Goal: Communication & Community: Answer question/provide support

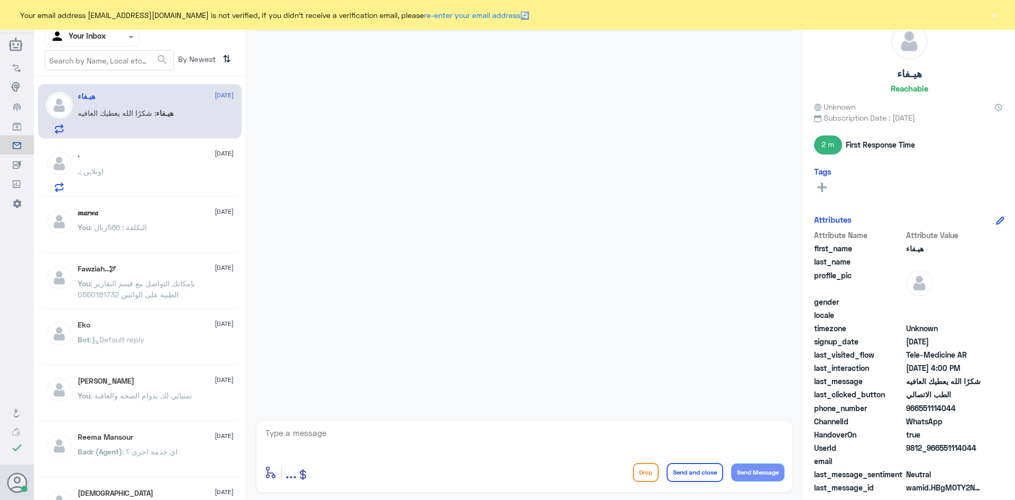
click at [994, 20] on button "×" at bounding box center [993, 15] width 11 height 11
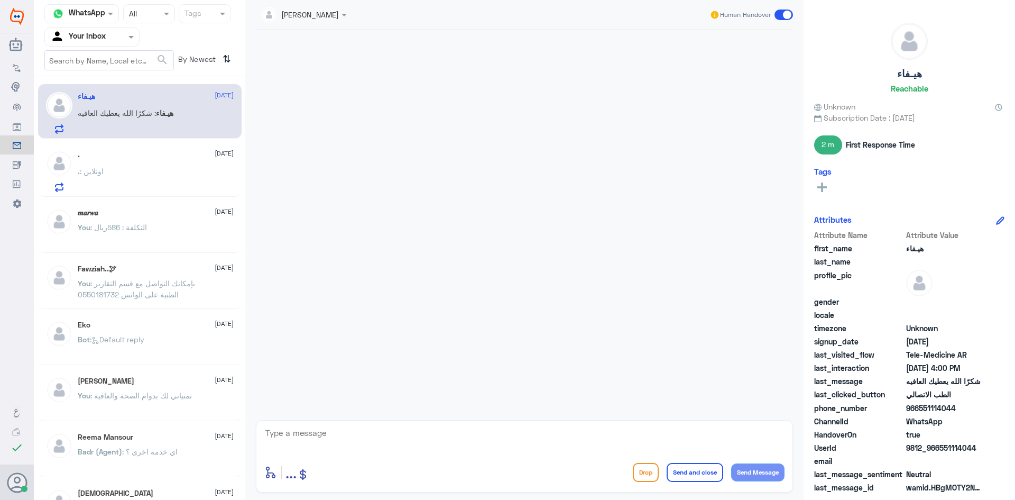
click at [158, 198] on div "هيـفاء 13 October هيـفاء : شكرًا الله يعطيك العافيه . 13 October . : اونلاين 𝒎𝒂…" at bounding box center [139, 291] width 211 height 423
click at [165, 266] on div "Fawziah..🕊 28 August" at bounding box center [156, 268] width 156 height 9
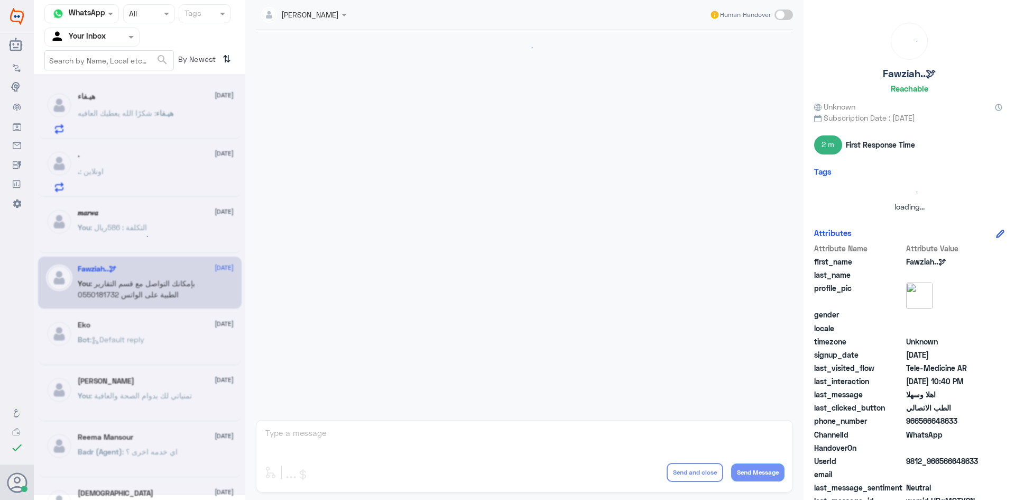
scroll to position [527, 0]
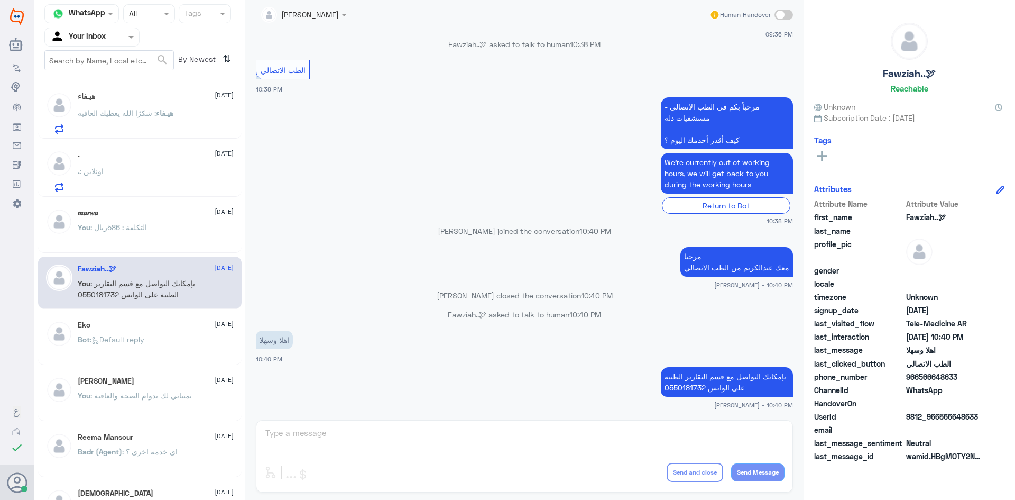
click at [186, 168] on div ". : اونلاين" at bounding box center [156, 180] width 156 height 24
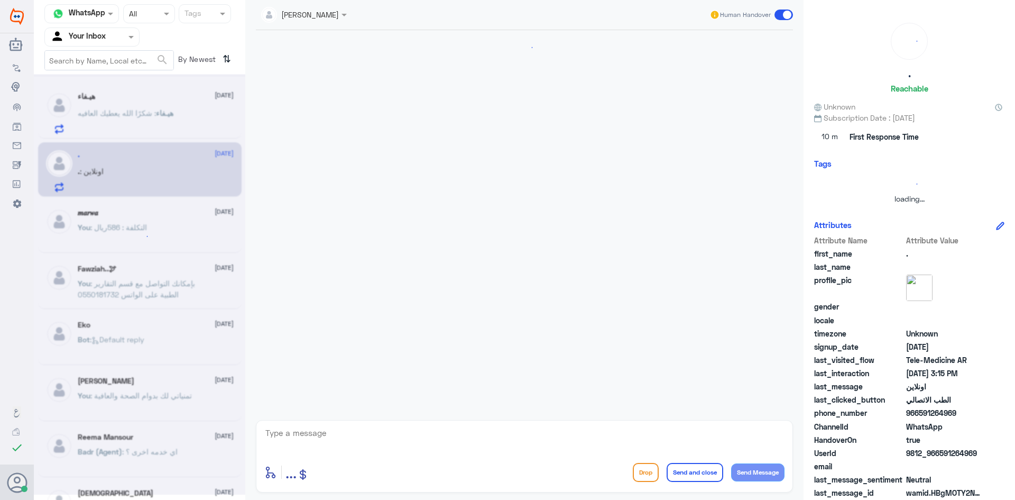
scroll to position [372, 0]
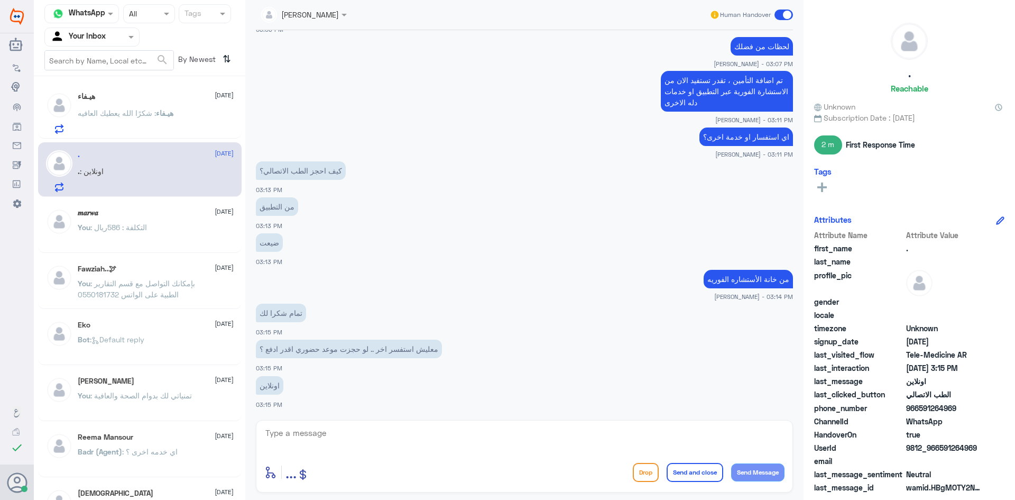
click at [158, 108] on div "هيـفاء 13 October هيـفاء : شكرًا الله يعطيك العافيه" at bounding box center [156, 113] width 156 height 42
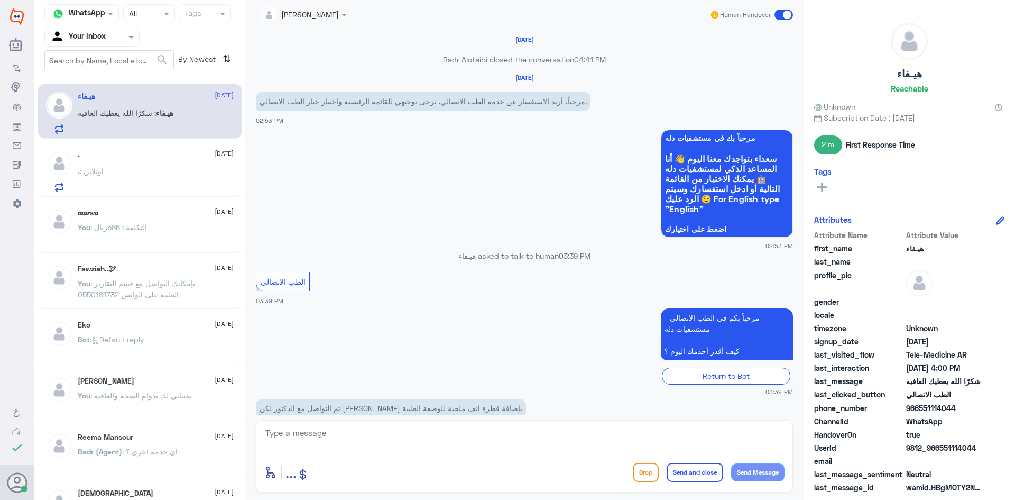
scroll to position [448, 0]
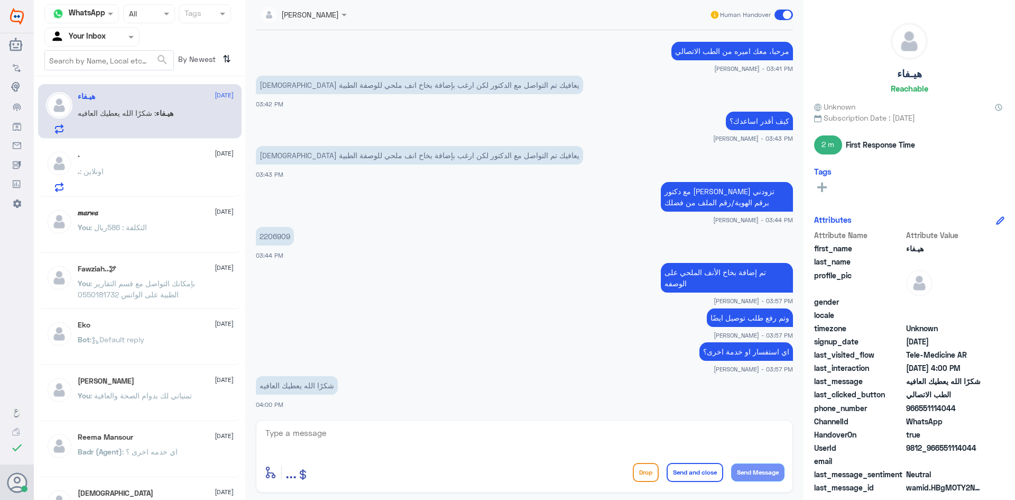
click at [100, 168] on span ": اونلاين" at bounding box center [92, 171] width 24 height 9
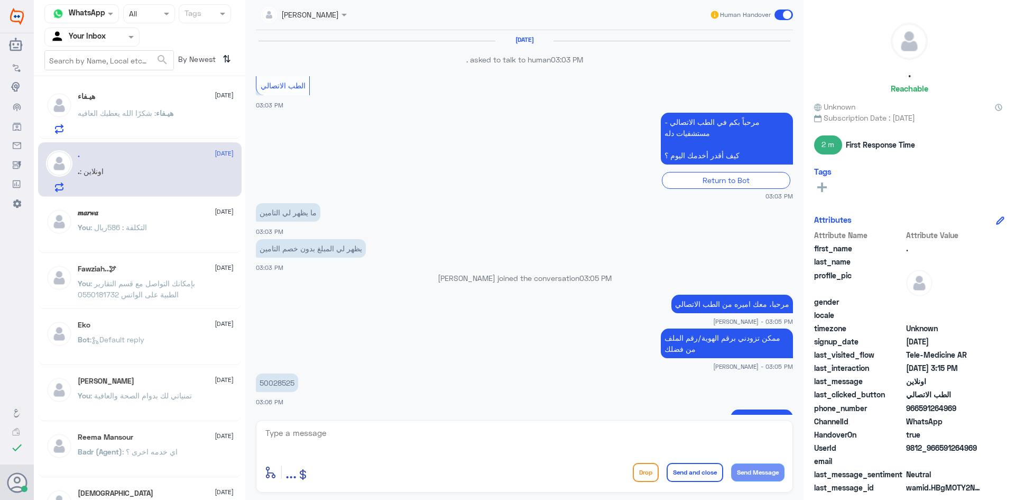
scroll to position [372, 0]
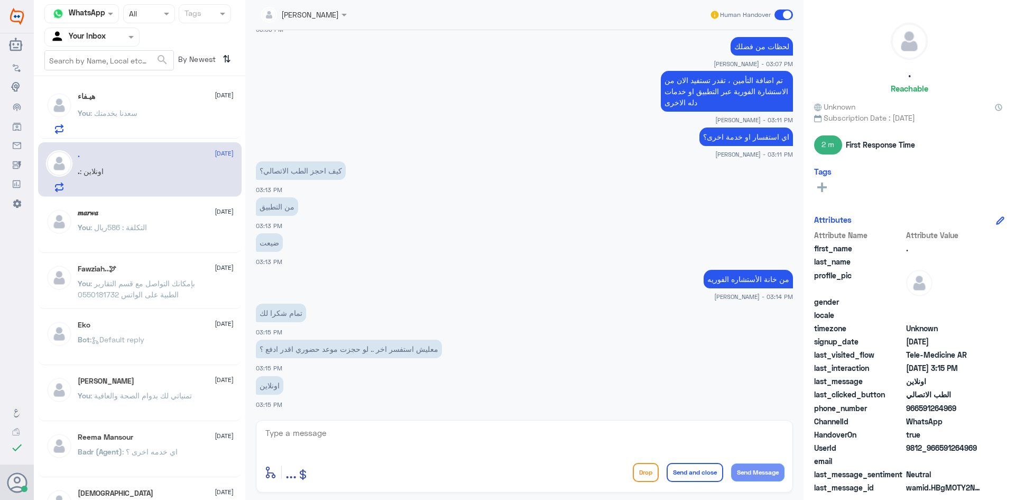
click at [340, 431] on textarea at bounding box center [524, 439] width 520 height 26
type textarea "g"
type textarea "لا الدفع يكون قبل الدخول على الطبيب حضوري"
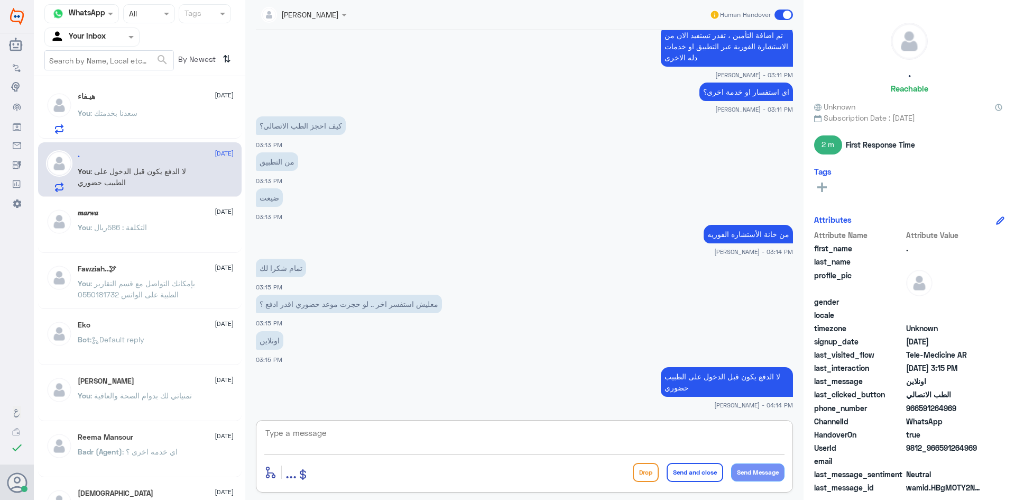
click at [144, 121] on div "You : سعدنا بخدمتك" at bounding box center [156, 122] width 156 height 24
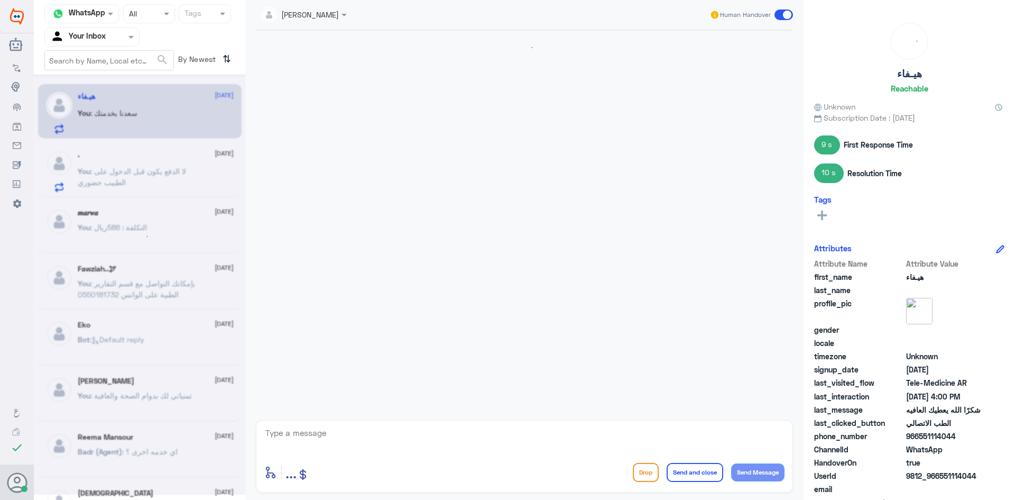
scroll to position [339, 0]
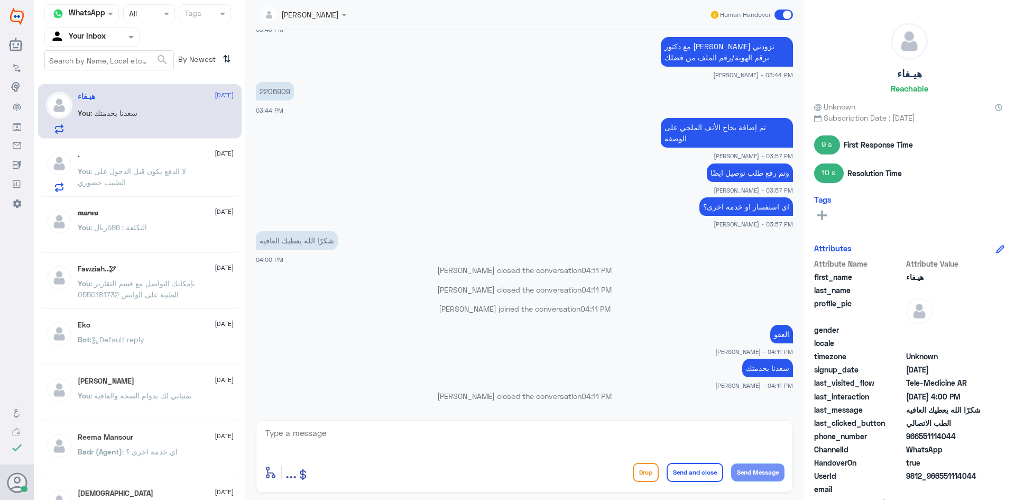
click at [779, 13] on span at bounding box center [783, 15] width 19 height 11
click at [0, 0] on input "checkbox" at bounding box center [0, 0] width 0 height 0
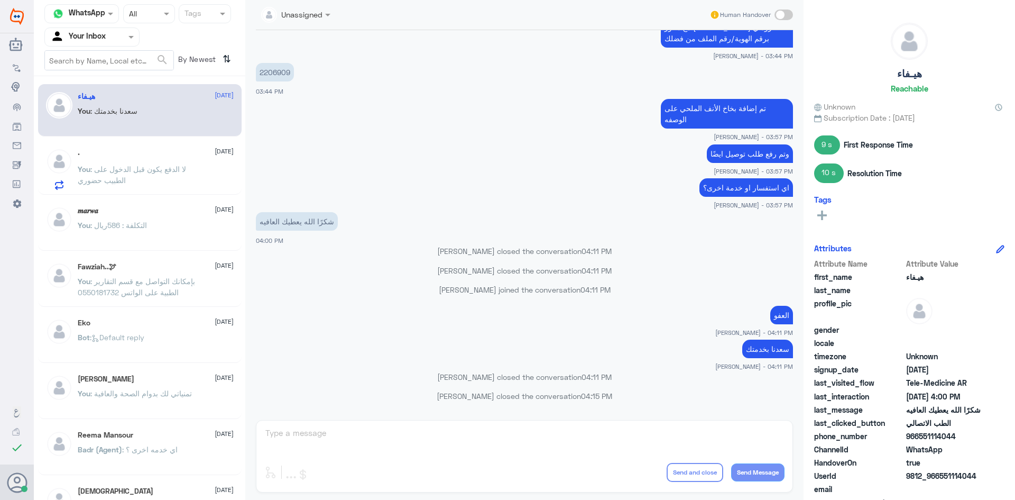
click at [124, 168] on span ": لا الدفع يكون قبل الدخول على الطبيب حضوري" at bounding box center [132, 174] width 108 height 20
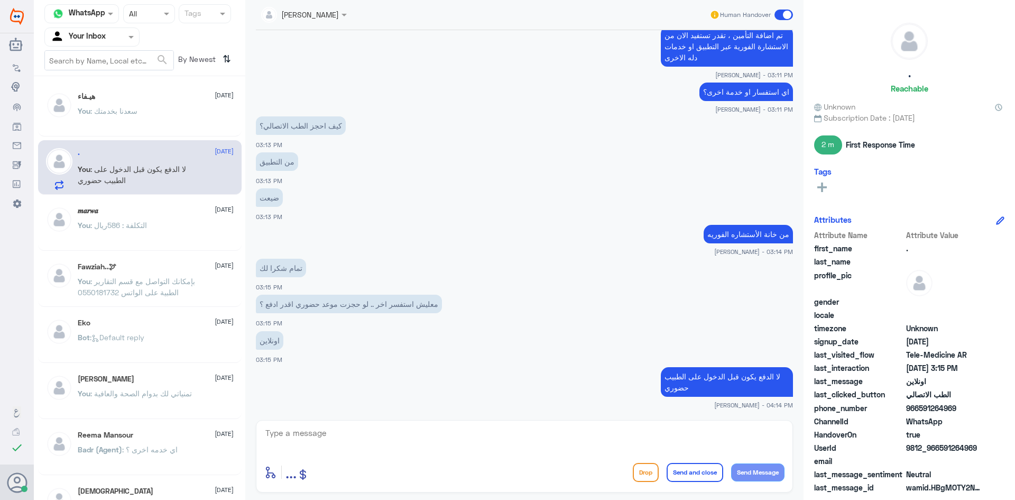
scroll to position [454, 0]
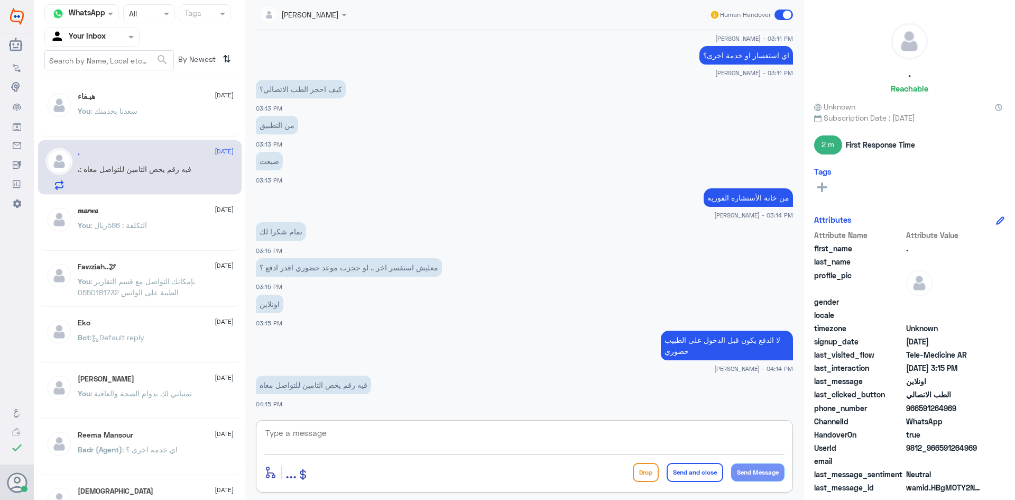
click at [403, 440] on textarea at bounding box center [524, 439] width 520 height 26
type textarea "هل لا زال عندك اشكالية في ظهور التأمين في التطبيق ؟"
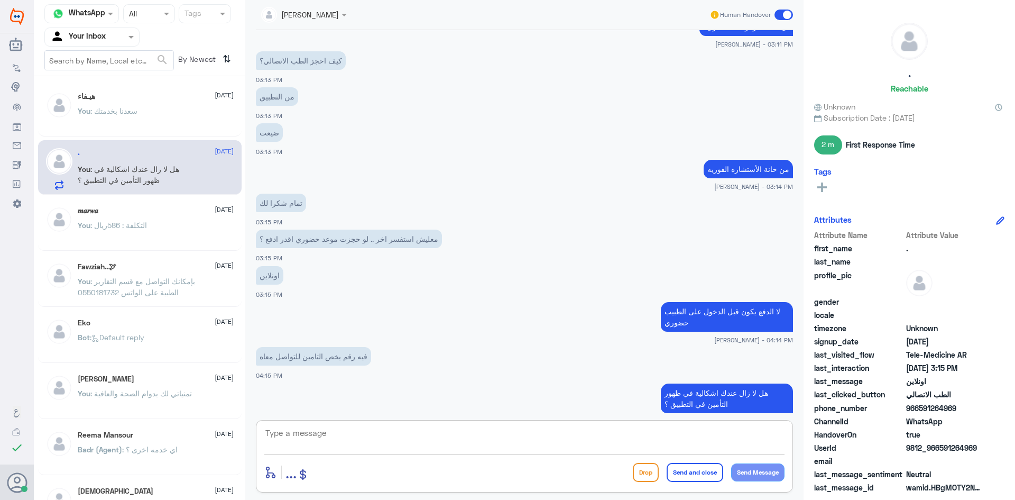
scroll to position [498, 0]
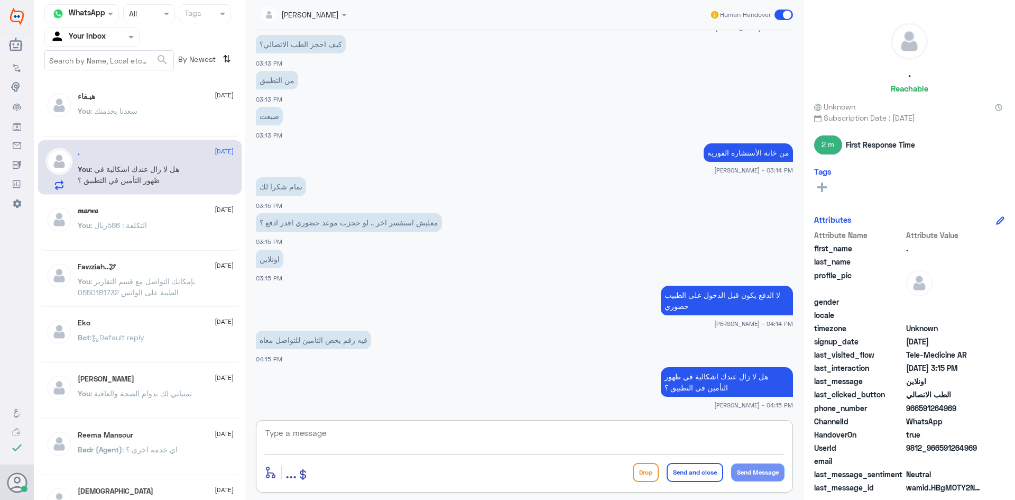
click at [165, 104] on div "هيـفاء 13 October You : سعدنا بخدمتك" at bounding box center [156, 112] width 156 height 40
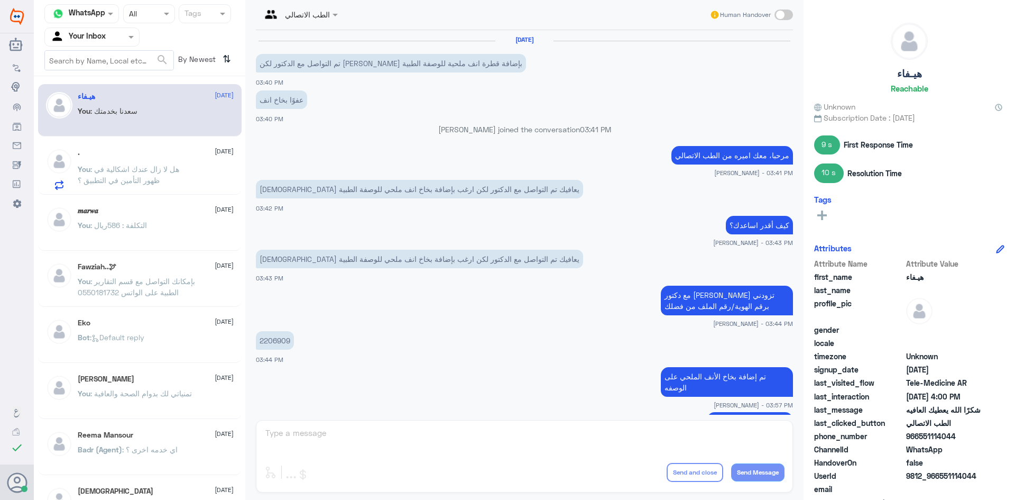
scroll to position [268, 0]
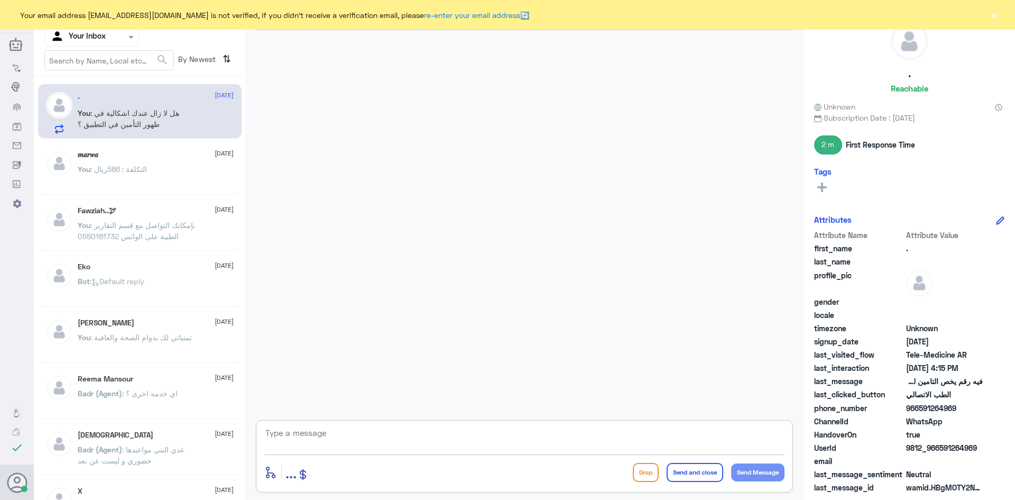
click at [467, 435] on textarea at bounding box center [524, 439] width 520 height 26
click at [395, 445] on textarea at bounding box center [524, 439] width 520 height 26
click at [393, 444] on textarea at bounding box center [524, 439] width 520 height 26
click at [157, 175] on div "You : التكلفة : 586ريال" at bounding box center [156, 178] width 156 height 24
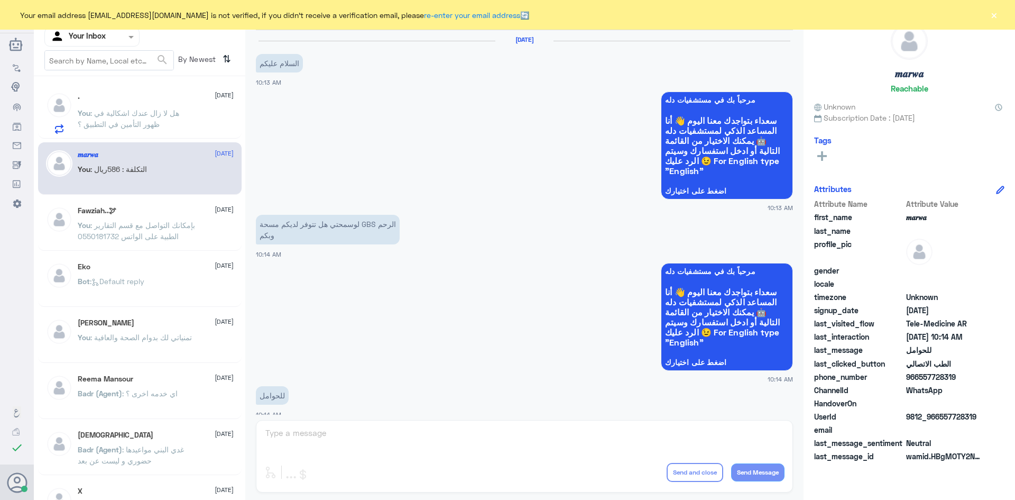
click at [173, 126] on p "You : هل لا زال عندك اشكالية في ظهور التأمين في التطبيق ؟" at bounding box center [137, 120] width 119 height 26
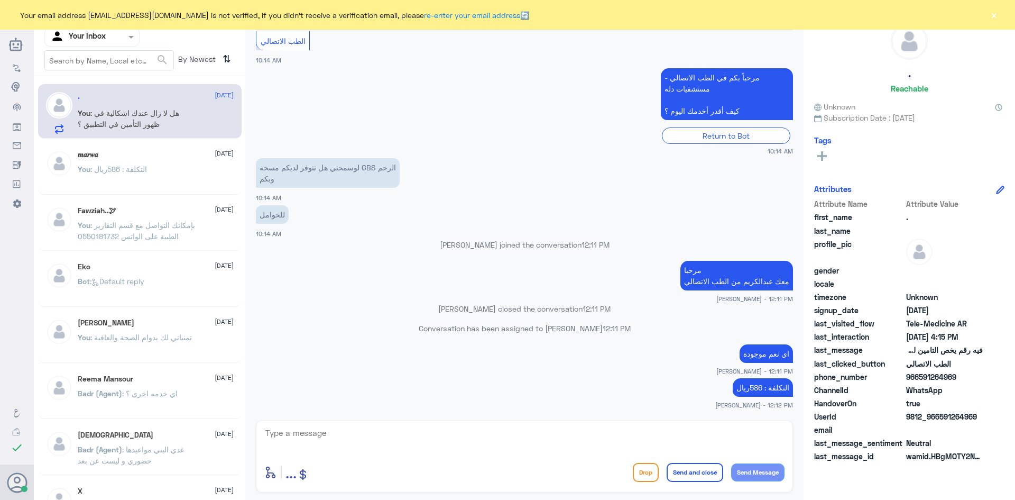
click at [994, 16] on button "×" at bounding box center [993, 15] width 11 height 11
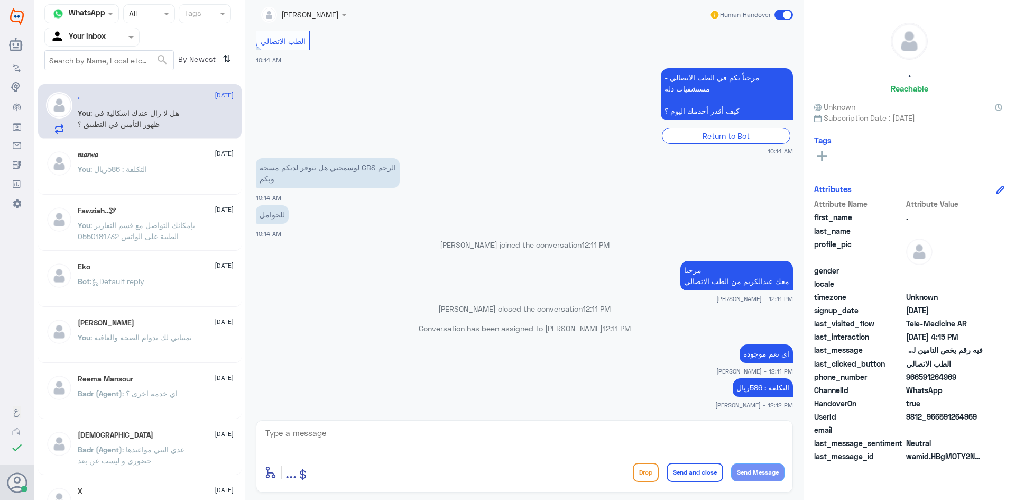
click at [787, 14] on span at bounding box center [783, 15] width 19 height 11
click at [0, 0] on input "checkbox" at bounding box center [0, 0] width 0 height 0
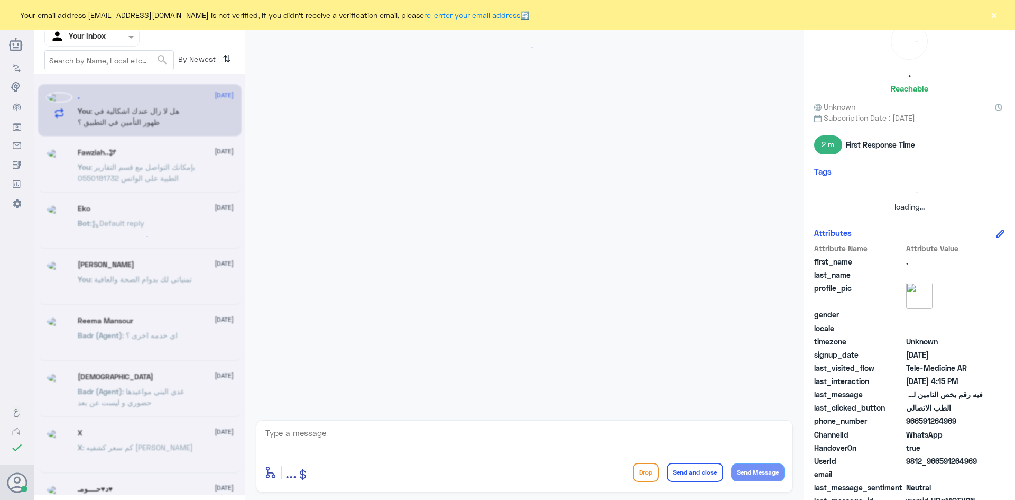
click at [997, 18] on button "×" at bounding box center [993, 15] width 11 height 11
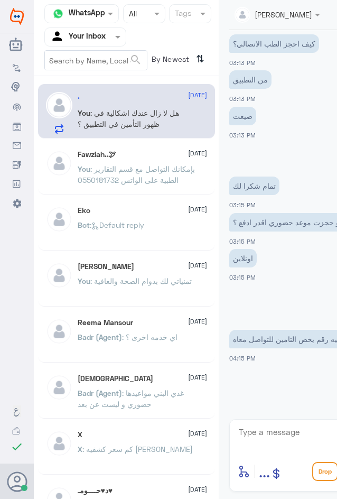
scroll to position [444, 0]
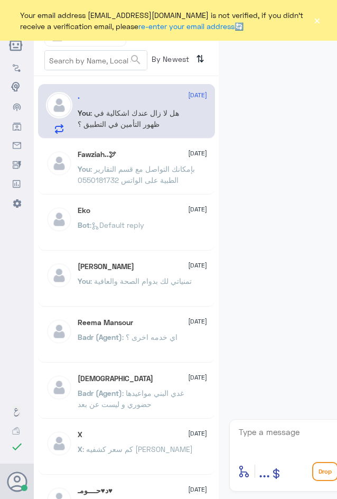
click at [318, 20] on button "×" at bounding box center [317, 20] width 8 height 11
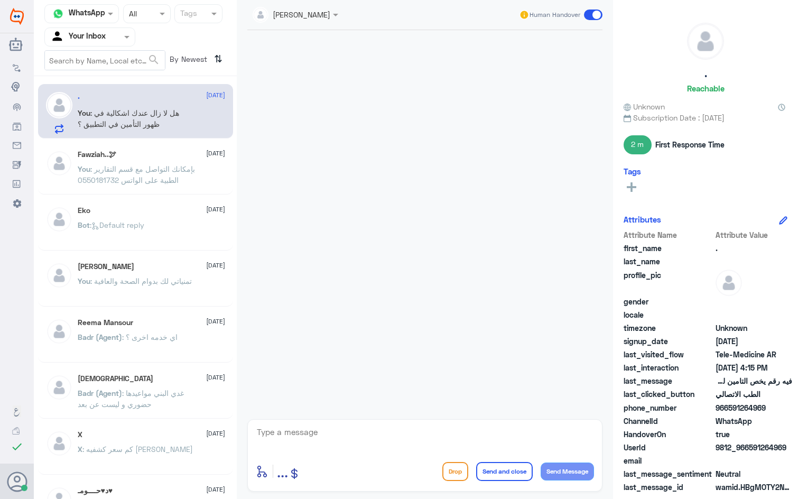
click at [161, 163] on p "You : بإمكانك التواصل مع قسم التقارير الطبية على الواتس 0550181732" at bounding box center [137, 176] width 119 height 26
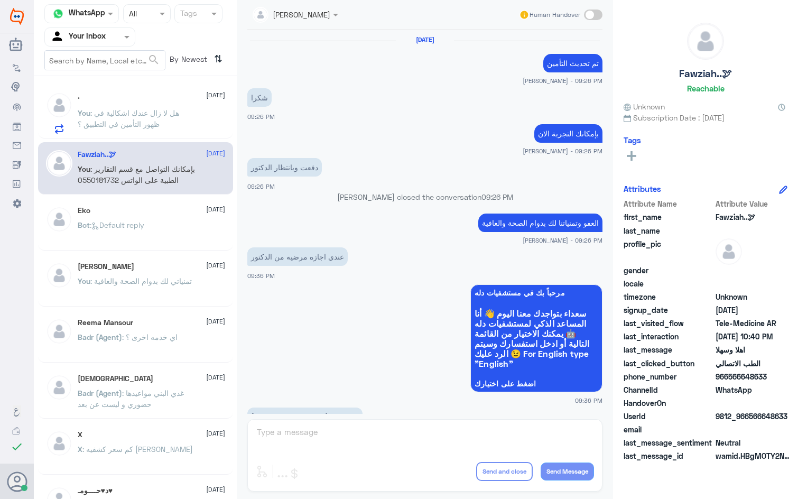
scroll to position [528, 0]
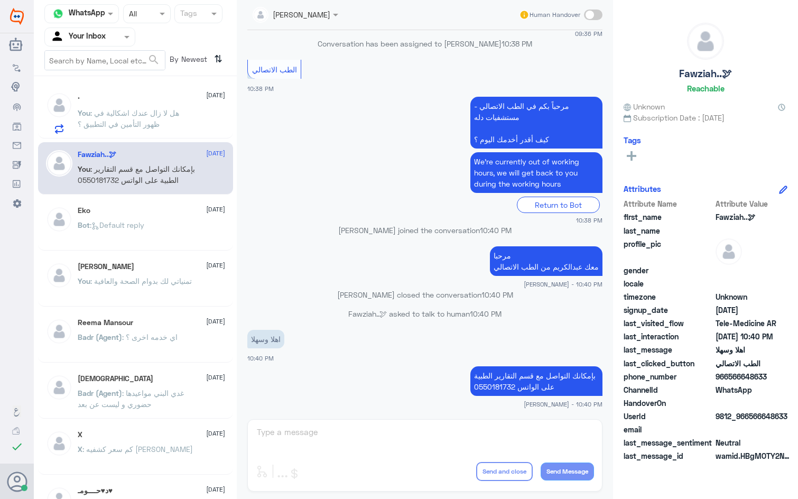
click at [174, 127] on p "You : هل لا زال عندك اشكالية في ظهور التأمين في التطبيق ؟" at bounding box center [137, 120] width 119 height 26
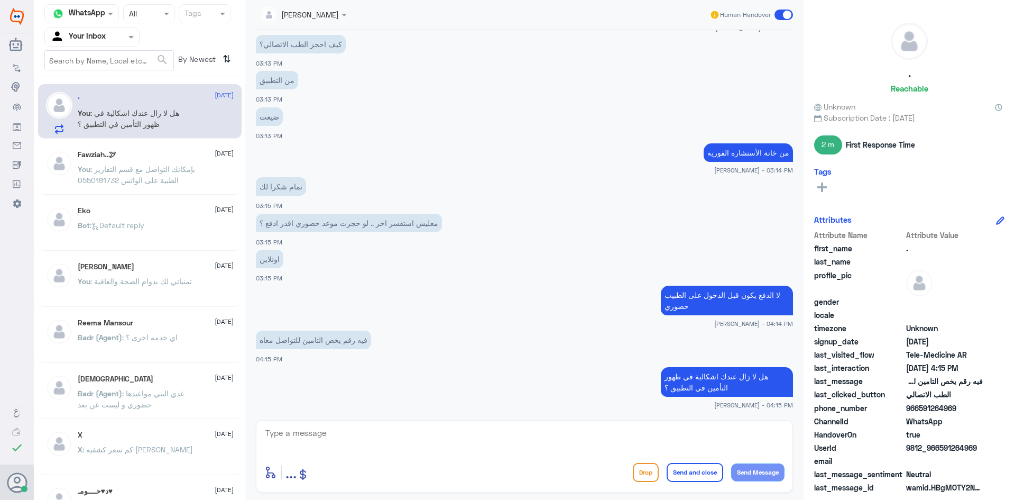
scroll to position [440, 0]
click at [156, 181] on span ": بإمكانك التواصل مع قسم التقارير الطبية على الواتس 0550181732" at bounding box center [136, 174] width 117 height 20
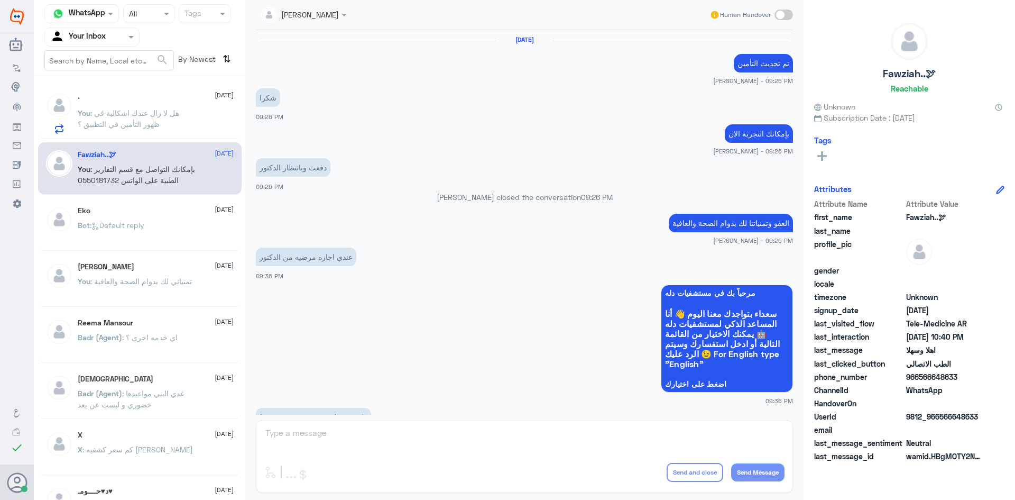
scroll to position [527, 0]
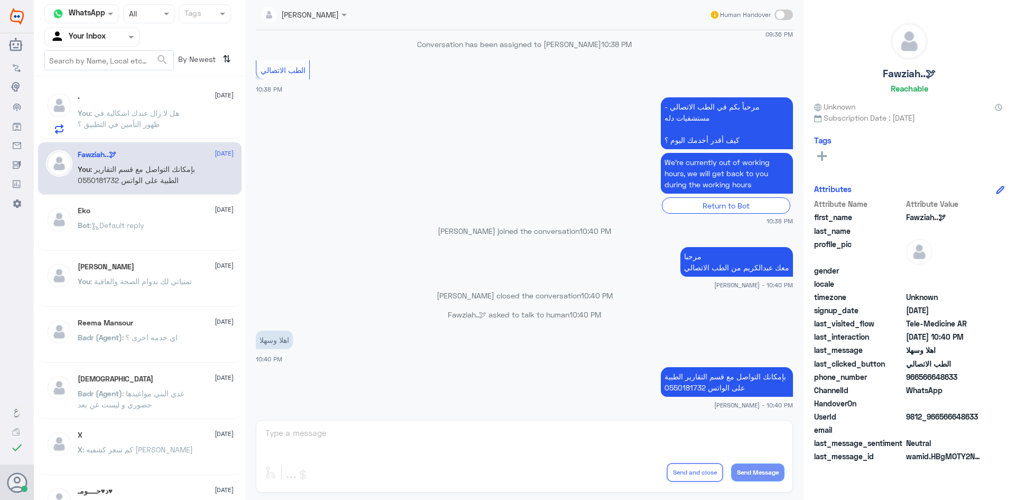
click at [177, 134] on div ". 13 October You : هل لا زال عندك اشكالية في ظهور التأمين في التطبيق ؟" at bounding box center [140, 111] width 204 height 54
click at [184, 124] on p "You : هل لا زال عندك اشكالية في ظهور التأمين في التطبيق ؟" at bounding box center [137, 120] width 119 height 26
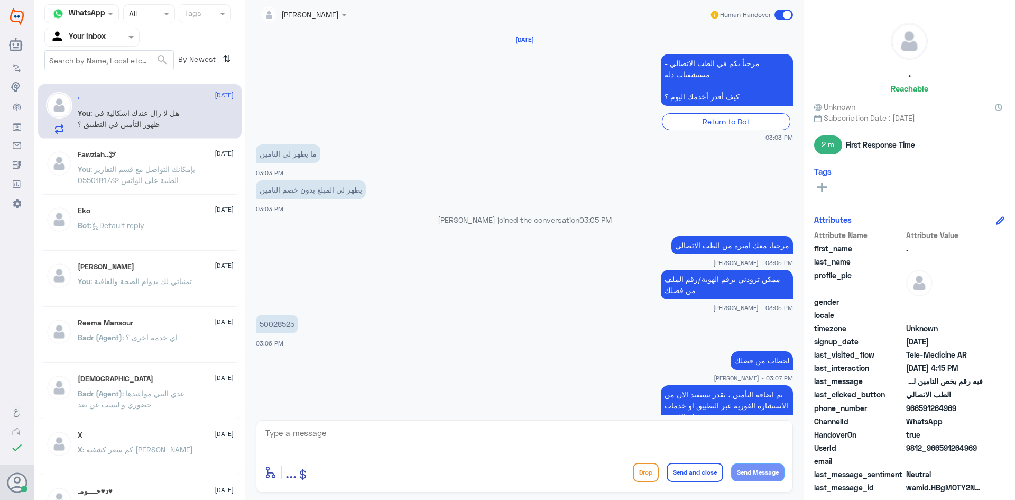
scroll to position [440, 0]
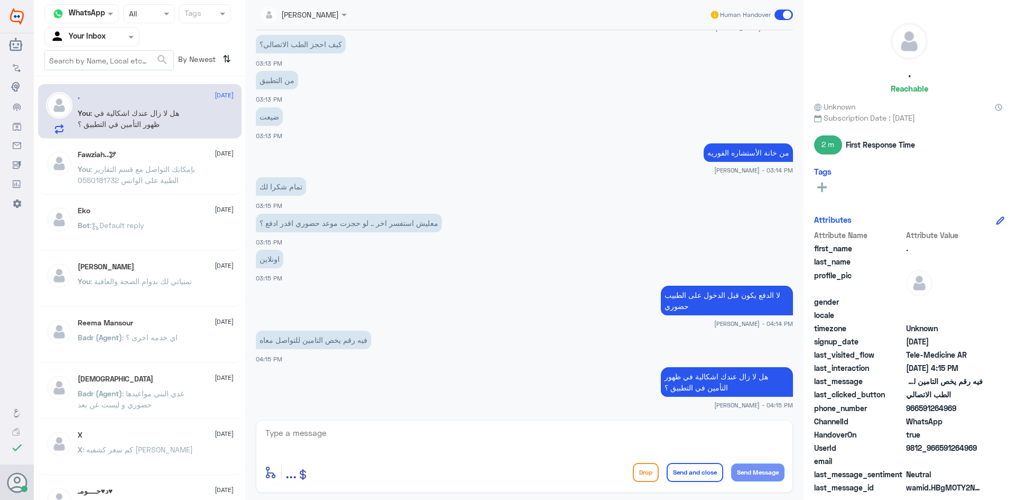
click at [337, 14] on span at bounding box center [783, 15] width 19 height 11
click at [0, 0] on input "checkbox" at bounding box center [0, 0] width 0 height 0
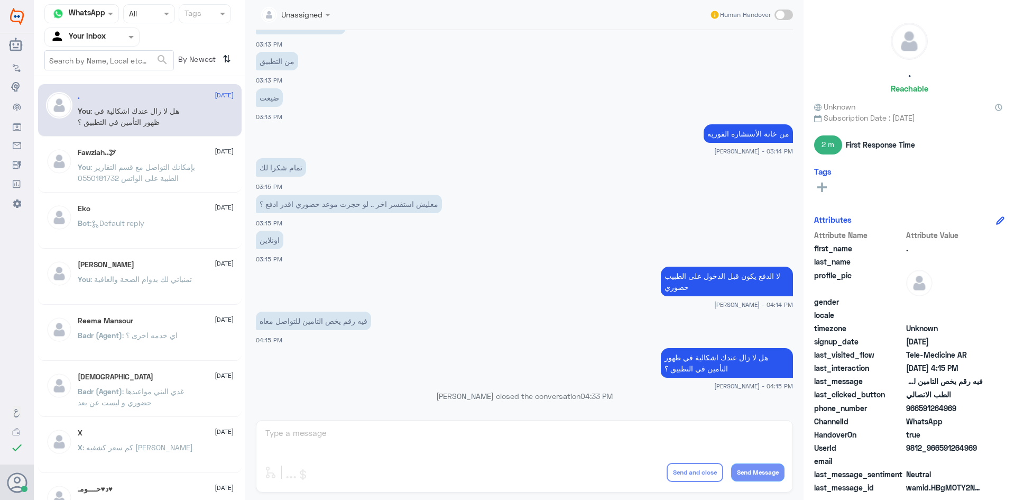
click at [118, 173] on span ": بإمكانك التواصل مع قسم التقارير الطبية على الواتس 0550181732" at bounding box center [136, 172] width 117 height 20
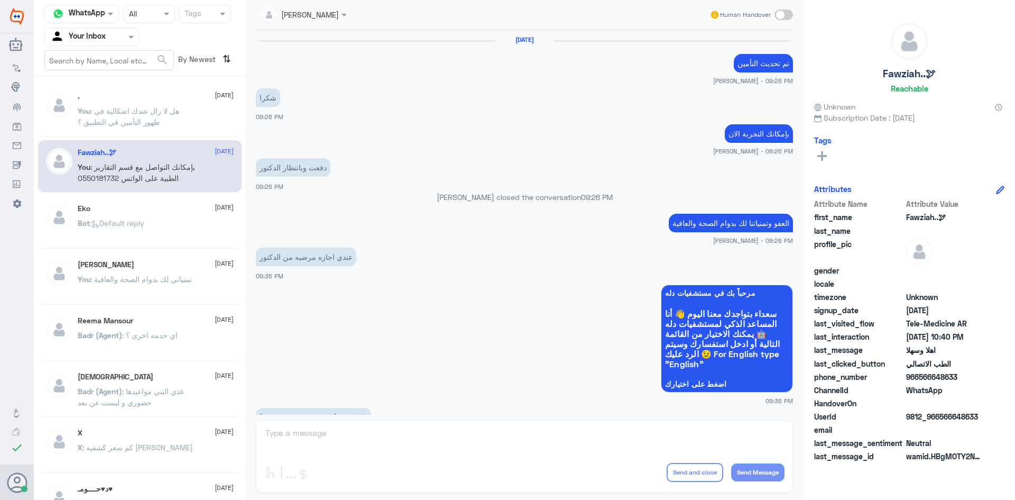
scroll to position [527, 0]
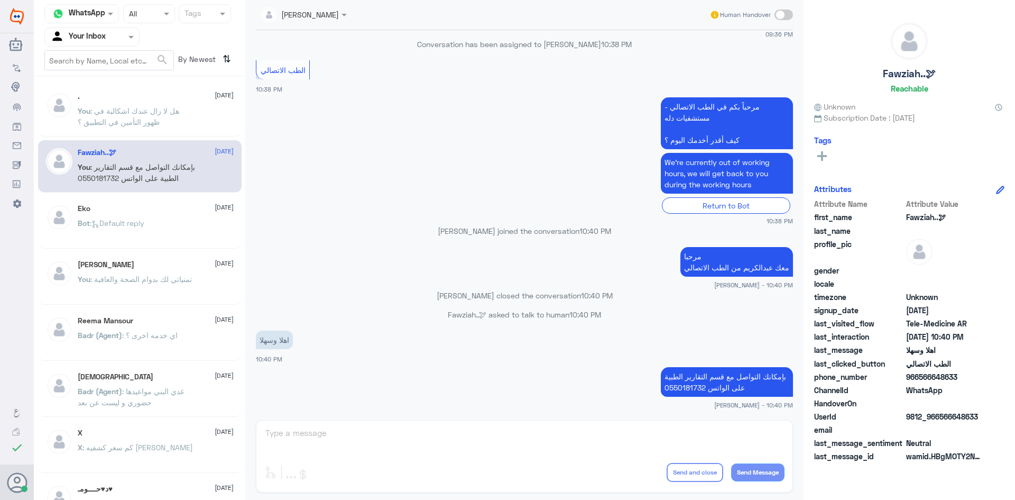
click at [169, 109] on span ": هل لا زال عندك اشكالية في ظهور التأمين في التطبيق ؟" at bounding box center [128, 116] width 101 height 20
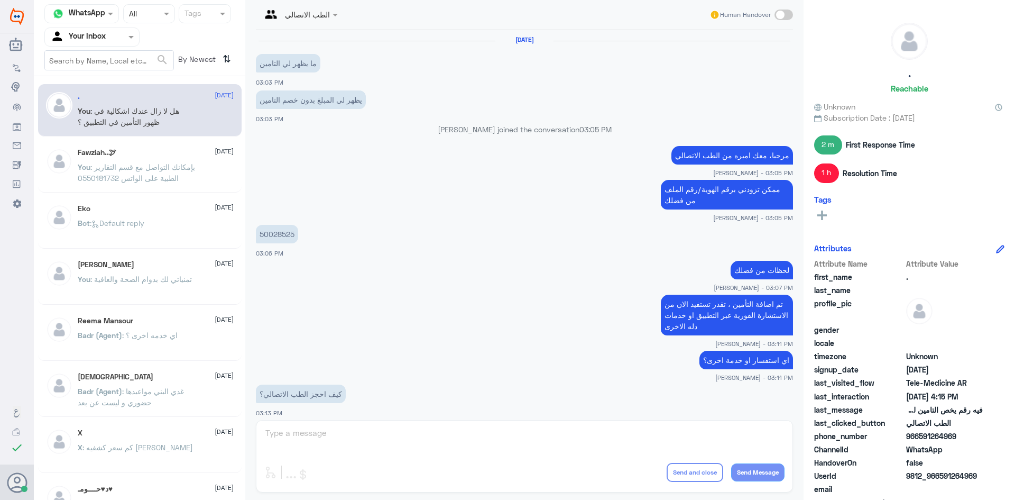
scroll to position [369, 0]
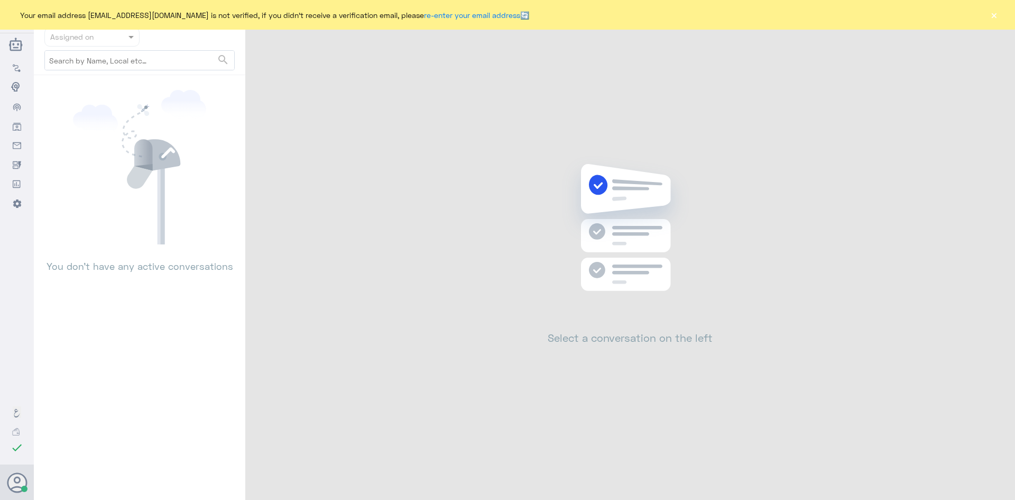
click at [995, 15] on button "×" at bounding box center [993, 15] width 11 height 11
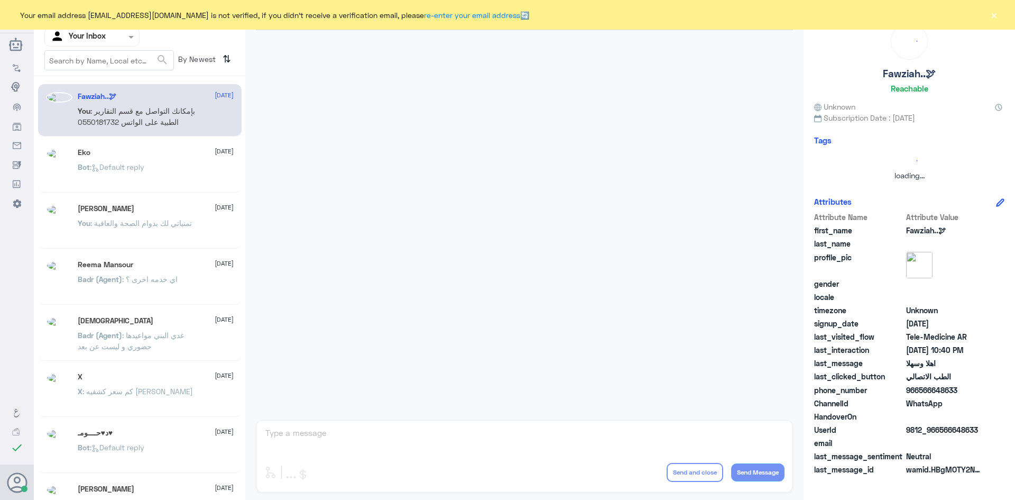
click at [993, 17] on button "×" at bounding box center [993, 15] width 11 height 11
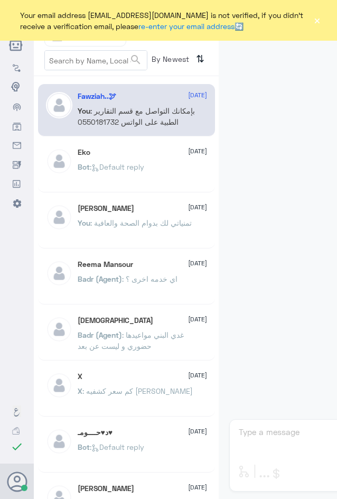
click at [318, 20] on button "×" at bounding box center [317, 20] width 8 height 11
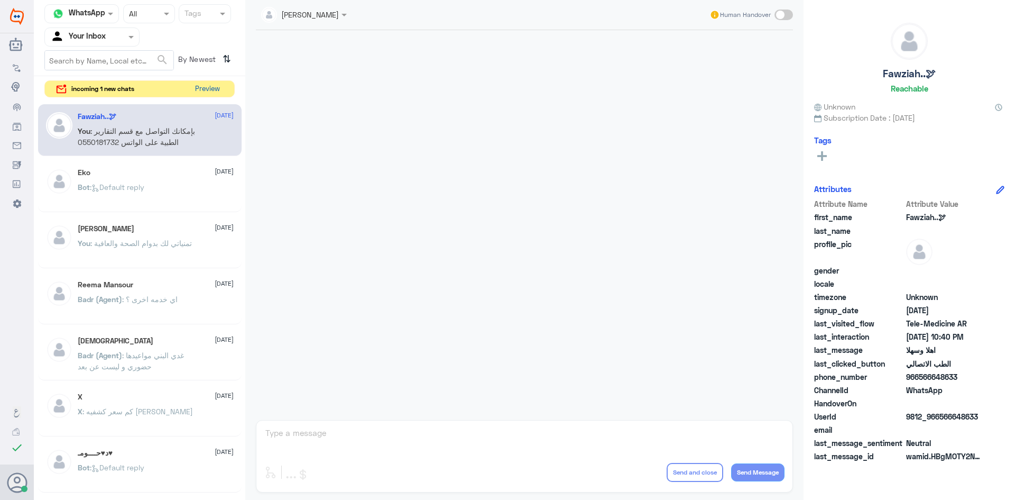
click at [211, 87] on button "Preview" at bounding box center [207, 89] width 33 height 16
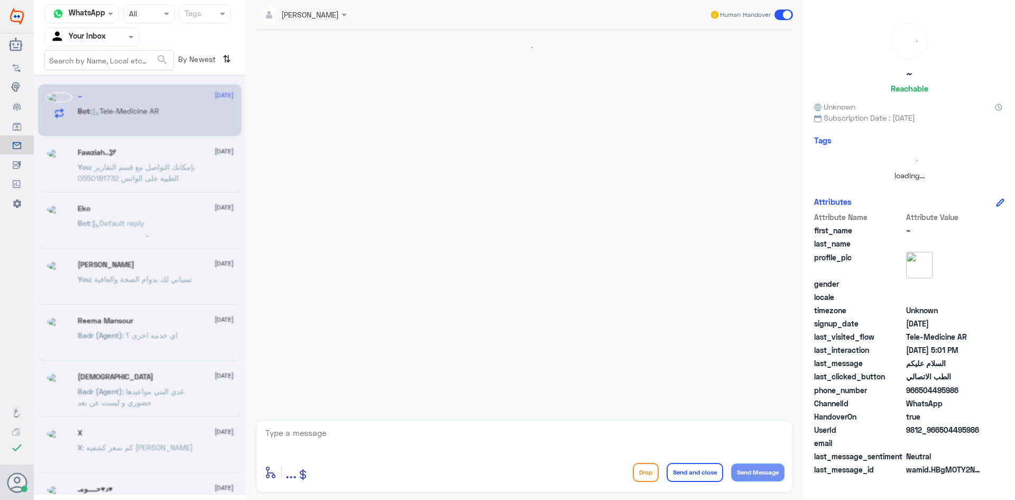
scroll to position [381, 0]
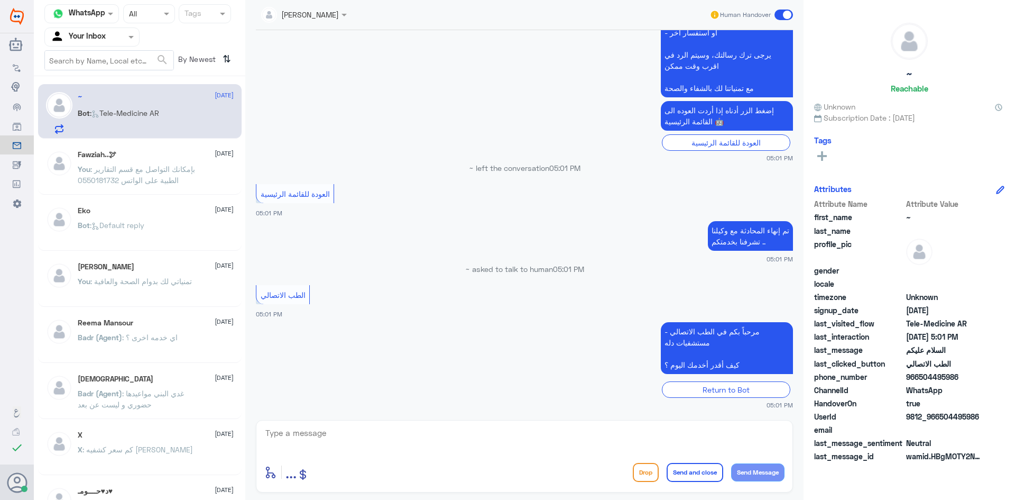
click at [675, 439] on textarea at bounding box center [524, 439] width 520 height 26
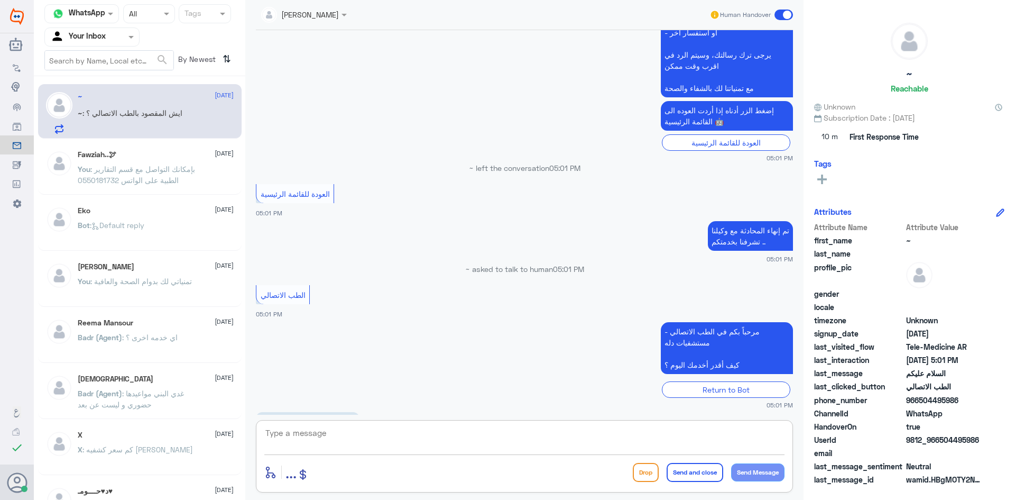
scroll to position [417, 0]
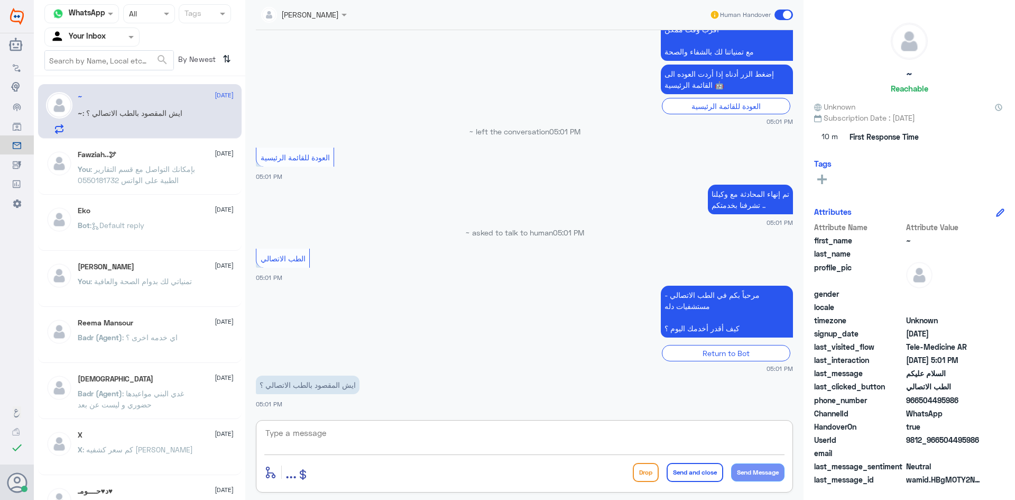
paste textarea "مرحبا معك [PERSON_NAME] من الطب الاتصالي"
type textarea "مرحبا معك [PERSON_NAME] من الطب الاتصالي"
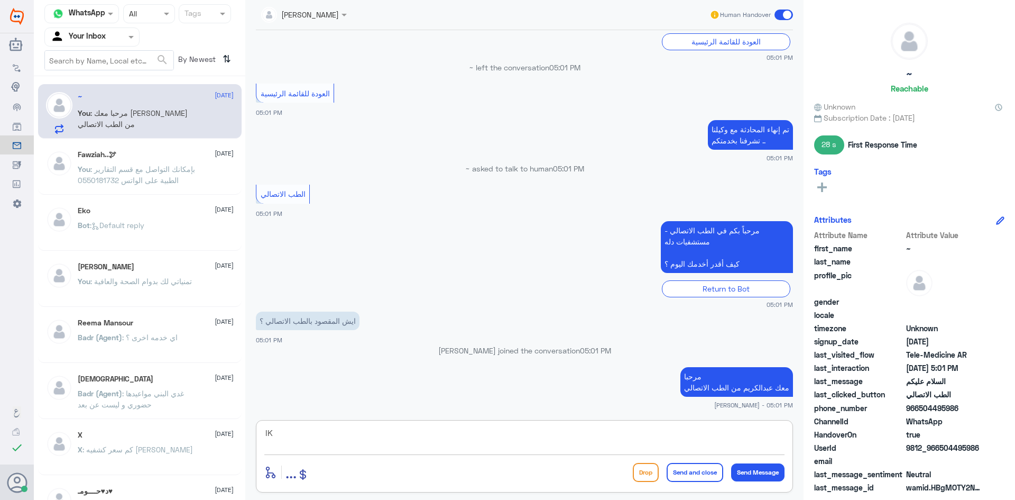
type textarea "I"
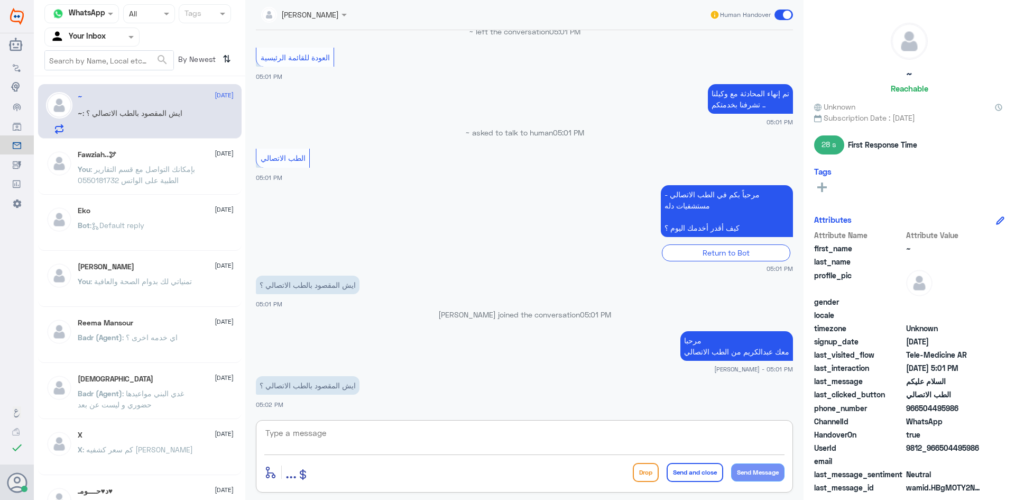
click at [675, 440] on textarea at bounding box center [524, 439] width 520 height 26
type textarea "I"
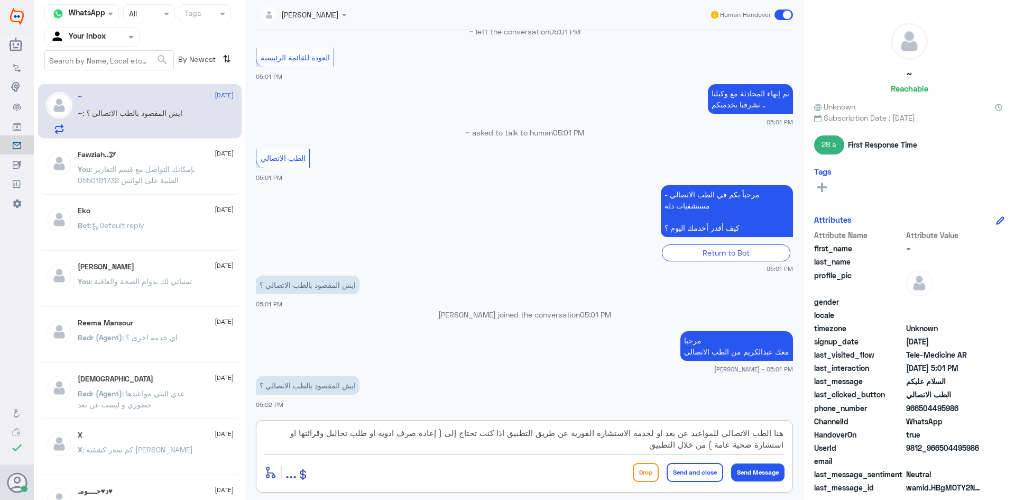
type textarea "هنا الطب الاتصالي للمواعيد عن بعد او لخدمة الاستشارة الفورية عن طريق التطبيق اذ…"
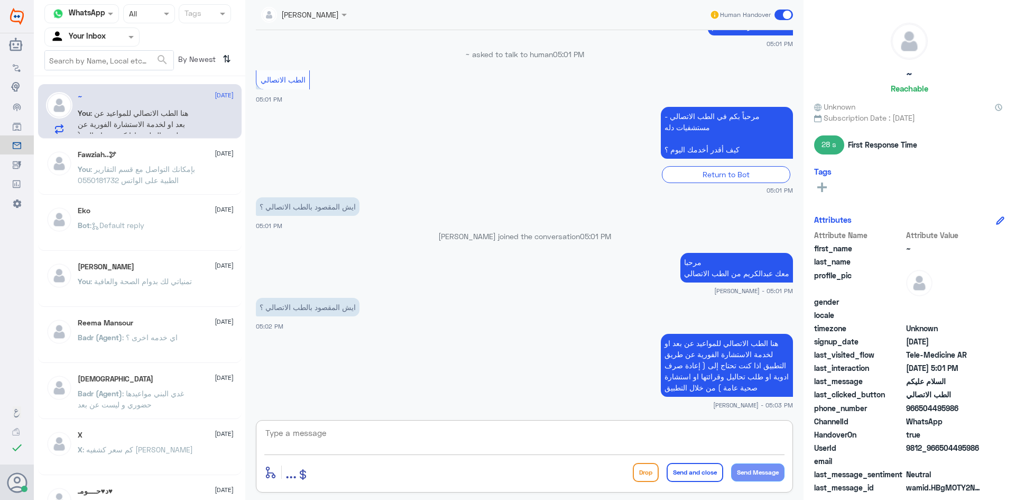
scroll to position [613, 0]
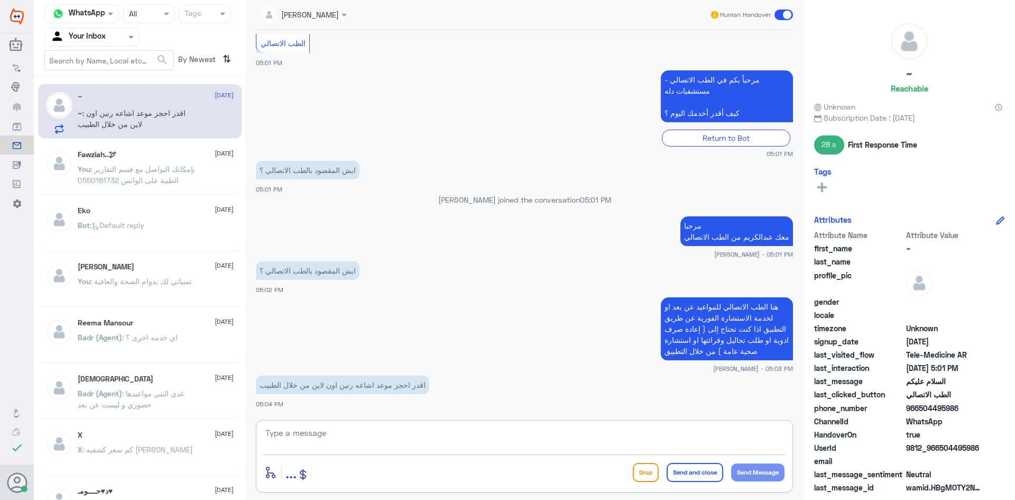
click at [394, 429] on textarea at bounding box center [524, 439] width 520 height 26
type textarea "بإمكانك الدخول للاستشارة الفورية والطبيب بإمكانه طلب الاشعة اللازمة لك"
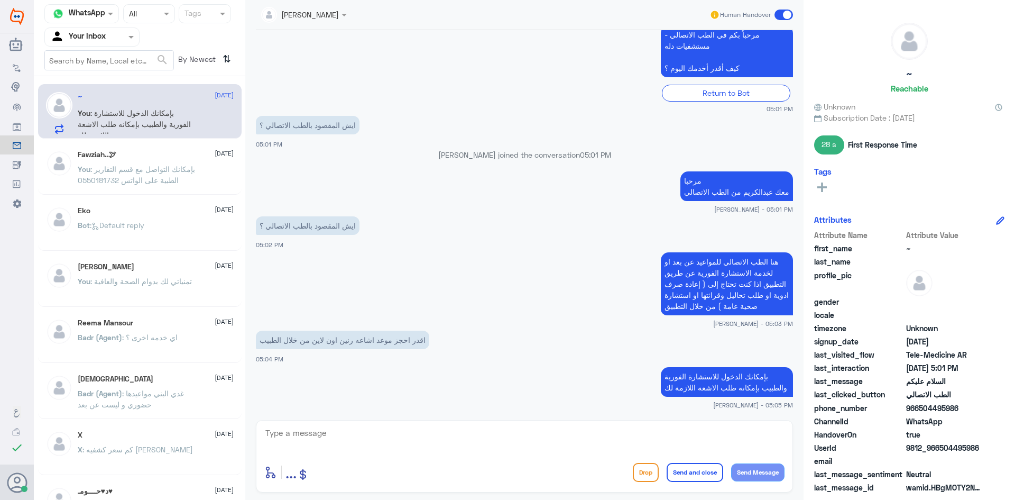
drag, startPoint x: 957, startPoint y: 411, endPoint x: 920, endPoint y: 411, distance: 37.0
click at [675, 411] on span "966504495986" at bounding box center [944, 407] width 77 height 11
copy span "504495986"
click at [675, 441] on textarea at bounding box center [524, 439] width 520 height 26
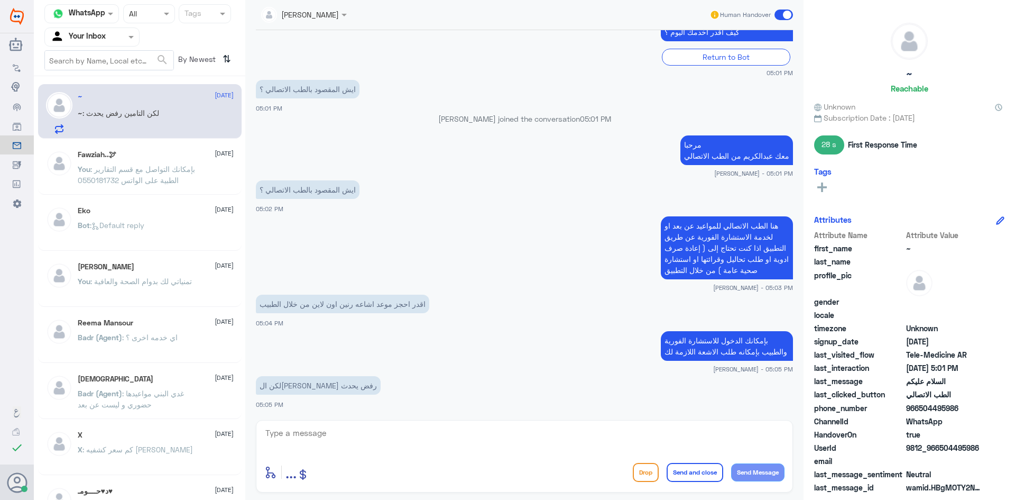
click at [675, 436] on textarea at bounding box center [524, 439] width 520 height 26
type textarea "ممكن تزودني برقم الهوية او رقم الملف ط"
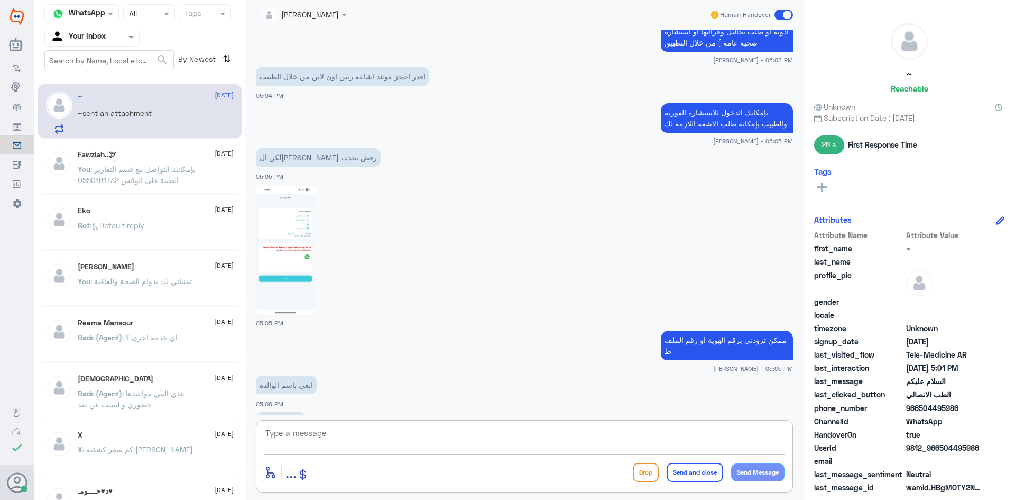
scroll to position [921, 0]
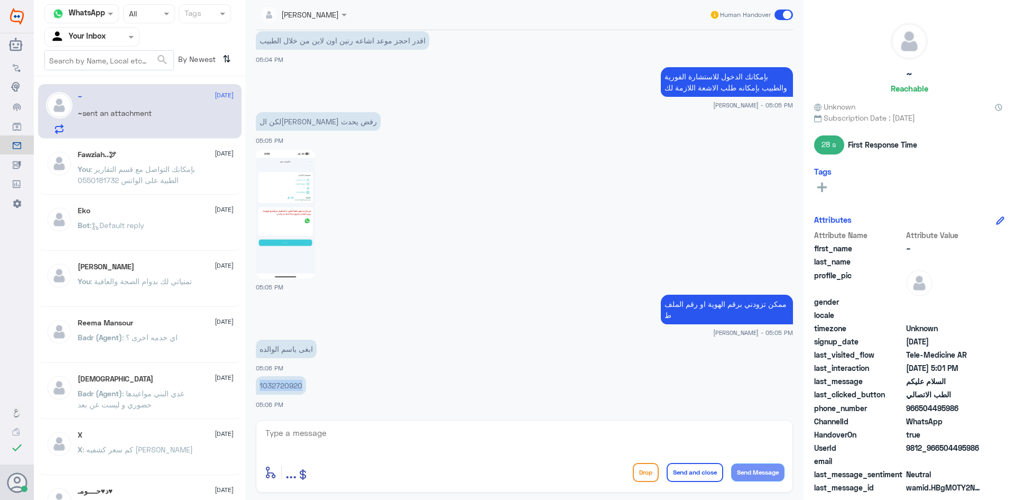
drag, startPoint x: 303, startPoint y: 385, endPoint x: 259, endPoint y: 383, distance: 44.0
click at [259, 383] on p "1032720920" at bounding box center [281, 385] width 50 height 19
copy p "1032720920"
click at [675, 440] on textarea at bounding box center [524, 439] width 520 height 26
type textarea "تأمين الجوهرة محدث ومافيه اشكاليه"
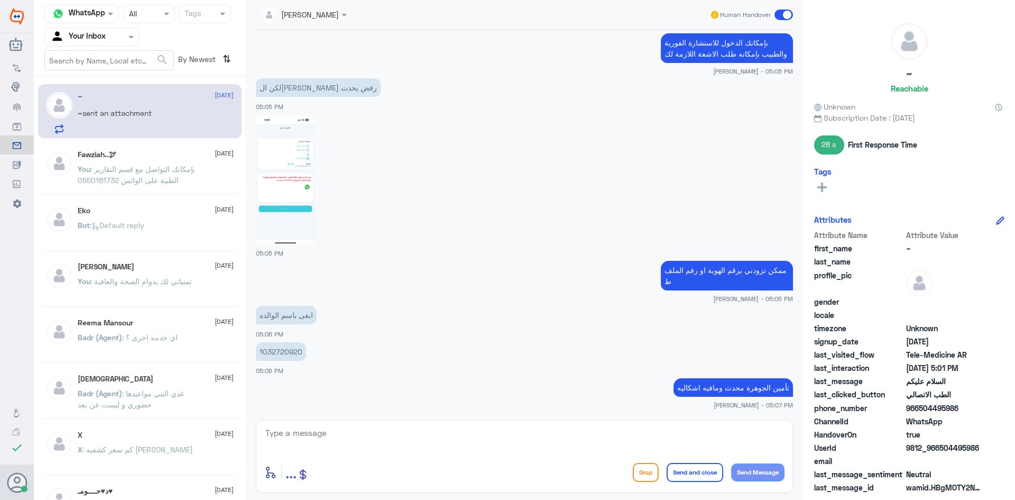
scroll to position [991, 0]
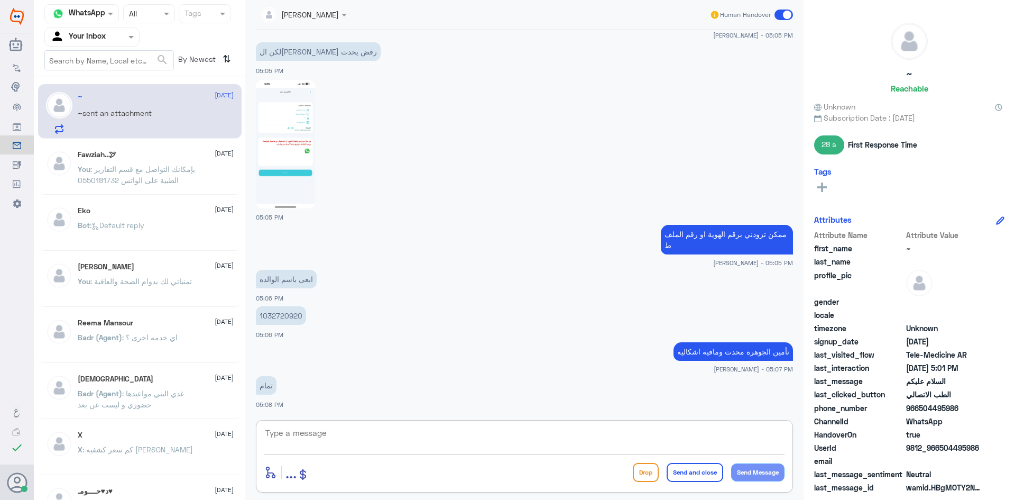
click at [377, 435] on textarea at bounding box center [524, 439] width 520 height 26
click at [465, 442] on textarea at bounding box center [524, 439] width 520 height 26
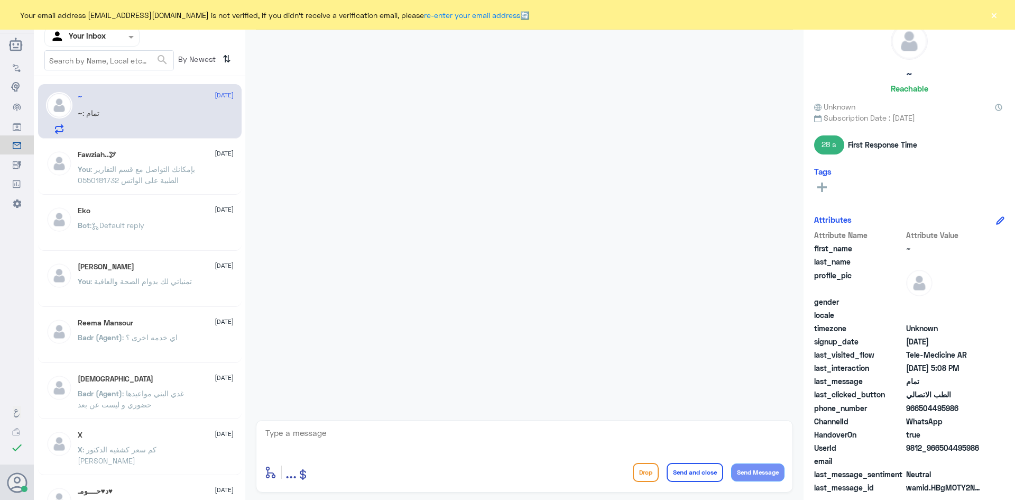
click at [183, 99] on div "~ [DATE]" at bounding box center [156, 96] width 156 height 9
click at [348, 433] on textarea at bounding box center [524, 439] width 520 height 26
click at [127, 119] on div "~ : تمام" at bounding box center [156, 122] width 156 height 24
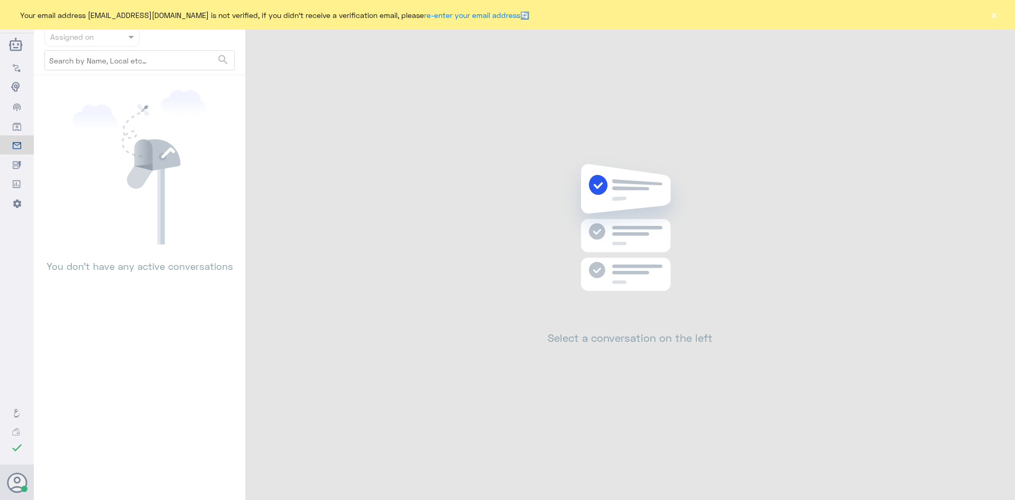
click at [994, 16] on button "×" at bounding box center [993, 15] width 11 height 11
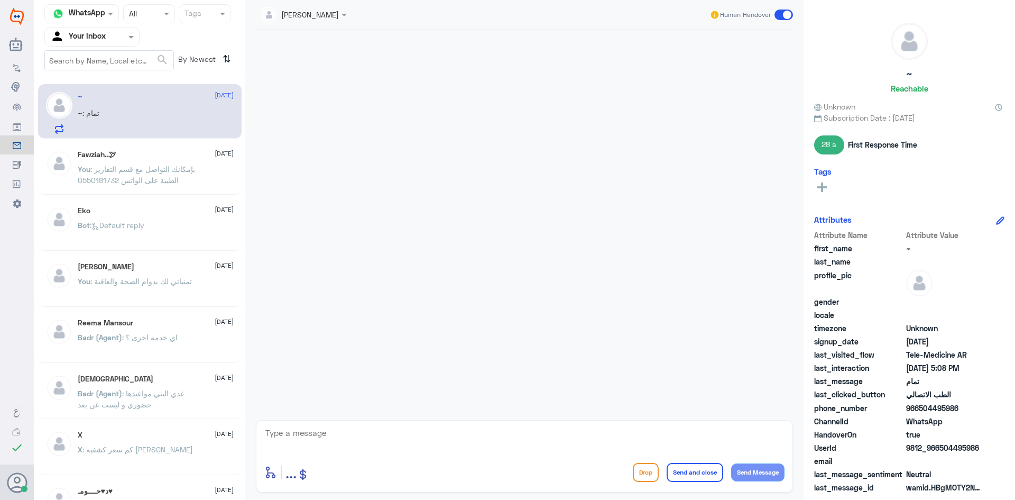
click at [387, 293] on div at bounding box center [525, 222] width 548 height 384
click at [135, 171] on span ": بإمكانك التواصل مع قسم التقارير الطبية على الواتس 0550181732" at bounding box center [136, 174] width 117 height 20
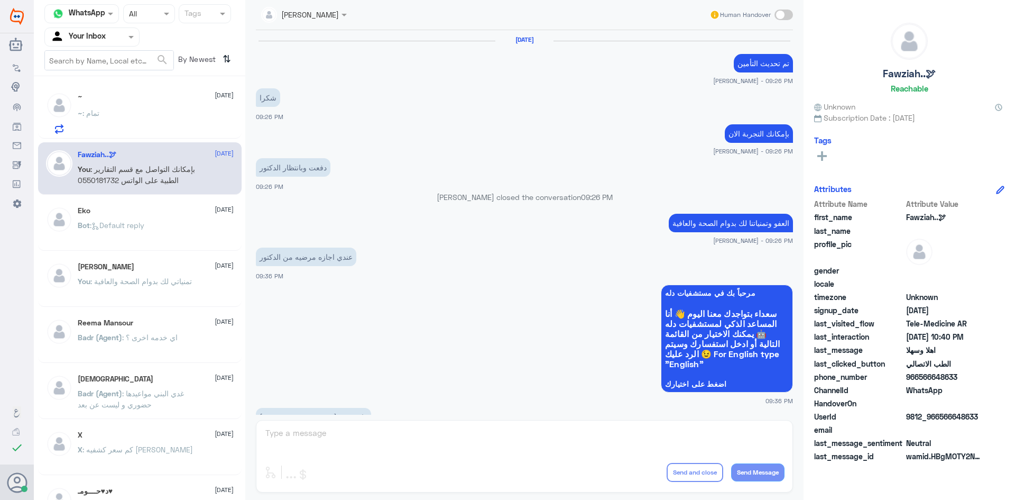
scroll to position [527, 0]
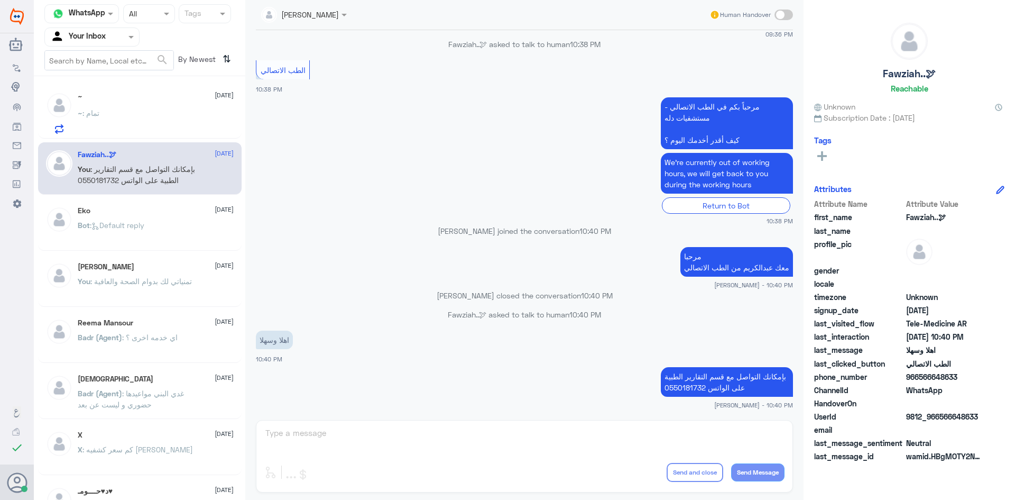
click at [164, 121] on div "~ : تمام" at bounding box center [156, 122] width 156 height 24
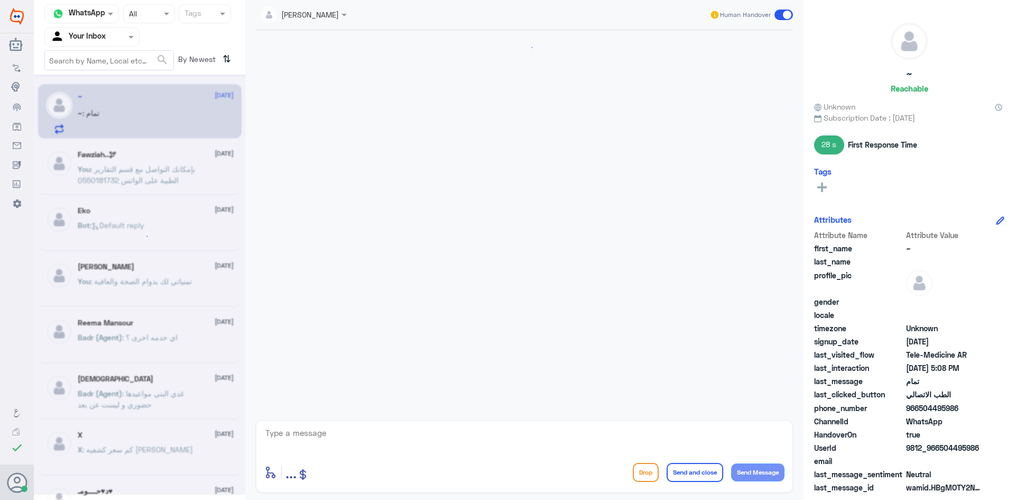
scroll to position [535, 0]
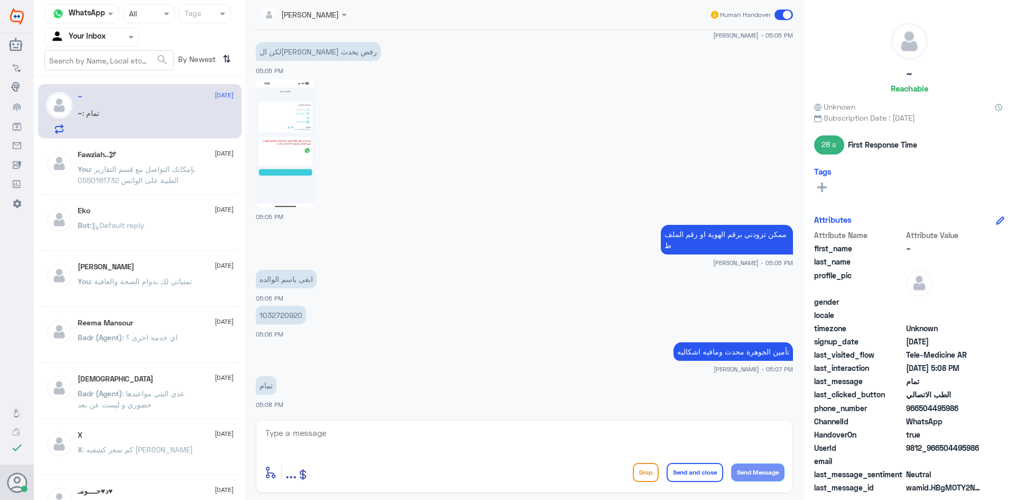
click at [291, 123] on img at bounding box center [285, 143] width 59 height 128
drag, startPoint x: 979, startPoint y: 447, endPoint x: 941, endPoint y: 449, distance: 38.1
click at [941, 449] on span "9812_966504495986" at bounding box center [944, 447] width 77 height 11
copy span "504495986"
click at [540, 436] on textarea at bounding box center [524, 439] width 520 height 26
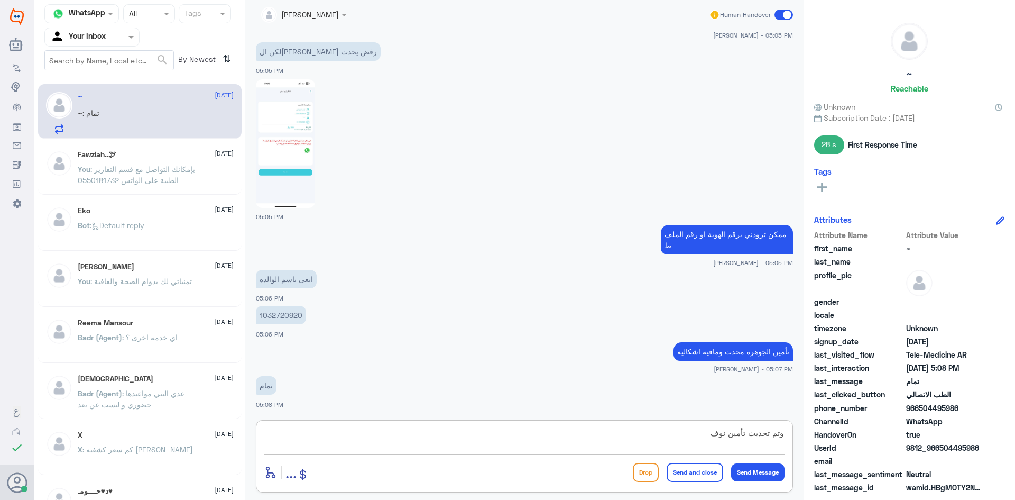
type textarea "وتم تحديث تأمين نوف"
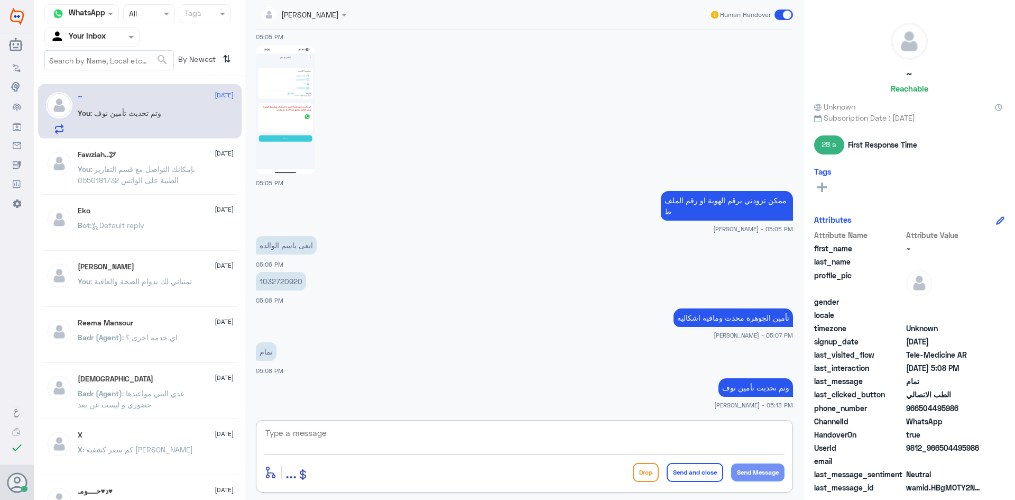
scroll to position [606, 0]
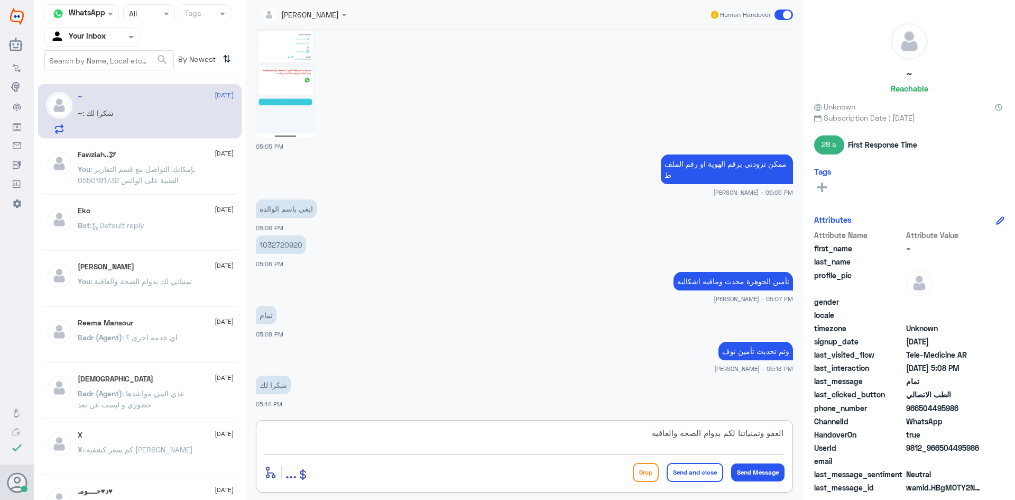
type textarea "العفو وتمنياتنا لكم بدوام الصحة والعافية"
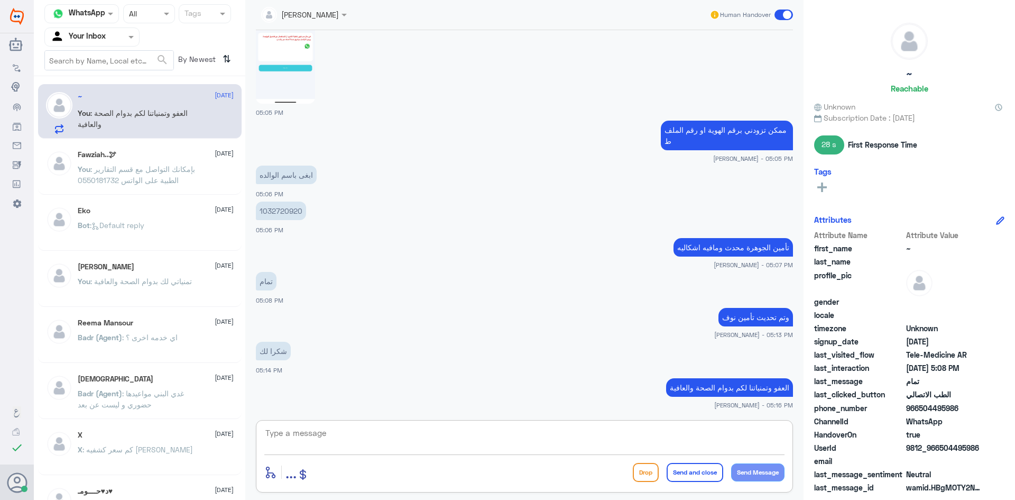
click at [778, 14] on span at bounding box center [783, 15] width 19 height 11
click at [0, 0] on input "checkbox" at bounding box center [0, 0] width 0 height 0
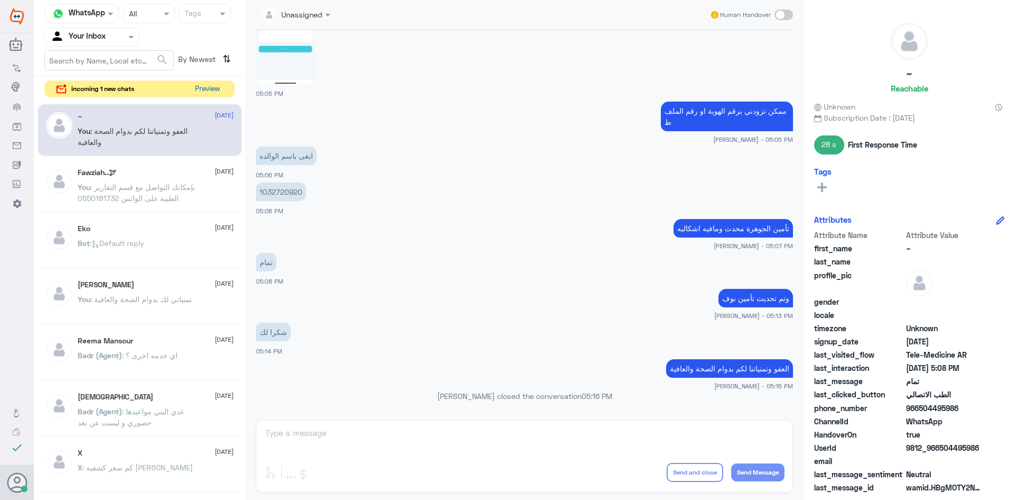
click at [199, 88] on button "Preview" at bounding box center [207, 89] width 33 height 16
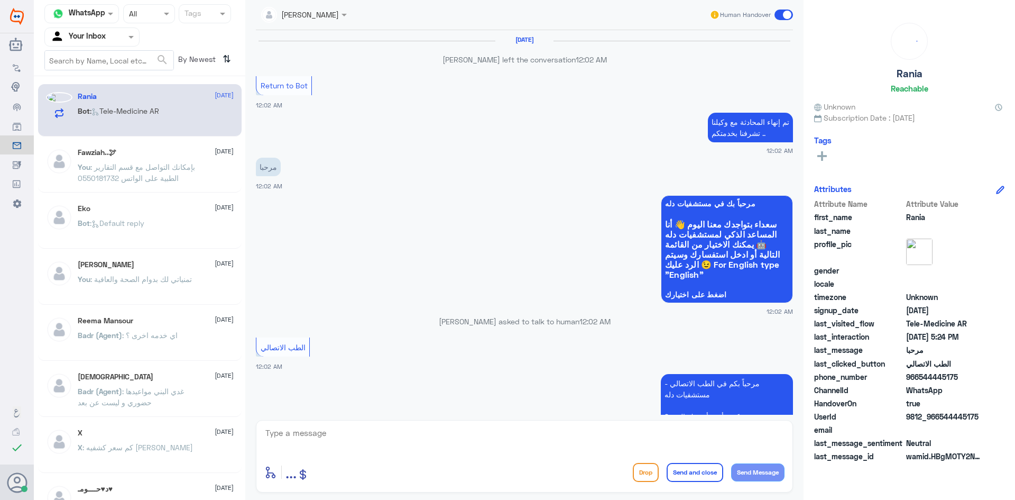
scroll to position [635, 0]
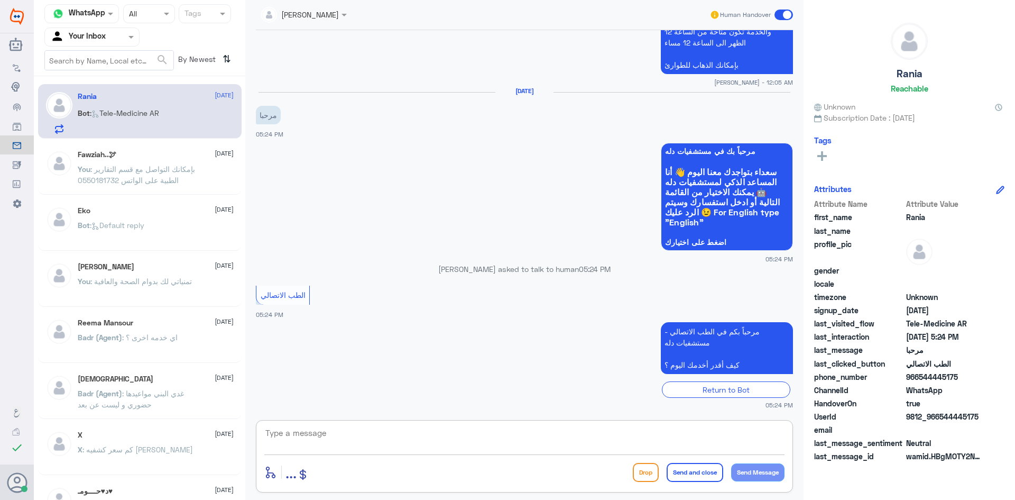
click at [421, 446] on textarea at bounding box center [524, 439] width 520 height 26
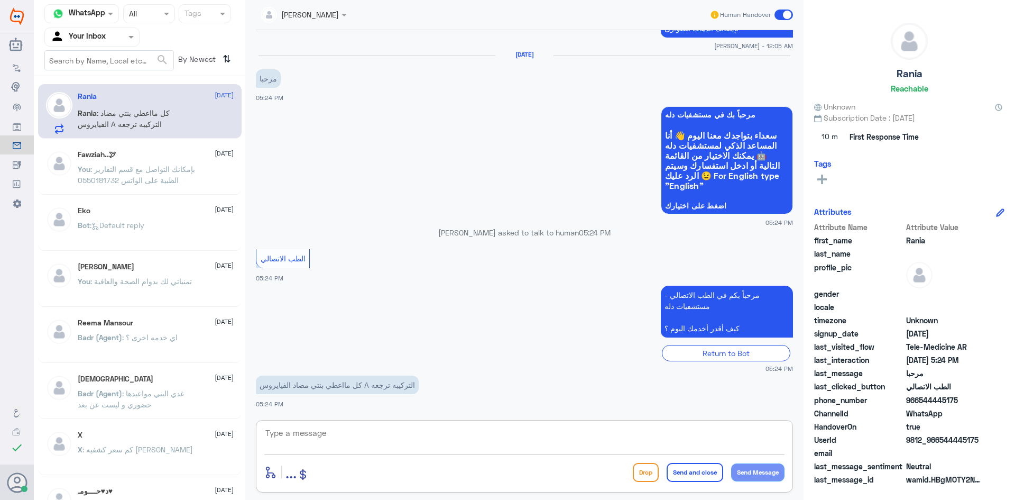
paste textarea "مرحبا معك [PERSON_NAME] من الطب الاتصالي"
type textarea "مرحبا معك [PERSON_NAME] من الطب الاتصالي"
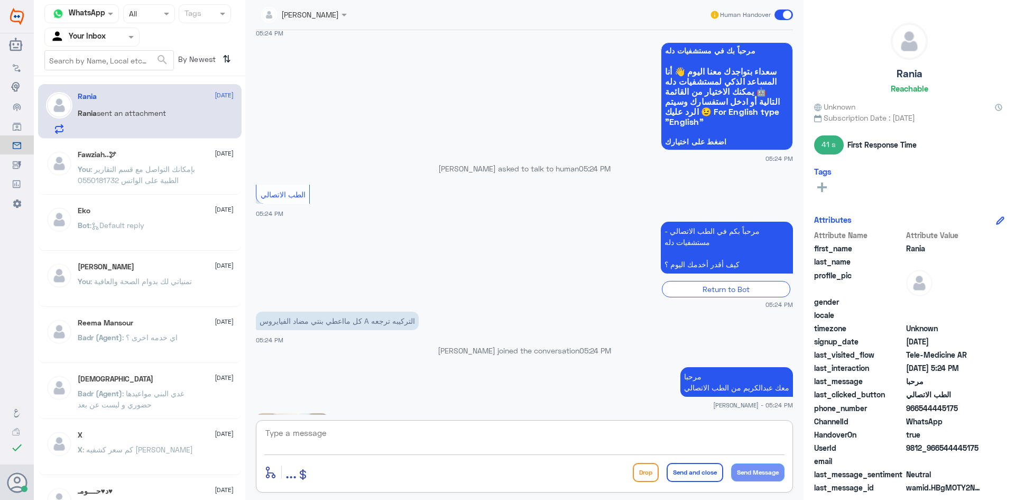
scroll to position [860, 0]
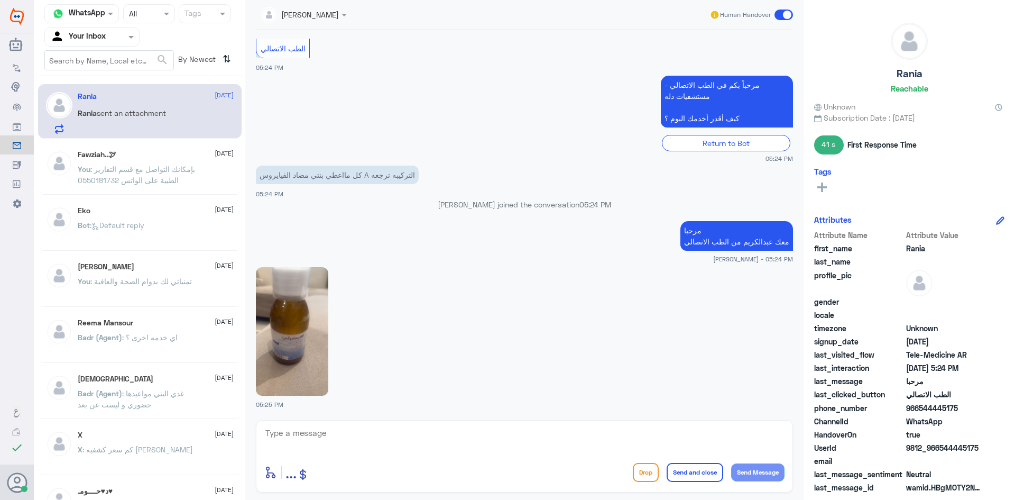
click at [308, 345] on img at bounding box center [292, 331] width 72 height 128
click at [368, 427] on textarea at bounding box center [524, 439] width 520 height 26
click at [578, 435] on textarea at bounding box center [524, 439] width 520 height 26
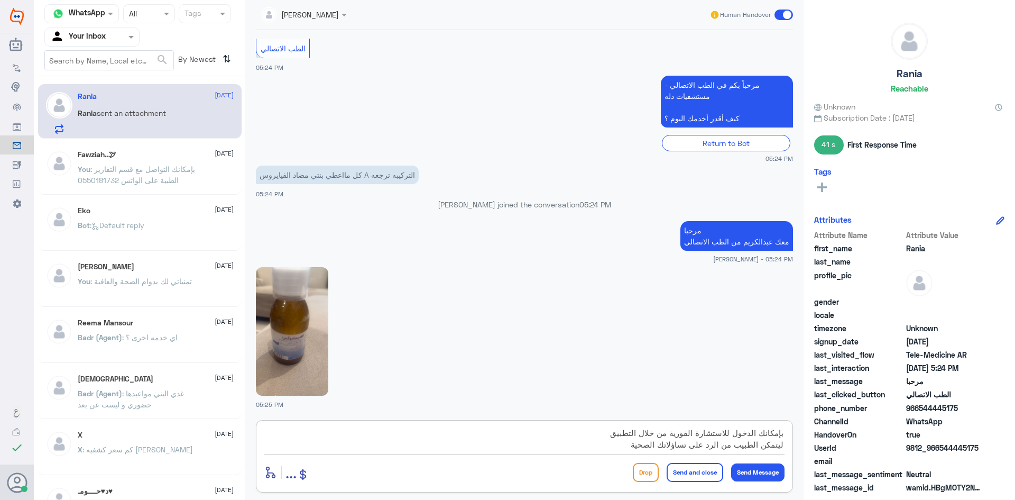
type textarea "بإمكانك الدخول للاستشارة الفورية من خلال التطبيق ليتمكن الطبيب من الرد على تساؤ…"
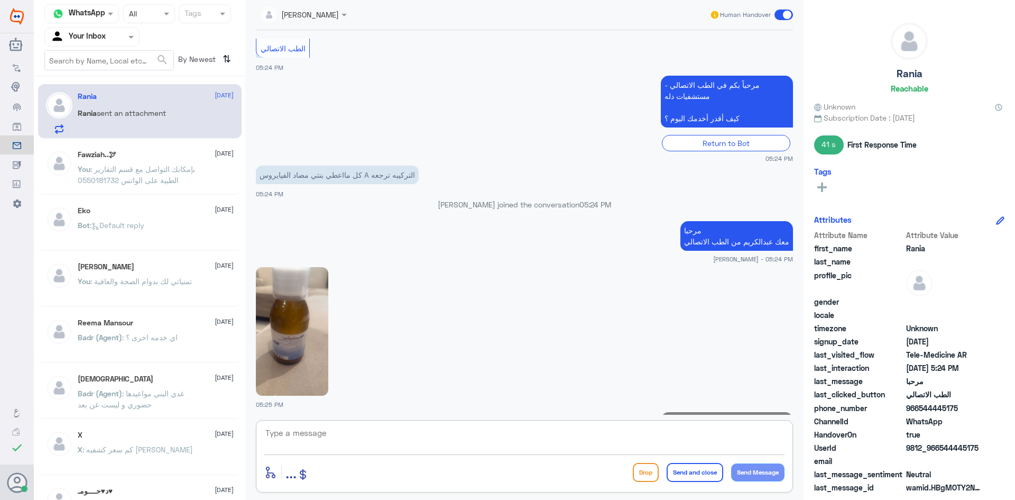
scroll to position [927, 0]
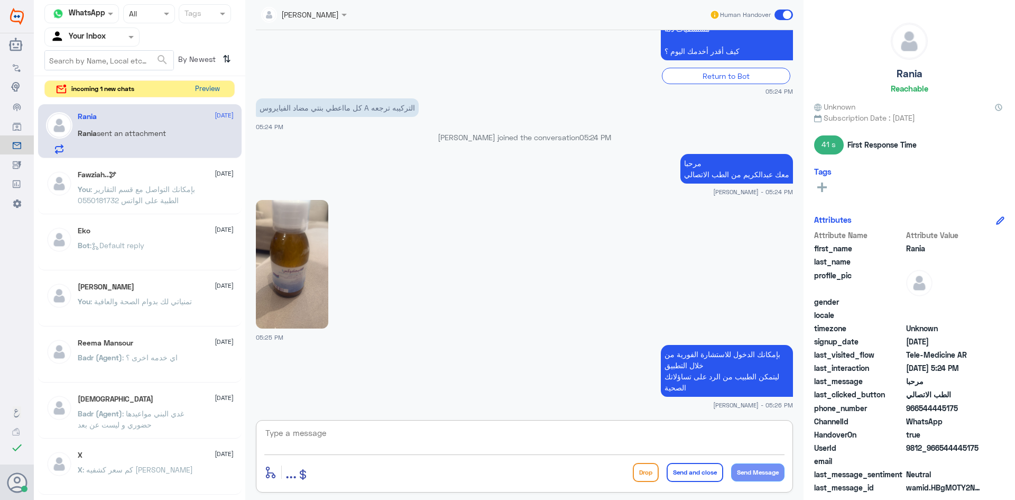
click at [206, 90] on button "Preview" at bounding box center [207, 89] width 33 height 16
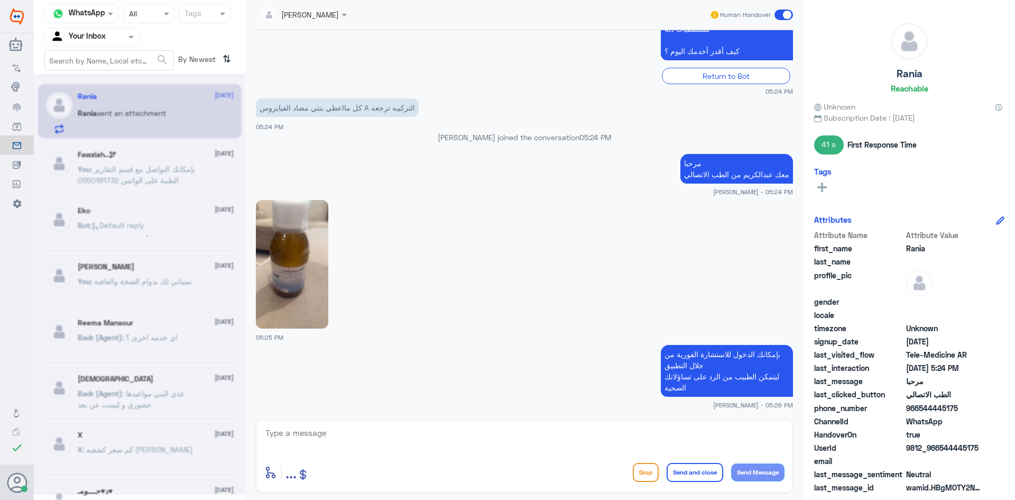
scroll to position [0, 0]
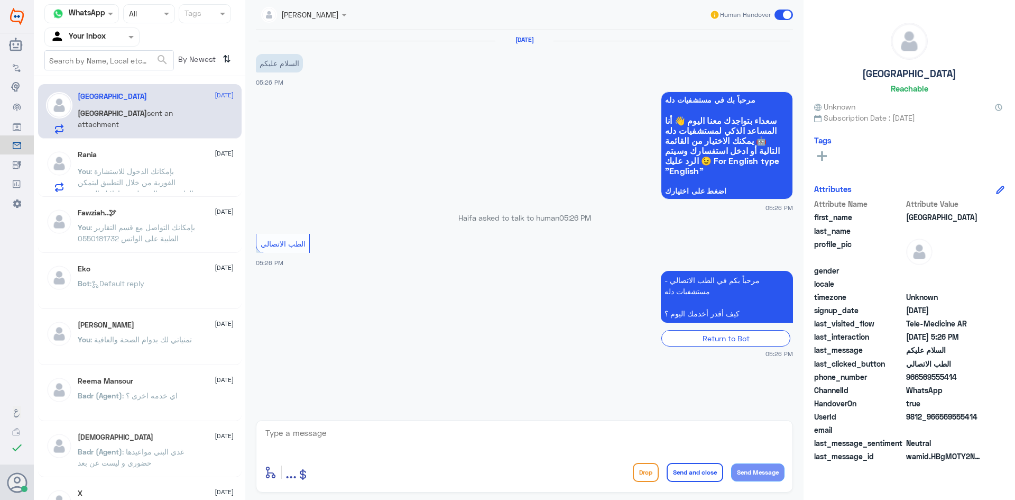
click at [491, 438] on textarea at bounding box center [524, 439] width 520 height 26
paste textarea "مرحبا معك [PERSON_NAME] من الطب الاتصالي"
type textarea "مرحبا معك [PERSON_NAME] من الطب الاتصالي"
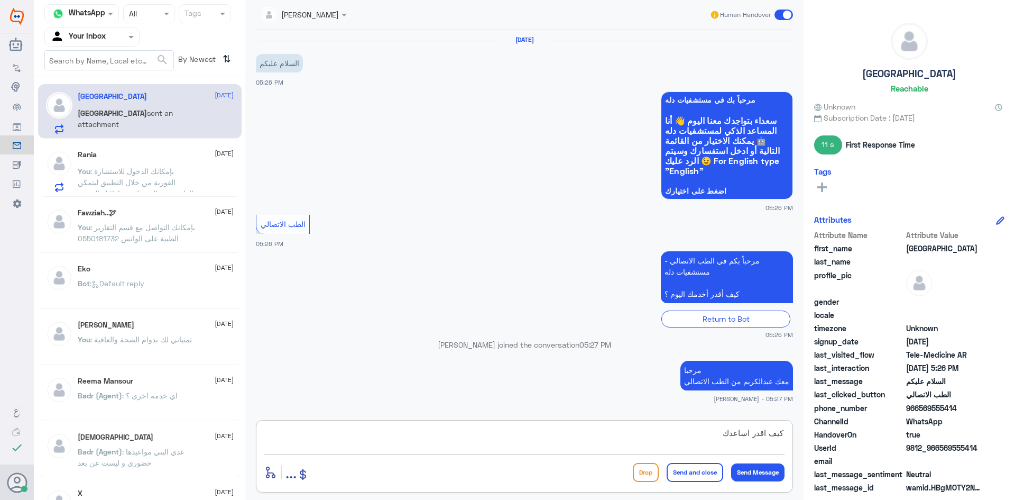
type textarea "كيف اقدر اساعدك"
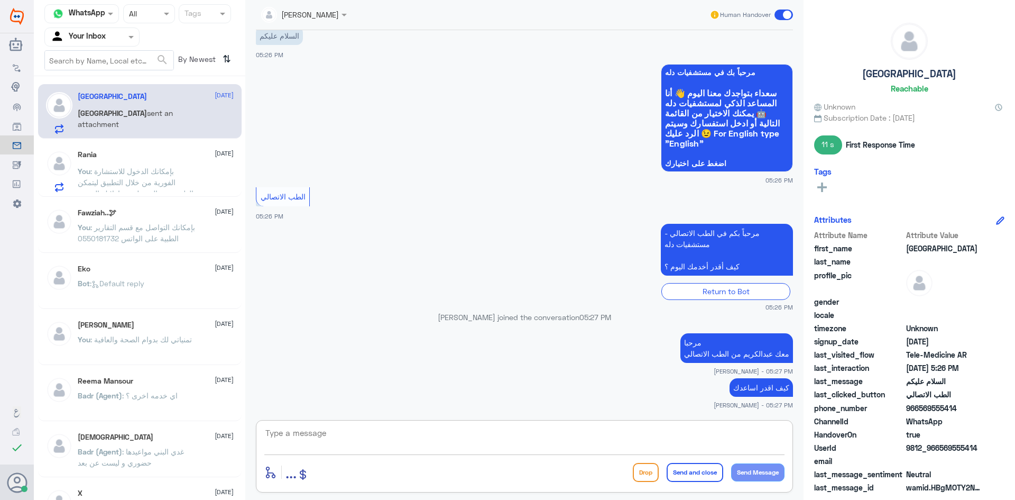
click at [186, 233] on p "You : بإمكانك التواصل مع قسم التقارير الطبية على الواتس 0550181732" at bounding box center [137, 234] width 119 height 26
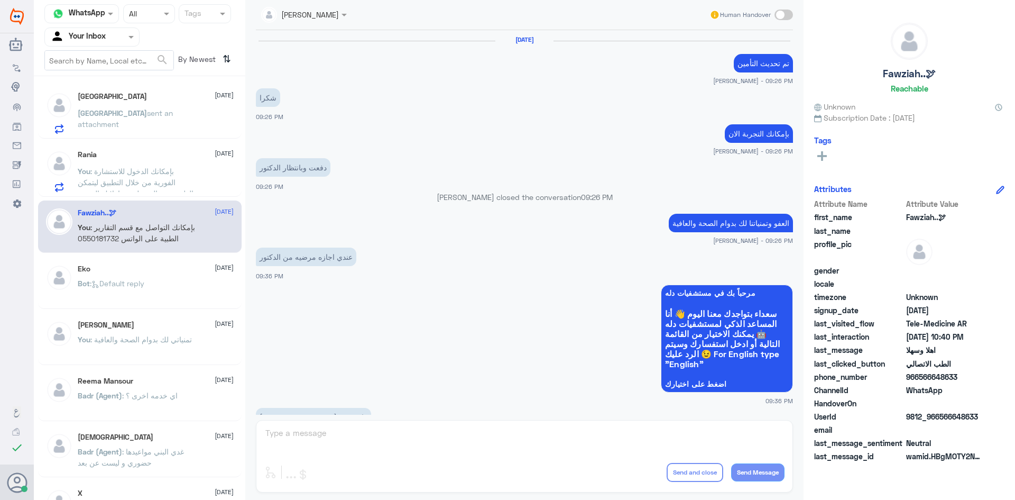
scroll to position [527, 0]
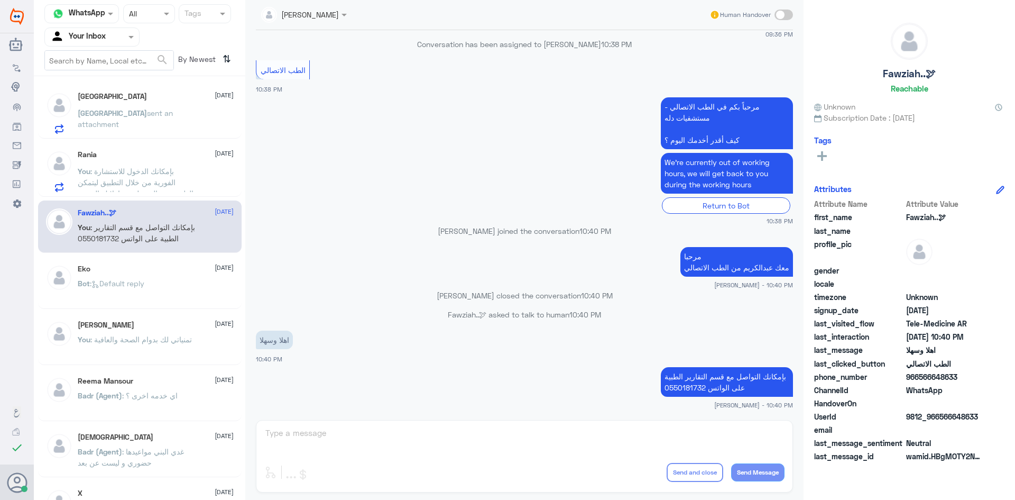
click at [146, 92] on div "[GEOGRAPHIC_DATA] [DATE]" at bounding box center [156, 96] width 156 height 9
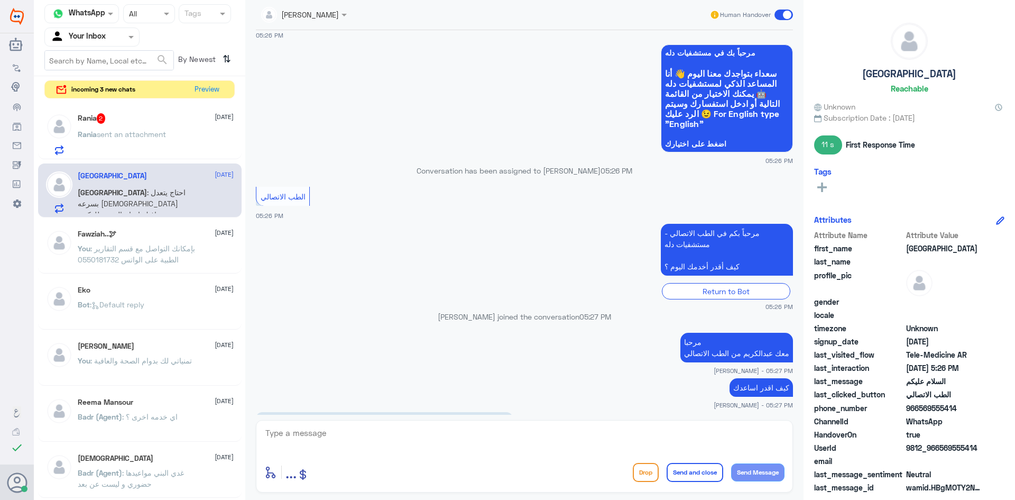
scroll to position [191, 0]
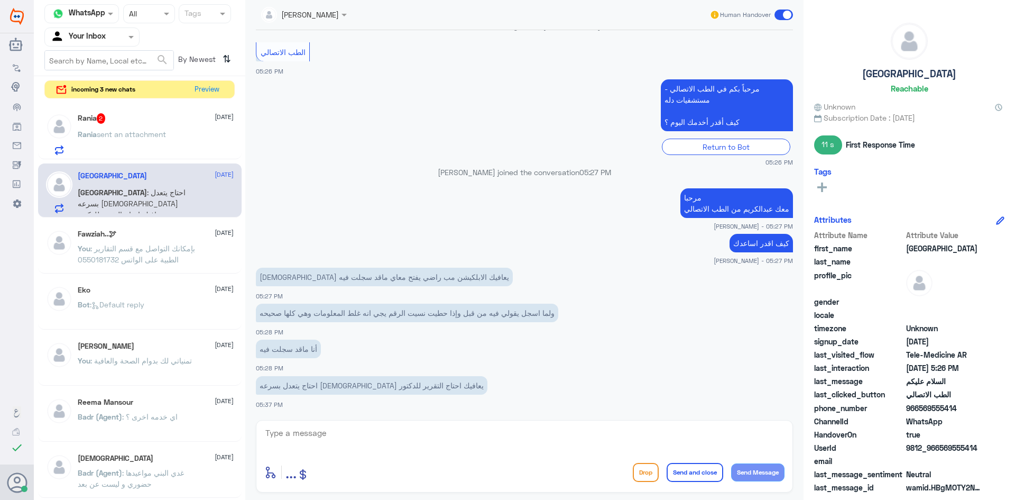
click at [142, 134] on span "sent an attachment" at bounding box center [131, 134] width 69 height 9
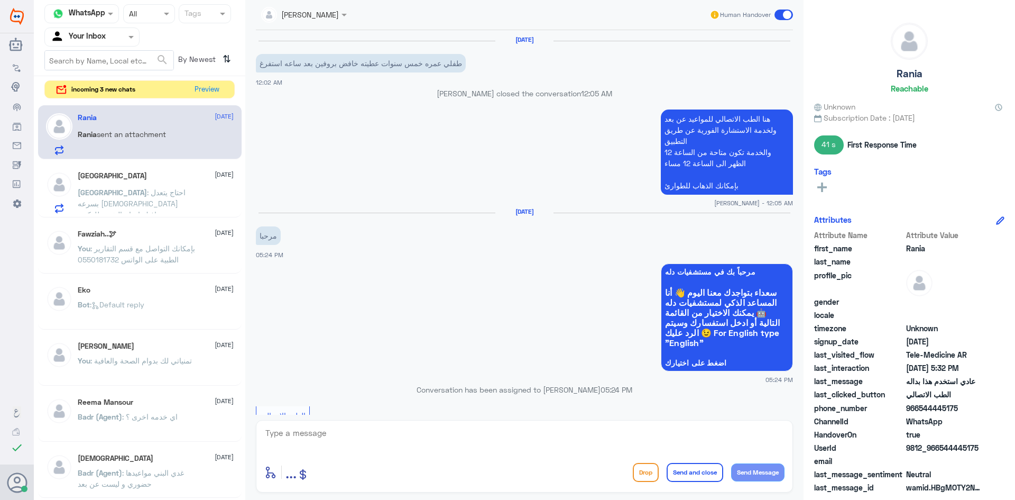
scroll to position [631, 0]
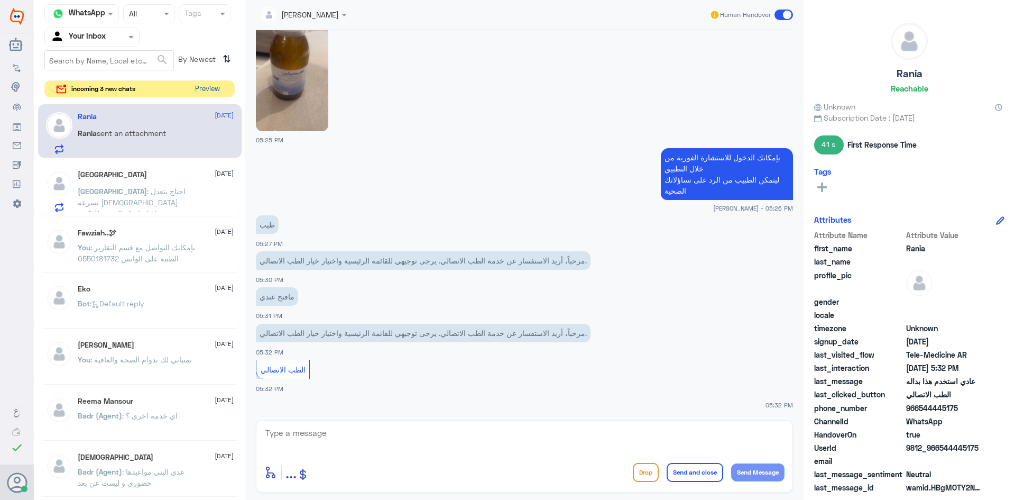
click at [203, 87] on button "Preview" at bounding box center [207, 89] width 33 height 16
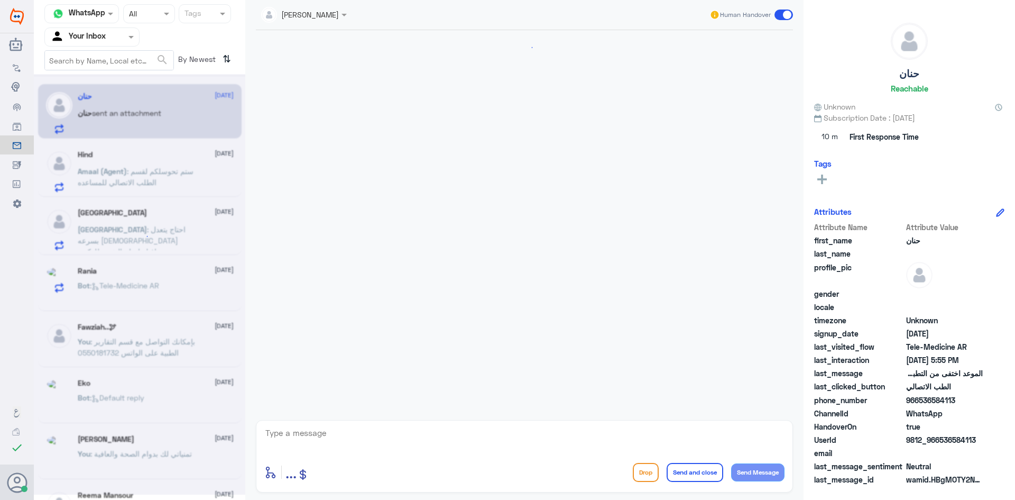
scroll to position [807, 0]
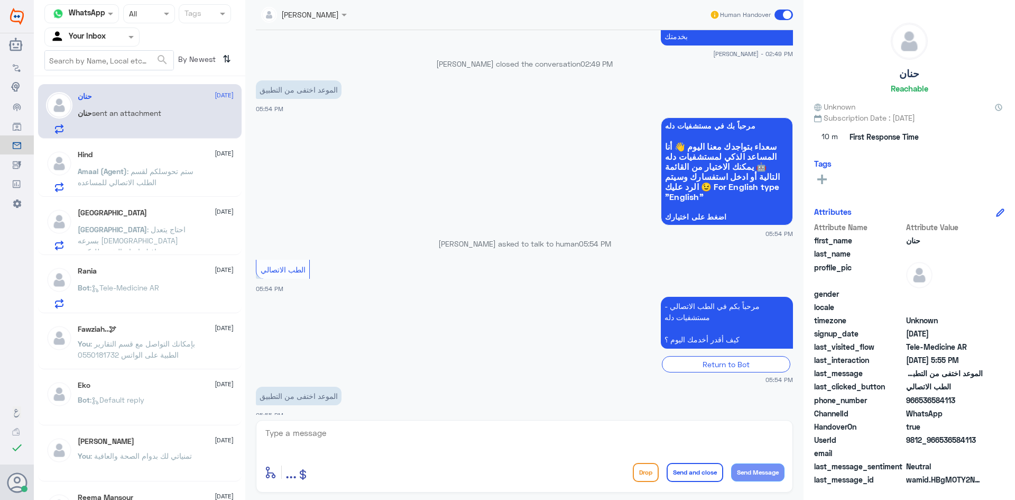
click at [178, 167] on p "Amaal (Agent) : ستم تحوسلكم لقسم الطلب الاتصالي للمساعده" at bounding box center [137, 178] width 119 height 26
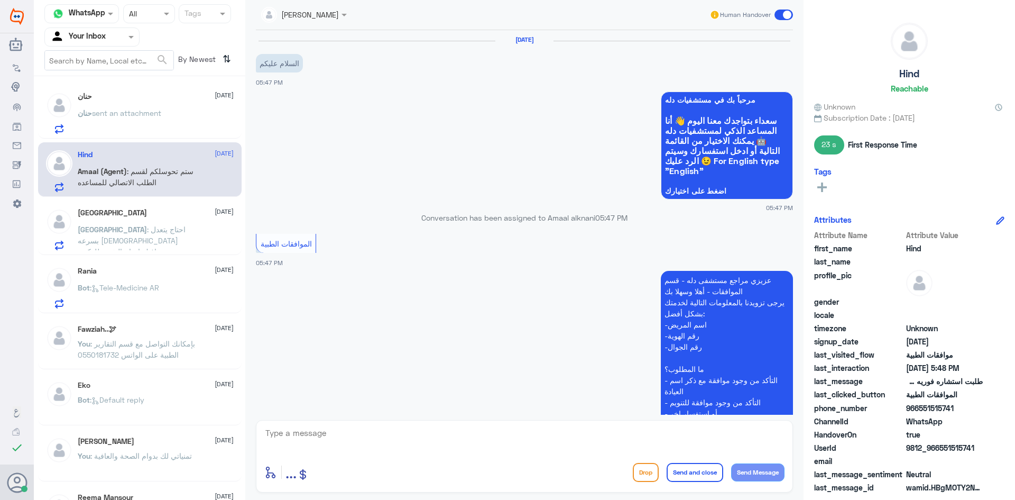
scroll to position [287, 0]
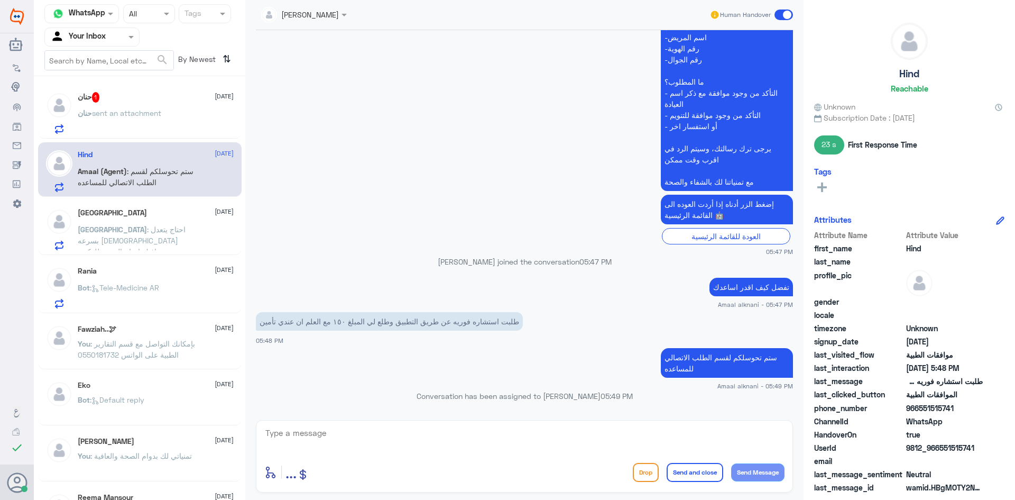
click at [530, 430] on textarea at bounding box center [524, 439] width 520 height 26
paste textarea "مرحبا معك [PERSON_NAME] من الطب الاتصالي"
type textarea "مرحبا معك [PERSON_NAME] من الطب الاتصالي"
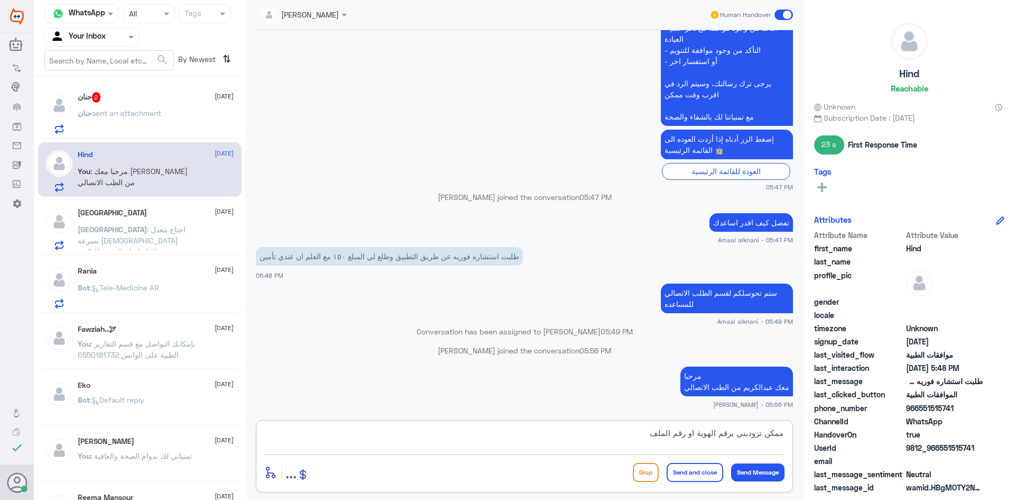
type textarea "ممكن تزوديني برقم الهوية او رقم الملف"
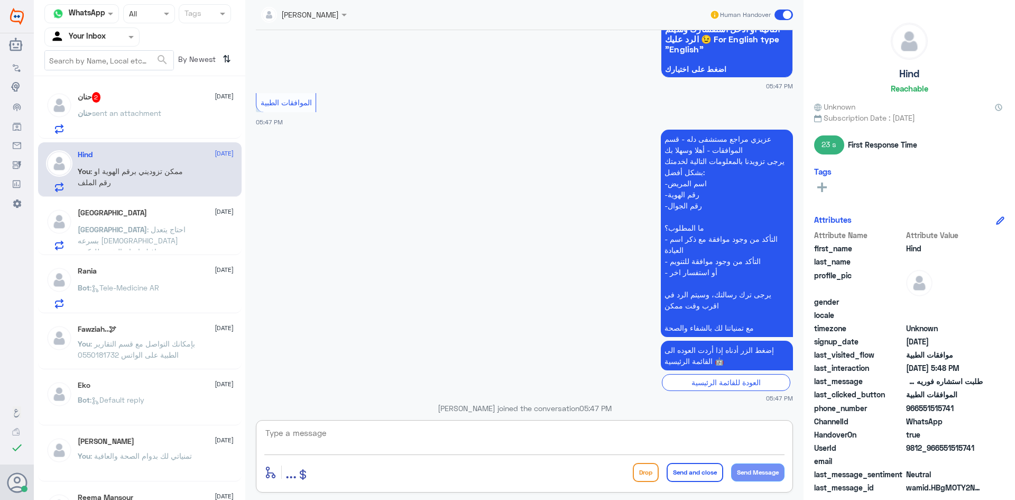
scroll to position [211, 0]
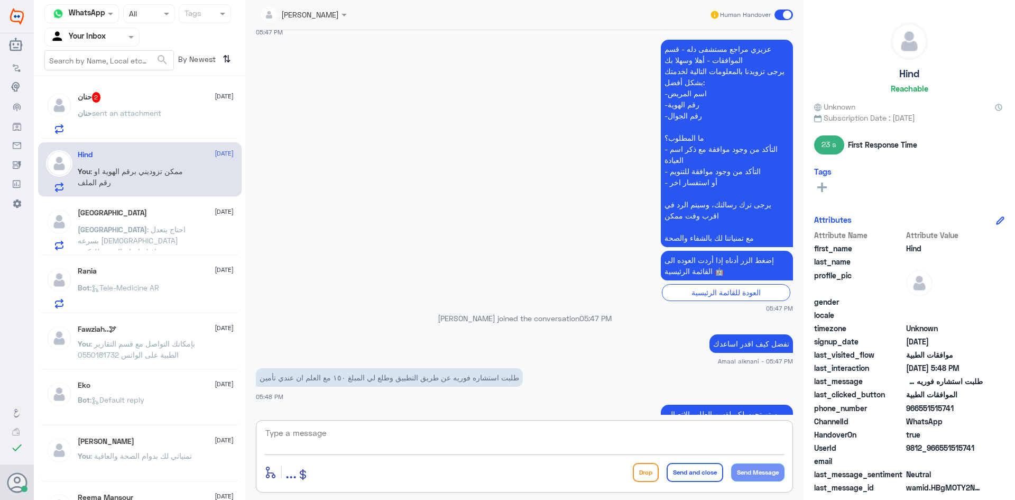
click at [155, 96] on div "حنان 2 [DATE]" at bounding box center [156, 97] width 156 height 11
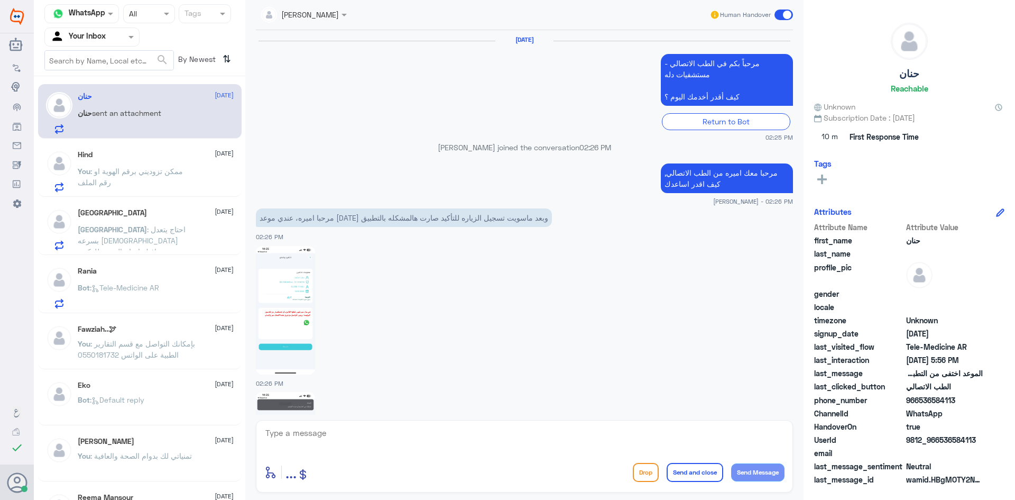
scroll to position [930, 0]
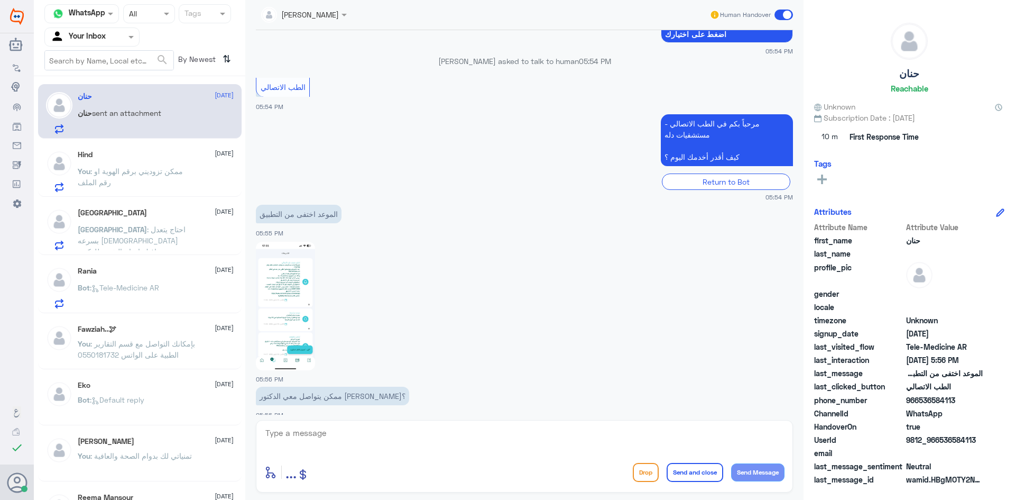
click at [371, 436] on textarea at bounding box center [524, 439] width 520 height 26
click at [307, 290] on img at bounding box center [285, 306] width 59 height 128
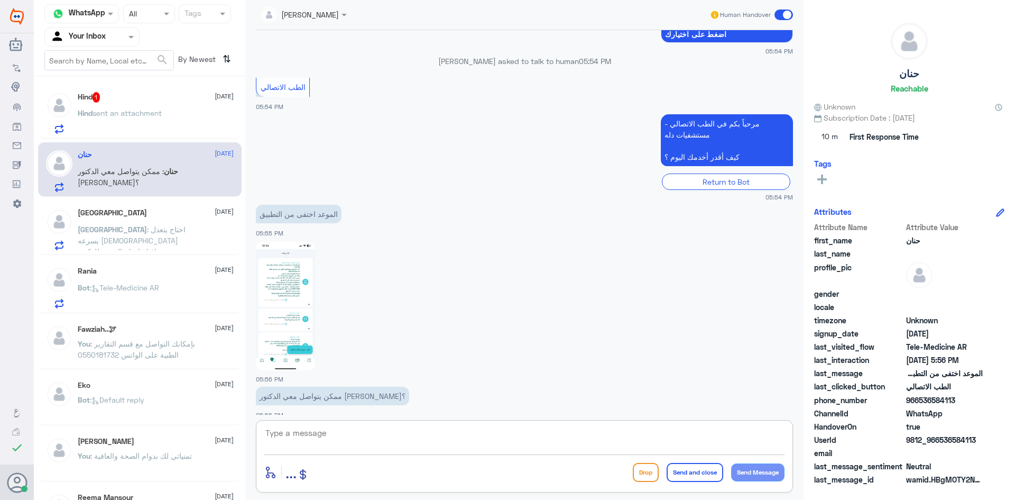
click at [302, 432] on textarea at bounding box center [524, 439] width 520 height 26
type textarea "هل تم تسجيل الزيارة ؟"
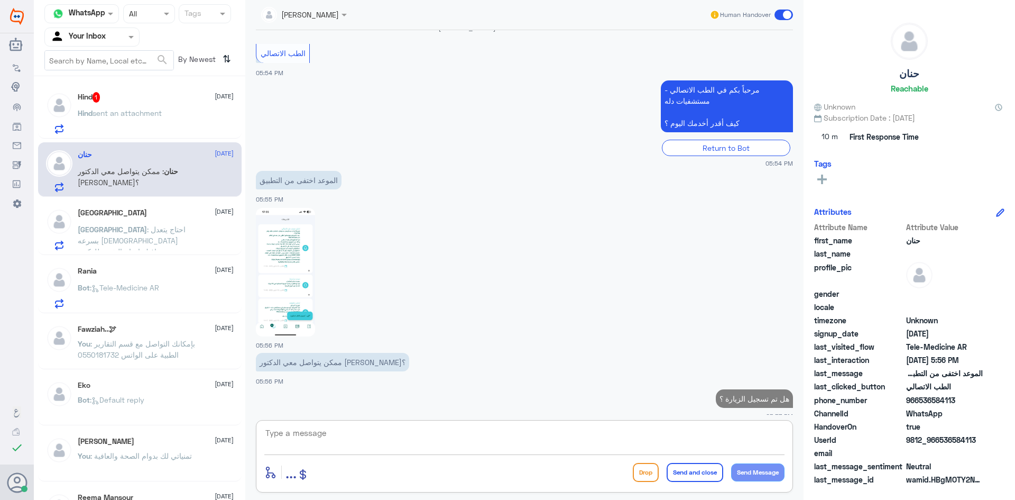
click at [188, 114] on div "Hind sent an attachment" at bounding box center [156, 122] width 156 height 24
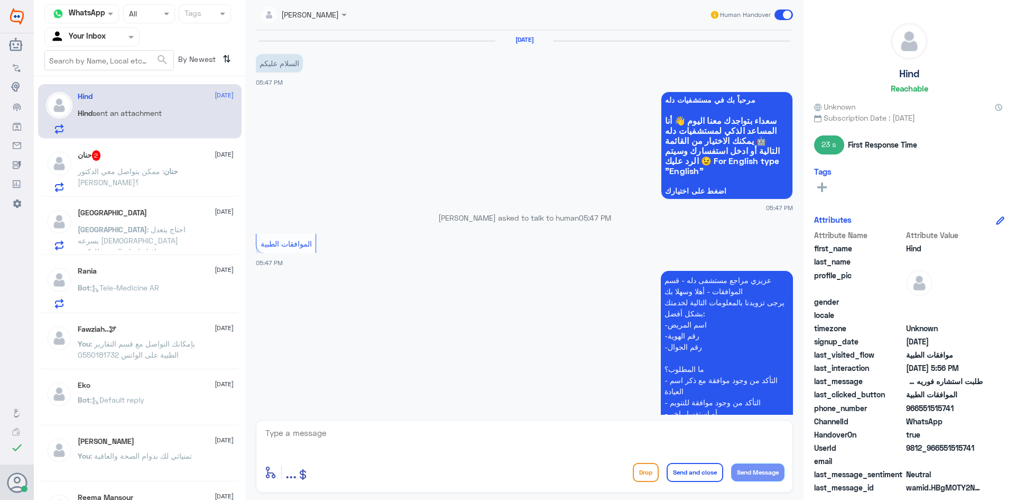
scroll to position [442, 0]
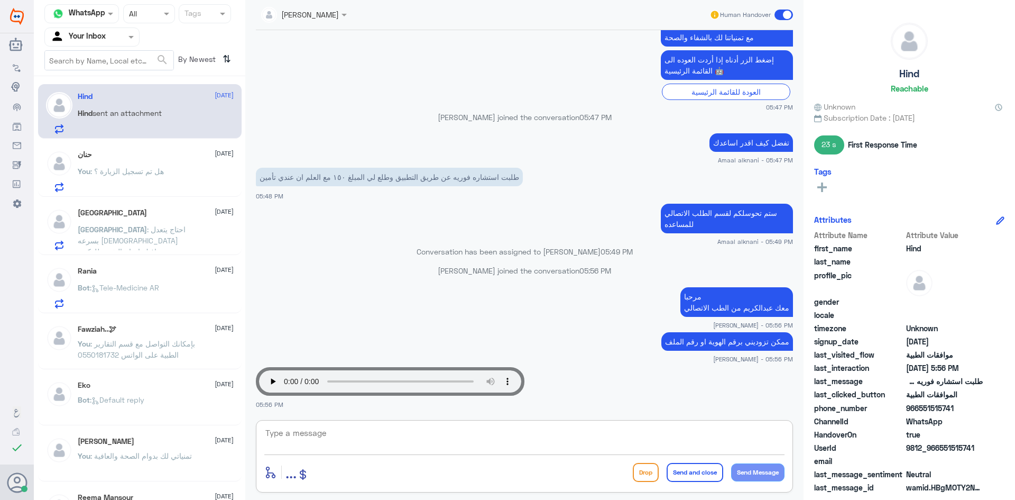
click at [401, 430] on textarea at bounding box center [524, 439] width 520 height 26
type textarea "ا"
type textarea "ابشري بس احتاج رقم الملف او رقم الهوية"
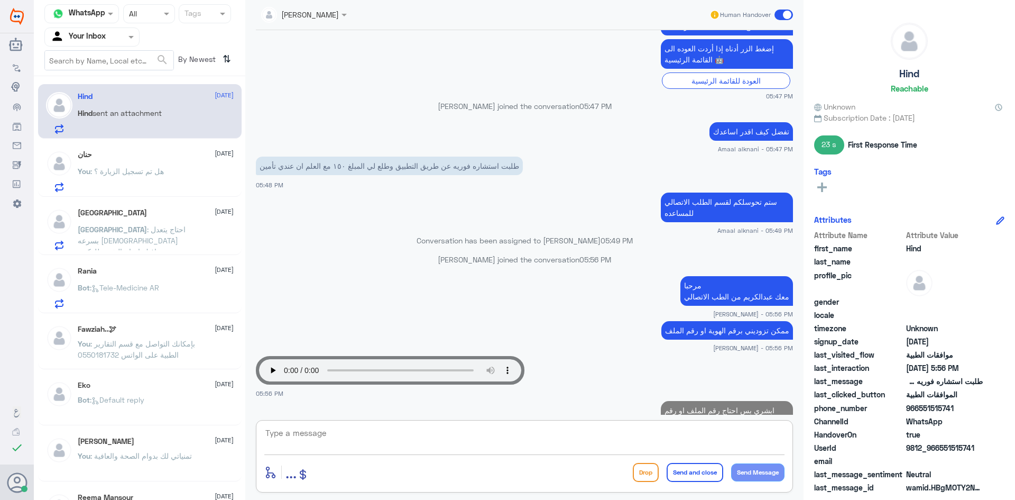
scroll to position [488, 0]
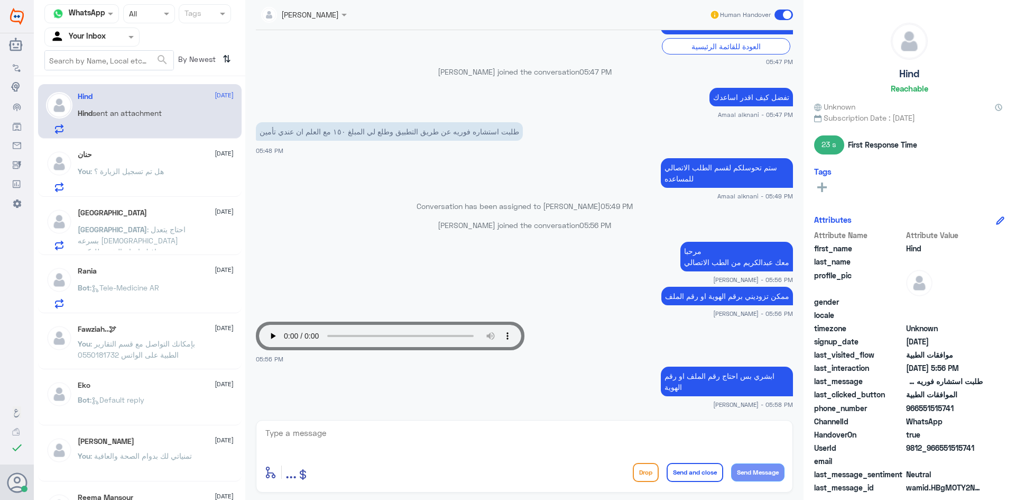
drag, startPoint x: 958, startPoint y: 408, endPoint x: 918, endPoint y: 411, distance: 40.3
click at [918, 411] on span "966551515741" at bounding box center [944, 407] width 77 height 11
copy span "551515741"
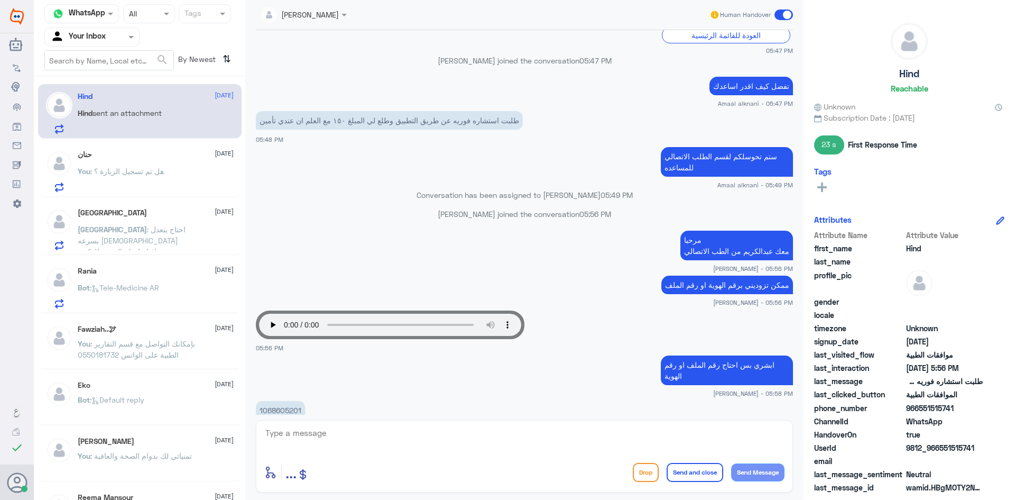
scroll to position [524, 0]
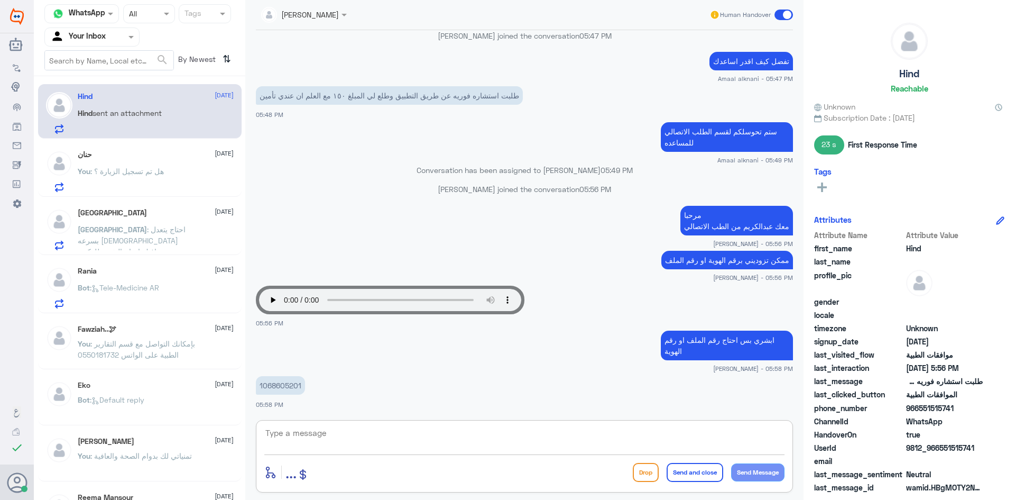
click at [572, 443] on textarea at bounding box center [524, 439] width 520 height 26
type textarea "تم تحديث تأمينك بإمكانك استخدام الاستشارة الفورية الآن بتغطية التأمين"
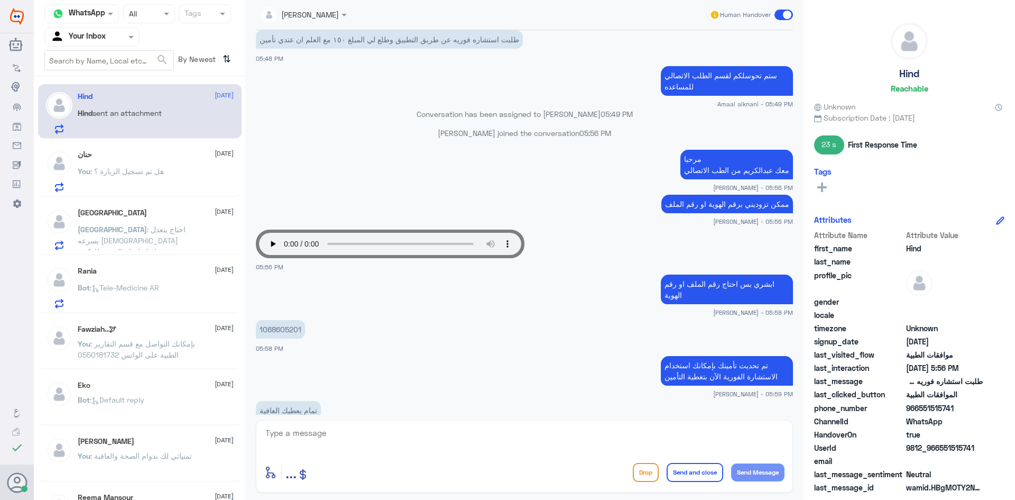
scroll to position [605, 0]
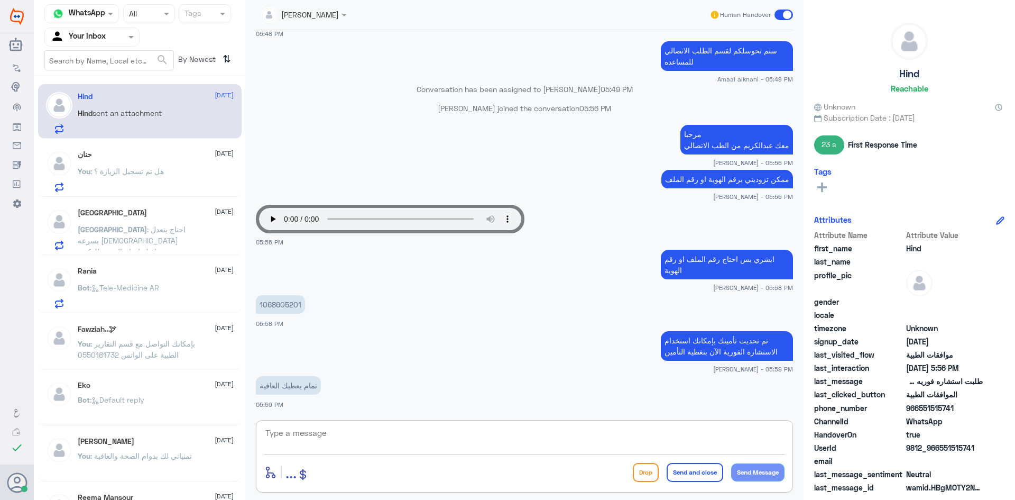
click at [358, 437] on textarea at bounding box center [524, 439] width 520 height 26
type textarea "الله يعافيك وتمنياتنا لك بدوام الصحة والعافية"
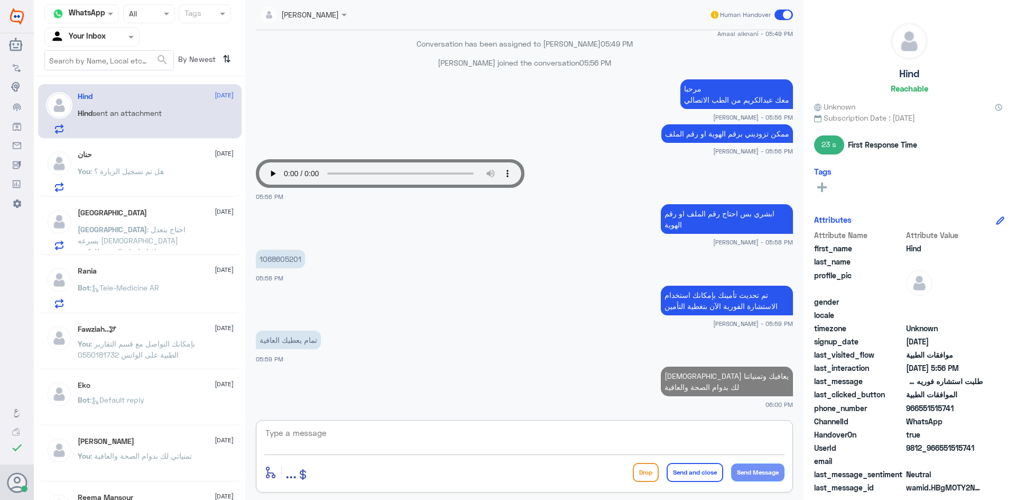
click at [161, 153] on div "حنان 13 October" at bounding box center [156, 154] width 156 height 9
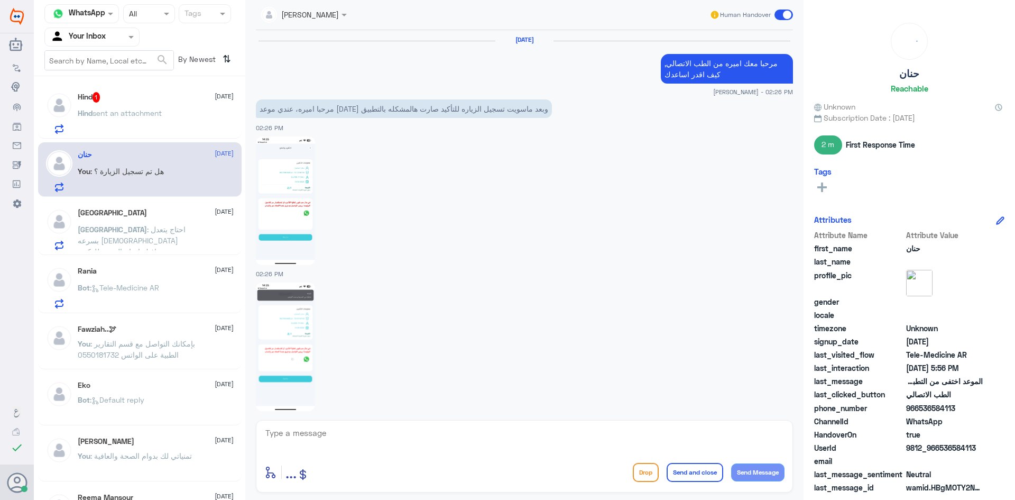
scroll to position [874, 0]
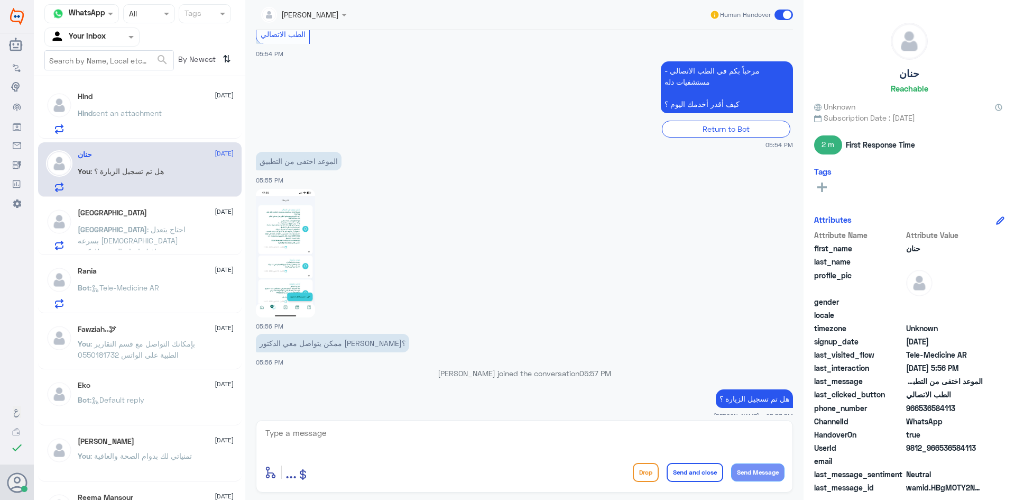
click at [177, 105] on div "Hind 13 October Hind sent an attachment" at bounding box center [156, 113] width 156 height 42
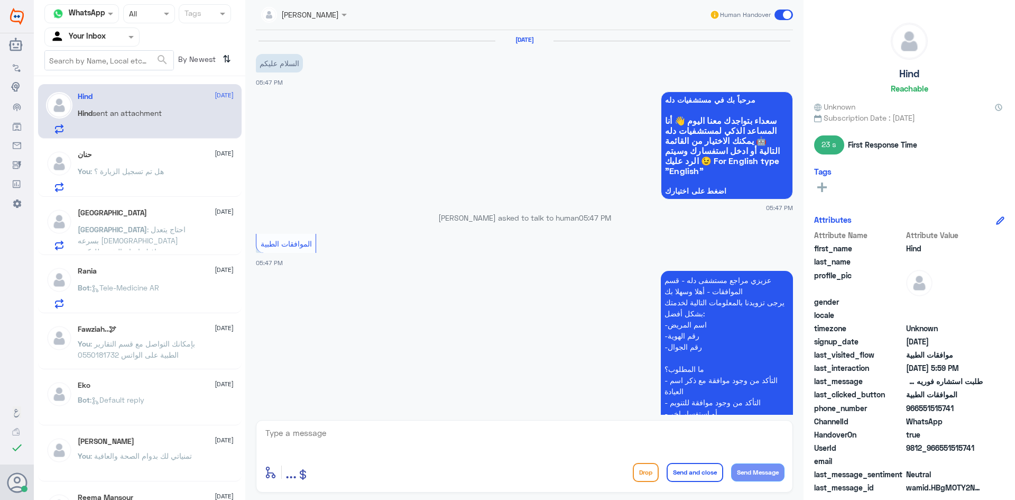
scroll to position [650, 0]
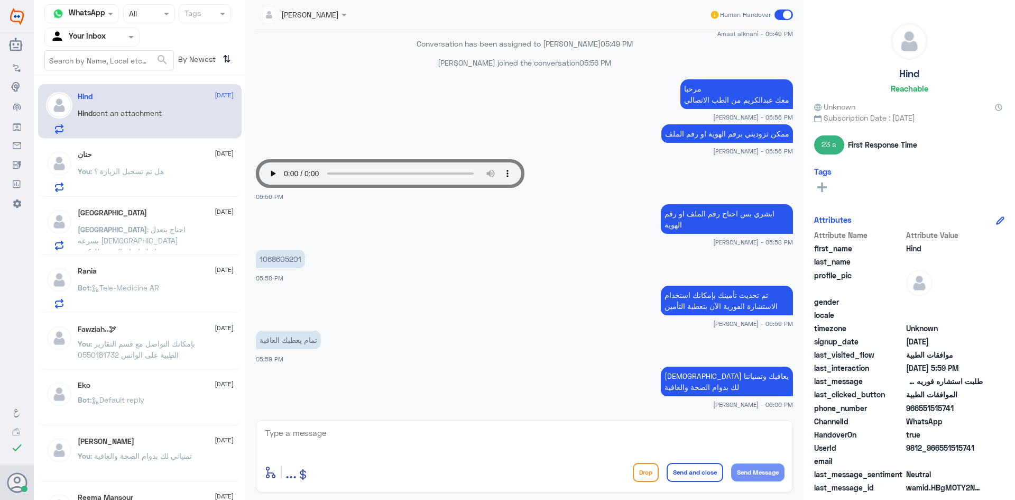
click at [777, 13] on span at bounding box center [783, 15] width 19 height 11
click at [0, 0] on input "checkbox" at bounding box center [0, 0] width 0 height 0
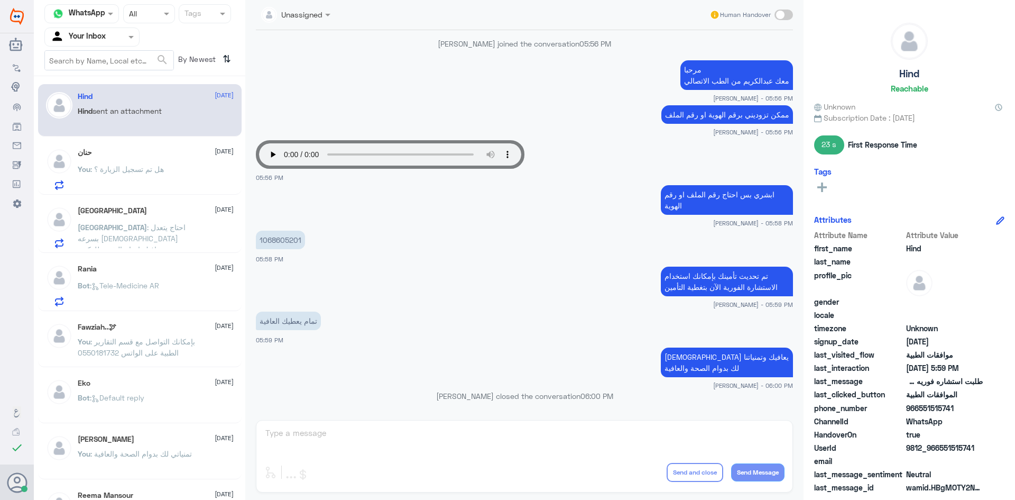
click at [138, 198] on div "Haifa 13 October Haifa : احتاج يتعدل بسرعه الله يعافيك احتاج التقرير للدكتور" at bounding box center [140, 225] width 204 height 54
click at [144, 212] on div "[GEOGRAPHIC_DATA] [DATE]" at bounding box center [156, 210] width 156 height 9
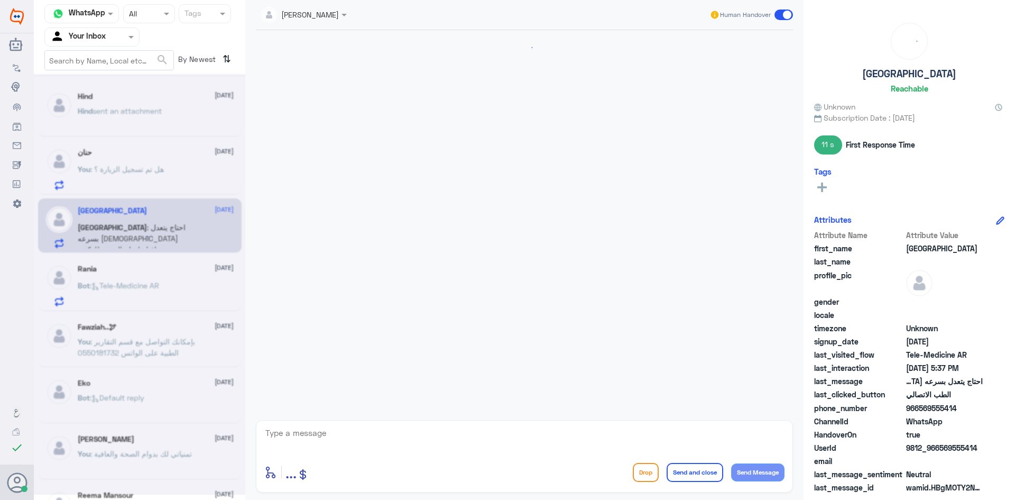
scroll to position [191, 0]
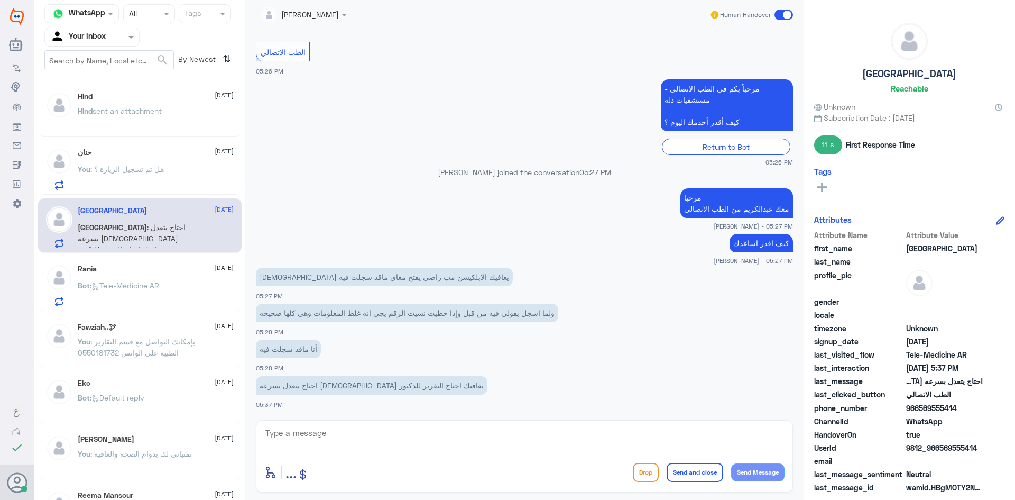
click at [377, 435] on textarea at bounding box center [524, 439] width 520 height 26
click at [142, 113] on span "sent an attachment" at bounding box center [126, 112] width 69 height 9
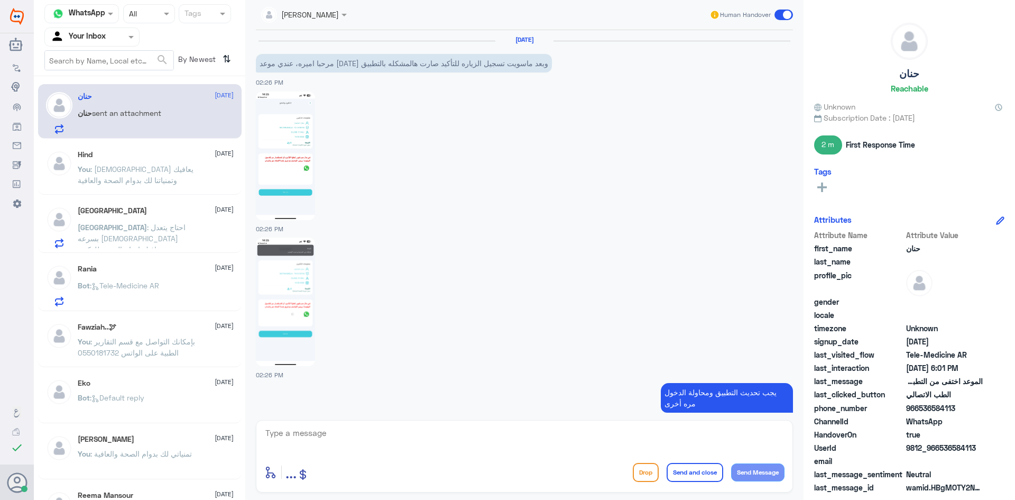
scroll to position [865, 0]
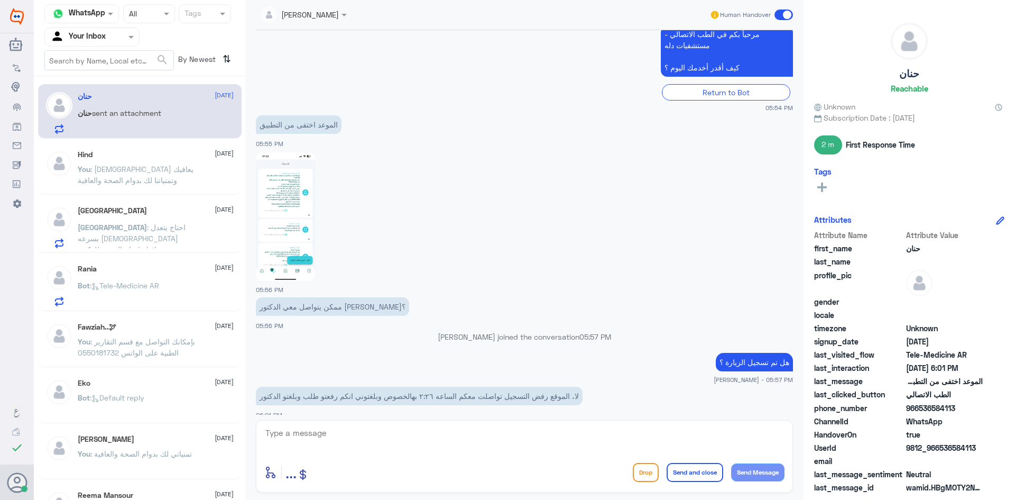
click at [561, 431] on textarea at bounding box center [524, 439] width 520 height 26
type textarea "ه"
click at [300, 203] on img at bounding box center [285, 216] width 59 height 128
drag, startPoint x: 975, startPoint y: 448, endPoint x: 938, endPoint y: 447, distance: 37.0
click at [938, 447] on span "9812_966536584113" at bounding box center [944, 447] width 77 height 11
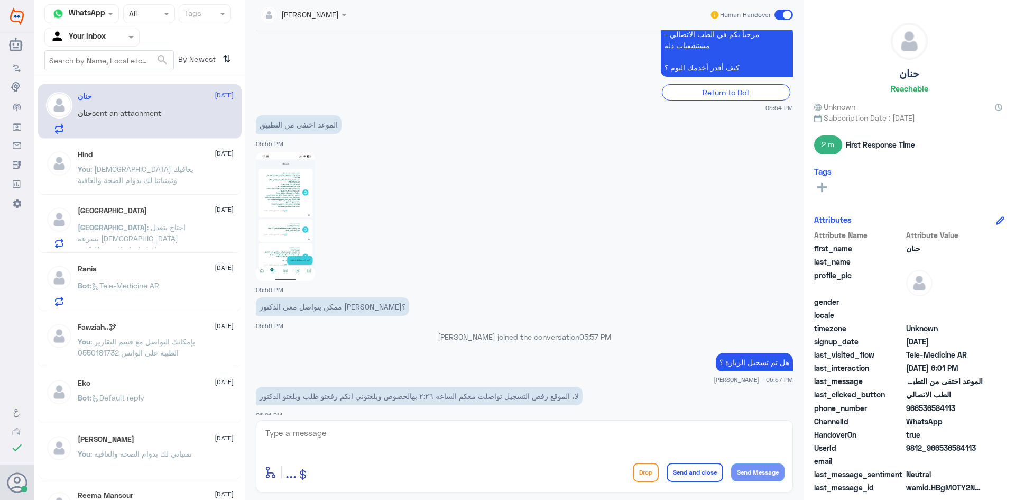
copy span "536584113"
click at [458, 426] on textarea at bounding box center [524, 439] width 520 height 26
type textarea "هل طلب منك دفع مبلغ ؟"
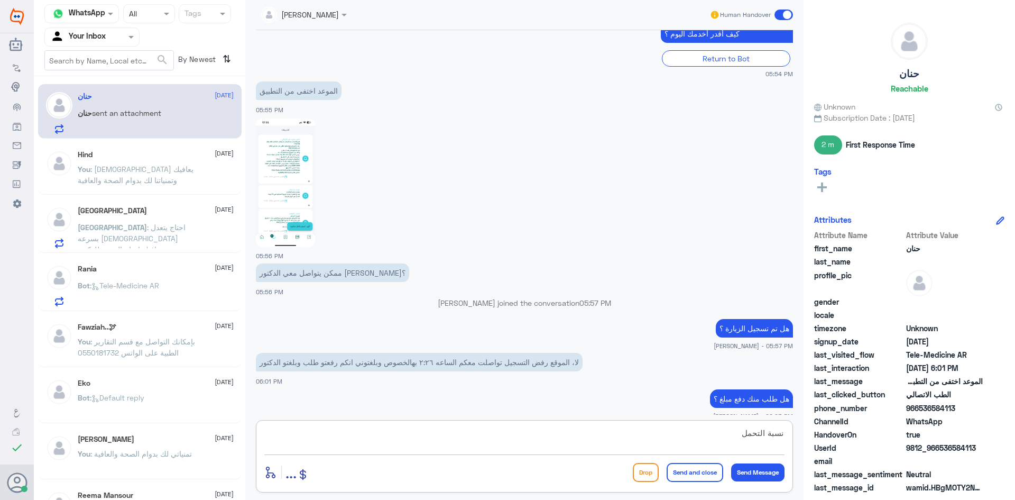
type textarea "نسبة التحمل"
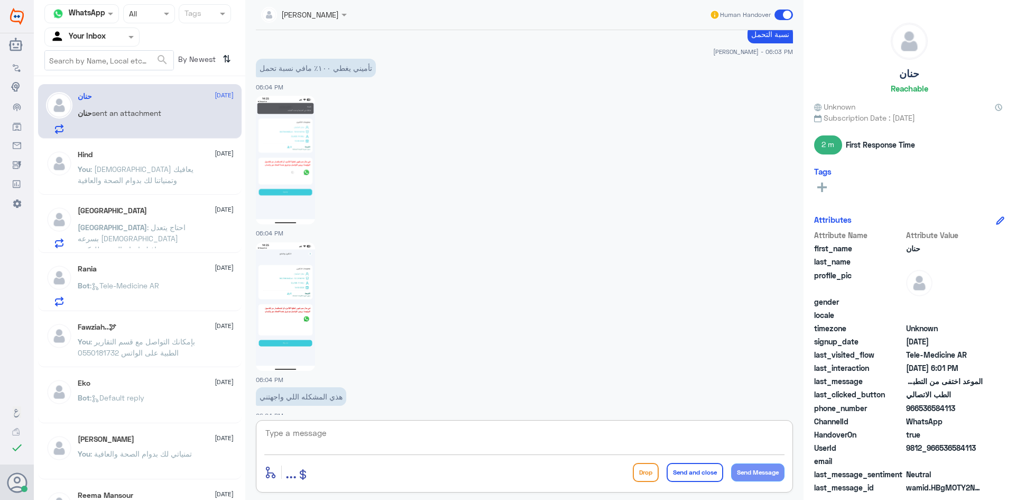
scroll to position [1334, 0]
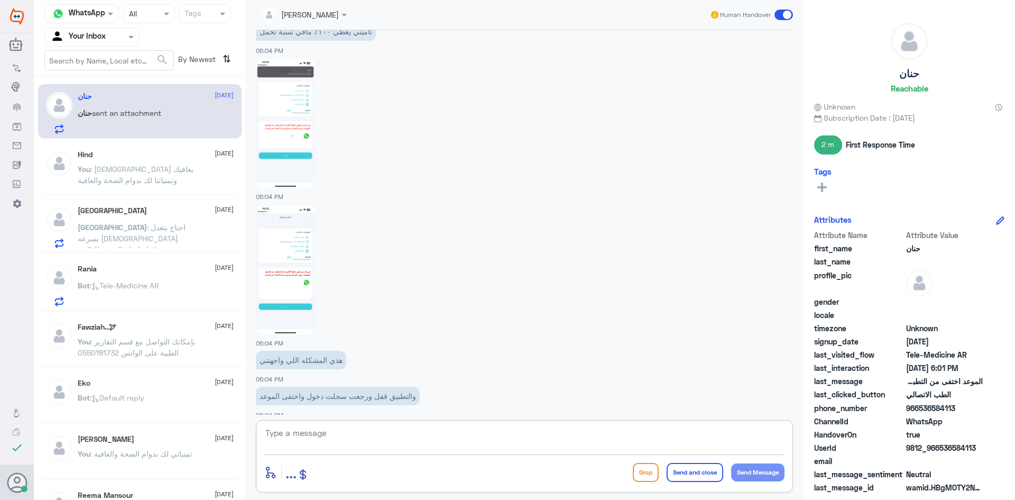
click at [310, 230] on img at bounding box center [285, 270] width 59 height 128
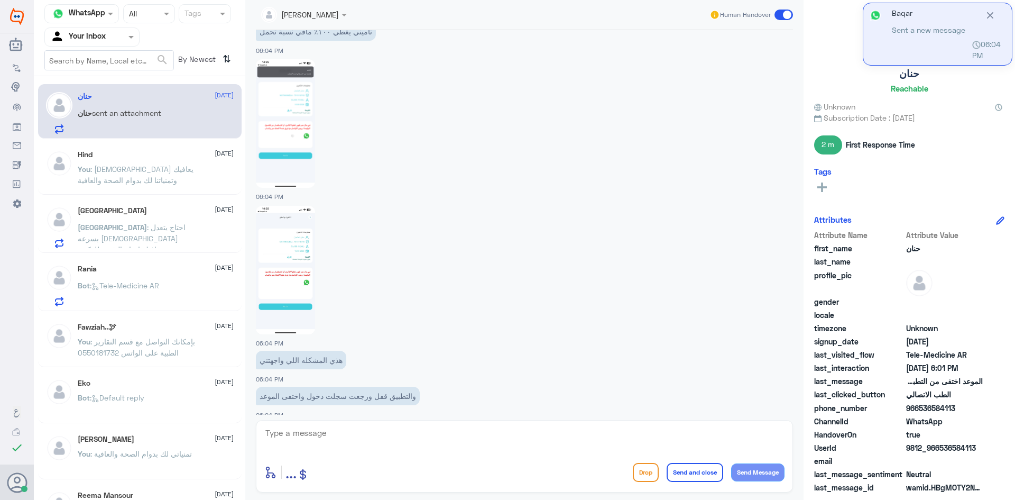
click at [422, 430] on textarea at bounding box center [524, 439] width 520 height 26
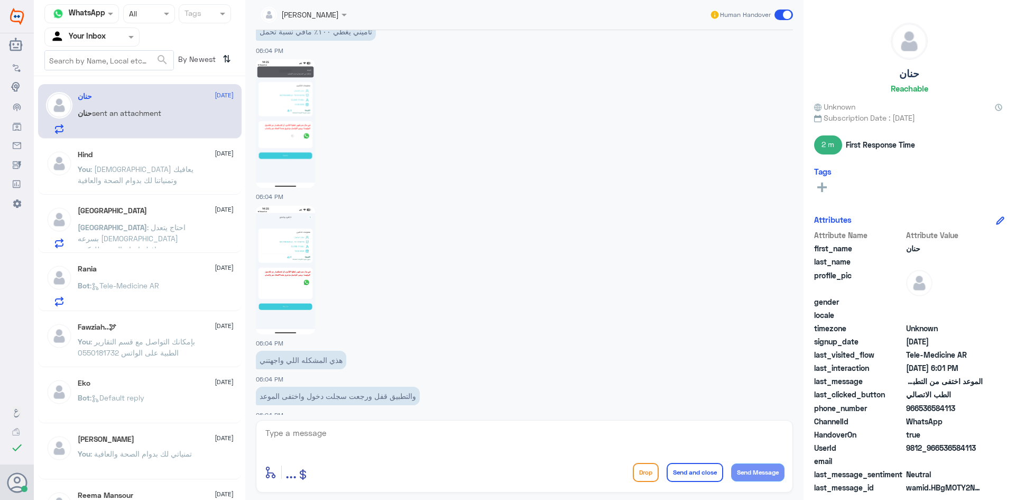
click at [304, 92] on img at bounding box center [285, 123] width 59 height 128
click at [483, 441] on textarea at bounding box center [524, 439] width 520 height 26
click at [504, 432] on textarea at bounding box center [524, 439] width 520 height 26
type textarea "تمام راح اتابع الموضوع مع الدكتور صالح وراح ارفع الشكوى لقسم التقنية"
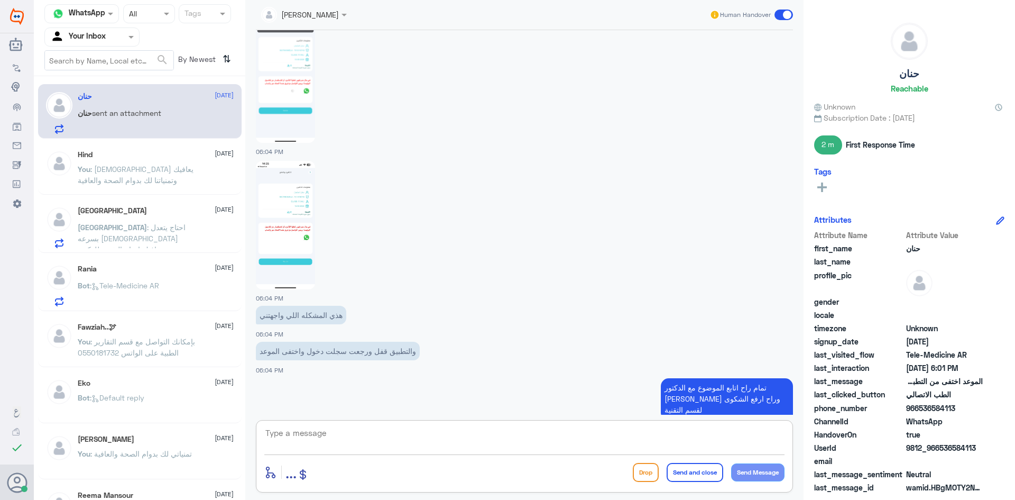
click at [145, 175] on p "You : الله يعافيك وتمنياتنا لك بدوام الصحة والعافية" at bounding box center [137, 176] width 119 height 26
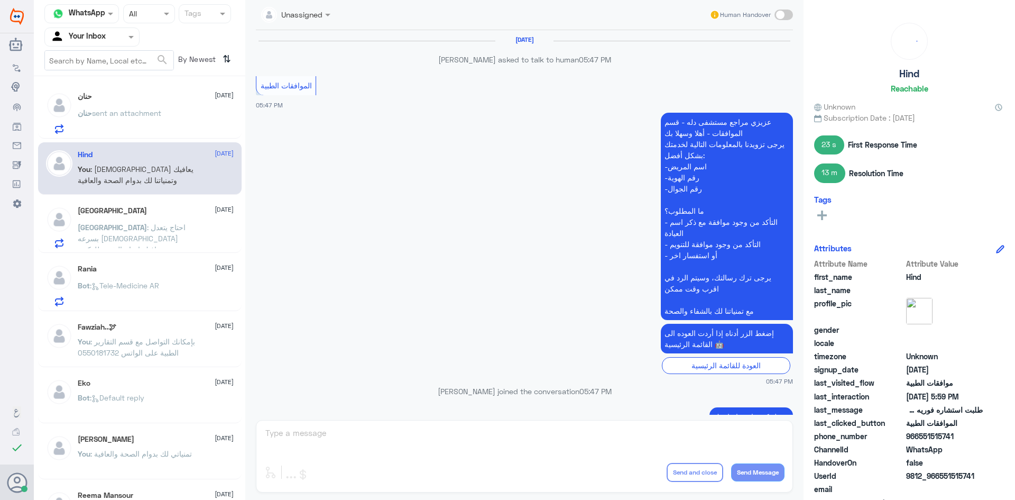
scroll to position [531, 0]
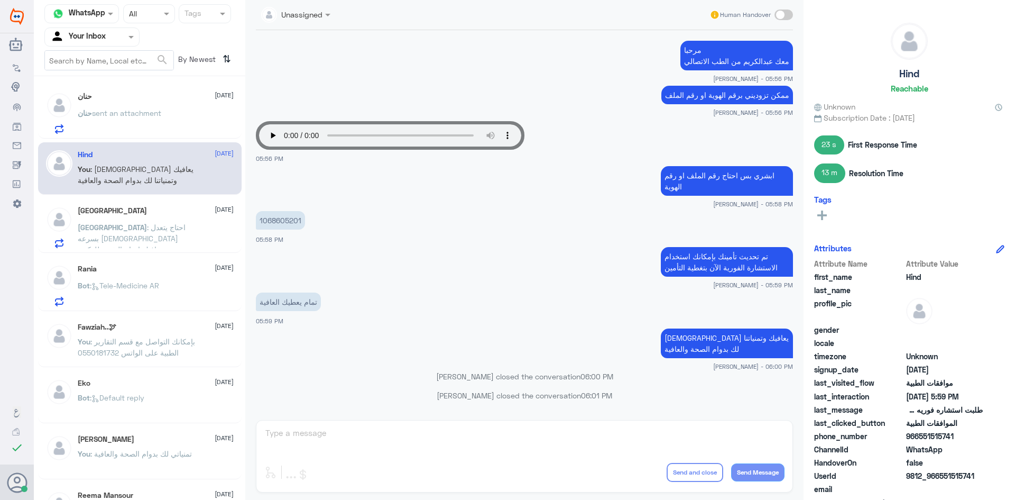
click at [157, 227] on span ": احتاج يتعدل بسرعه الله يعافيك احتاج التقرير للدكتور" at bounding box center [132, 238] width 108 height 31
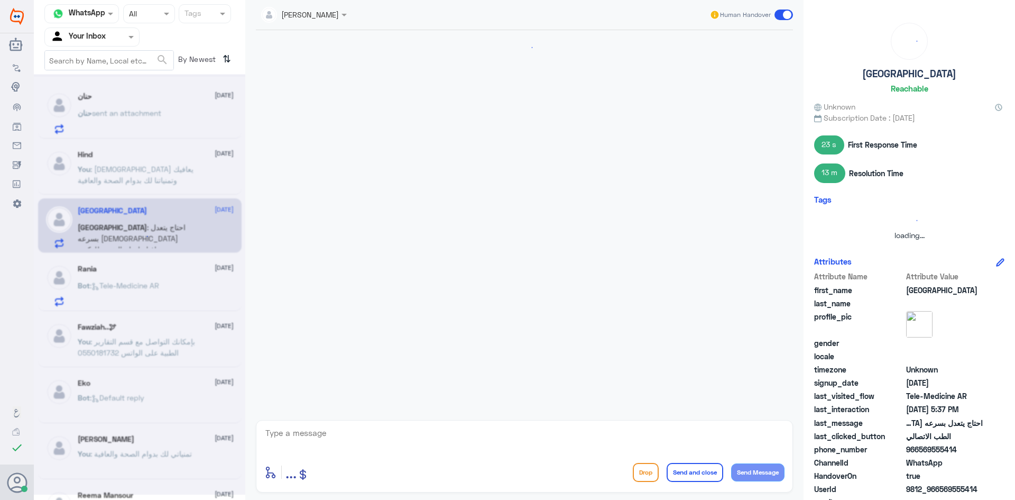
scroll to position [191, 0]
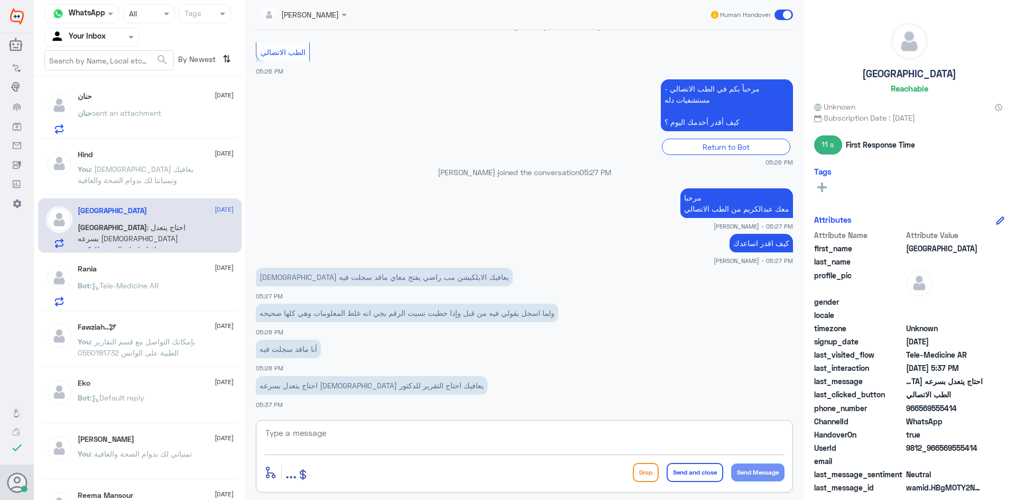
click at [383, 437] on textarea at bounding box center [524, 439] width 520 height 26
click at [187, 125] on div "حنان sent an attachment" at bounding box center [156, 122] width 156 height 24
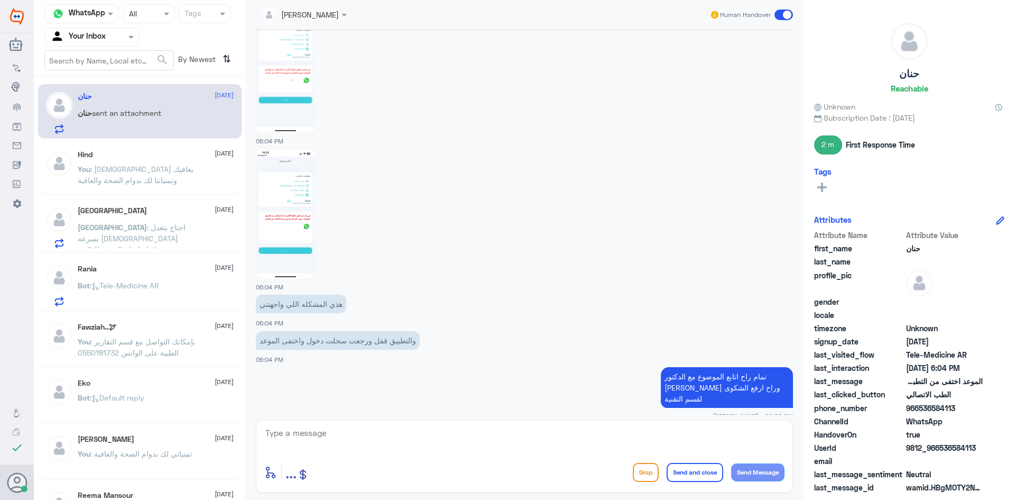
scroll to position [806, 0]
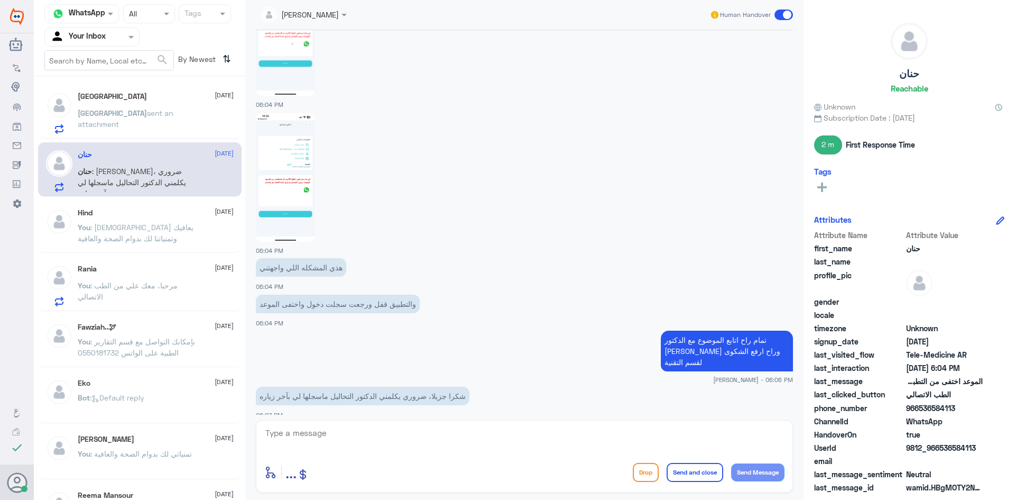
click at [175, 115] on div "Haifa sent an attachment" at bounding box center [156, 122] width 156 height 24
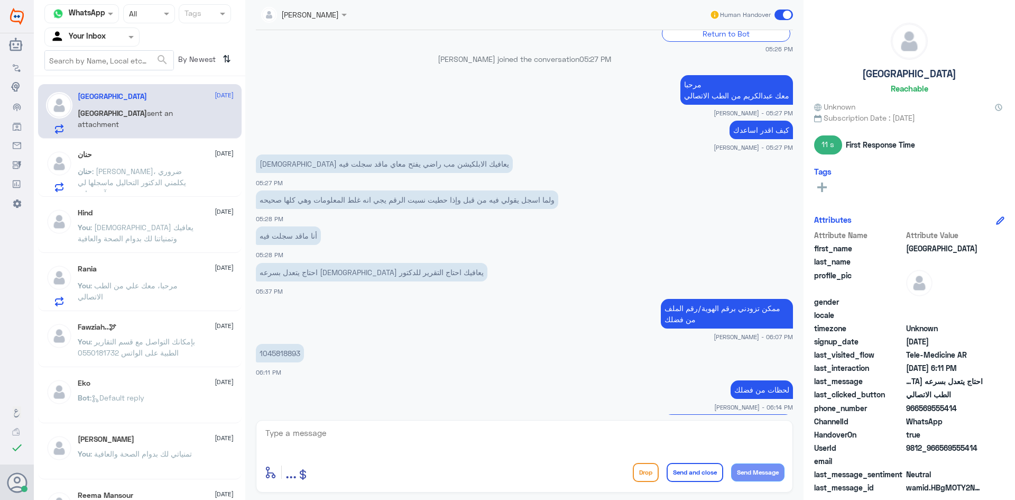
scroll to position [288, 0]
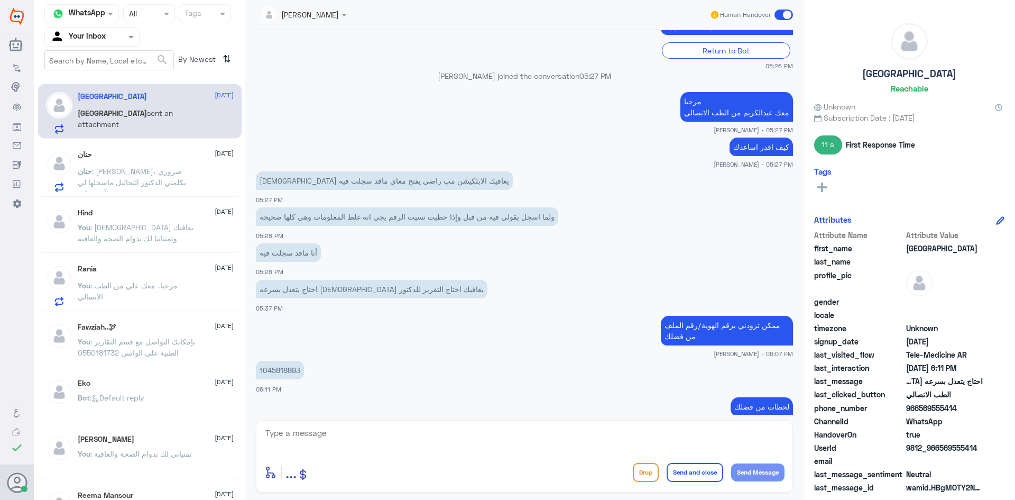
click at [157, 178] on span ": شكرا جزيلا، ضروري يكلمني الدكتور التحاليل ماسجلها لي بآخر زياره" at bounding box center [132, 182] width 108 height 31
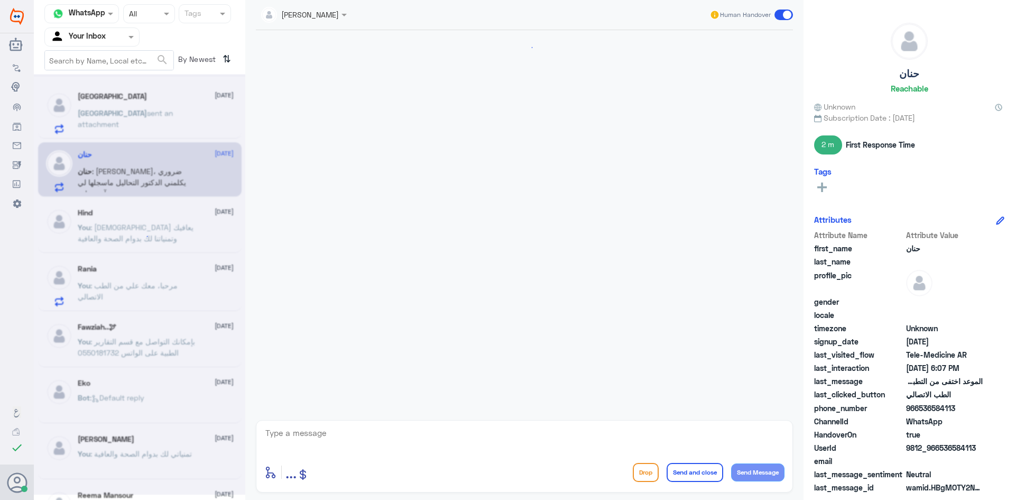
scroll to position [770, 0]
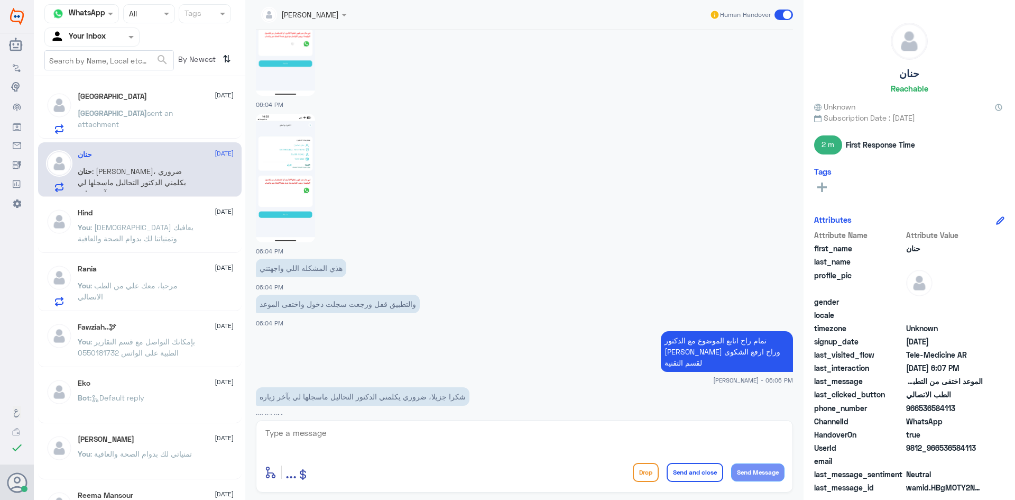
click at [187, 287] on p "You : مرحبا، معك علي من الطب الاتصالي" at bounding box center [137, 293] width 119 height 26
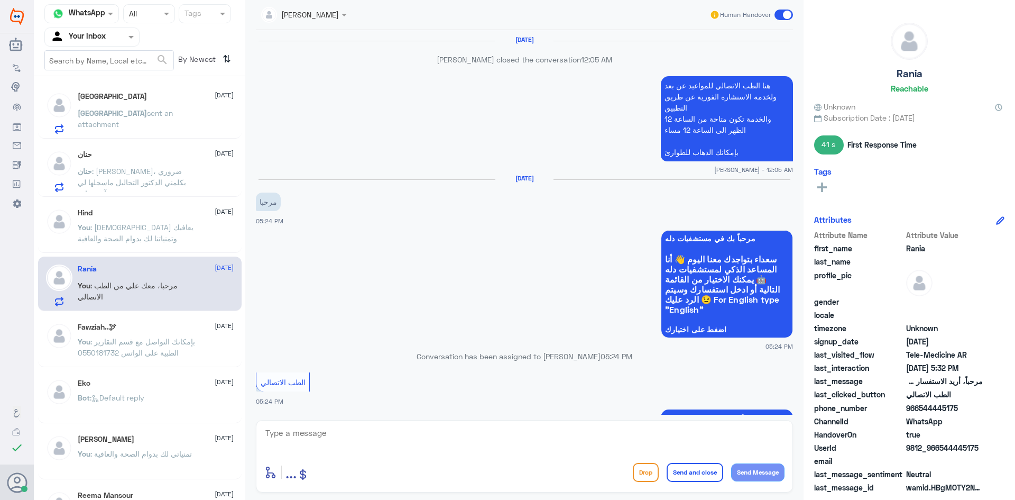
scroll to position [631, 0]
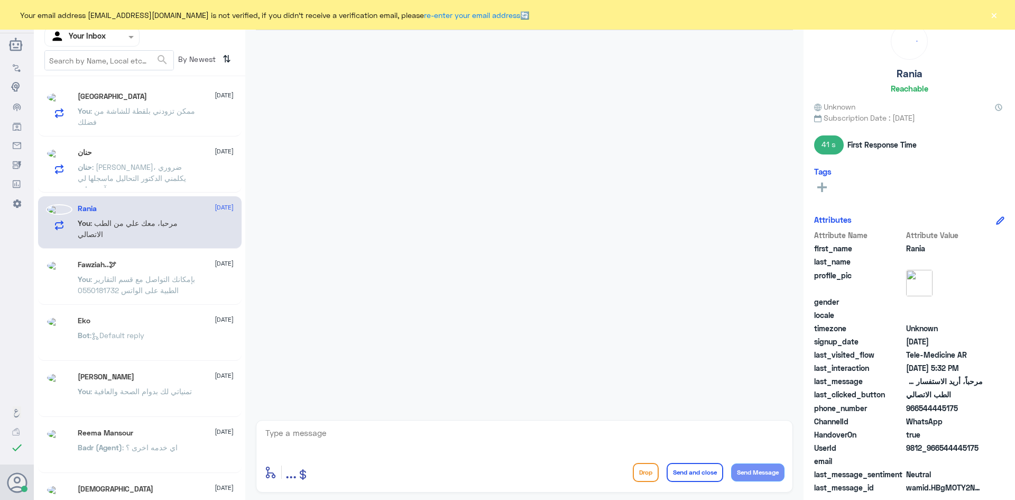
click at [997, 15] on button "×" at bounding box center [993, 15] width 11 height 11
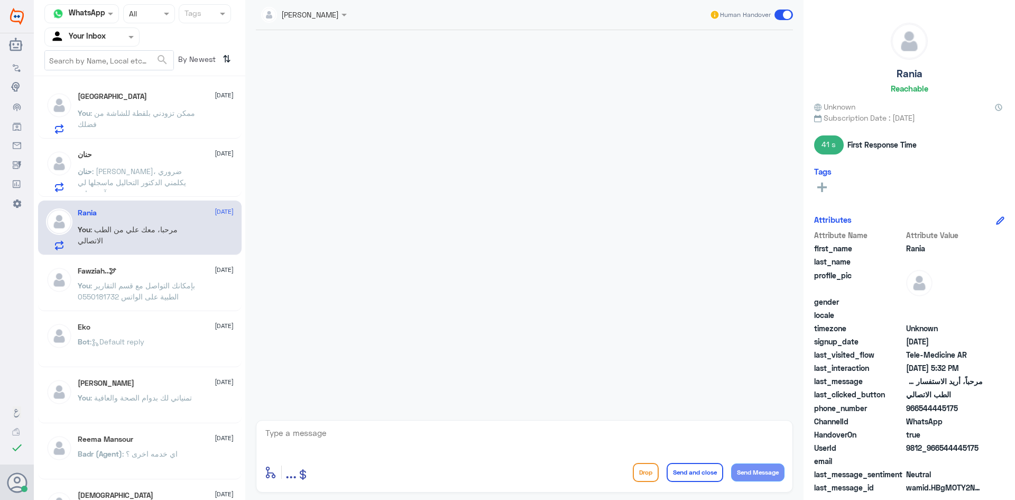
click at [99, 173] on span ": [PERSON_NAME]، ضروري يكلمني الدكتور التحاليل ماسجلها لي بآخر زياره" at bounding box center [132, 182] width 108 height 31
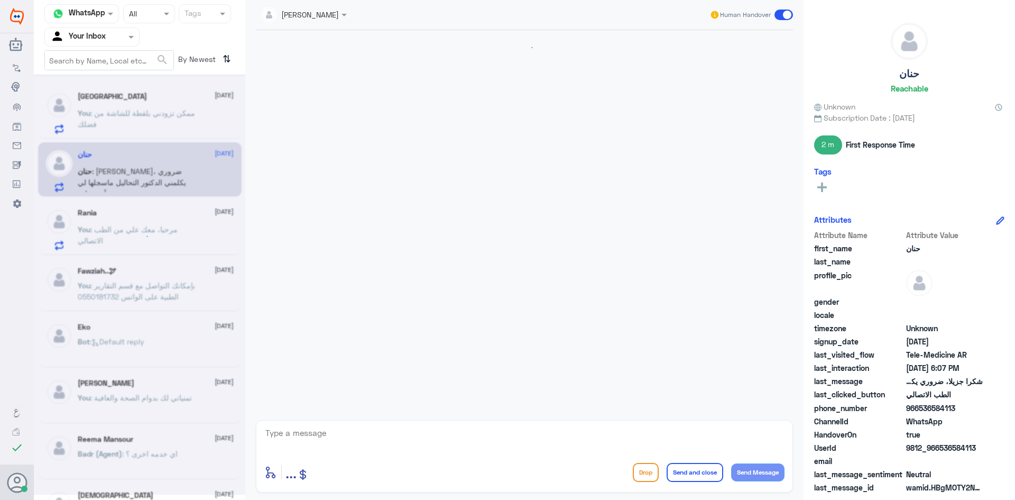
scroll to position [770, 0]
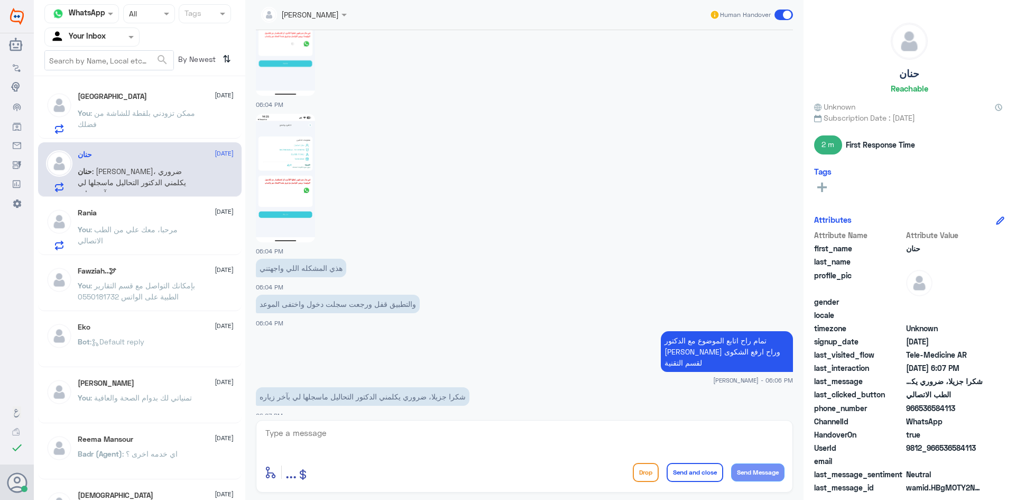
click at [151, 115] on span ": ممكن تزودني بلقطة للشاشة من فضلك" at bounding box center [136, 118] width 117 height 20
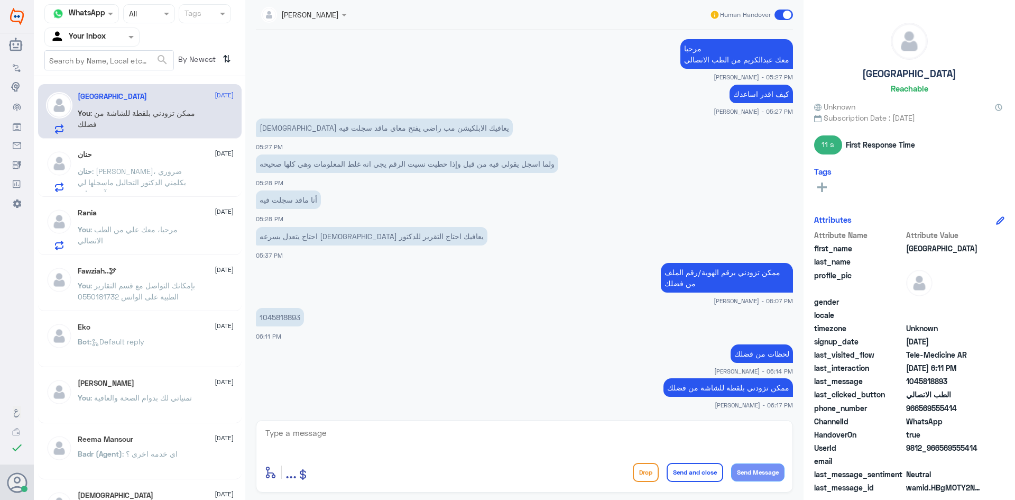
scroll to position [486, 0]
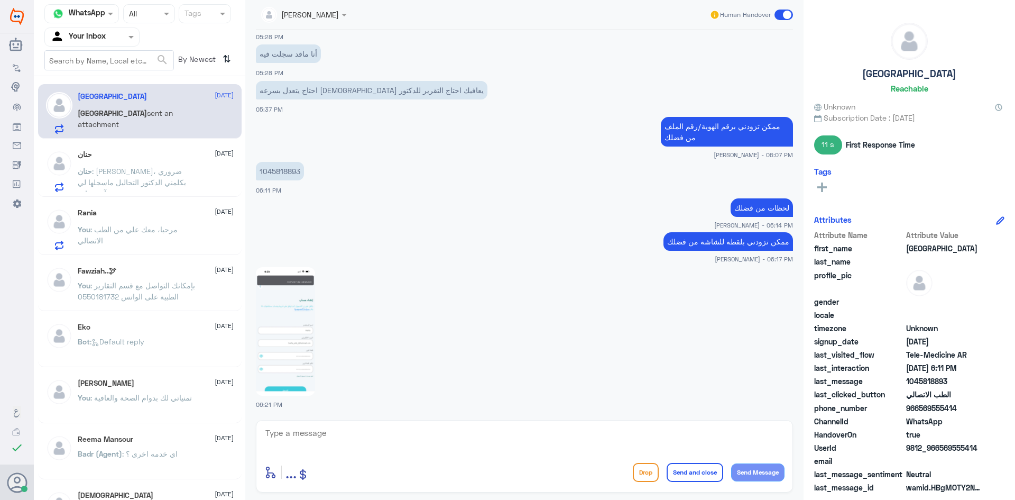
click at [284, 325] on img at bounding box center [285, 331] width 59 height 128
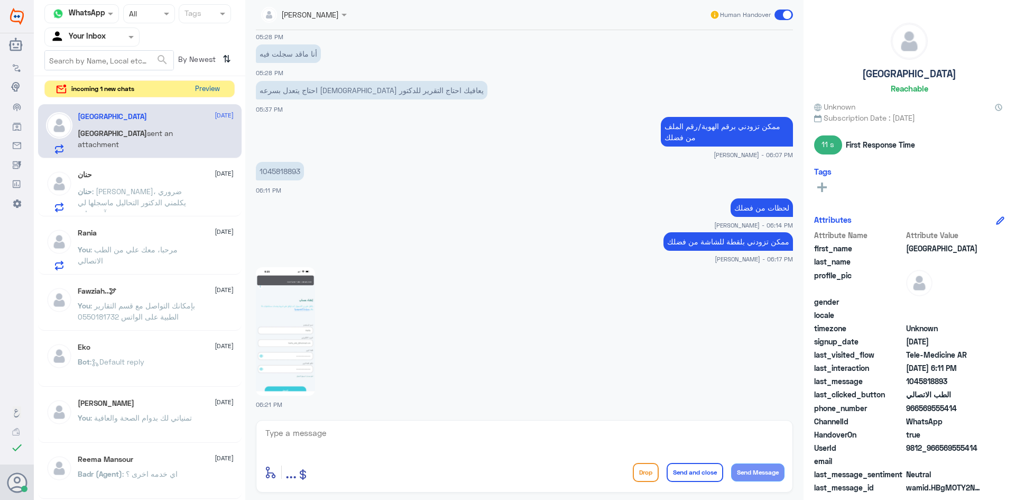
click at [196, 89] on button "Preview" at bounding box center [207, 89] width 33 height 16
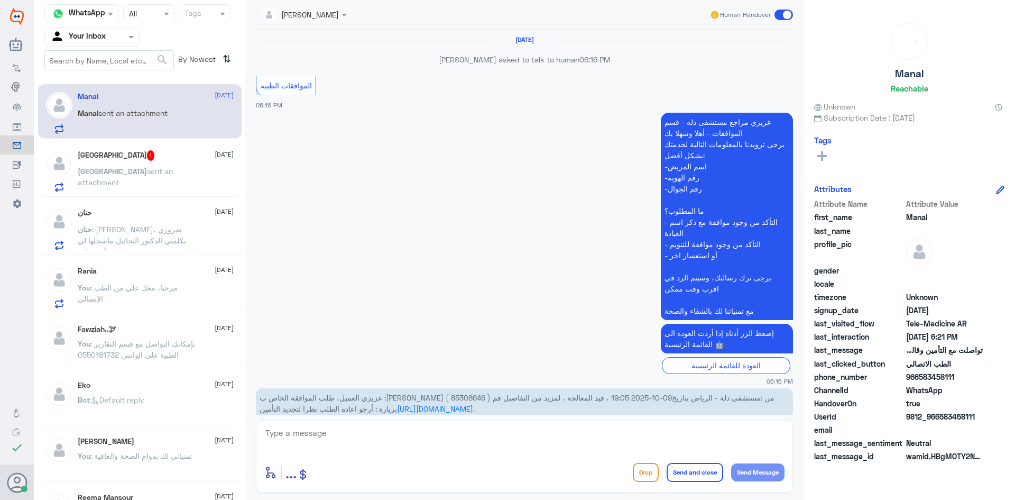
scroll to position [641, 0]
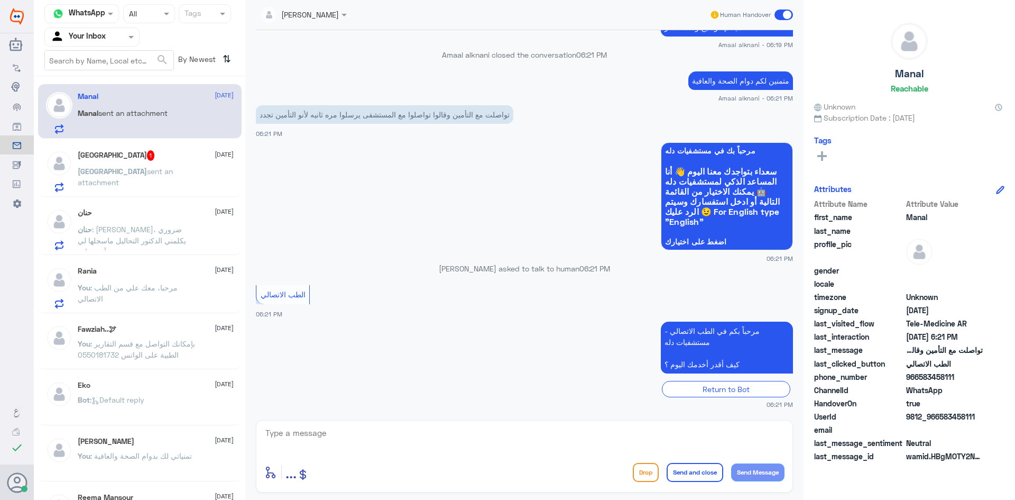
click at [134, 184] on p "Haifa sent an attachment" at bounding box center [137, 178] width 119 height 26
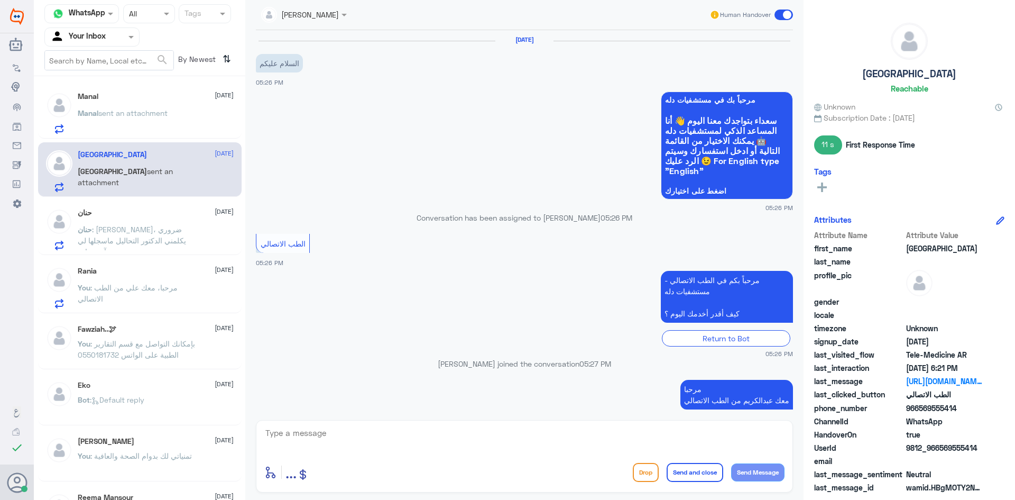
scroll to position [486, 0]
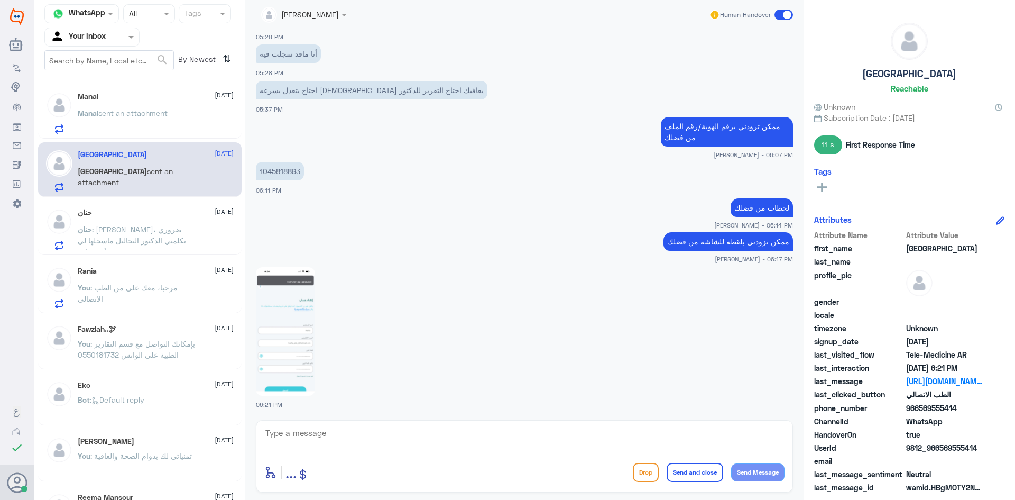
click at [162, 114] on span "sent an attachment" at bounding box center [132, 112] width 69 height 9
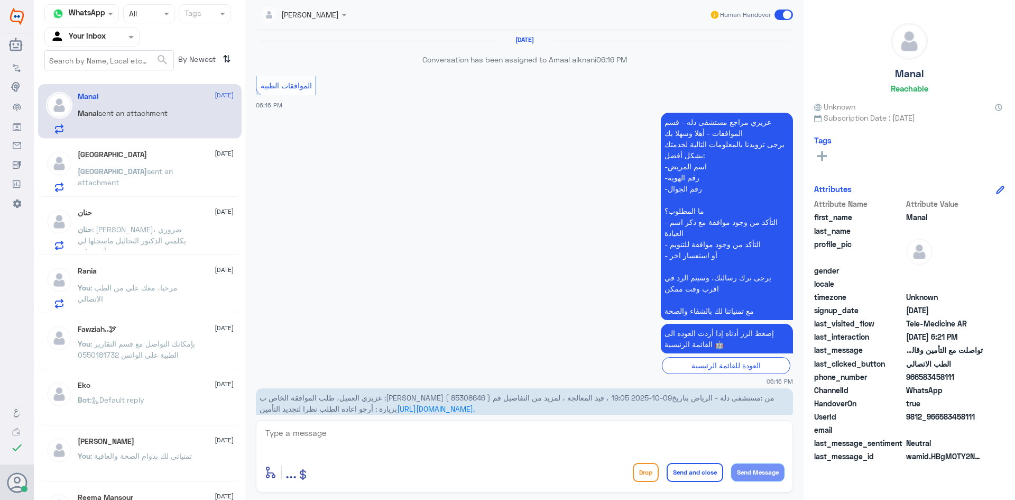
scroll to position [641, 0]
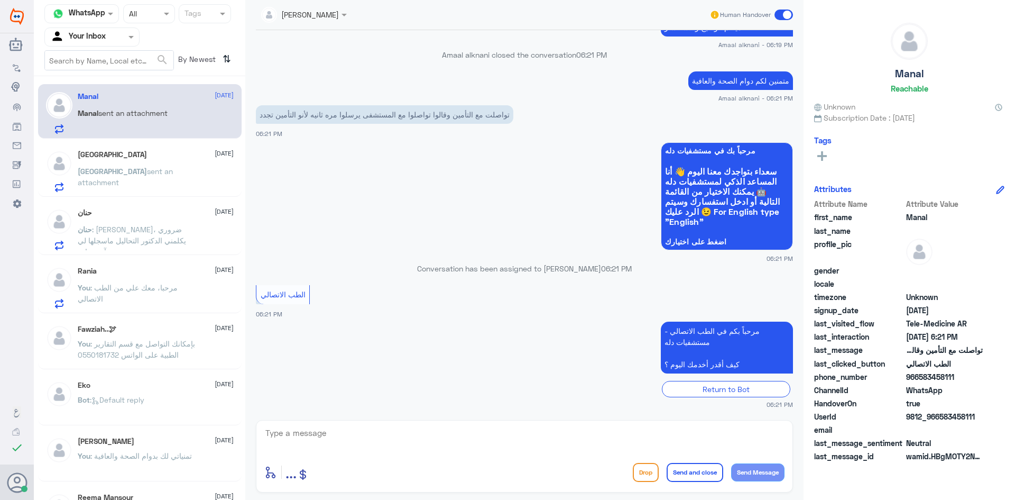
click at [650, 444] on textarea at bounding box center [524, 439] width 520 height 26
paste textarea "مرحبا معك [PERSON_NAME] من الطب الاتصالي"
click at [740, 448] on textarea "مرحبا معك [PERSON_NAME] من الطب الاتصالي" at bounding box center [524, 439] width 520 height 26
type textarea "مرحبا معك علي من الطب الاتصالي"
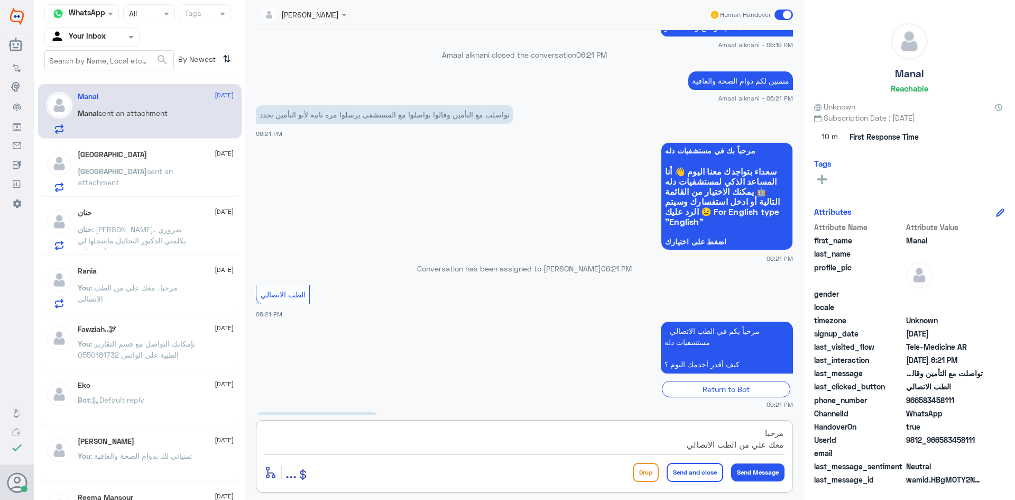
scroll to position [677, 0]
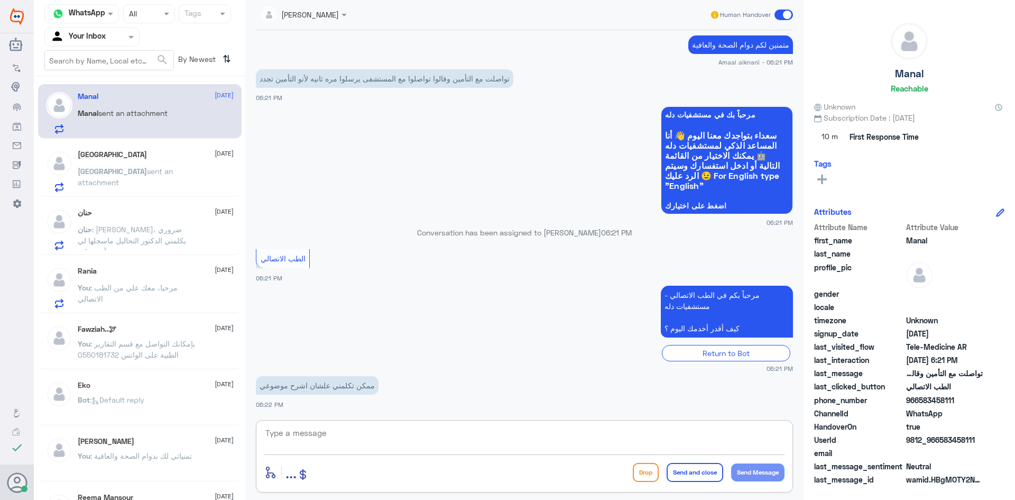
paste textarea "مرحبا معك [PERSON_NAME] من الطب الاتصالي"
click at [749, 446] on textarea "مرحبا معك [PERSON_NAME] من الطب الاتصالي" at bounding box center [524, 439] width 520 height 26
type textarea "مرحبا معك علي من الطب الاتصالي"
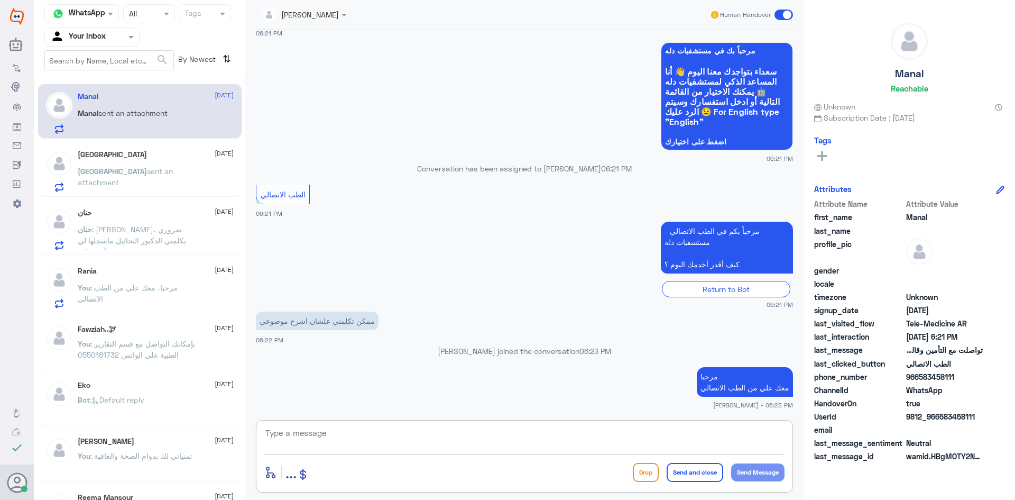
scroll to position [719, 0]
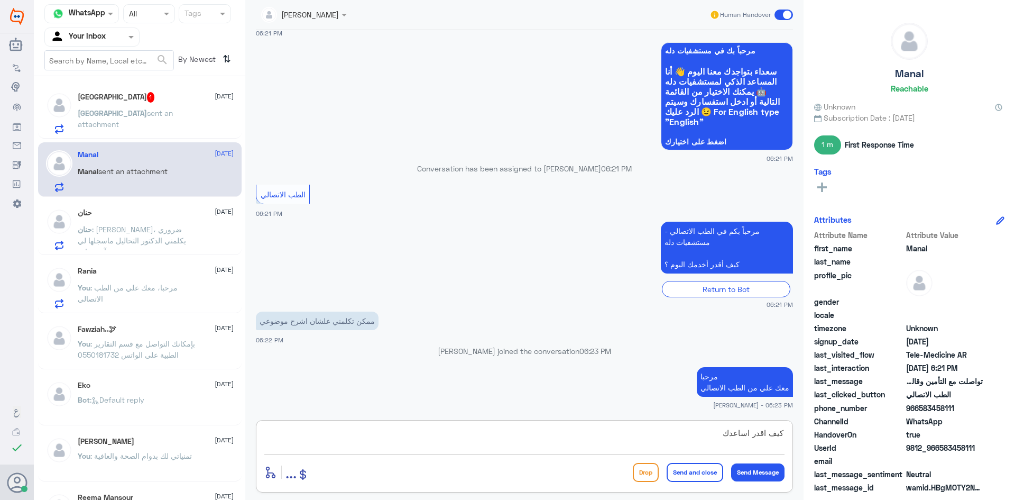
type textarea "كيف اقدر اساعدك ؟"
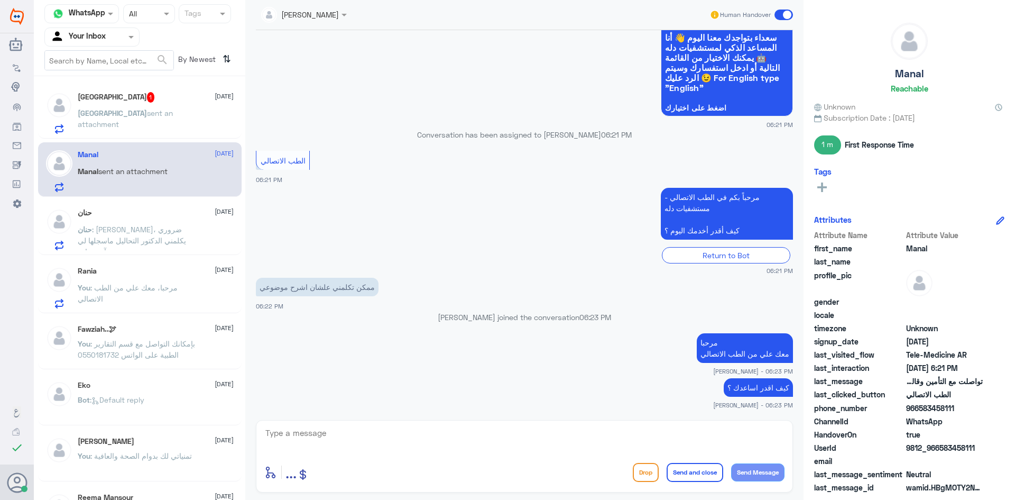
click at [92, 228] on span "حنان" at bounding box center [85, 229] width 14 height 9
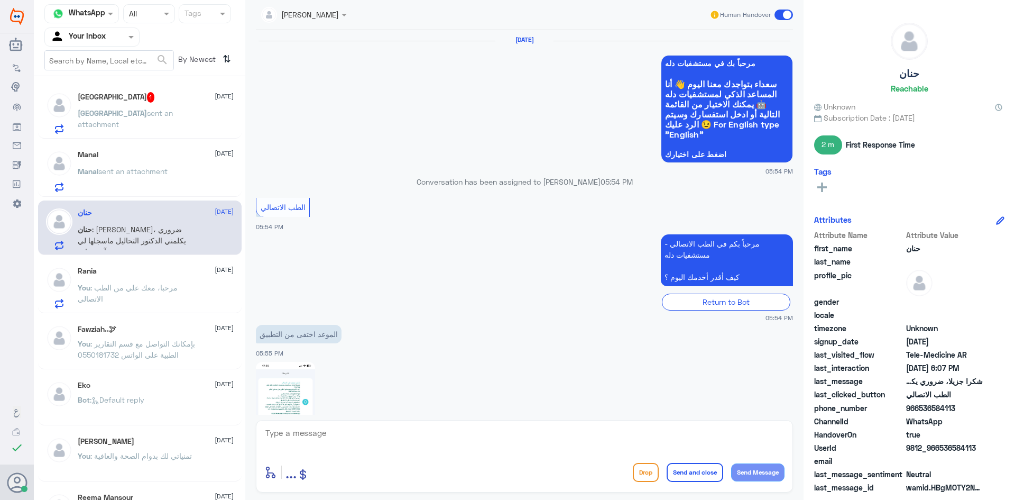
scroll to position [770, 0]
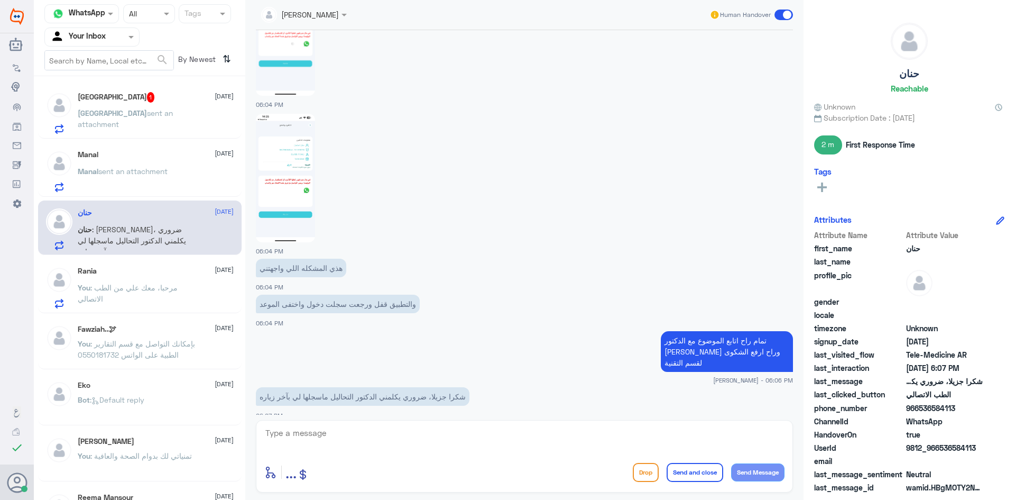
click at [193, 122] on div "Haifa sent an attachment" at bounding box center [156, 122] width 156 height 24
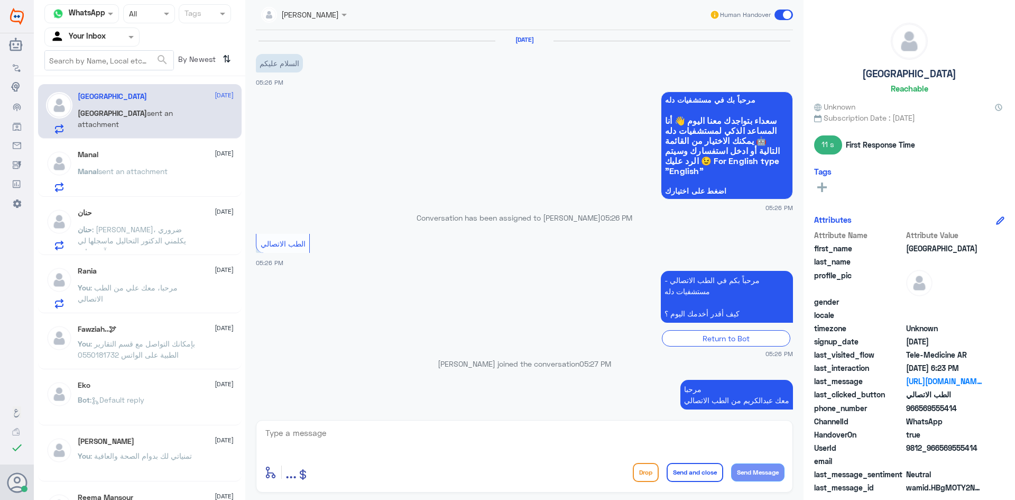
scroll to position [633, 0]
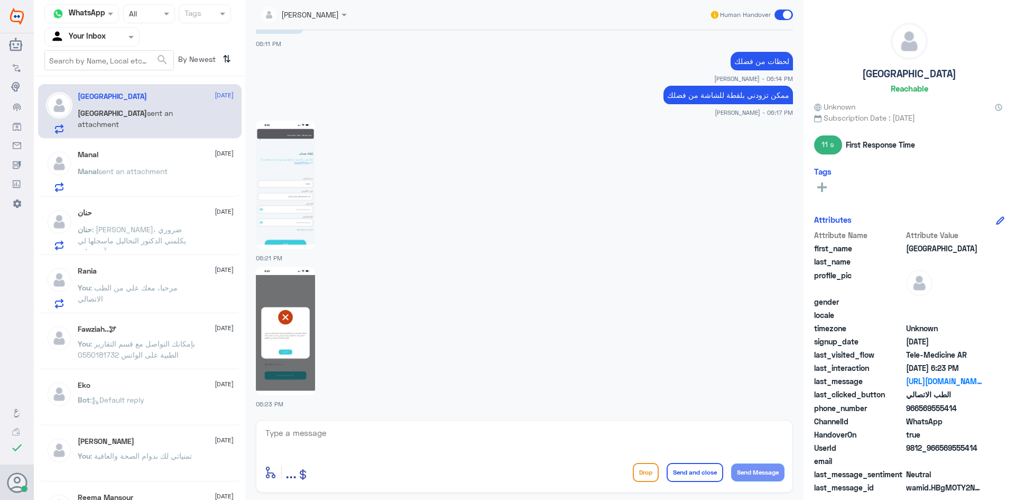
click at [291, 353] on img at bounding box center [285, 330] width 59 height 128
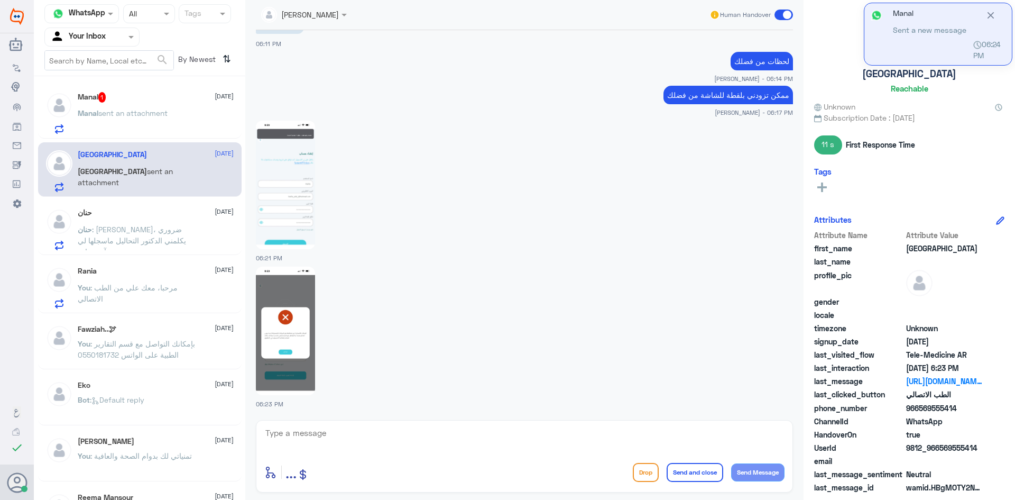
drag, startPoint x: 127, startPoint y: 96, endPoint x: 132, endPoint y: 99, distance: 5.4
click at [132, 99] on div "Manal 1 [DATE]" at bounding box center [156, 97] width 156 height 11
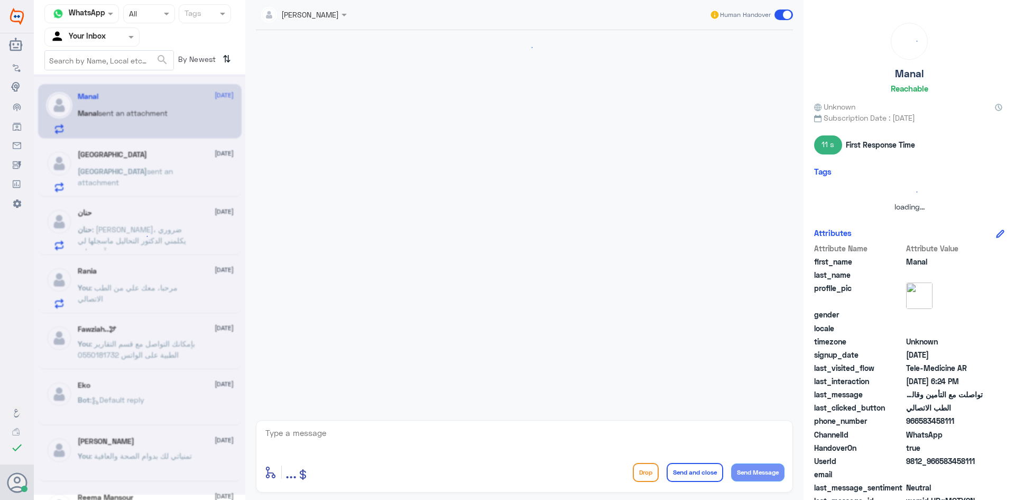
scroll to position [443, 0]
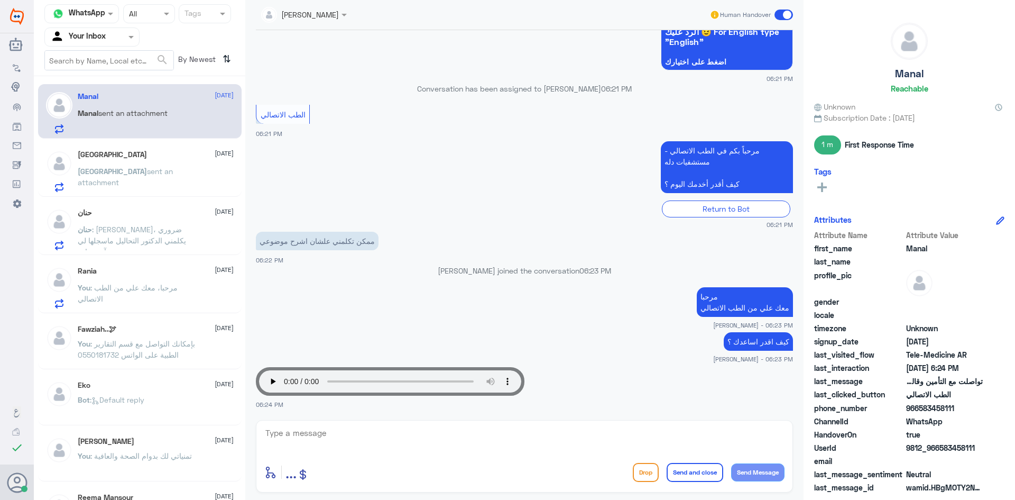
drag, startPoint x: 598, startPoint y: 255, endPoint x: 586, endPoint y: 266, distance: 16.8
click at [597, 255] on div "ممكن تكلمني علشان اشرح موضوعي 06:22 PM" at bounding box center [524, 247] width 537 height 36
click at [427, 430] on textarea at bounding box center [524, 439] width 520 height 26
type textarea "سيتم تحويل المحادثة الى قسم الموافقات"
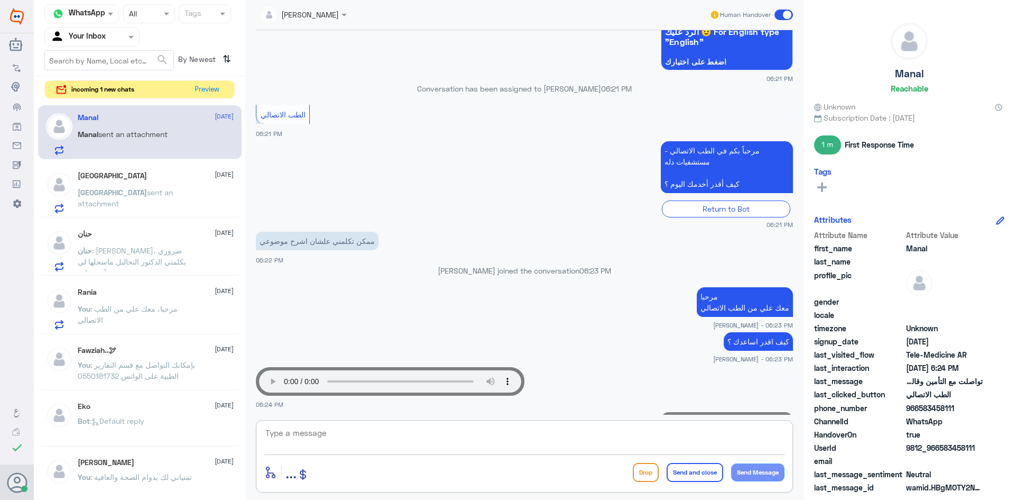
scroll to position [488, 0]
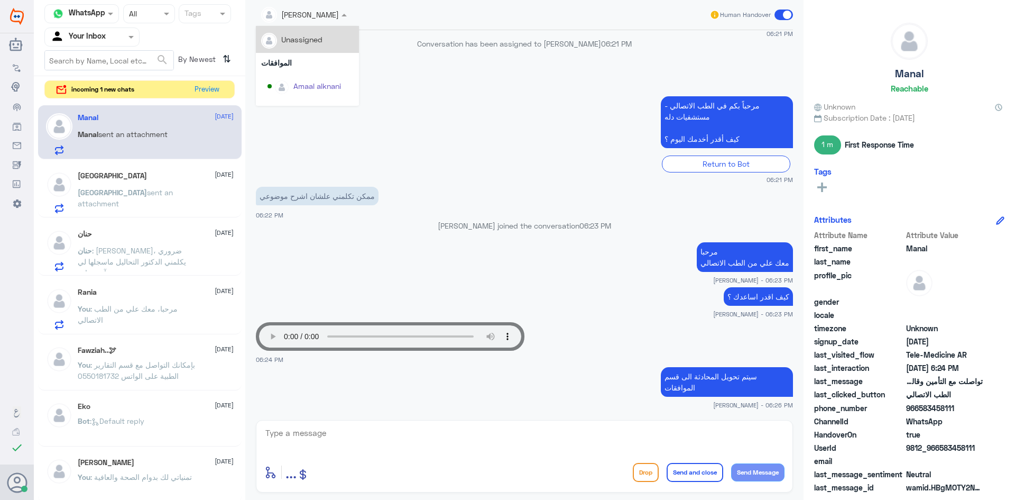
click at [337, 14] on div at bounding box center [304, 14] width 96 height 12
click at [321, 44] on div "Amaal alknani" at bounding box center [307, 33] width 103 height 27
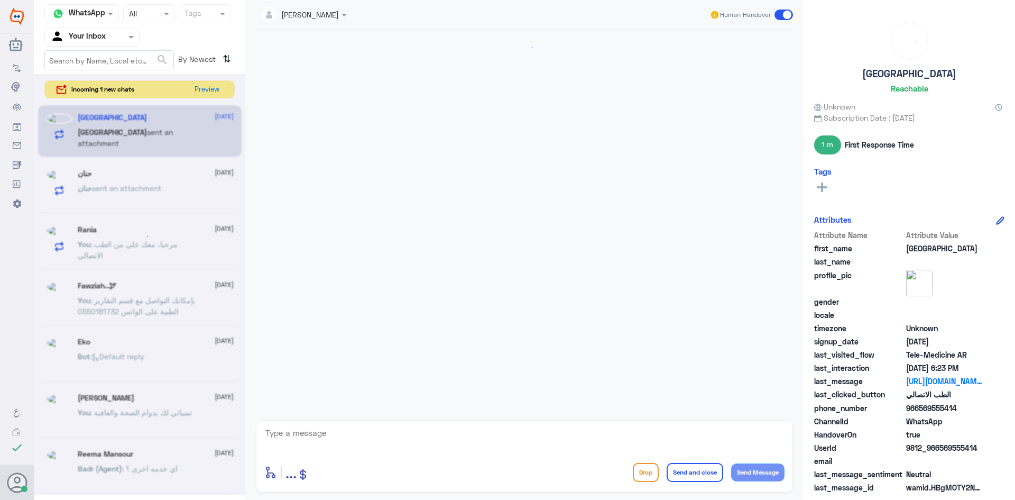
scroll to position [633, 0]
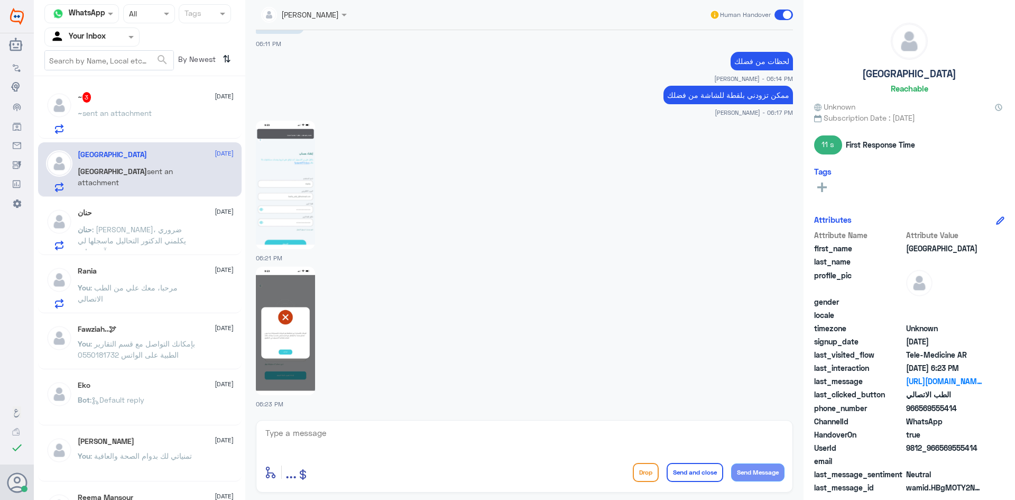
click at [131, 110] on span "sent an attachment" at bounding box center [116, 112] width 69 height 9
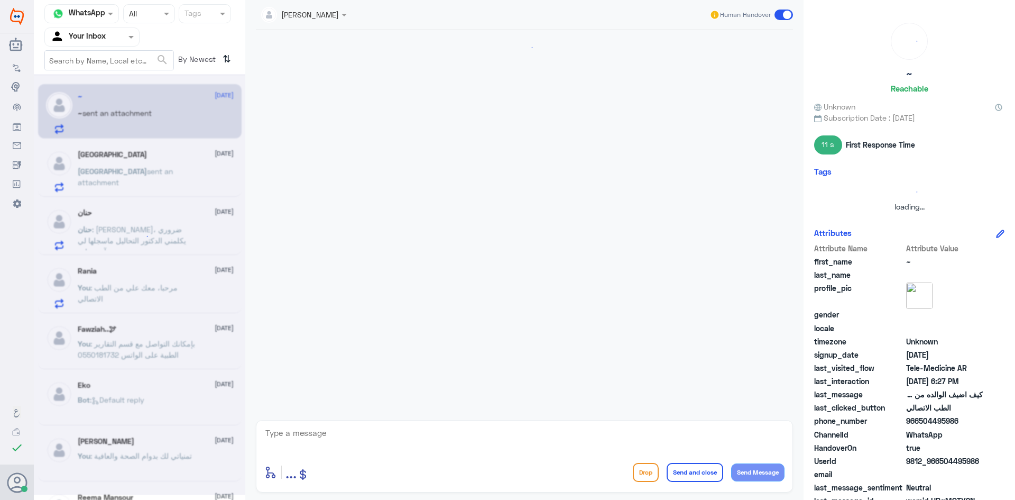
scroll to position [570, 0]
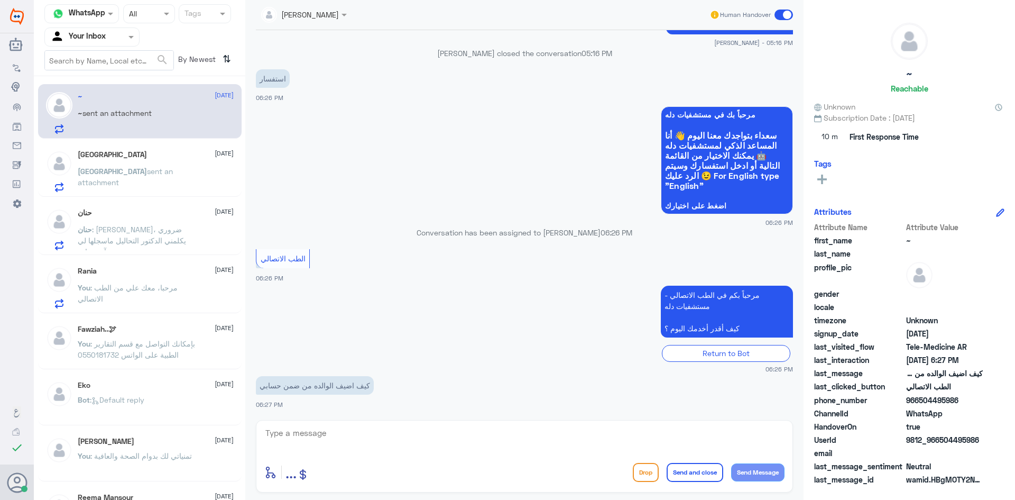
click at [151, 166] on p "Haifa sent an attachment" at bounding box center [137, 178] width 119 height 26
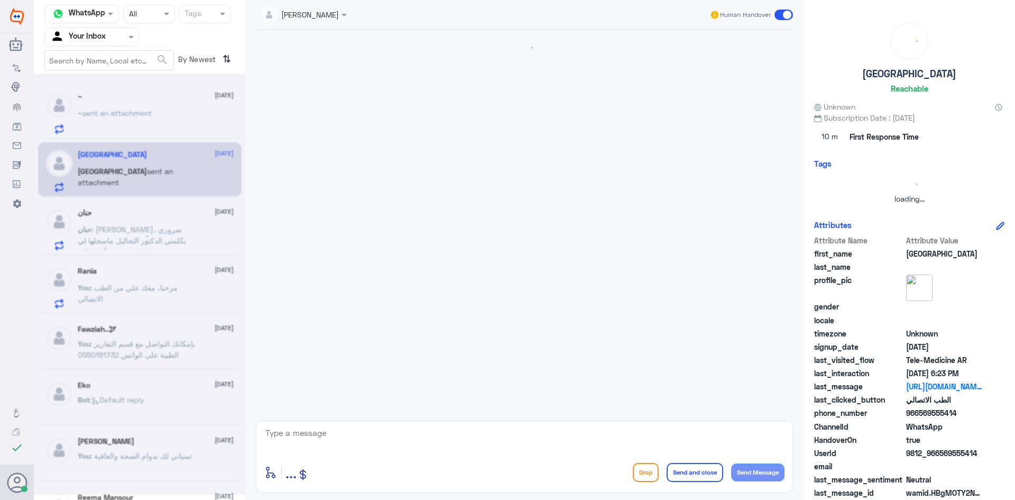
scroll to position [633, 0]
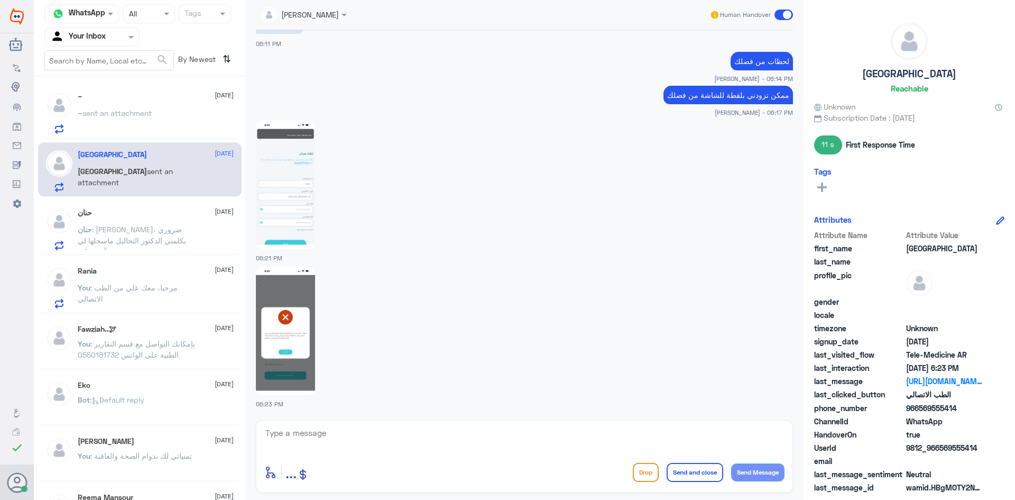
click at [195, 232] on p "حنان : شكرا جزيلا، ضروري يكلمني الدكتور التحاليل ماسجلها لي بآخر زياره" at bounding box center [137, 237] width 119 height 26
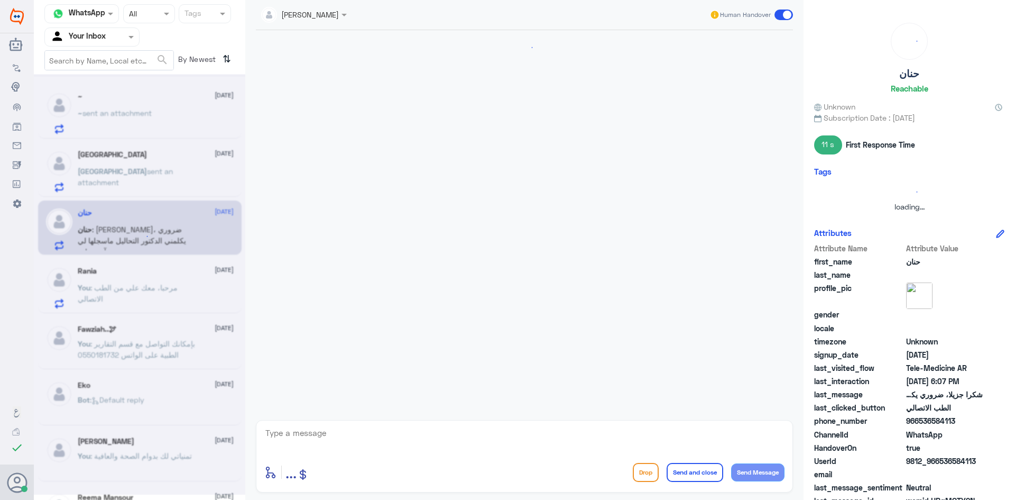
scroll to position [770, 0]
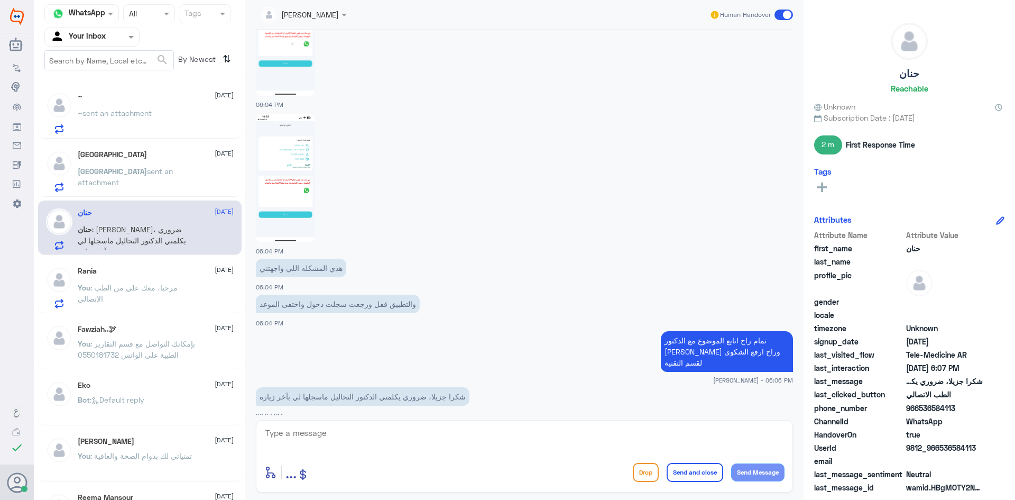
click at [172, 174] on div "Haifa sent an attachment" at bounding box center [156, 180] width 156 height 24
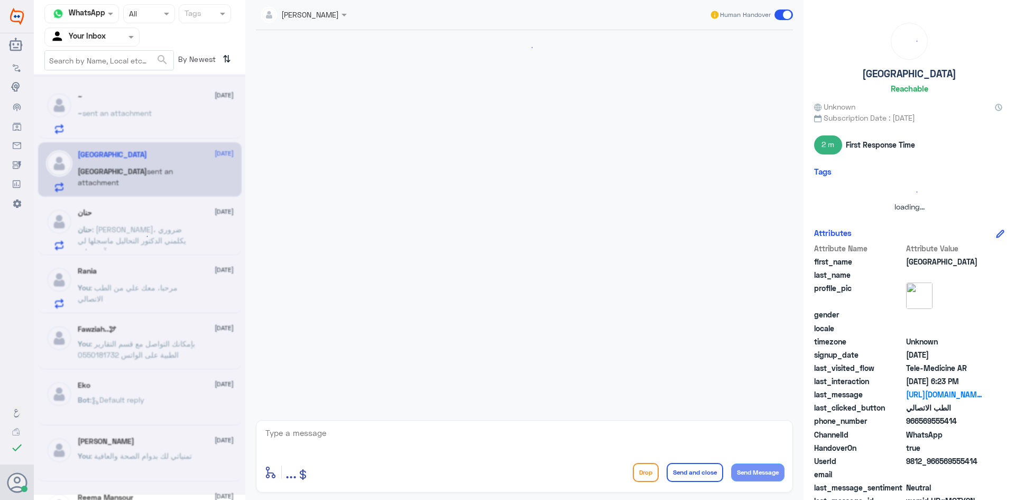
scroll to position [633, 0]
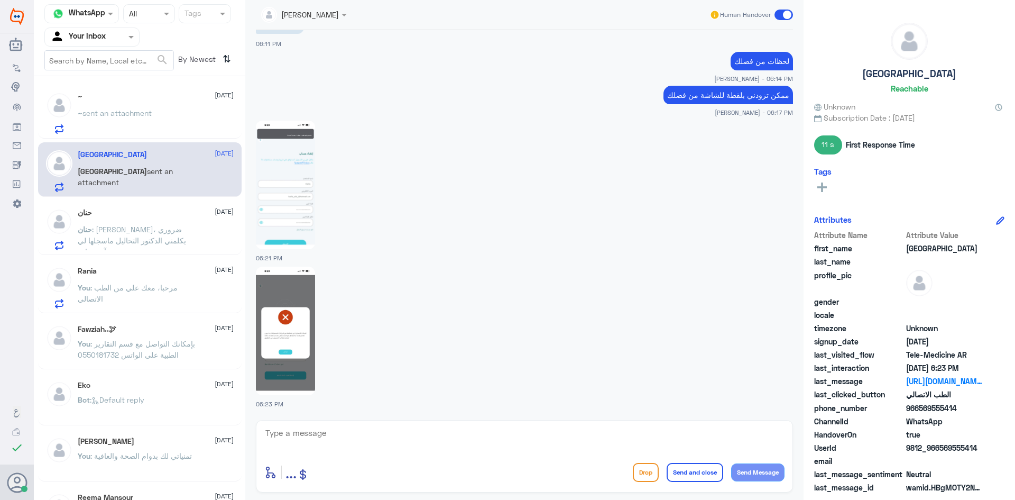
click at [182, 123] on div "~ sent an attachment" at bounding box center [156, 122] width 156 height 24
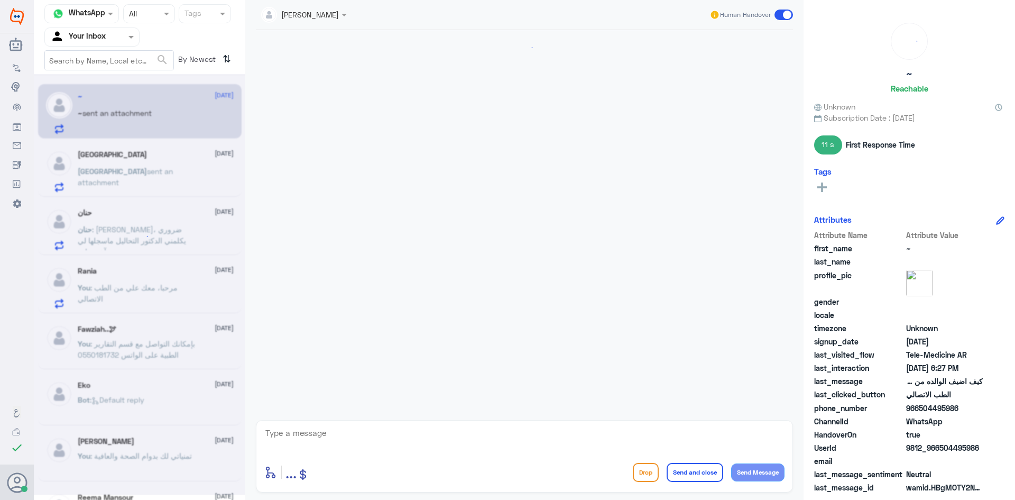
scroll to position [570, 0]
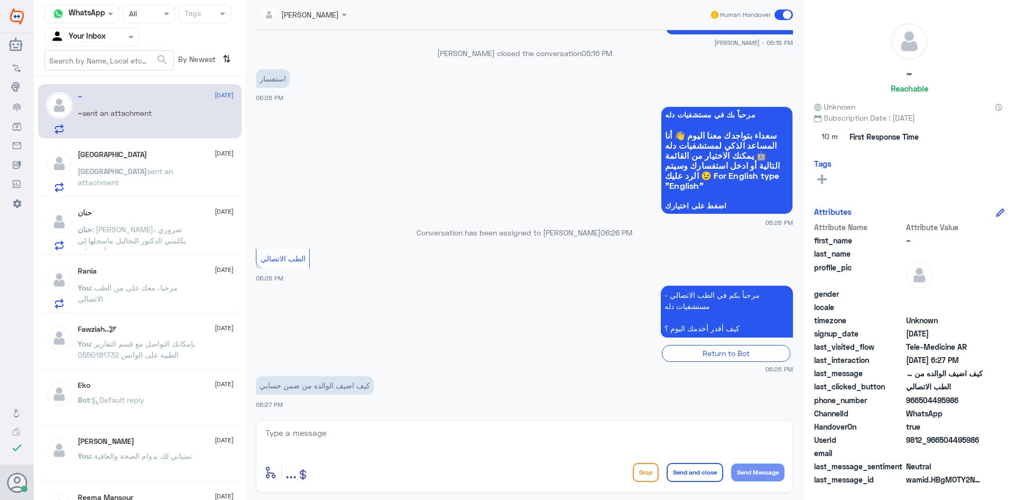
click at [111, 246] on p "حنان : شكرا جزيلا، ضروري يكلمني الدكتور التحاليل ماسجلها لي بآخر زياره" at bounding box center [137, 237] width 119 height 26
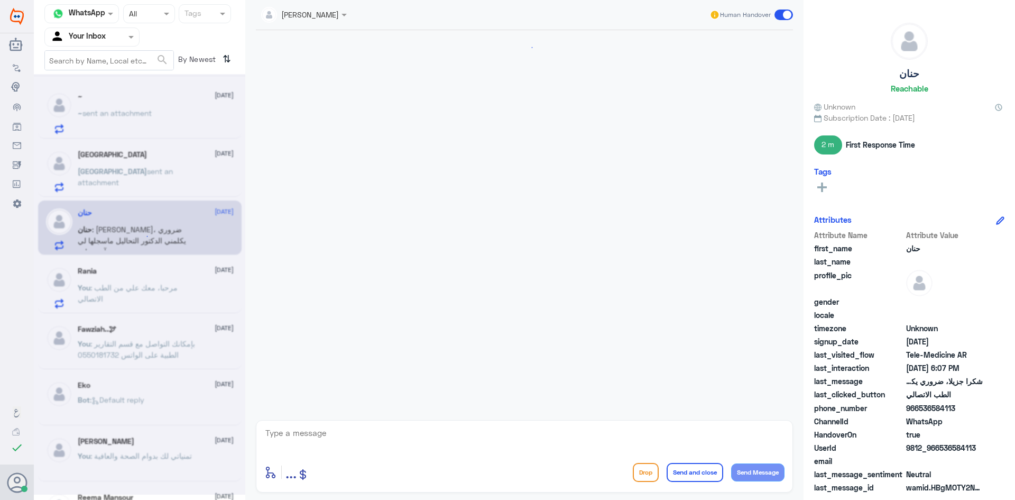
scroll to position [770, 0]
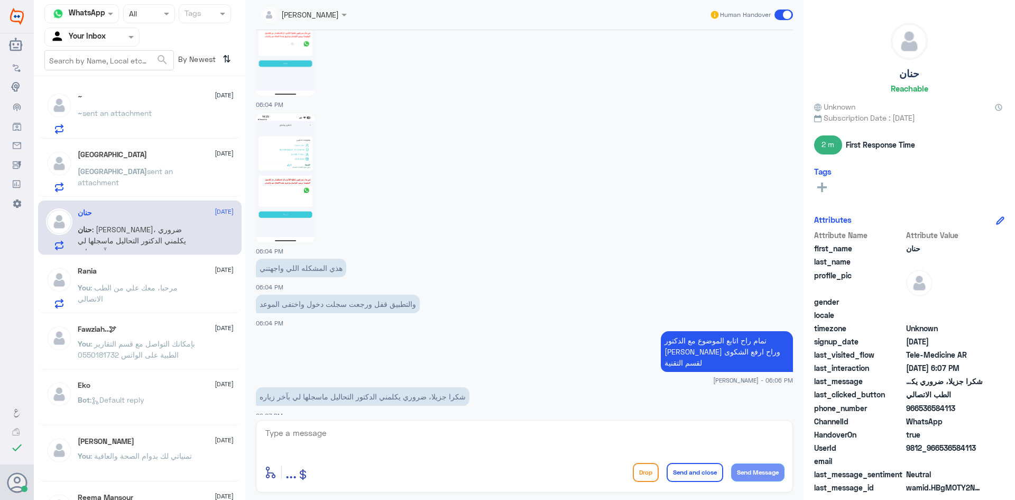
click at [123, 122] on p "~ sent an attachment" at bounding box center [115, 120] width 74 height 26
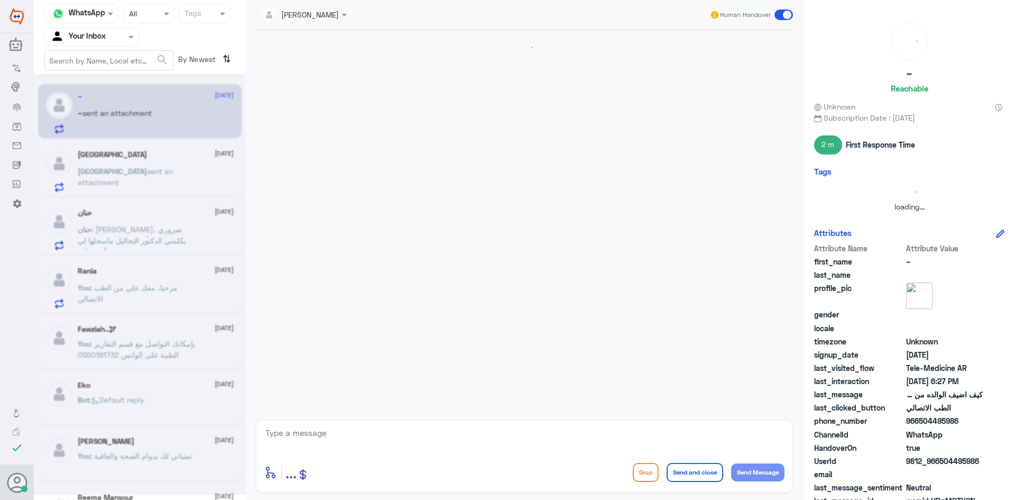
scroll to position [570, 0]
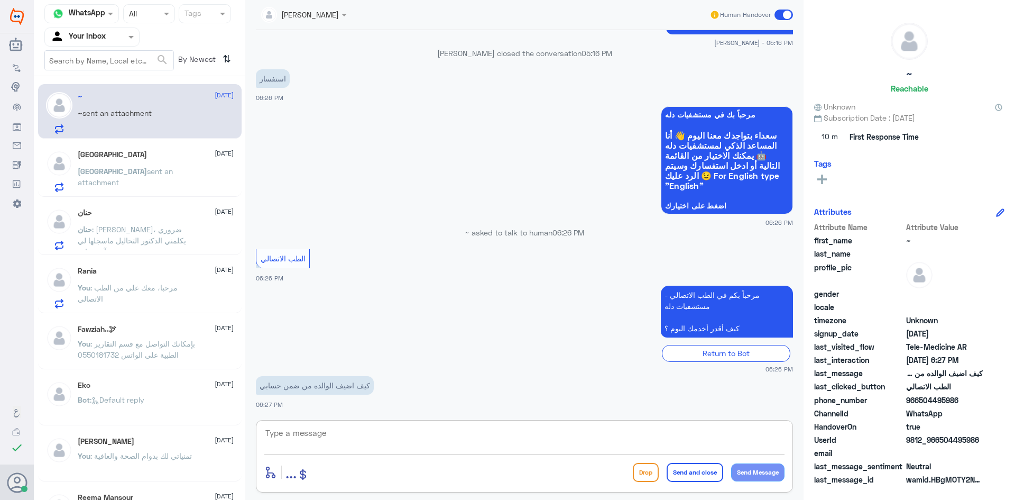
click at [437, 438] on textarea at bounding box center [524, 439] width 520 height 26
paste textarea "مرحبا معك [PERSON_NAME] من الطب الاتصالي"
click at [743, 447] on textarea "مرحبا معك [PERSON_NAME] من الطب الاتصالي" at bounding box center [524, 439] width 520 height 26
type textarea "مرحبا معك علي من الطب الاتصالي"
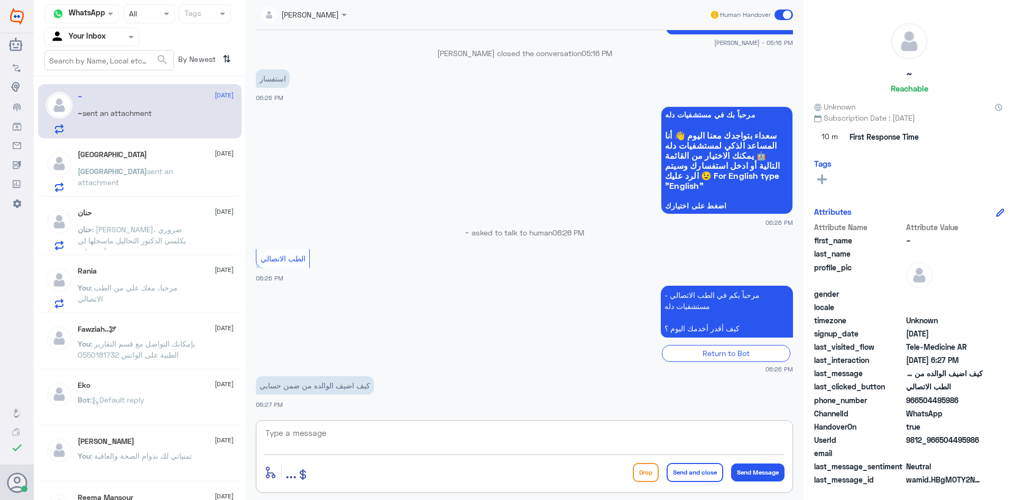
scroll to position [615, 0]
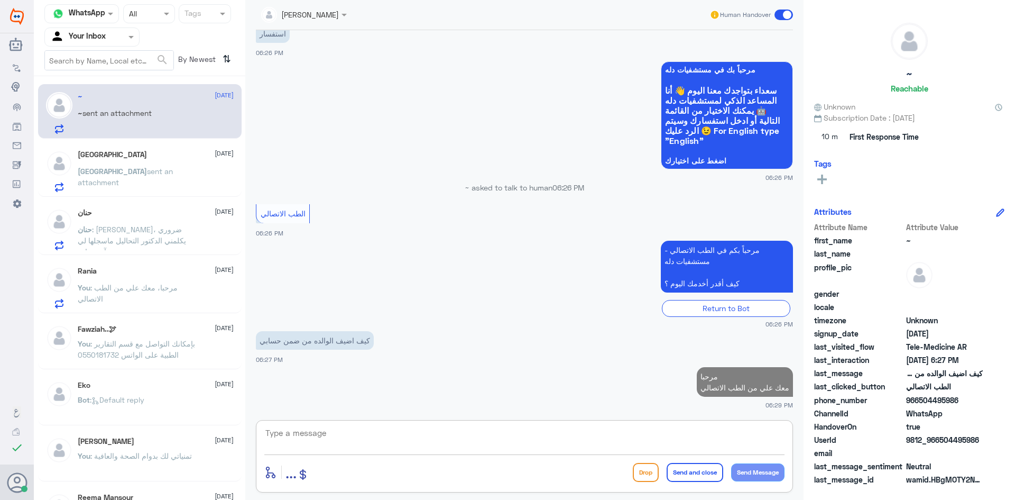
click at [331, 440] on textarea at bounding box center [524, 439] width 520 height 26
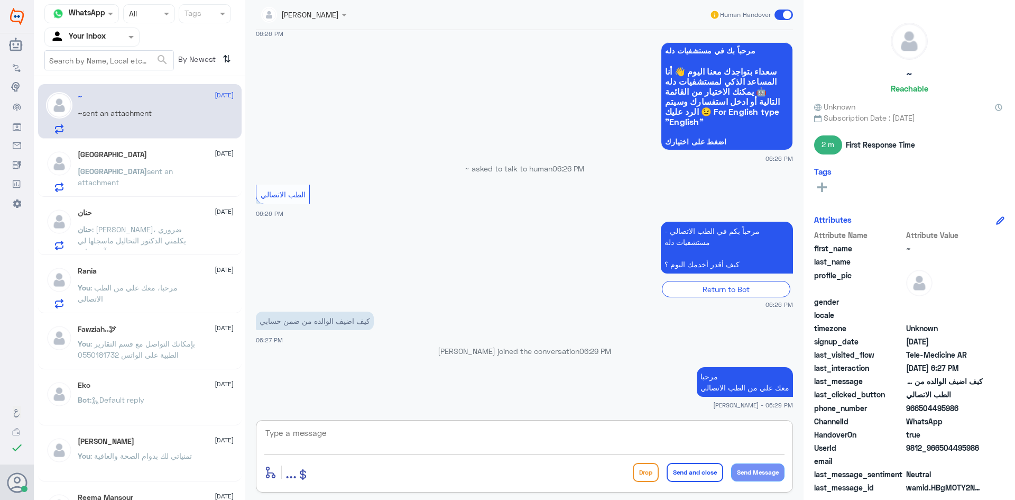
click at [173, 164] on div "Haifa 13 October Haifa sent an attachment" at bounding box center [156, 171] width 156 height 42
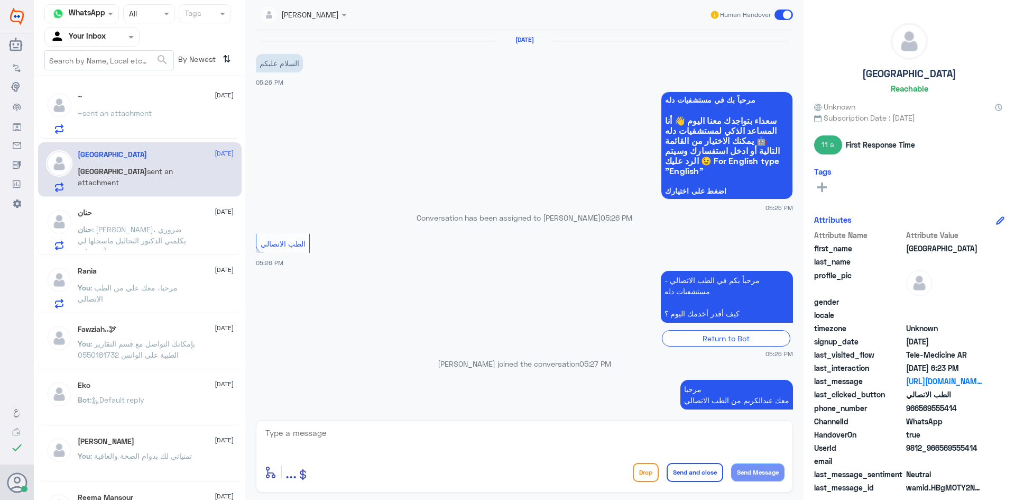
scroll to position [633, 0]
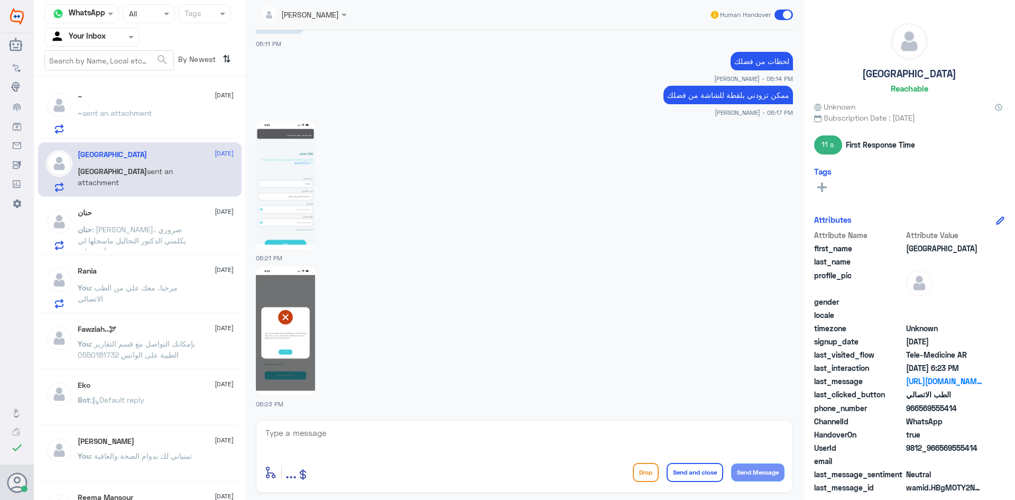
click at [149, 122] on p "~ sent an attachment" at bounding box center [115, 120] width 74 height 26
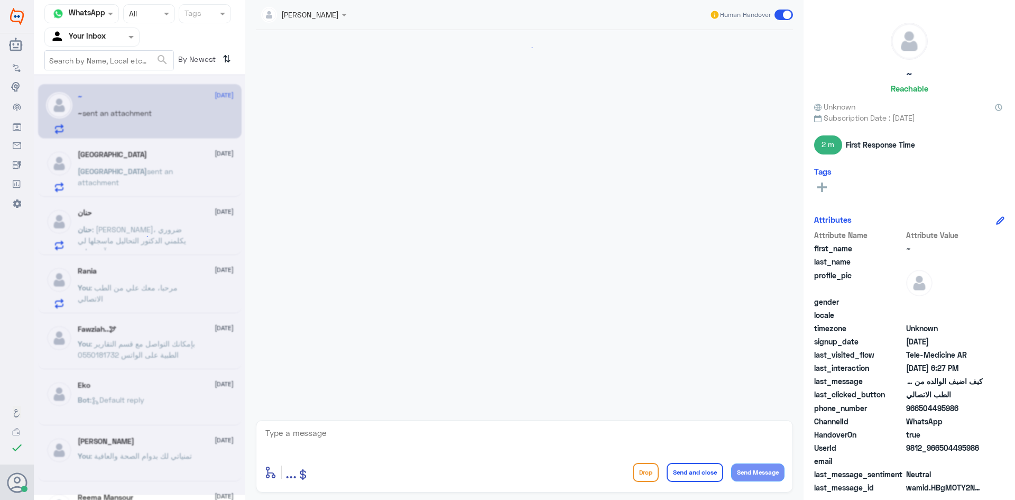
scroll to position [553, 0]
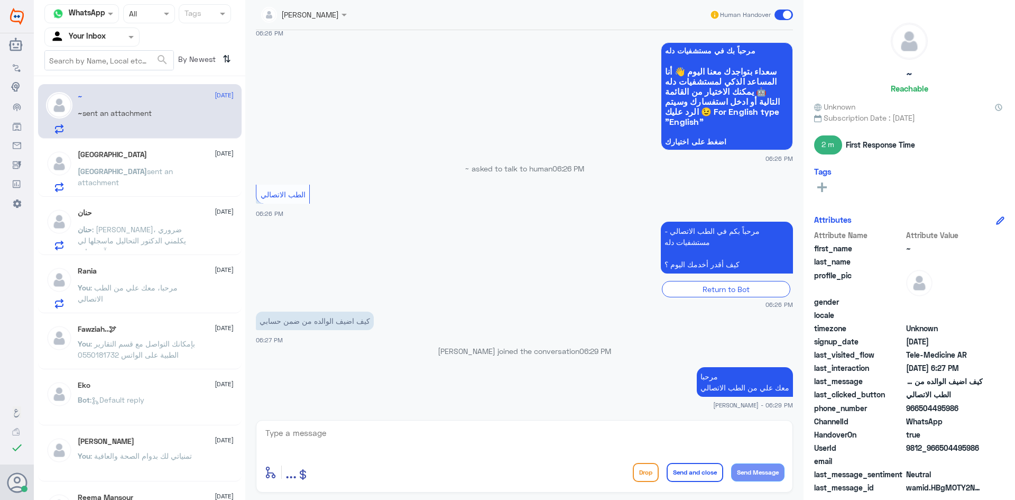
click at [657, 443] on textarea at bounding box center [524, 439] width 520 height 26
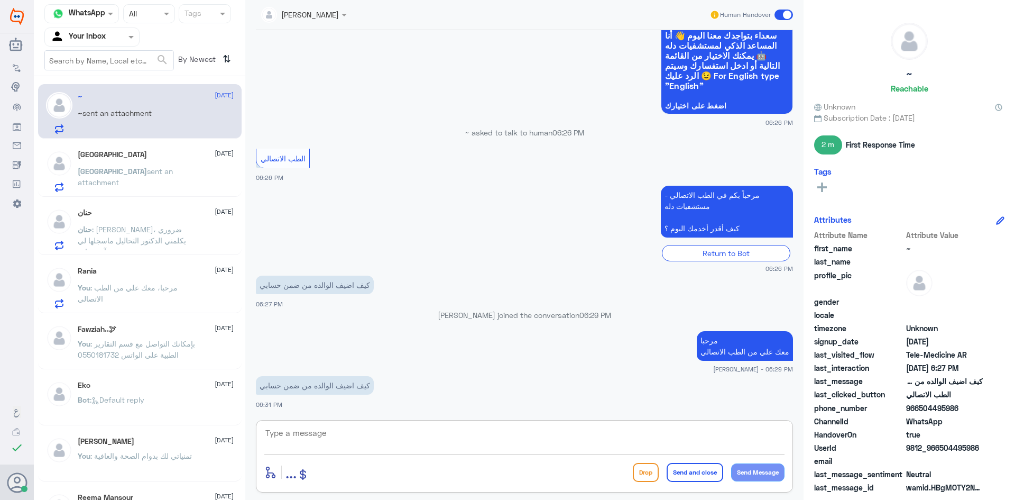
click at [592, 433] on textarea at bounding box center [524, 439] width 520 height 26
paste textarea "ممكن تزودني برقم الملف أو الهوية"
type textarea "ممكن تزودني برقم الملف أو الهوية"
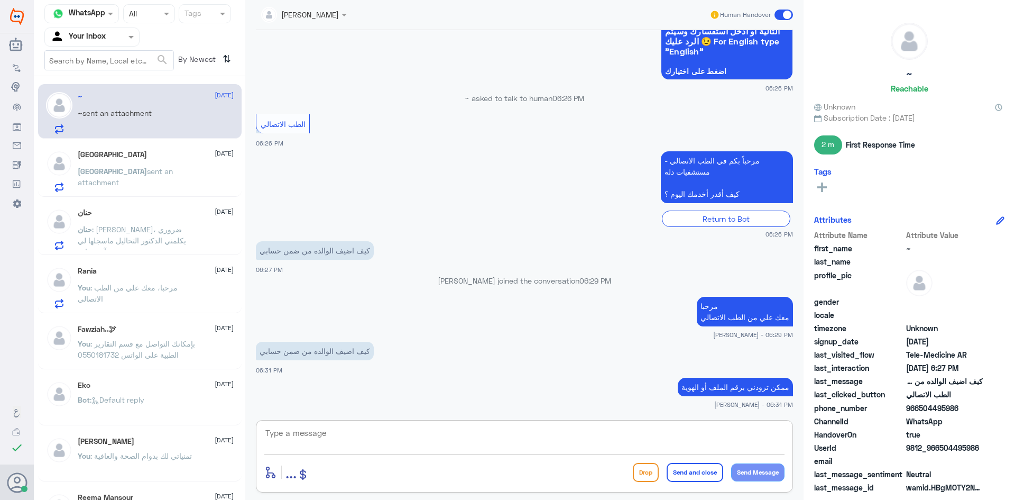
scroll to position [659, 0]
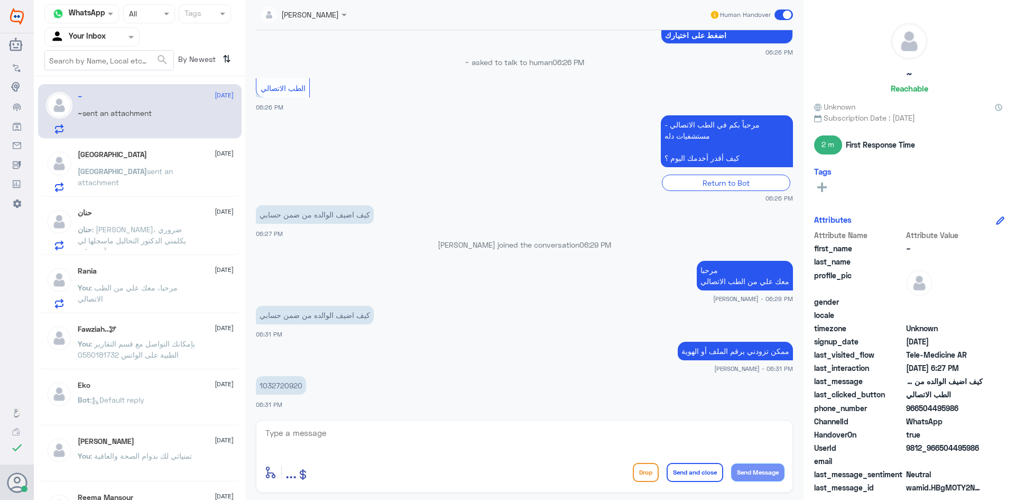
click at [289, 390] on p "1032720920" at bounding box center [281, 385] width 50 height 19
click at [290, 386] on p "1032720920" at bounding box center [281, 385] width 50 height 19
click at [291, 385] on p "1032720920" at bounding box center [281, 385] width 50 height 19
copy p "1032720920"
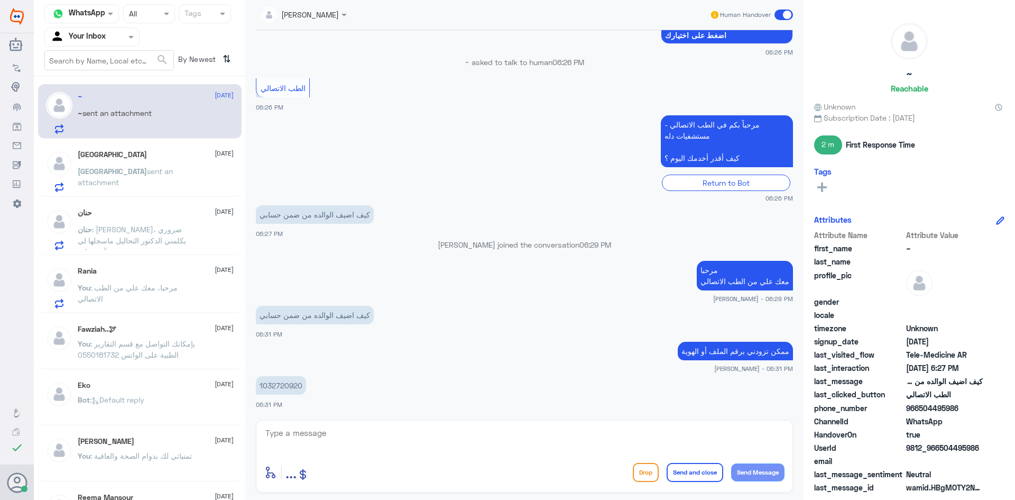
click at [534, 430] on textarea at bounding box center [524, 439] width 520 height 26
type textarea "ه"
click at [185, 280] on div "Rania 13 October You : مرحبا، معك علي من الطب الاتصالي" at bounding box center [156, 287] width 156 height 42
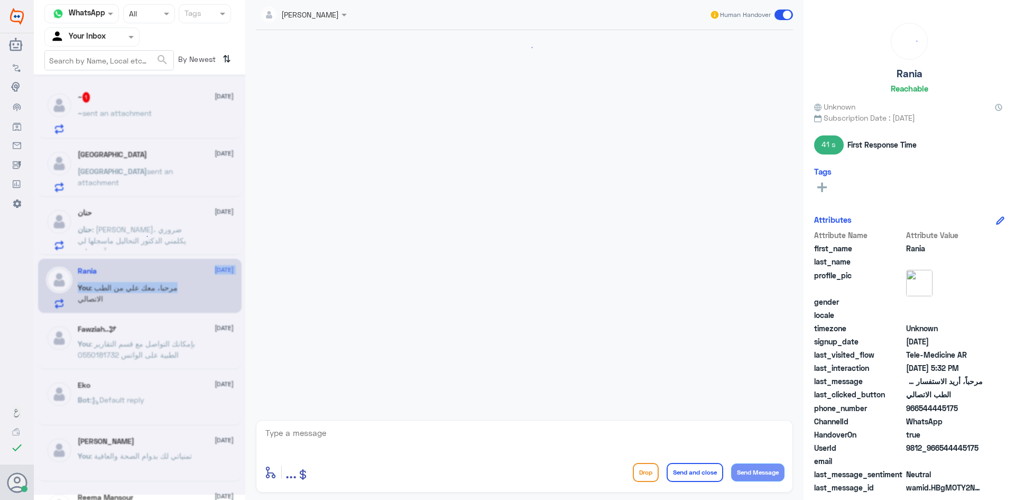
scroll to position [631, 0]
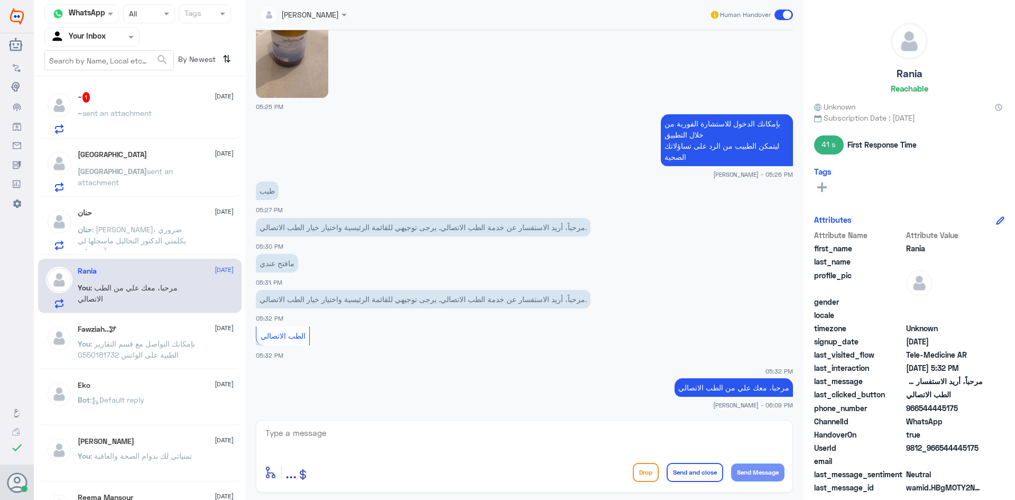
click at [150, 112] on span "sent an attachment" at bounding box center [116, 112] width 69 height 9
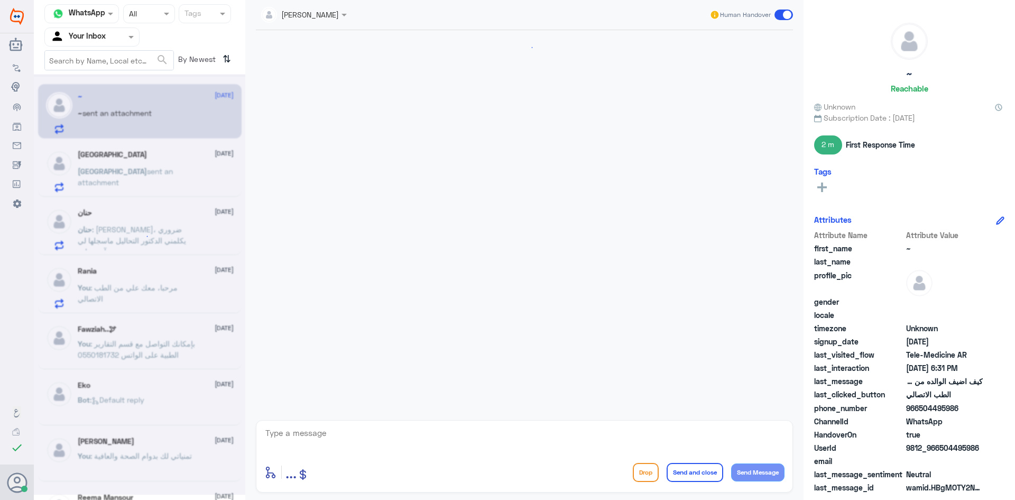
scroll to position [432, 0]
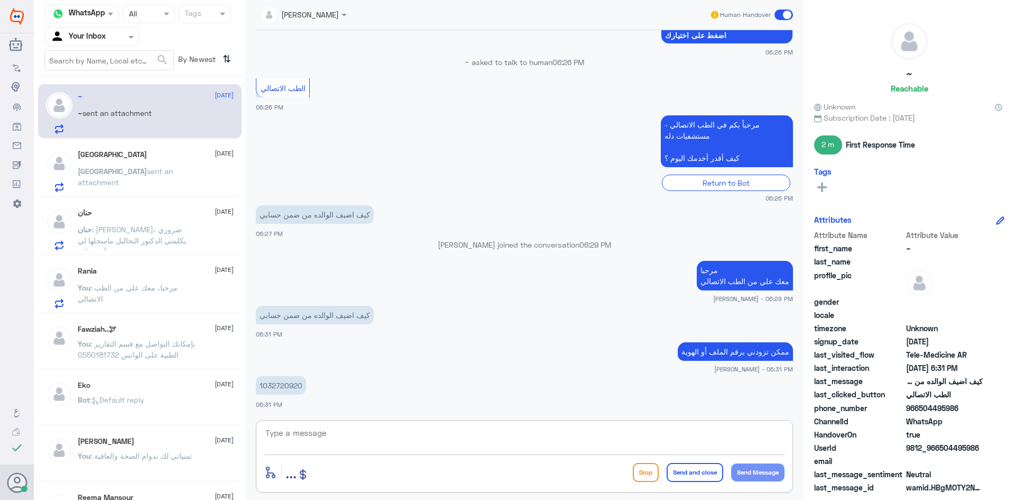
click at [583, 440] on textarea at bounding box center [524, 439] width 520 height 26
type textarea "ق"
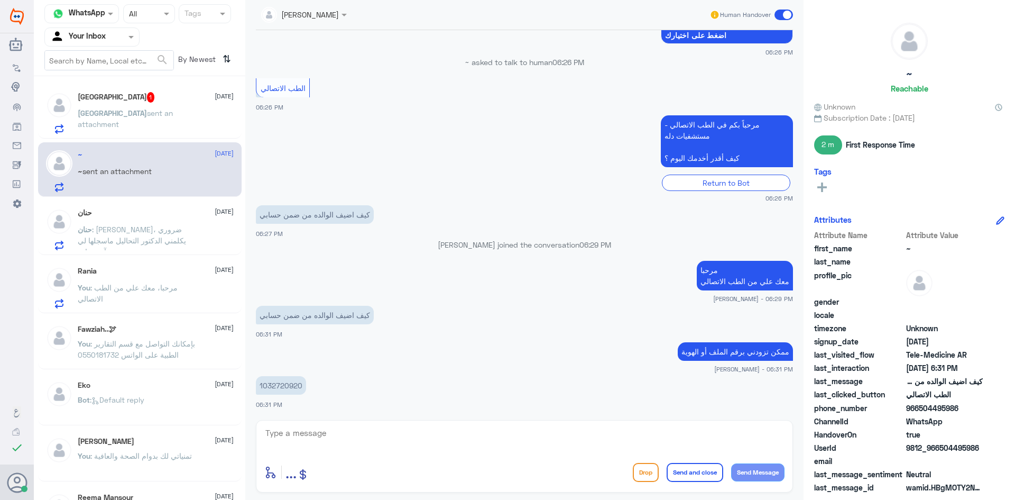
click at [541, 424] on div "enter flow name ... Drop Send and close Send Message" at bounding box center [524, 456] width 537 height 72
click at [555, 435] on textarea at bounding box center [524, 439] width 520 height 26
type textarea "ه"
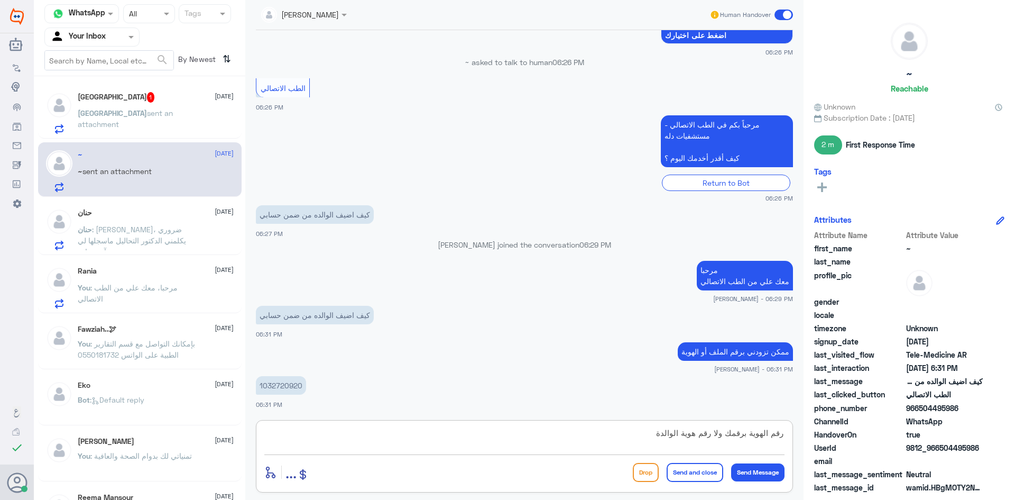
click at [742, 432] on textarea "رقم الهوية برقمك ولا رقم هوية الوالدة" at bounding box center [524, 439] width 520 height 26
type textarea "رقم الهوية رقمك ولا رقم هوية الوالدة"
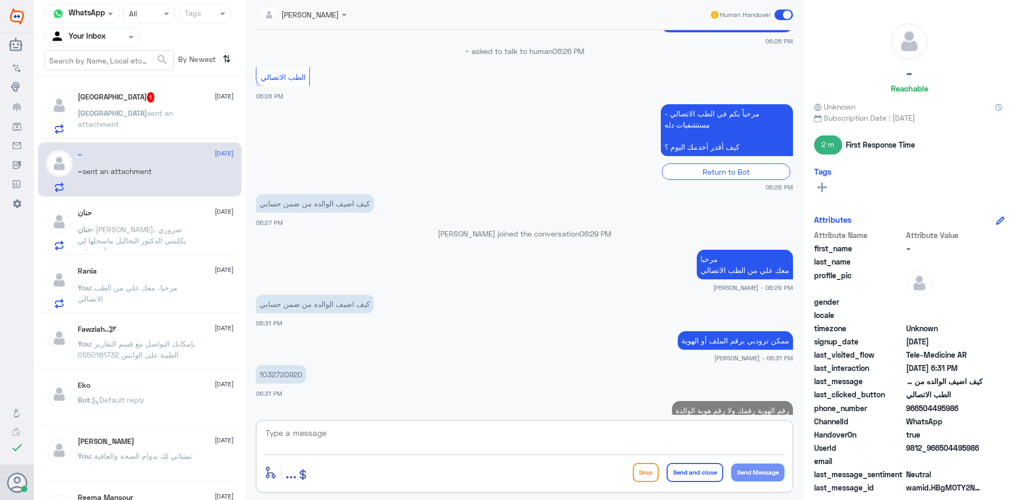
scroll to position [466, 0]
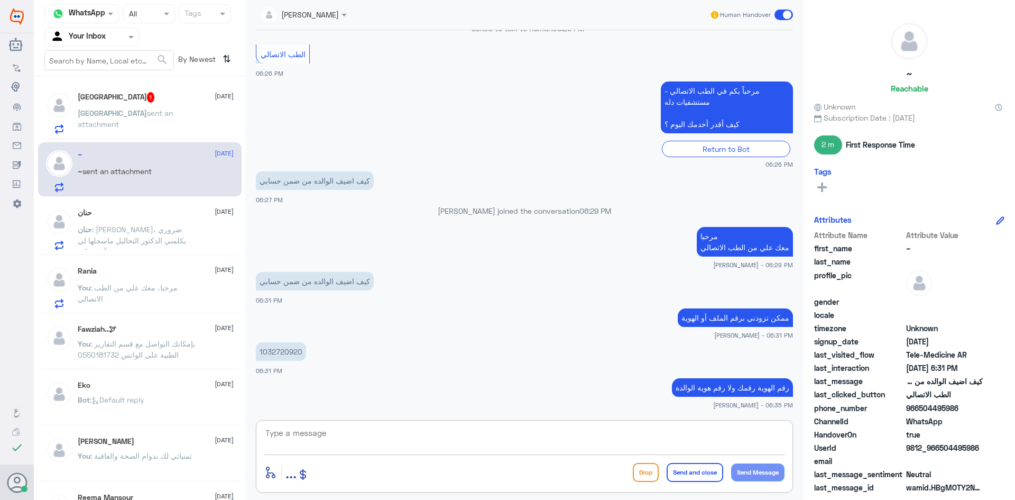
click at [151, 103] on div "Haifa 1 13 October Haifa sent an attachment" at bounding box center [156, 113] width 156 height 42
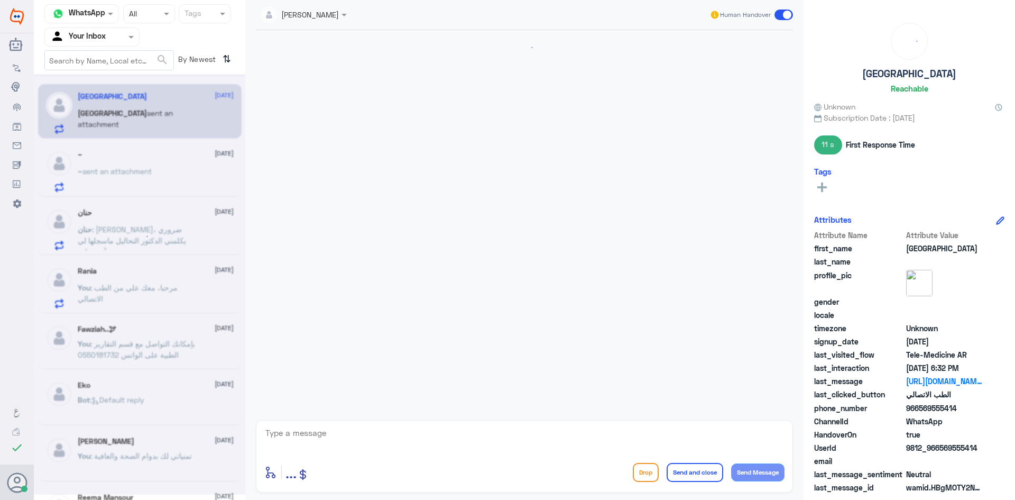
scroll to position [669, 0]
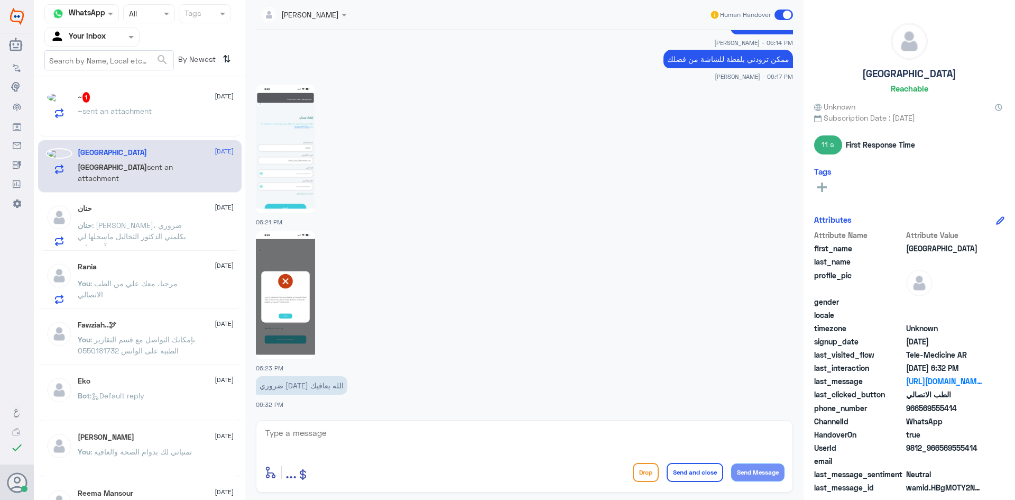
click at [171, 283] on span ": مرحبا، معك علي من الطب الاتصالي" at bounding box center [128, 289] width 100 height 20
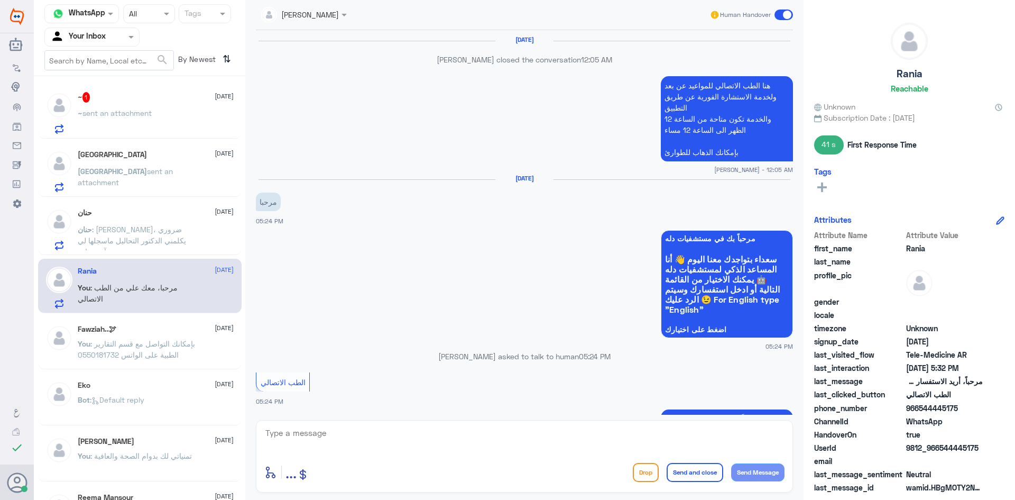
scroll to position [631, 0]
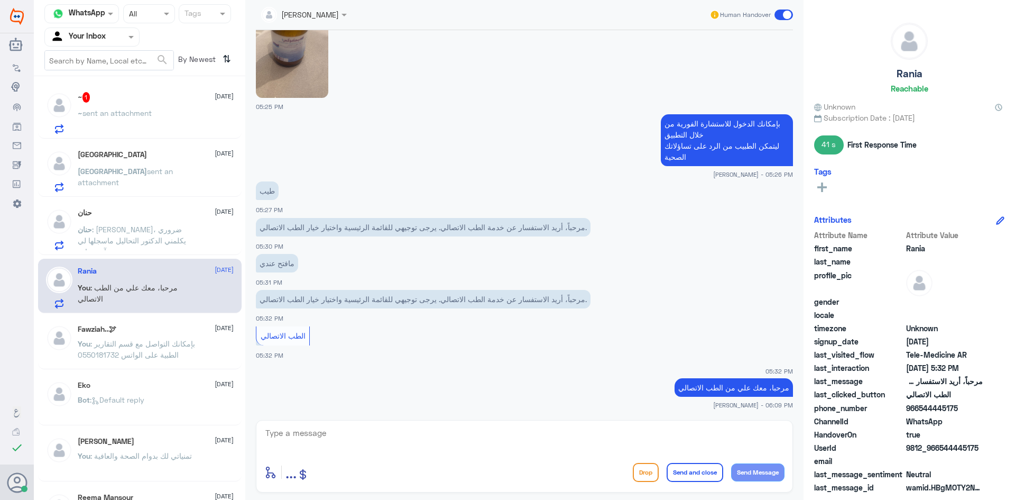
click at [156, 103] on div "~ 1 13 October ~ sent an attachment" at bounding box center [156, 113] width 156 height 42
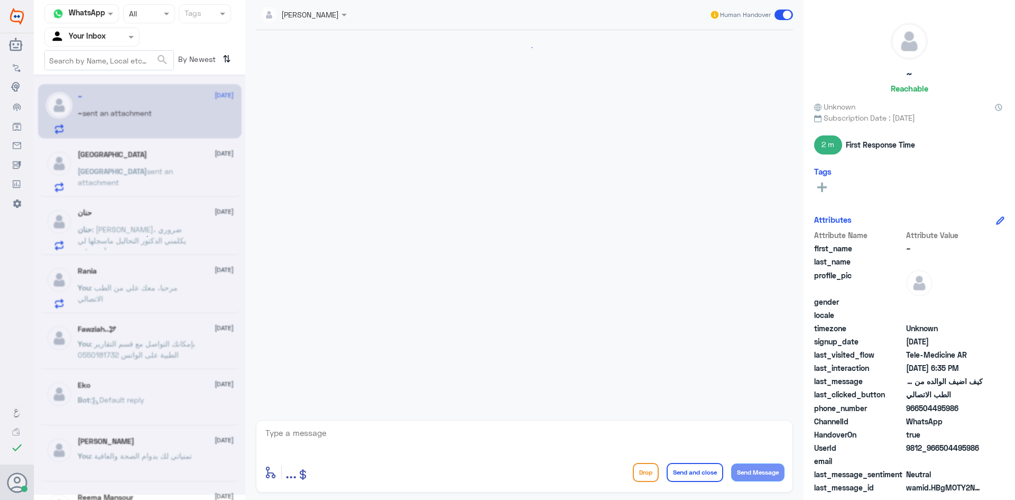
scroll to position [430, 0]
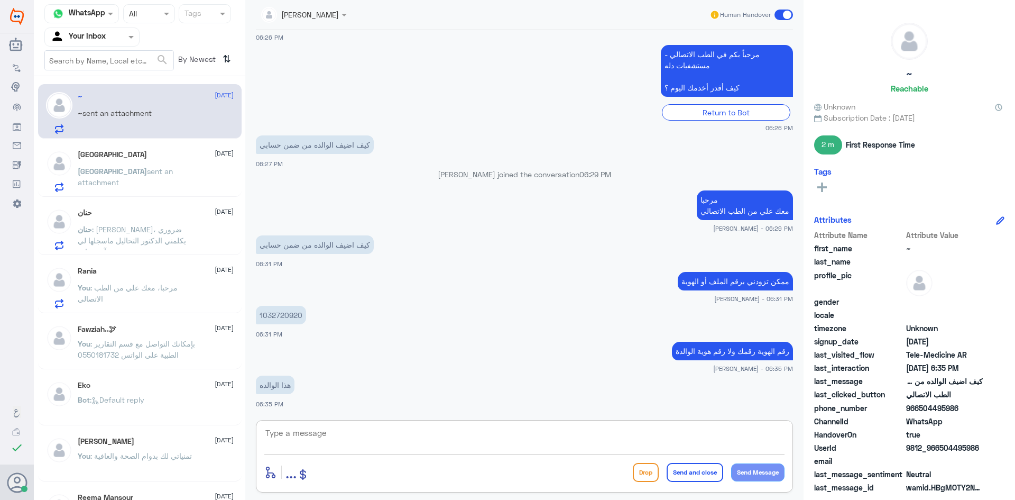
click at [362, 429] on textarea at bounding box center [524, 439] width 520 height 26
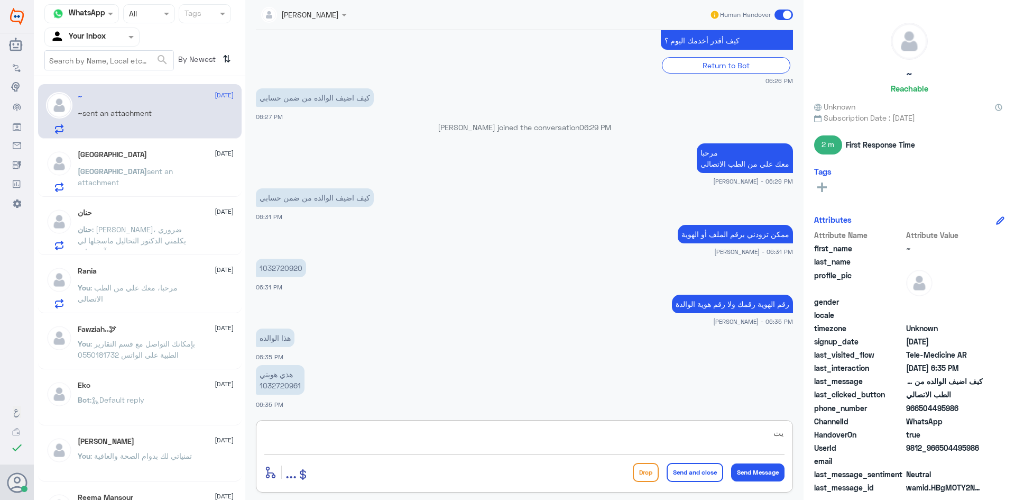
type textarea "ي"
click at [696, 432] on textarea "الوالدها عندها ملف في دله وكذالك التأمين" at bounding box center [524, 439] width 520 height 26
type textarea "الوالدها عندها ملف في مستشفى دله فرع النخيل وكذالك التأمين"
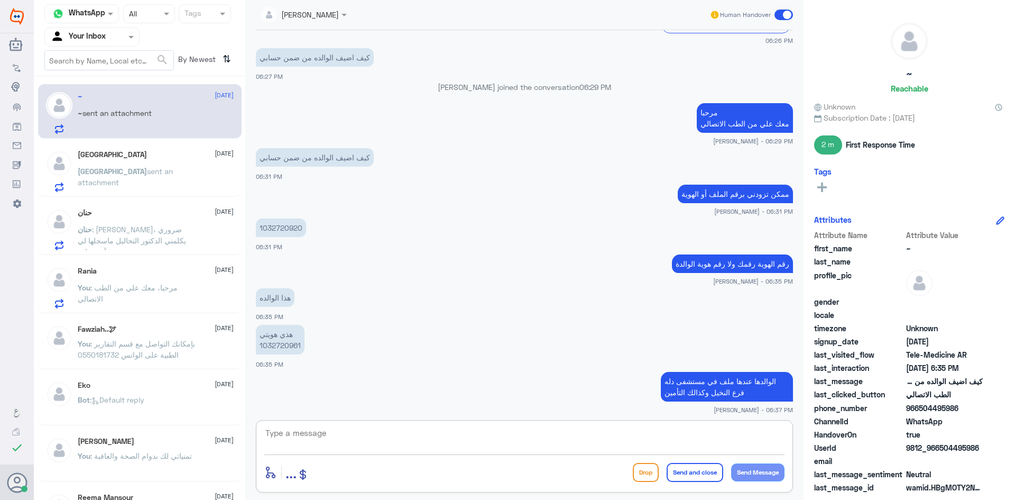
scroll to position [522, 0]
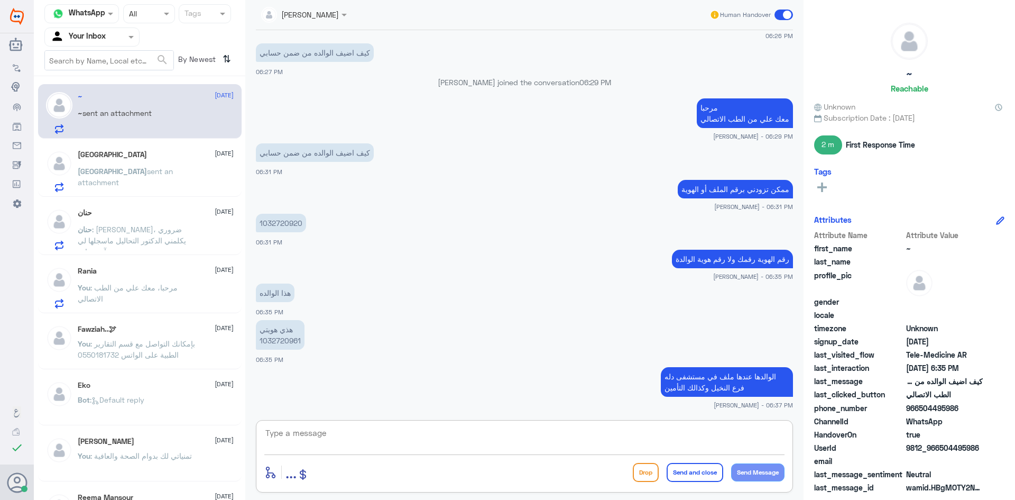
click at [293, 338] on p "هذي هويتي 1032720961" at bounding box center [280, 335] width 49 height 30
copy p "1032720961"
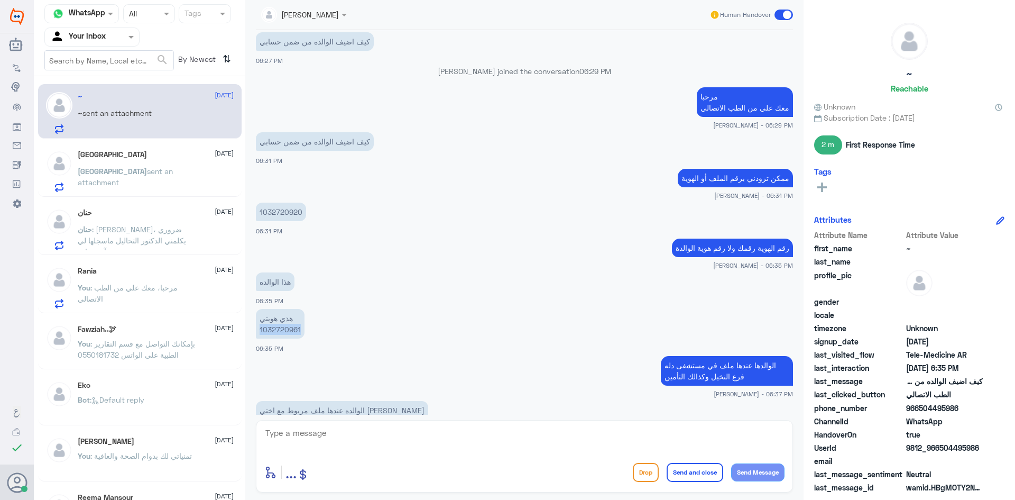
scroll to position [569, 0]
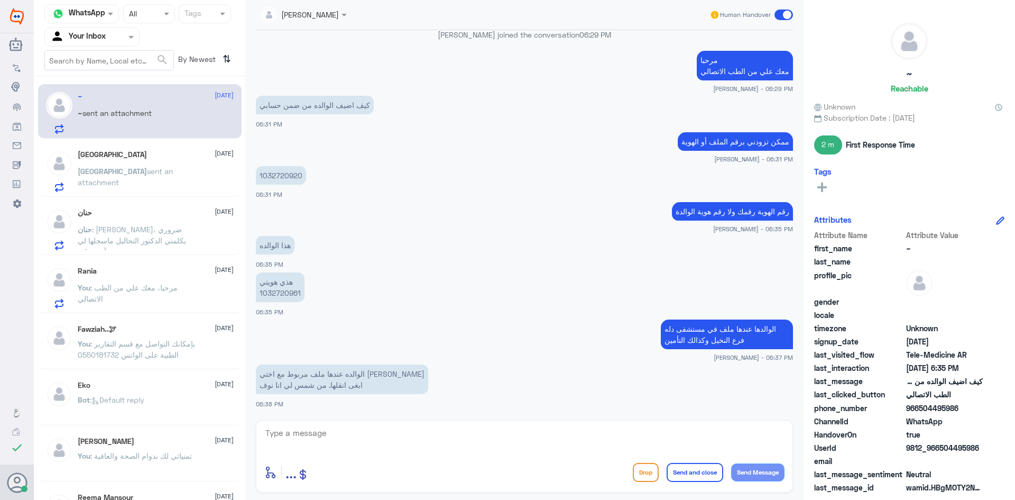
click at [188, 156] on div "Haifa 13 October" at bounding box center [156, 154] width 156 height 9
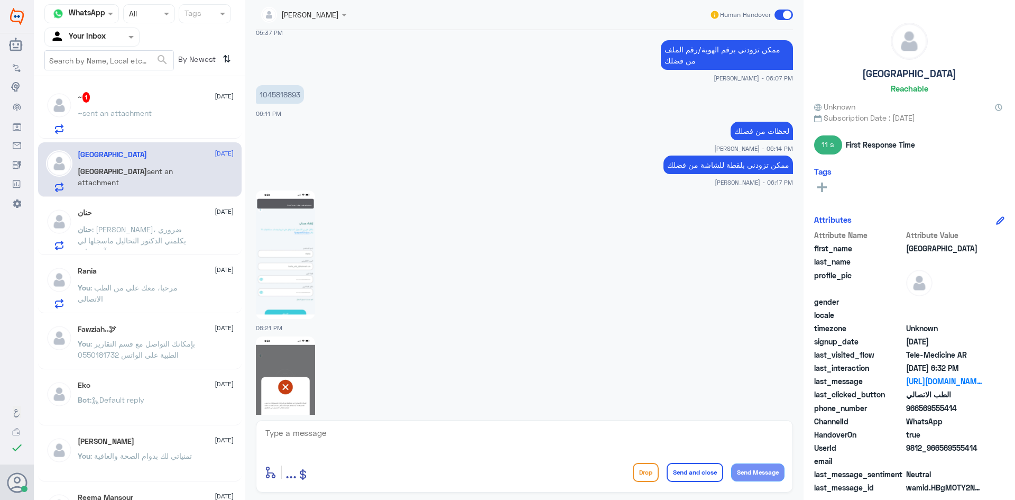
scroll to position [669, 0]
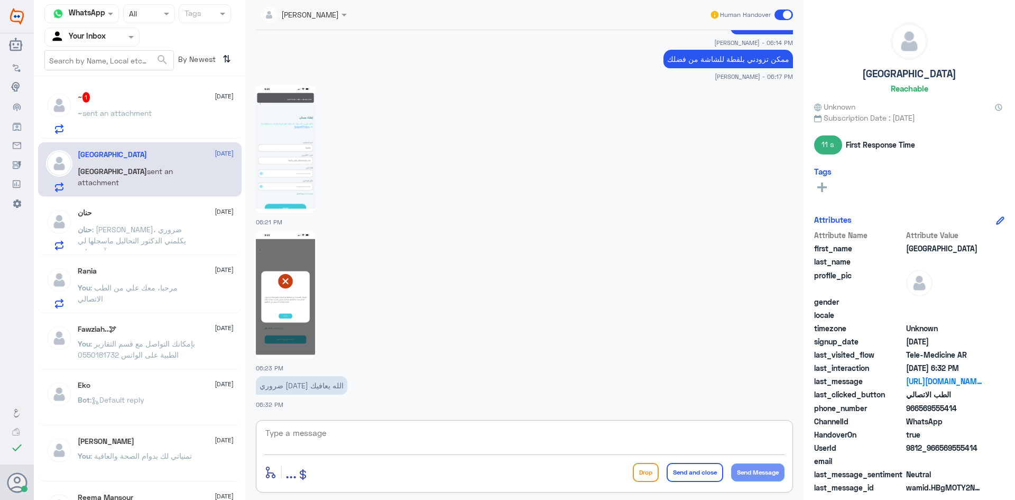
click at [417, 446] on textarea at bounding box center [524, 439] width 520 height 26
click at [275, 293] on img at bounding box center [285, 294] width 59 height 128
click at [294, 135] on img at bounding box center [285, 149] width 59 height 128
drag, startPoint x: 143, startPoint y: 84, endPoint x: 138, endPoint y: 113, distance: 29.0
click at [139, 109] on div "~ 1 13 October ~ sent an attachment" at bounding box center [140, 111] width 204 height 54
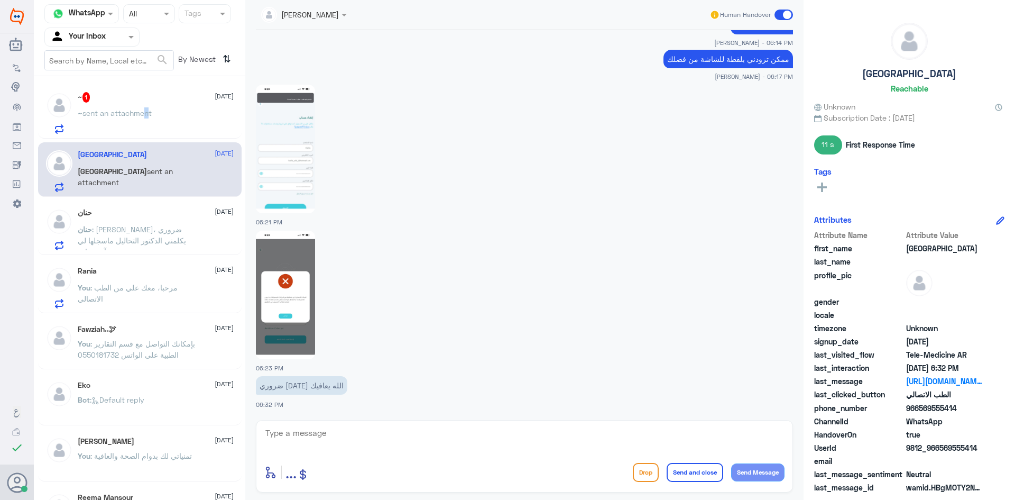
click at [146, 122] on p "~ sent an attachment" at bounding box center [115, 120] width 74 height 26
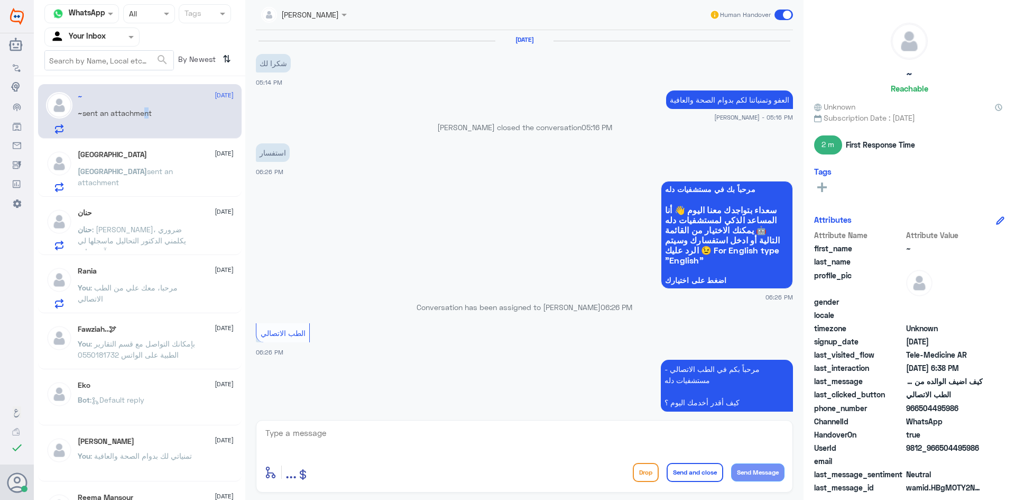
scroll to position [465, 0]
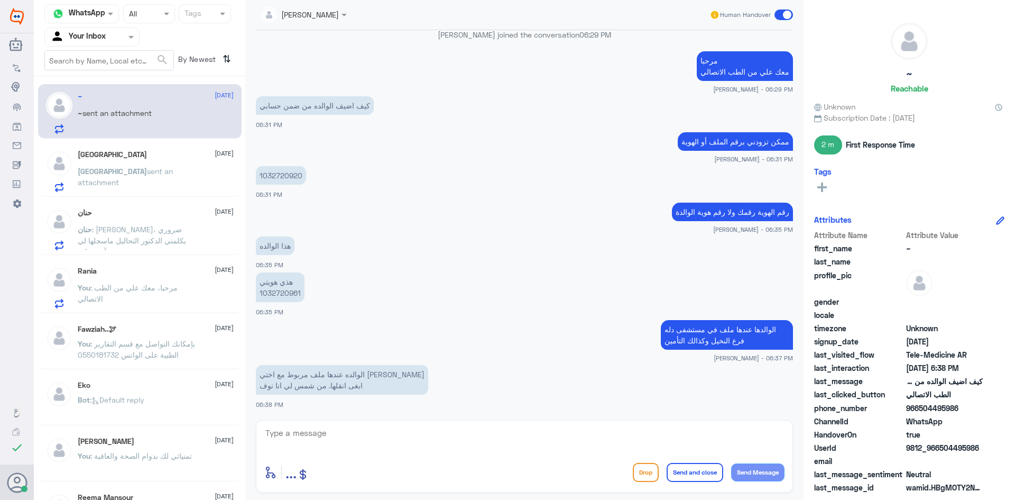
click at [132, 274] on div "Rania 13 October" at bounding box center [156, 270] width 156 height 9
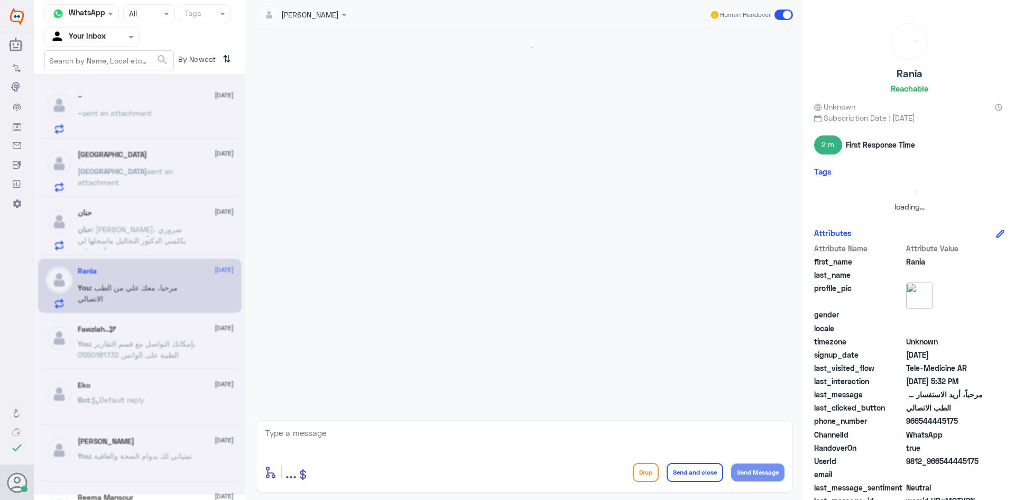
scroll to position [631, 0]
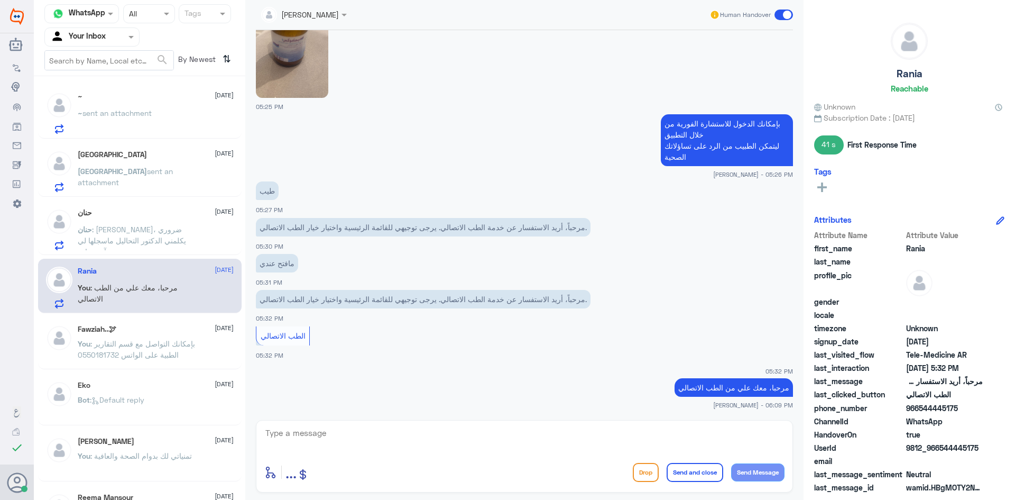
click at [170, 248] on p "حنان : شكرا جزيلا، ضروري يكلمني الدكتور التحاليل ماسجلها لي بآخر زياره" at bounding box center [137, 237] width 119 height 26
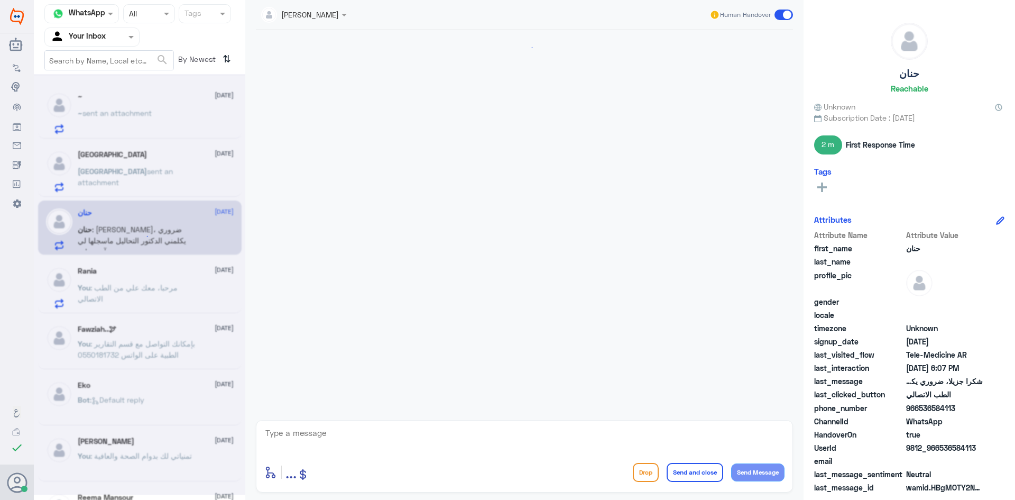
scroll to position [770, 0]
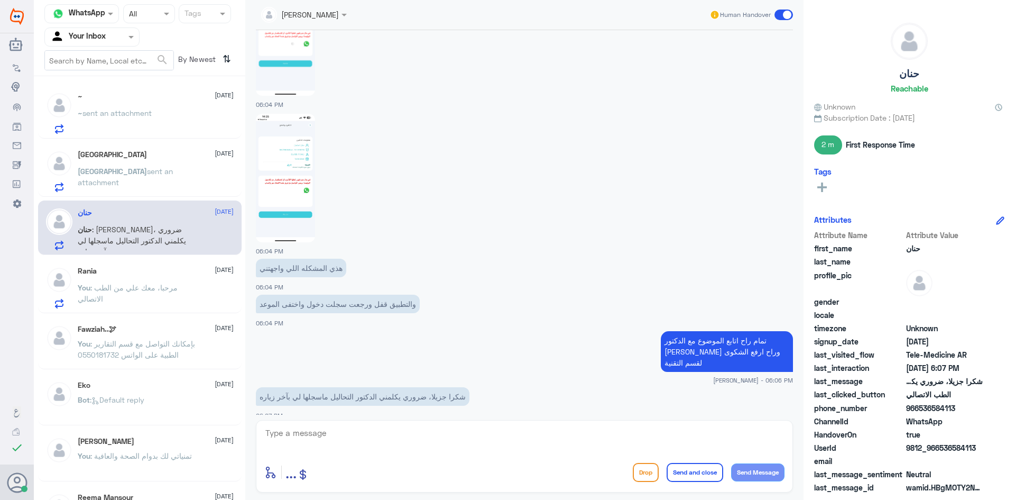
click at [163, 300] on p "You : مرحبا، معك علي من الطب الاتصالي" at bounding box center [137, 295] width 119 height 26
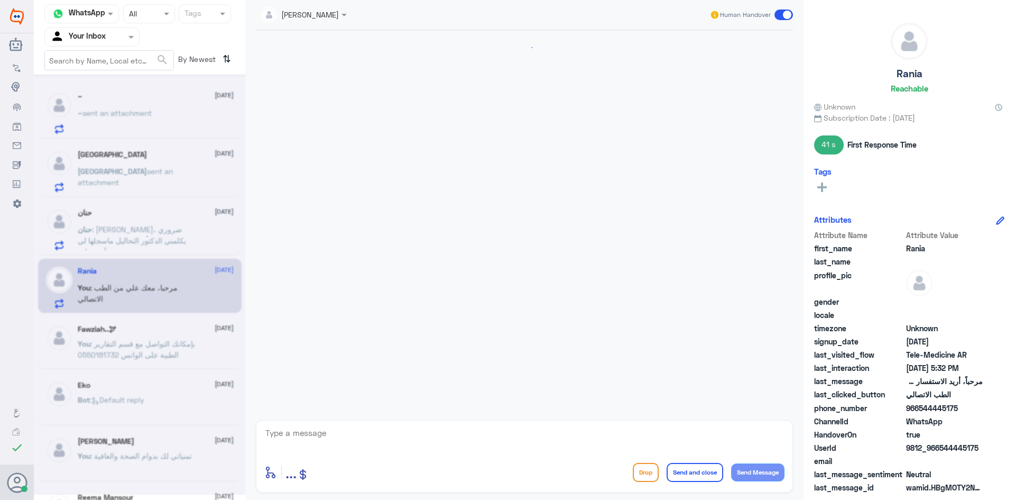
scroll to position [631, 0]
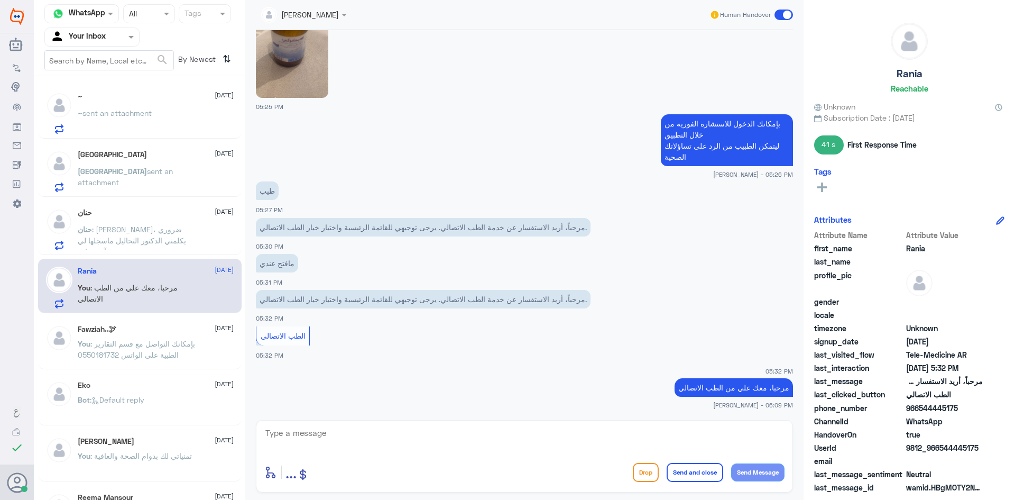
drag, startPoint x: 786, startPoint y: 19, endPoint x: 788, endPoint y: 8, distance: 10.9
click at [788, 8] on div "Human Handover" at bounding box center [751, 14] width 84 height 19
click at [783, 8] on div "Human Handover" at bounding box center [751, 14] width 84 height 19
click at [784, 14] on span at bounding box center [783, 15] width 19 height 11
click at [0, 0] on input "checkbox" at bounding box center [0, 0] width 0 height 0
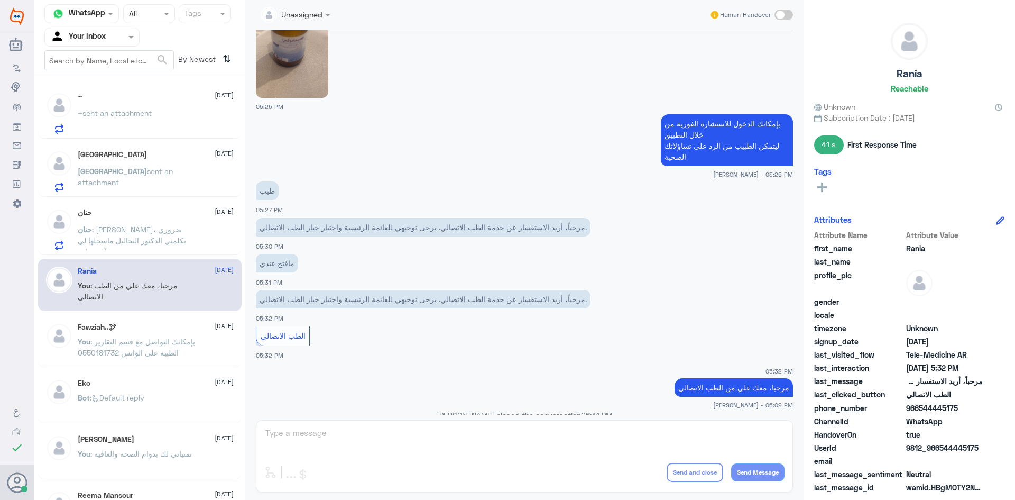
scroll to position [651, 0]
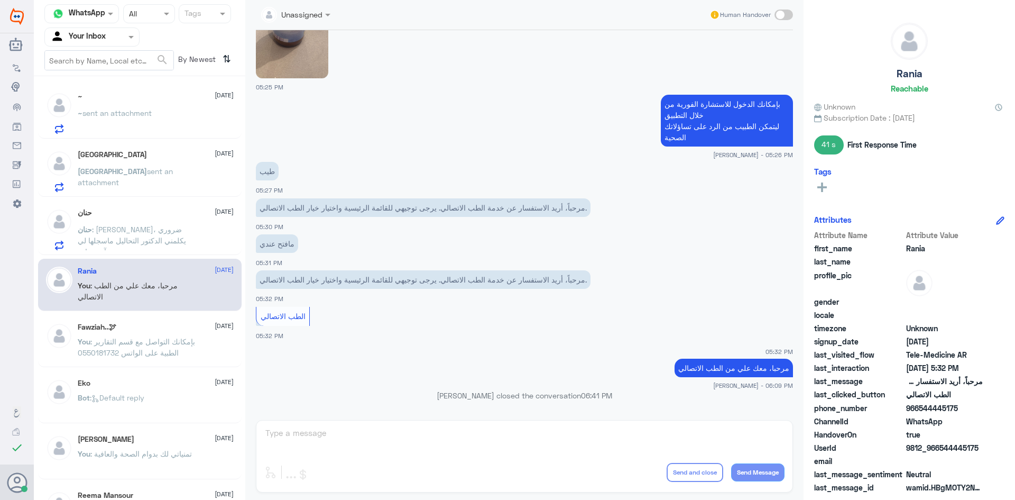
click at [107, 226] on span ": شكرا جزيلا، ضروري يكلمني الدكتور التحاليل ماسجلها لي بآخر زياره" at bounding box center [132, 240] width 108 height 31
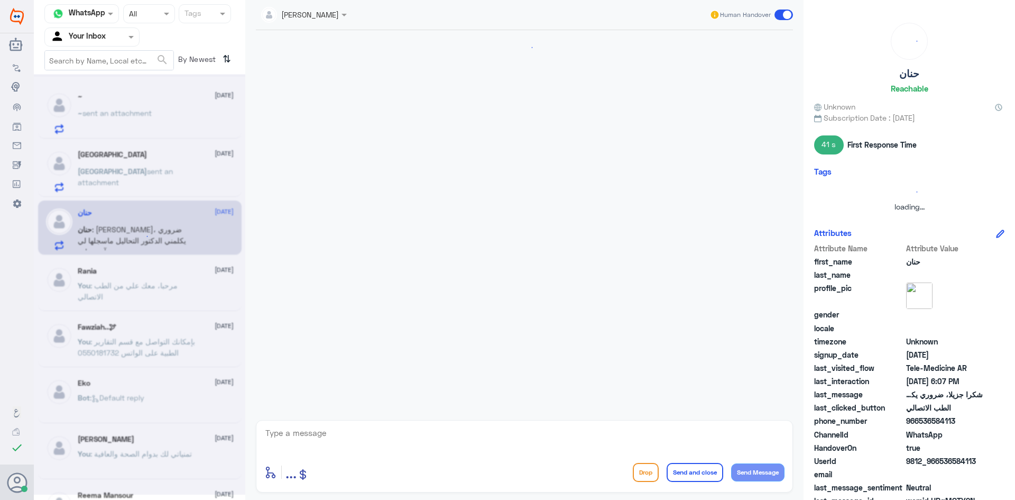
scroll to position [770, 0]
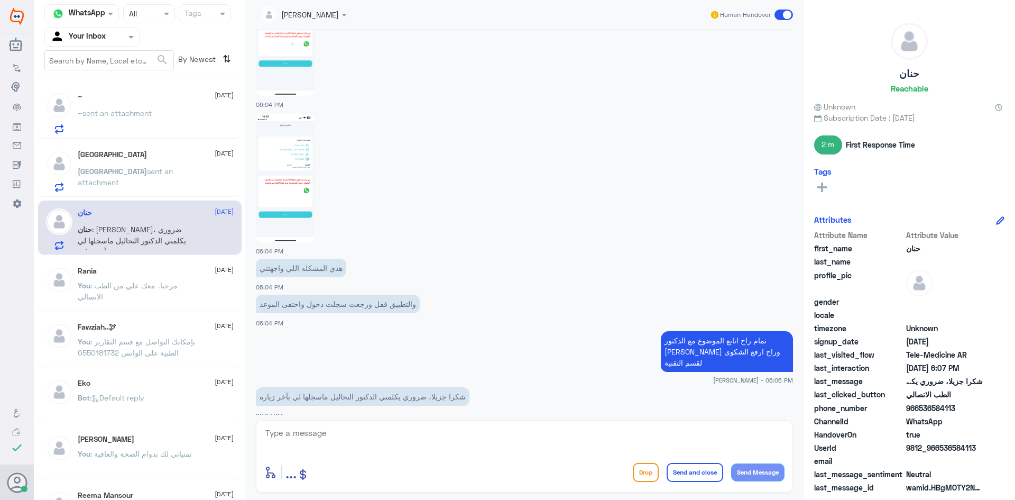
click at [780, 13] on span at bounding box center [783, 15] width 19 height 11
click at [0, 0] on input "checkbox" at bounding box center [0, 0] width 0 height 0
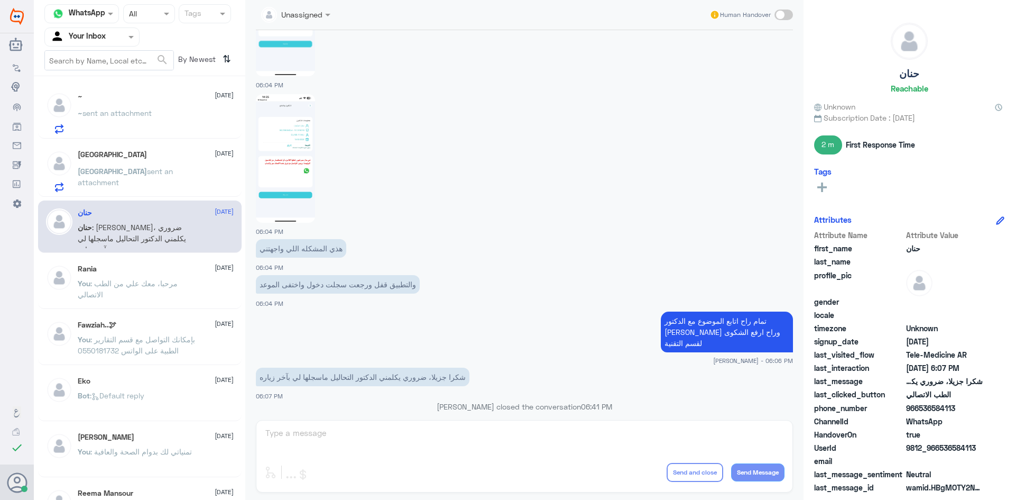
click at [179, 175] on div "Haifa sent an attachment" at bounding box center [156, 180] width 156 height 24
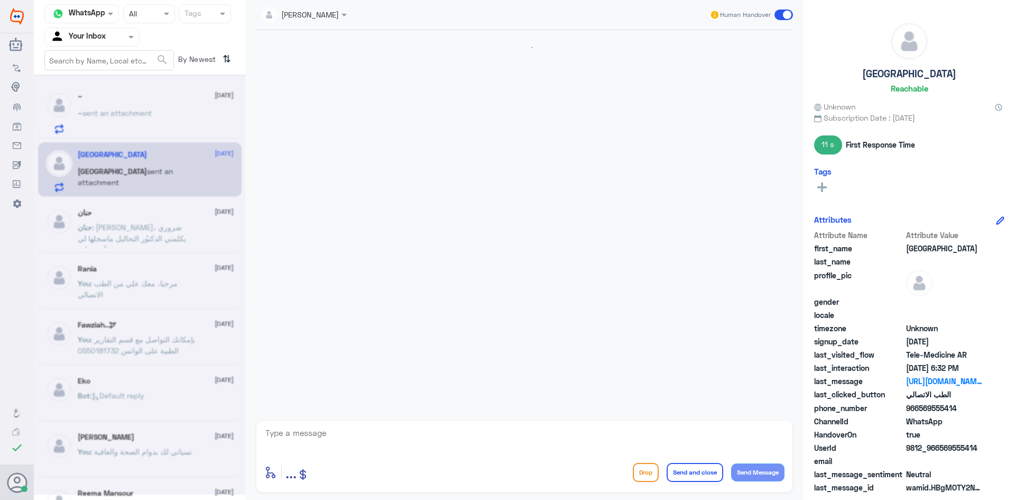
scroll to position [669, 0]
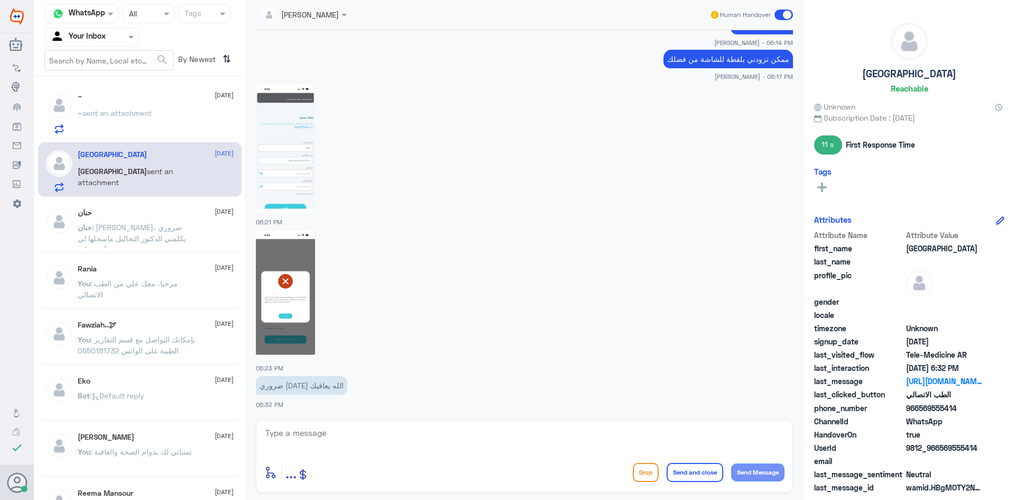
click at [185, 228] on p "حنان : شكرا جزيلا، ضروري يكلمني الدكتور التحاليل ماسجلها لي بآخر زياره" at bounding box center [137, 234] width 119 height 26
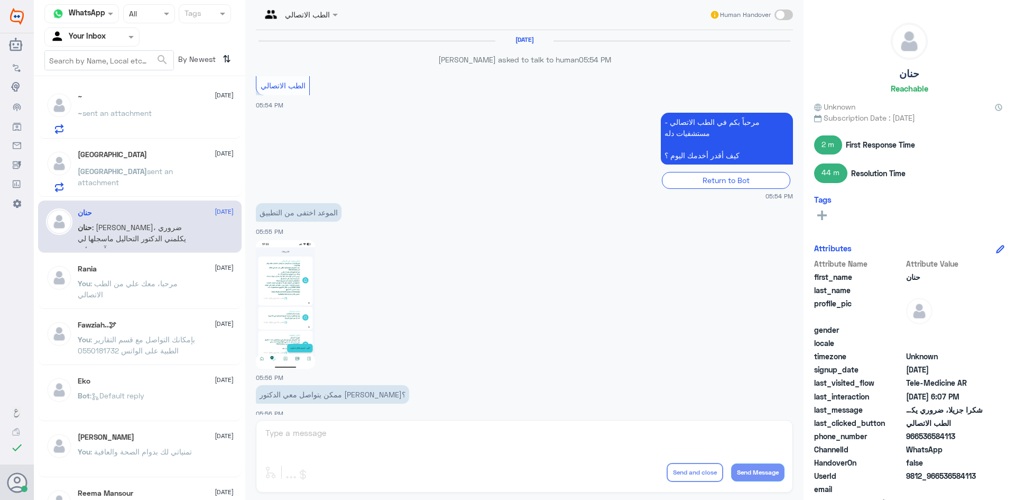
scroll to position [668, 0]
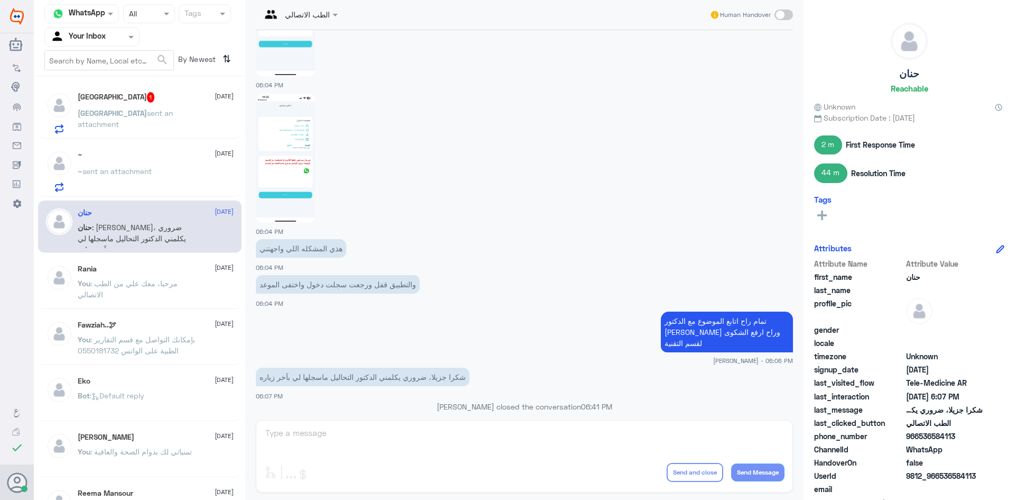
click at [179, 167] on div "~ 13 October ~ sent an attachment" at bounding box center [156, 171] width 156 height 42
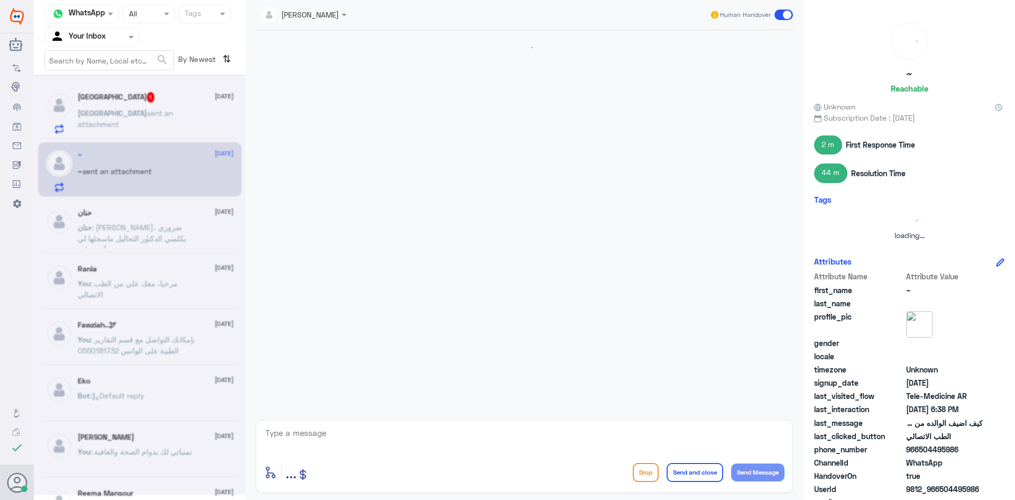
scroll to position [465, 0]
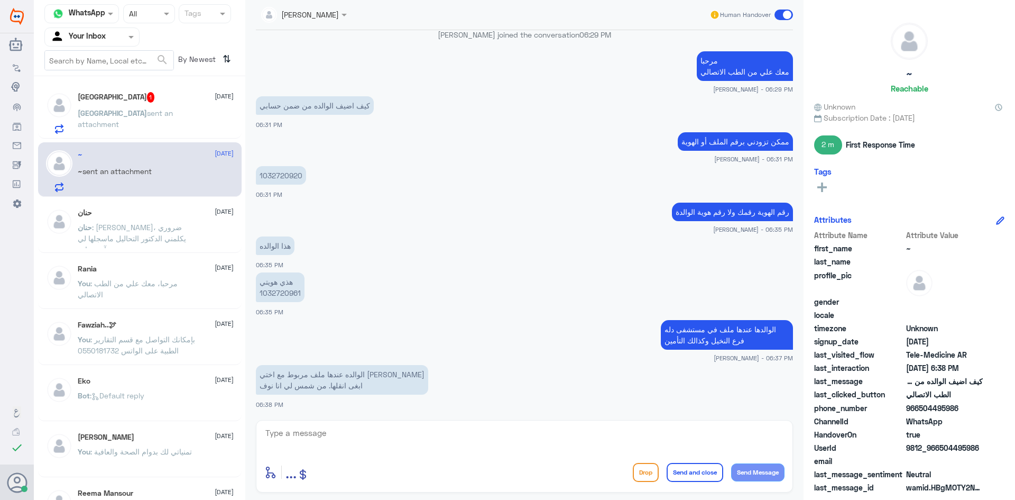
click at [144, 107] on p "Haifa sent an attachment" at bounding box center [137, 120] width 119 height 26
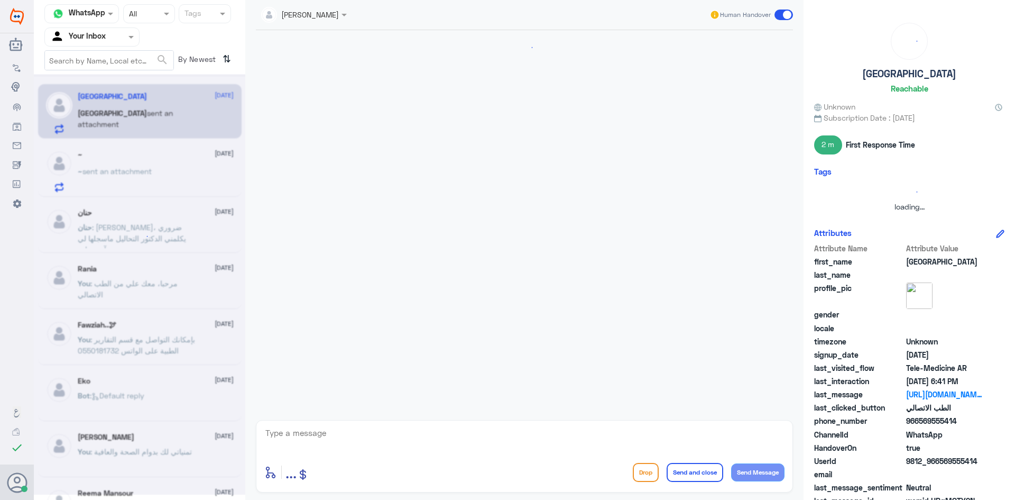
scroll to position [669, 0]
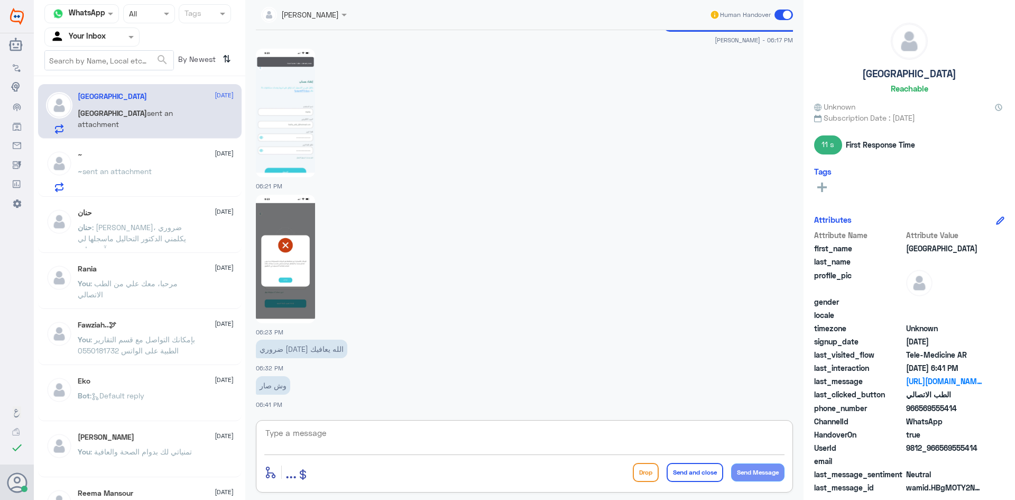
drag, startPoint x: 459, startPoint y: 426, endPoint x: 468, endPoint y: 432, distance: 10.6
click at [460, 428] on textarea at bounding box center [524, 439] width 520 height 26
type textarea "لحظات من فضلك"
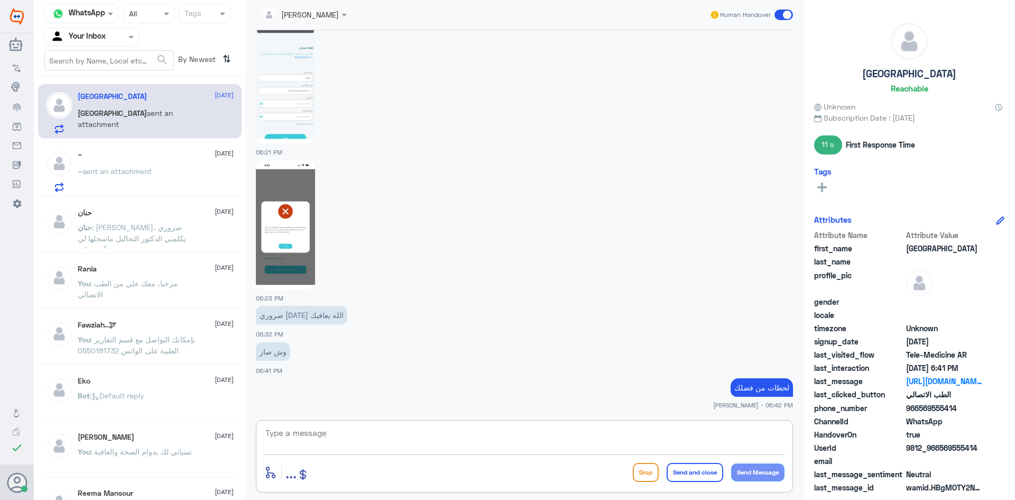
click at [180, 179] on div "~ sent an attachment" at bounding box center [156, 180] width 156 height 24
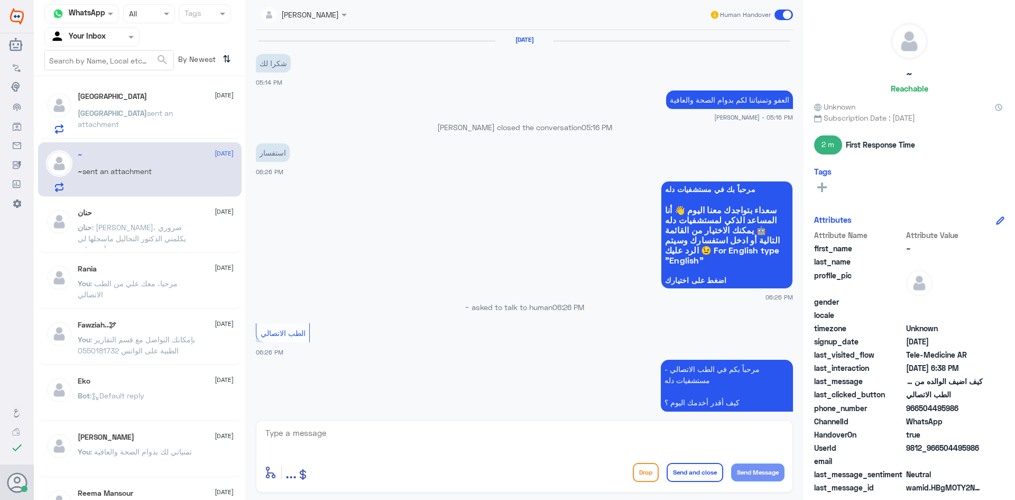
scroll to position [465, 0]
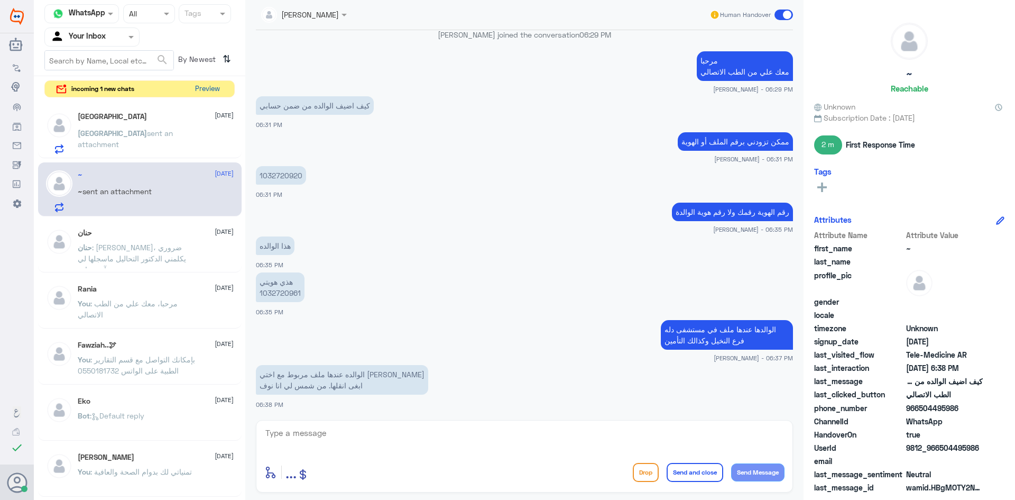
click at [209, 90] on button "Preview" at bounding box center [207, 89] width 33 height 16
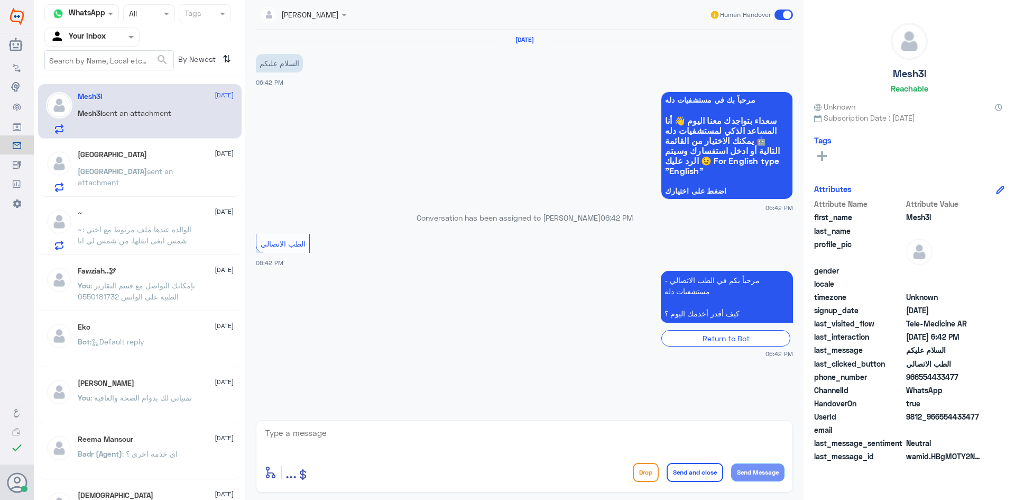
click at [180, 165] on div "Haifa 13 October Haifa sent an attachment" at bounding box center [156, 171] width 156 height 42
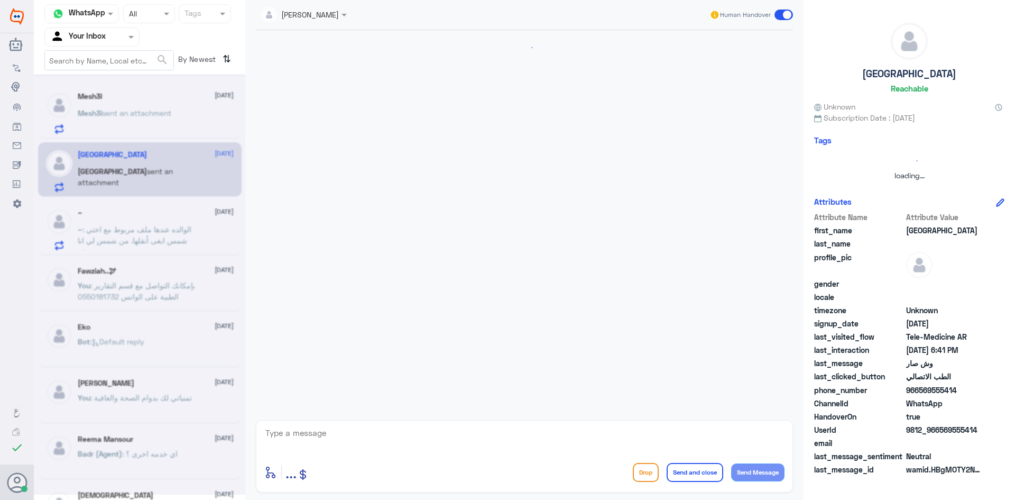
scroll to position [581, 0]
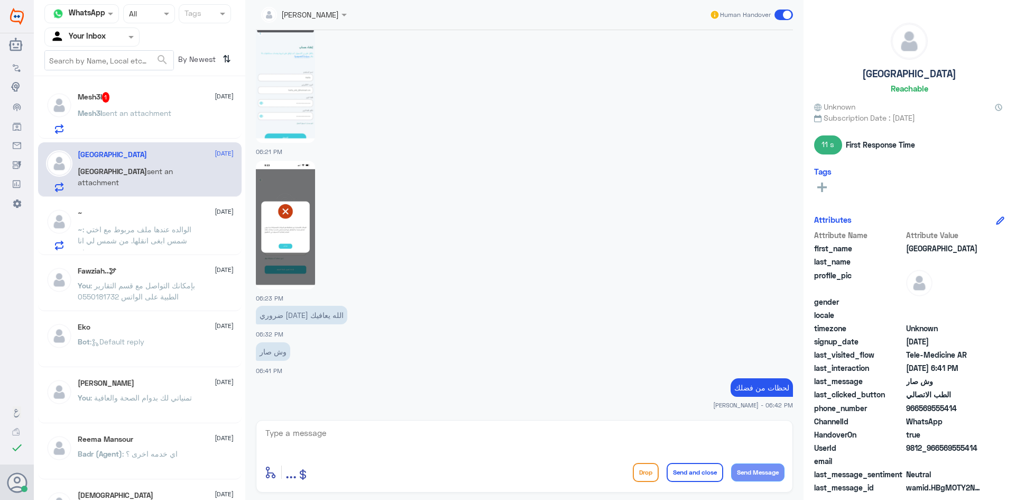
click at [198, 238] on div "~ : الوالده عندها ملف مربوط مع اختي شمس ابغى انقلها. من شمس لي انا نوف" at bounding box center [156, 238] width 156 height 24
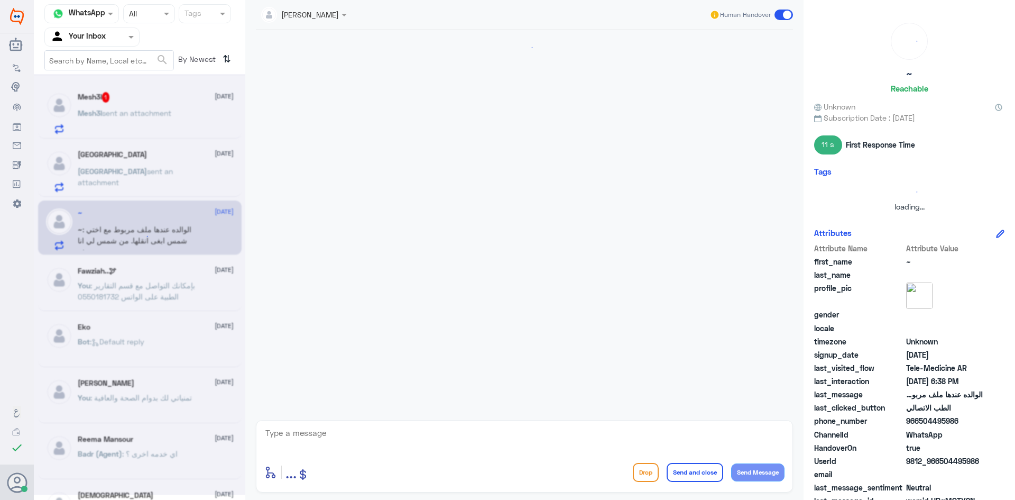
scroll to position [465, 0]
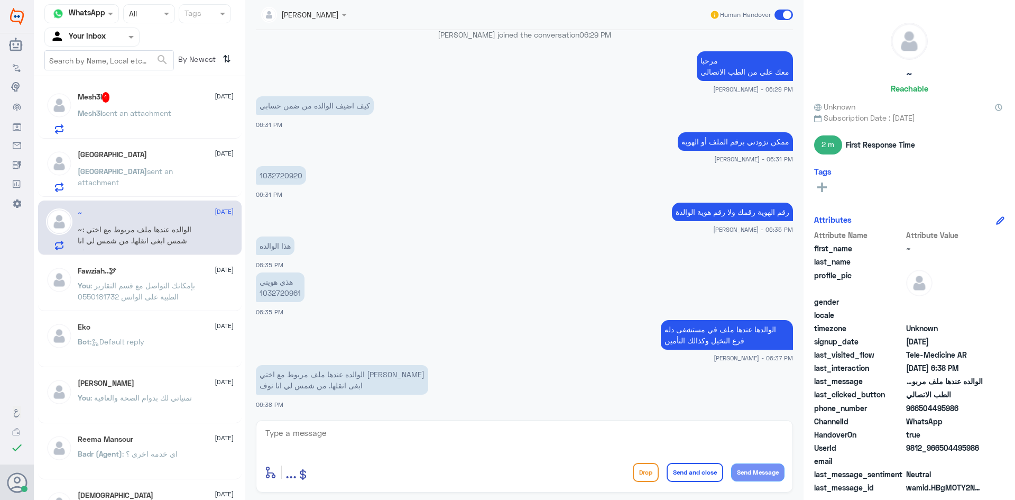
click at [179, 118] on div "Mesh3l sent an attachment" at bounding box center [156, 122] width 156 height 24
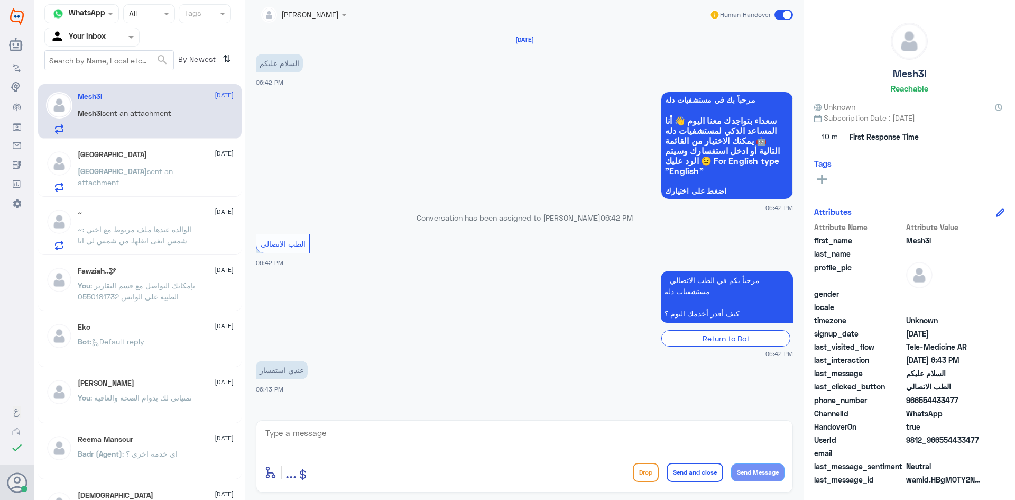
click at [409, 440] on textarea at bounding box center [524, 439] width 520 height 26
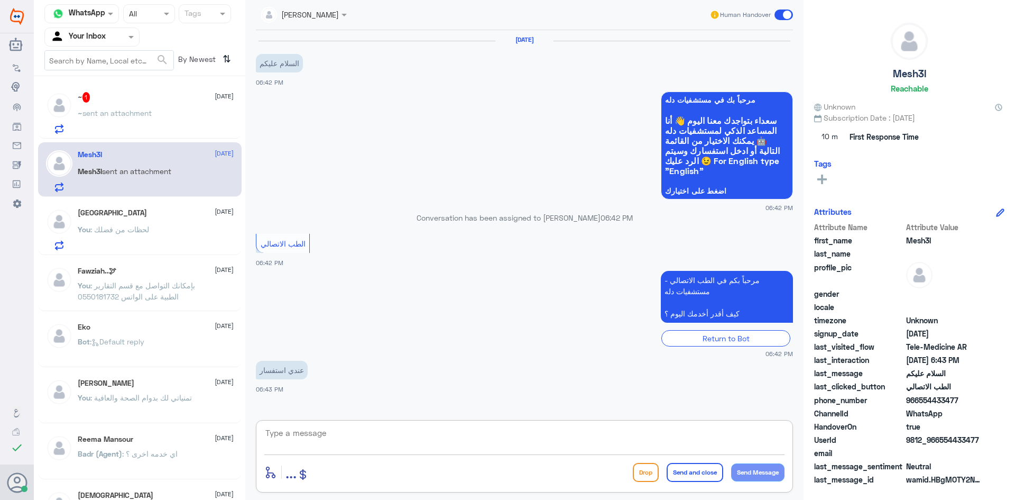
click at [174, 219] on div "Haifa 13 October You : لحظات من فضلك" at bounding box center [156, 229] width 156 height 42
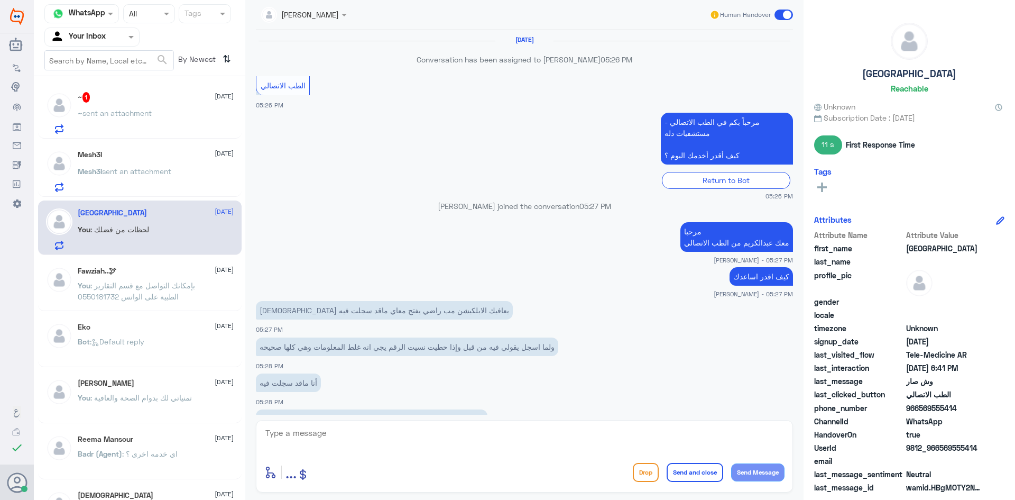
scroll to position [581, 0]
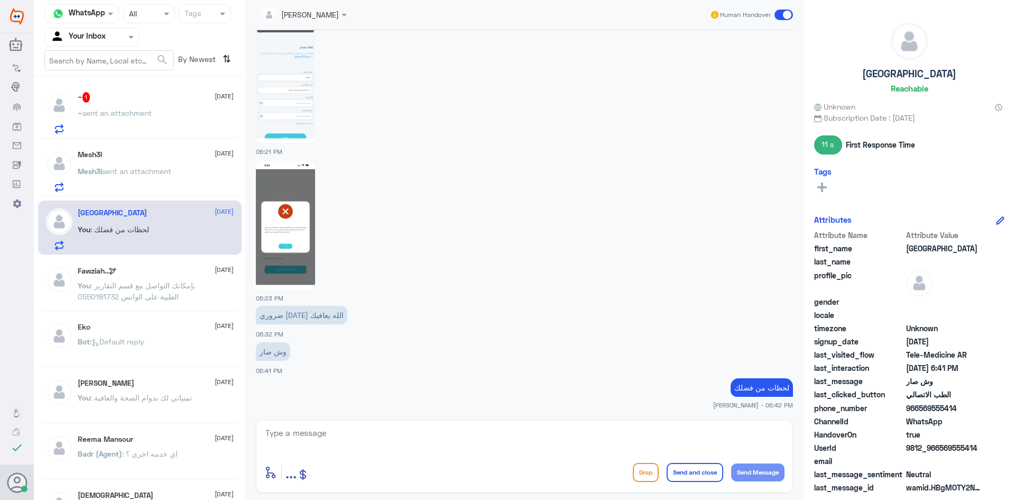
click at [171, 182] on p "Mesh3l sent an attachment" at bounding box center [125, 178] width 94 height 26
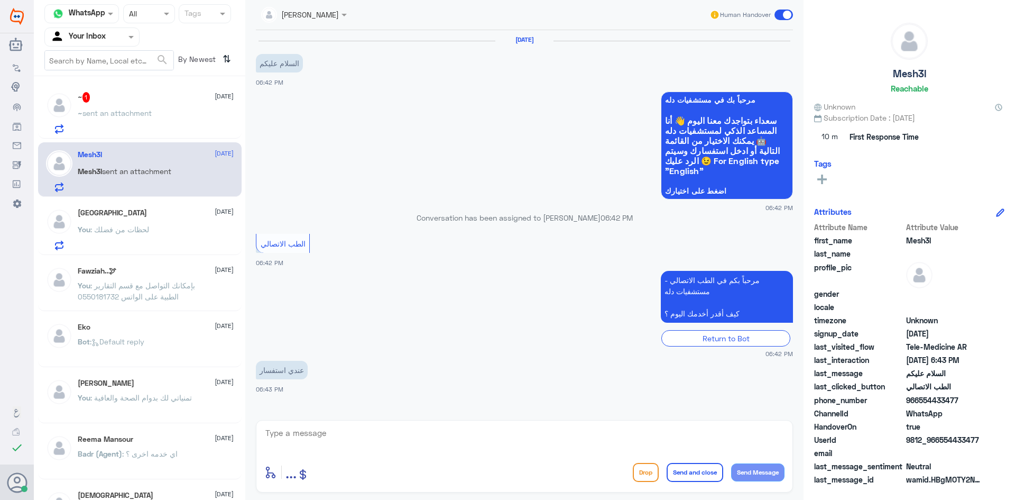
click at [191, 233] on div "You : لحظات من فضلك" at bounding box center [156, 238] width 156 height 24
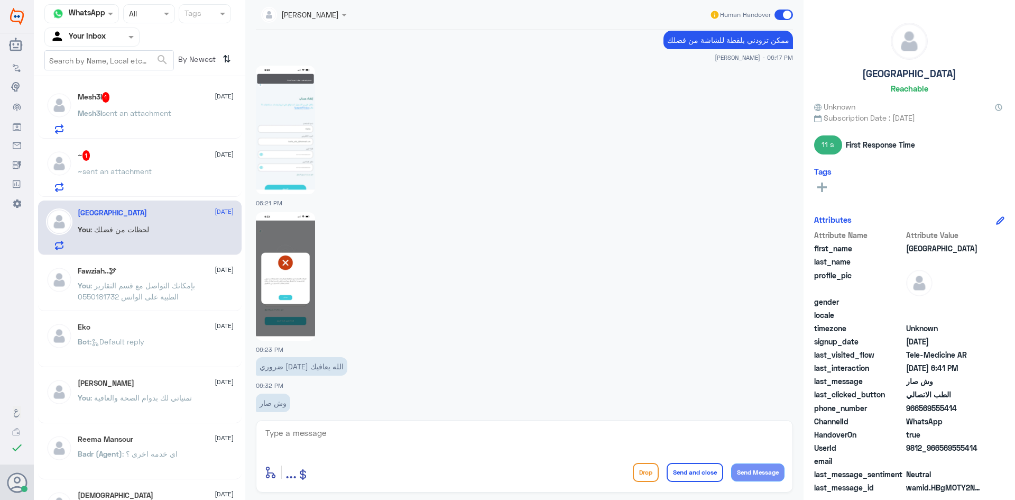
scroll to position [581, 0]
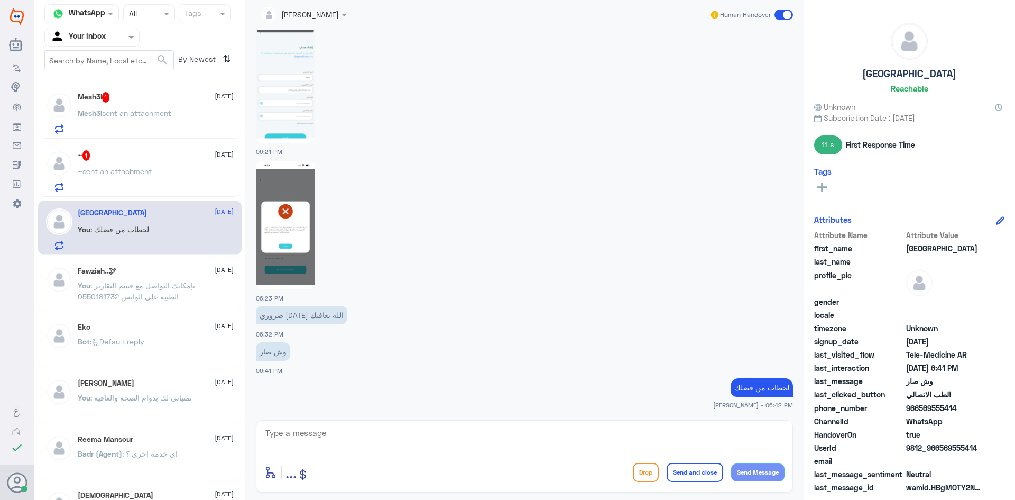
click at [309, 200] on img at bounding box center [285, 225] width 59 height 128
click at [410, 441] on textarea at bounding box center [524, 439] width 520 height 26
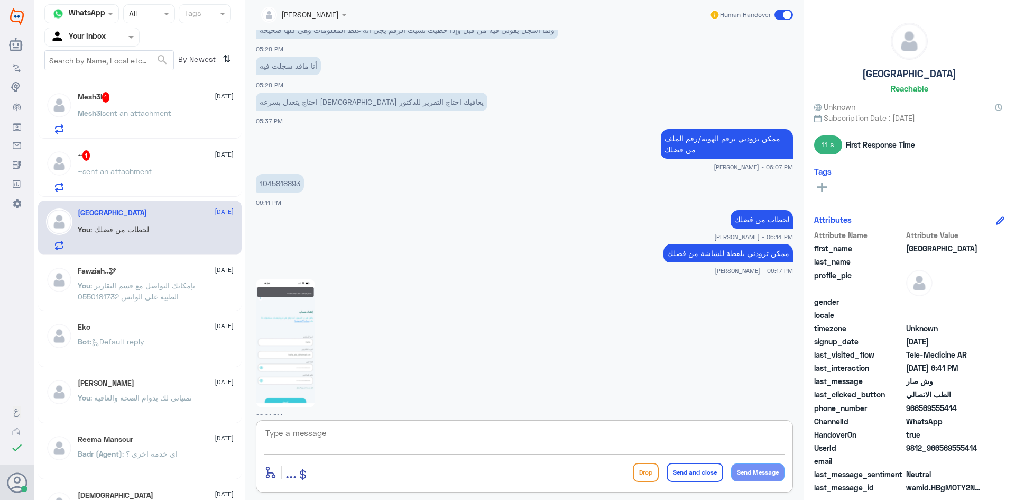
scroll to position [264, 0]
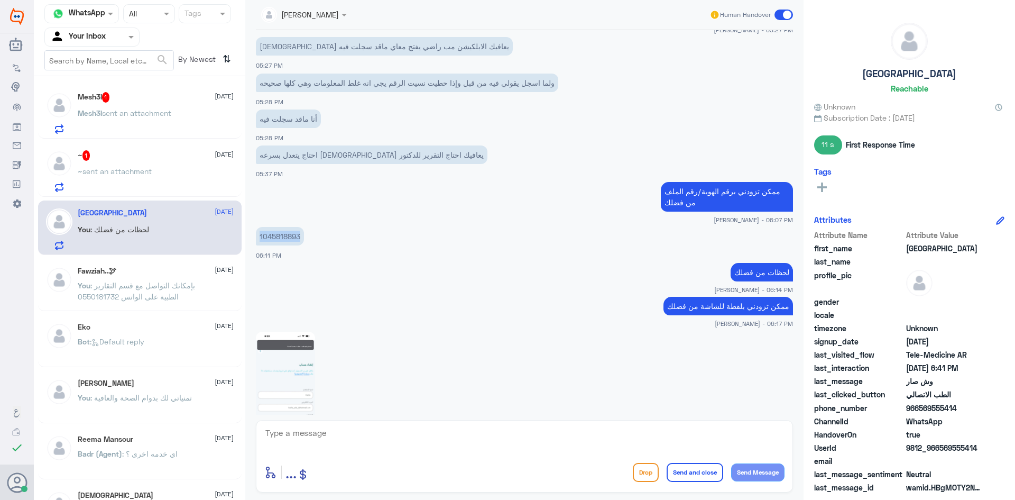
drag, startPoint x: 302, startPoint y: 234, endPoint x: 260, endPoint y: 237, distance: 42.4
click at [260, 237] on p "1045818893" at bounding box center [280, 236] width 48 height 19
copy p "1045818893"
click at [447, 451] on div at bounding box center [524, 440] width 520 height 29
click at [447, 443] on textarea at bounding box center [524, 439] width 520 height 26
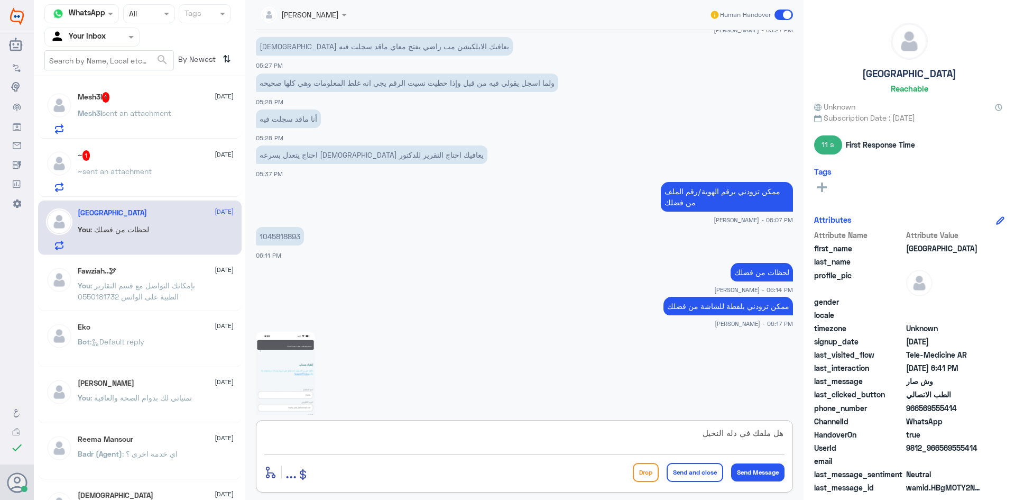
type textarea "هل ملفك في دله النخيل ؟"
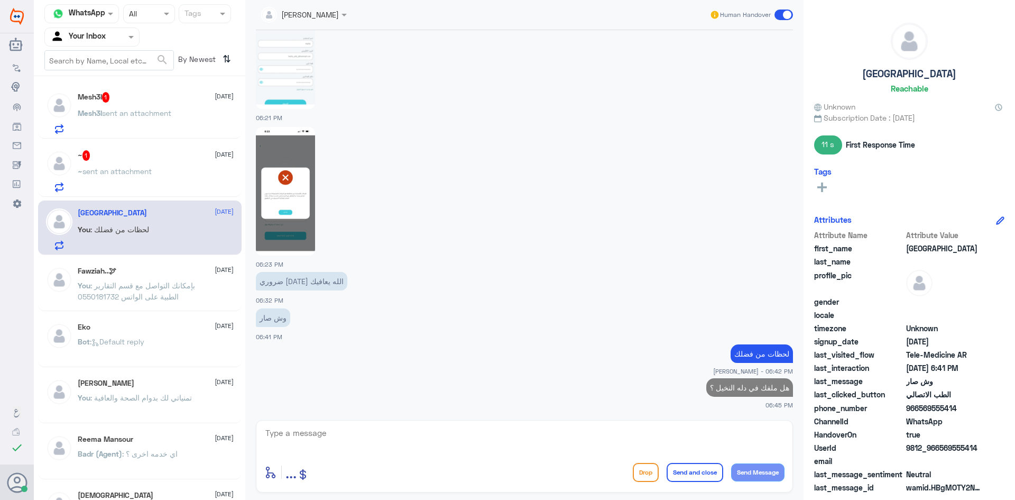
click at [119, 165] on p "~ sent an attachment" at bounding box center [115, 178] width 74 height 26
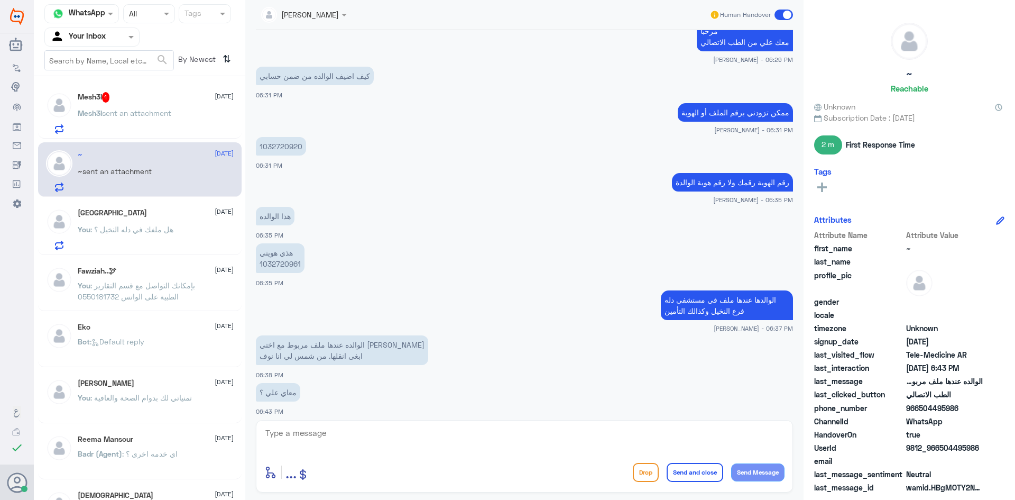
scroll to position [465, 0]
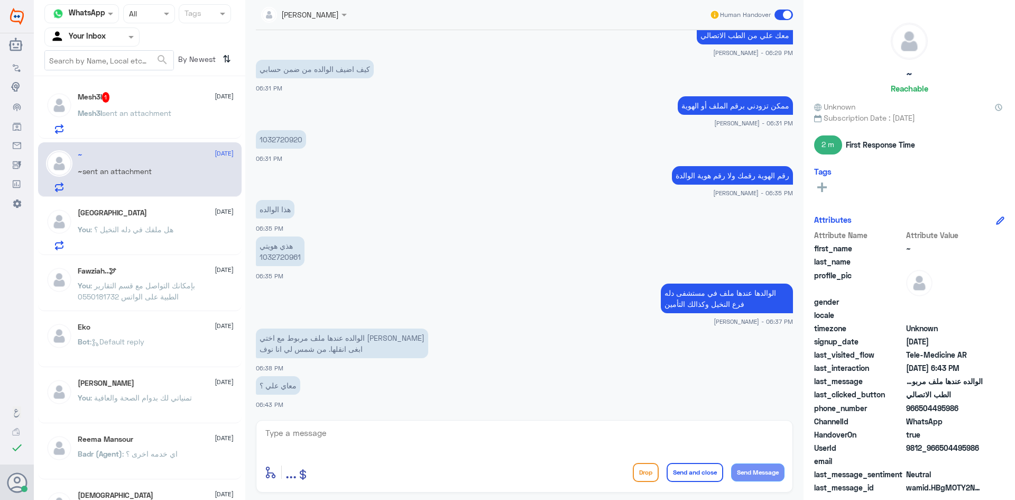
click at [144, 236] on p "You : هل ملفك في دله النخيل ؟" at bounding box center [126, 237] width 96 height 26
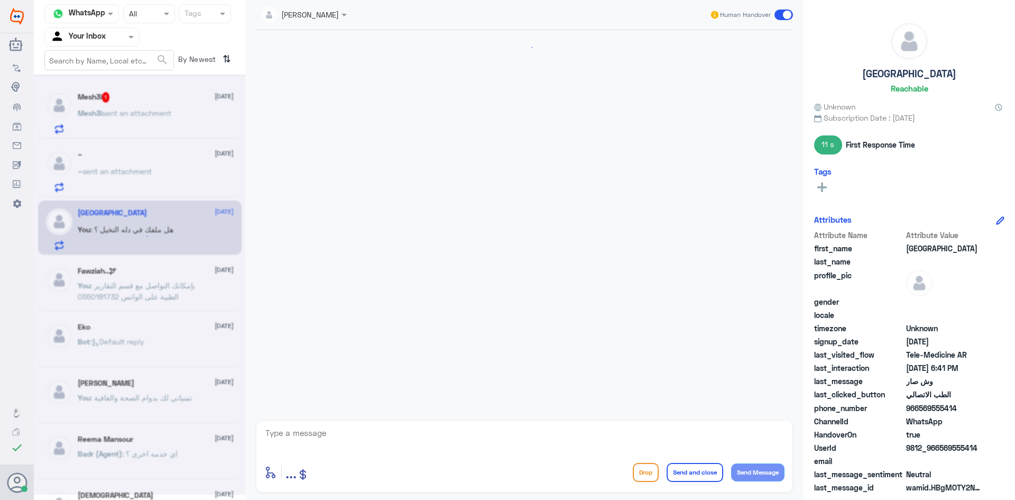
scroll to position [615, 0]
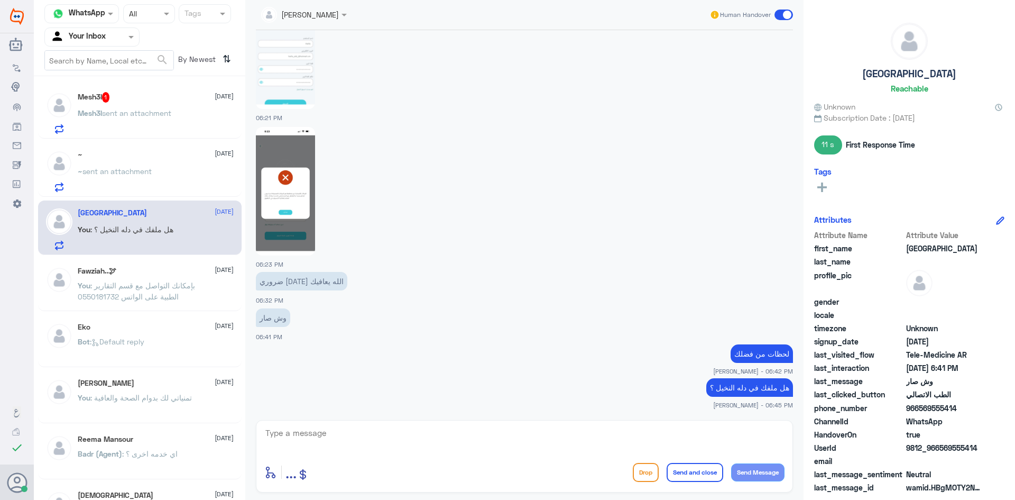
click at [101, 161] on div "~ 13 October ~ sent an attachment" at bounding box center [156, 171] width 156 height 42
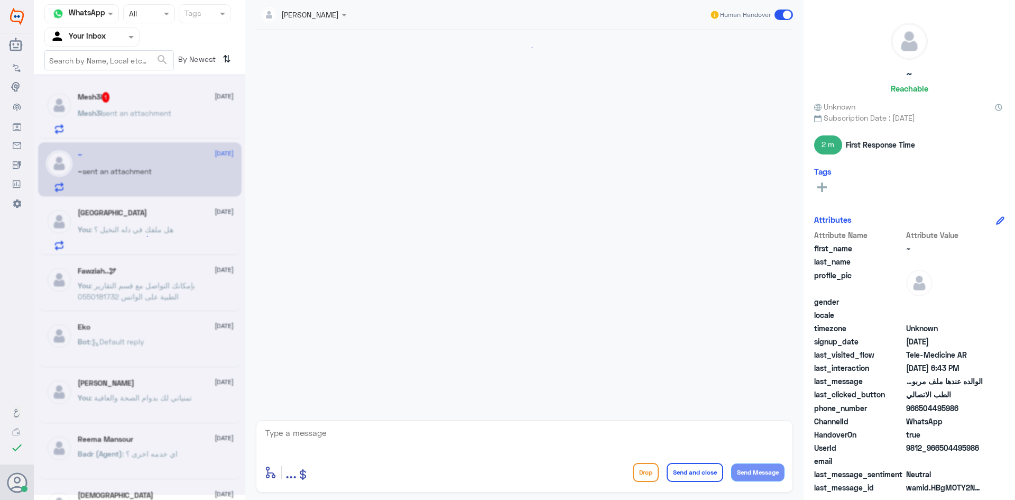
scroll to position [465, 0]
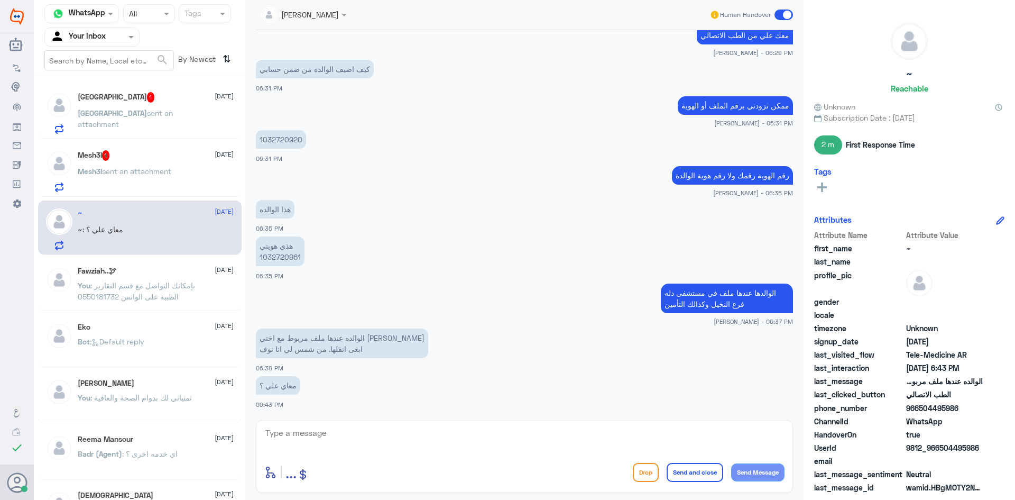
click at [149, 84] on div "Haifa 1 13 October Haifa sent an attachment" at bounding box center [140, 111] width 204 height 54
click at [354, 436] on textarea at bounding box center [524, 439] width 520 height 26
click at [498, 436] on textarea at bounding box center [524, 439] width 520 height 26
type textarea "ن"
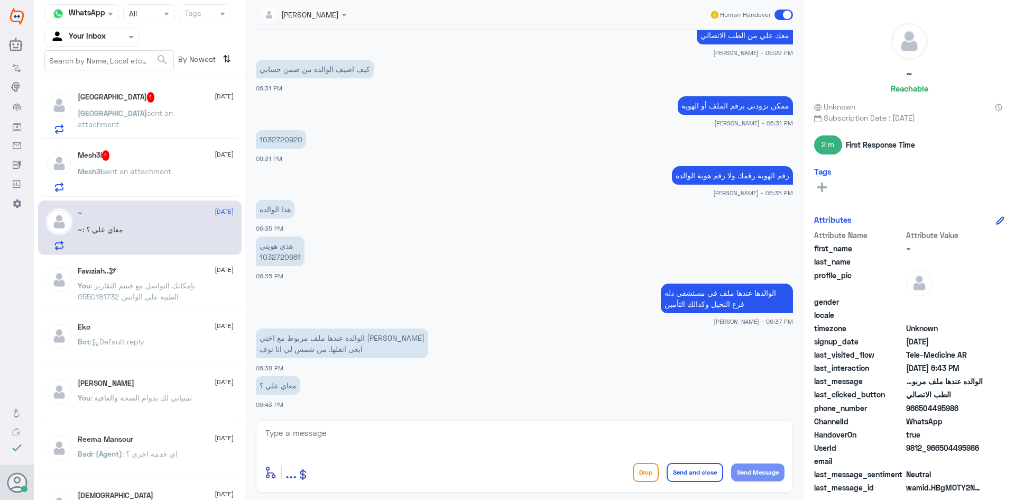
drag, startPoint x: 979, startPoint y: 447, endPoint x: 940, endPoint y: 450, distance: 39.2
click at [940, 450] on span "9812_966504495986" at bounding box center [944, 447] width 77 height 11
copy span "504495986"
click at [574, 430] on textarea at bounding box center [524, 439] width 520 height 26
paste textarea "504495986"
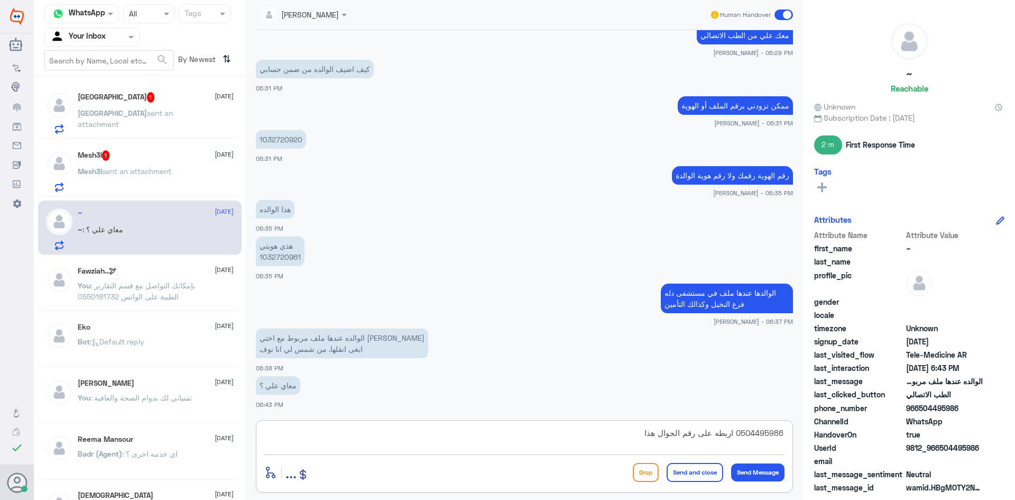
type textarea "0504495986 اربطه على رقم الجوال هذا ؟"
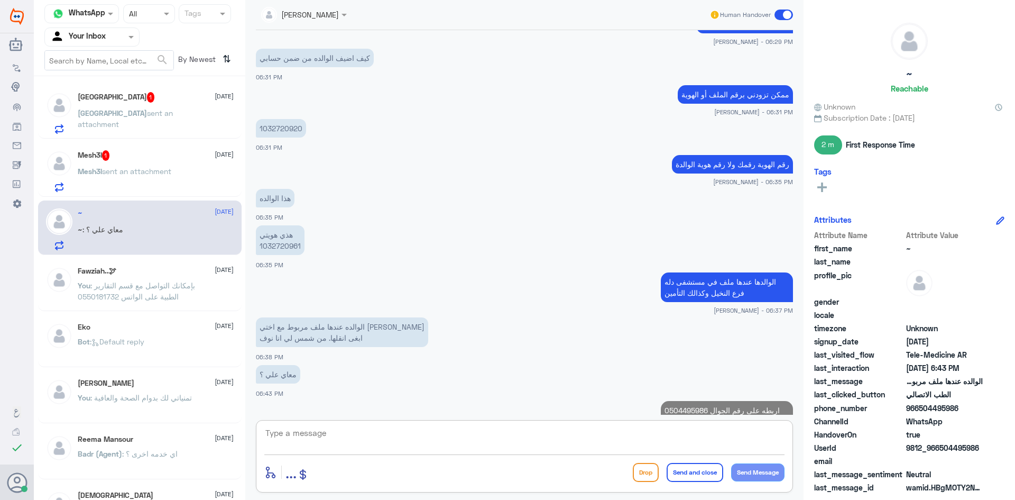
scroll to position [510, 0]
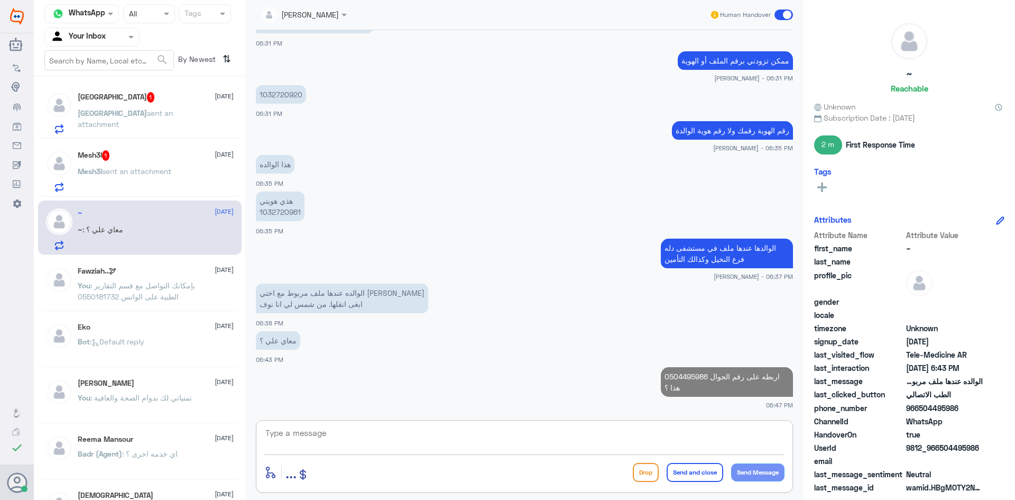
click at [139, 153] on div "Mesh3l 1 13 October" at bounding box center [156, 155] width 156 height 11
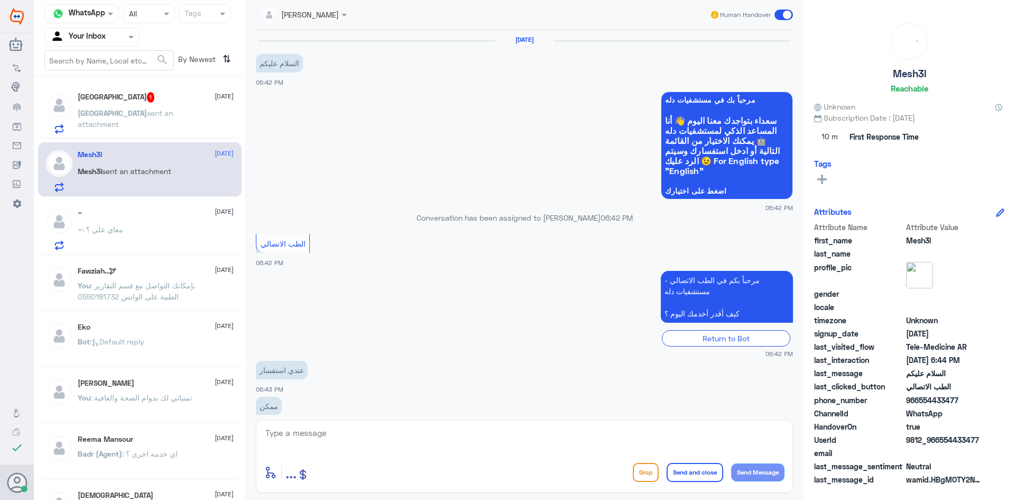
scroll to position [21, 0]
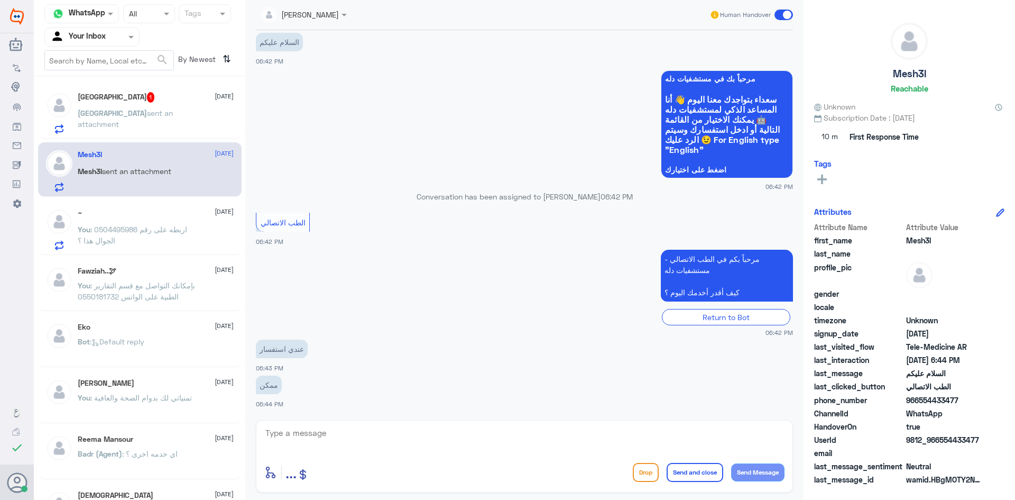
click at [393, 433] on textarea at bounding box center [524, 439] width 520 height 26
paste textarea "مرحبا معك [PERSON_NAME] من الطب الاتصالي"
type textarea "مرحبا معك [PERSON_NAME] من الطب الاتصالي"
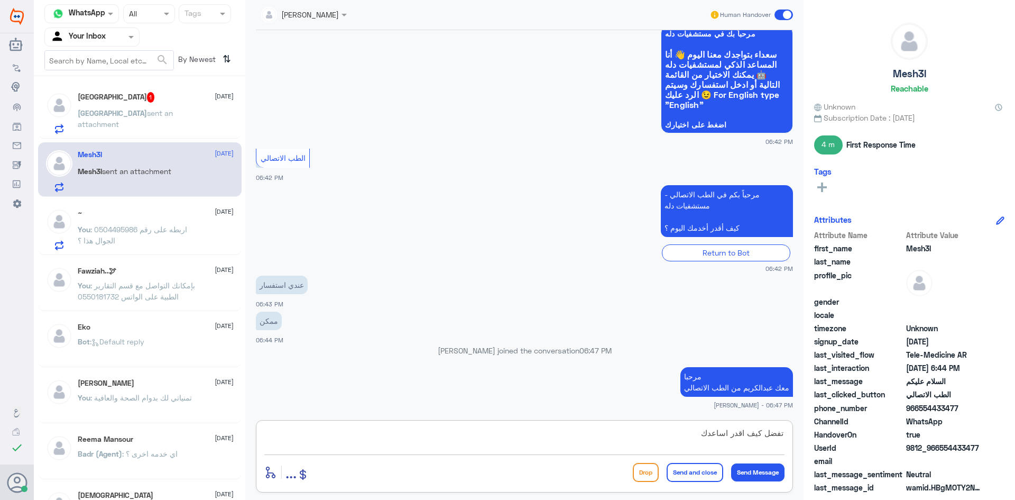
type textarea "تفضل كيف اقدر اساعدك"
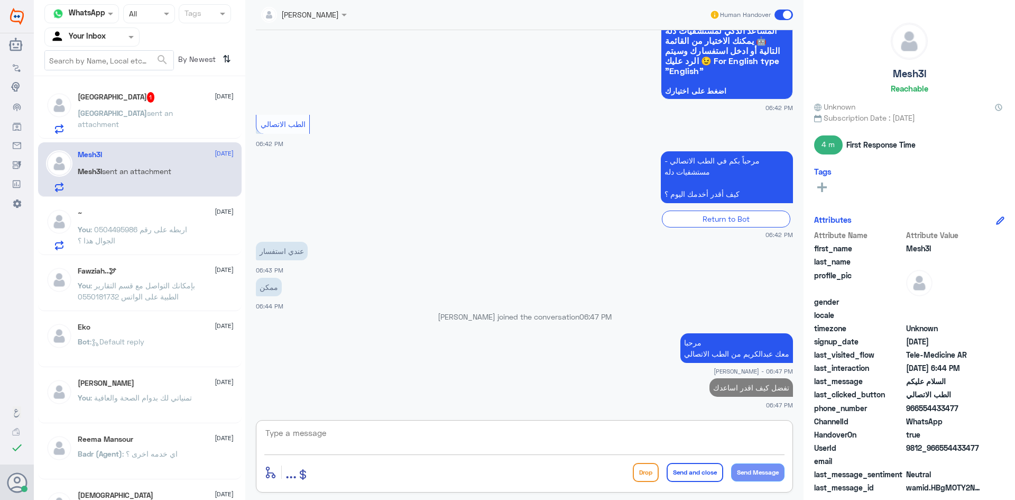
click at [117, 96] on div "Haifa 1 13 October" at bounding box center [156, 97] width 156 height 11
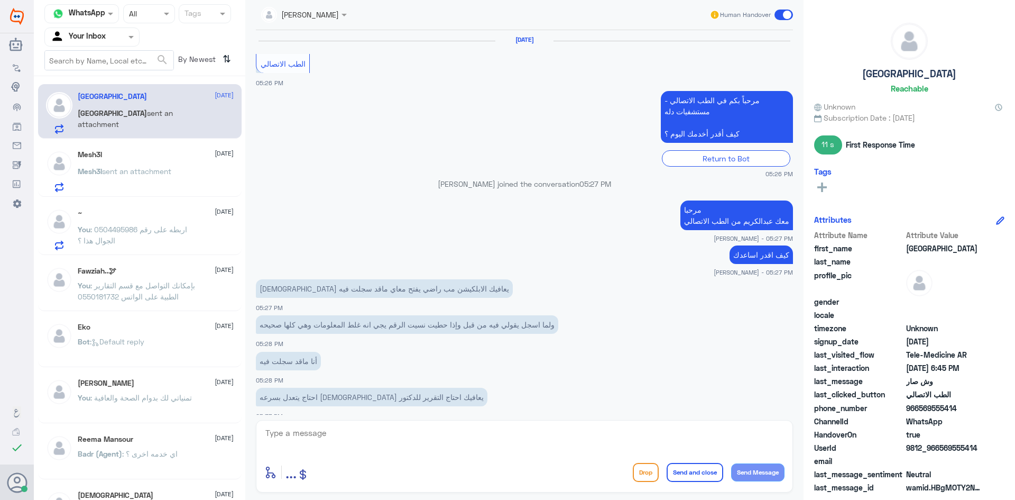
scroll to position [629, 0]
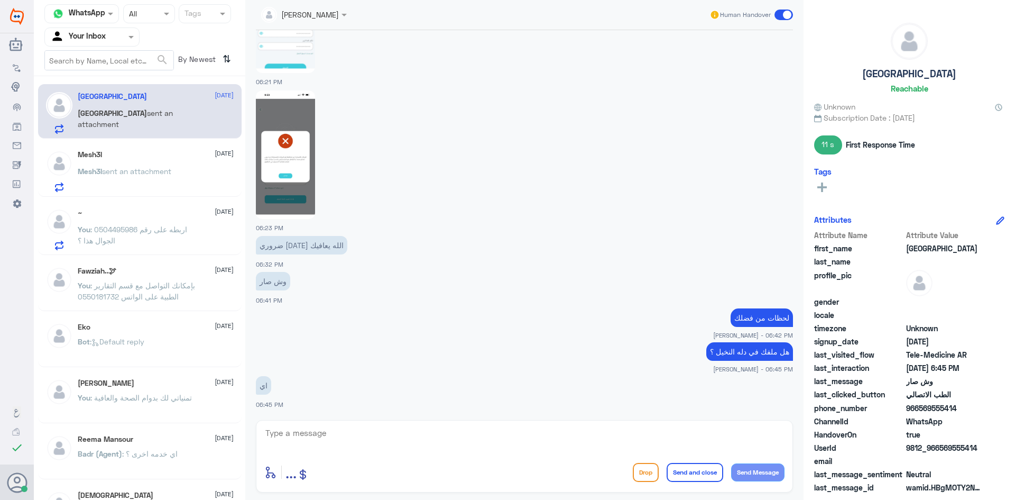
click at [590, 432] on textarea at bounding box center [524, 439] width 520 height 26
type textarea "برقم الهوية لا يوجد لديك ملف"
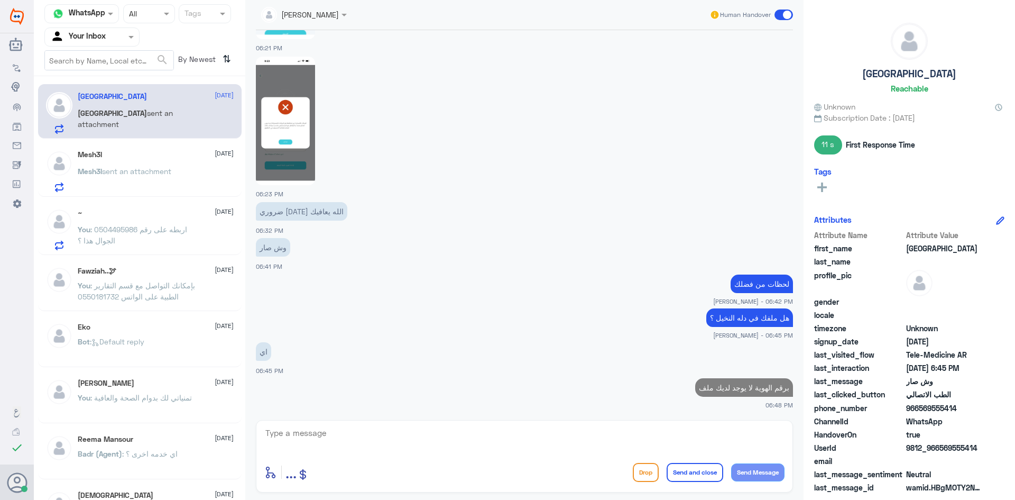
click at [151, 178] on p "Mesh3l sent an attachment" at bounding box center [125, 178] width 94 height 26
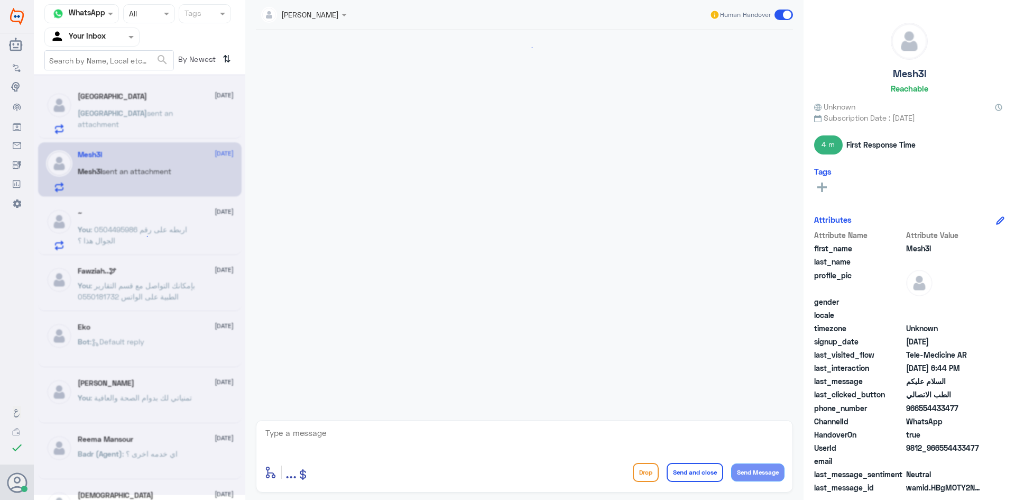
scroll to position [119, 0]
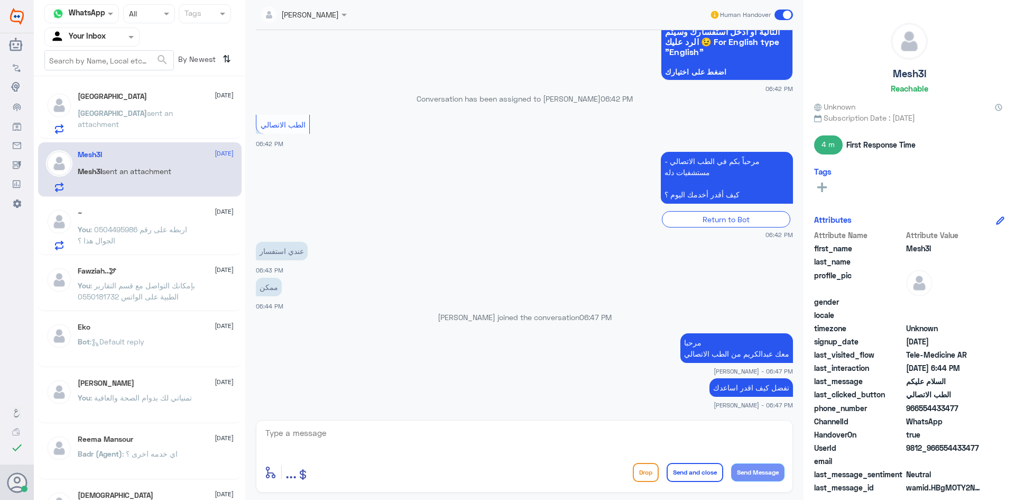
click at [183, 228] on span ": 0504495986 اربطه على رقم الجوال هذا ؟" at bounding box center [132, 235] width 109 height 20
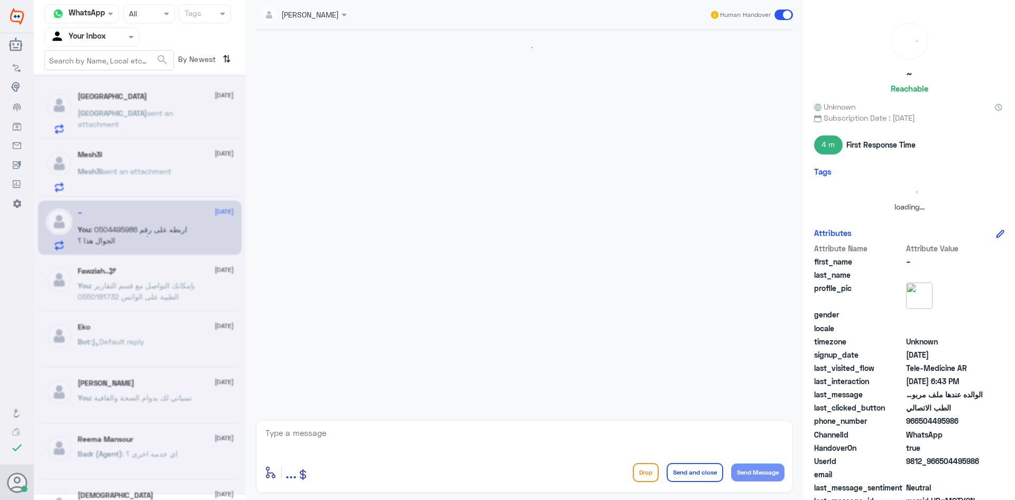
scroll to position [468, 0]
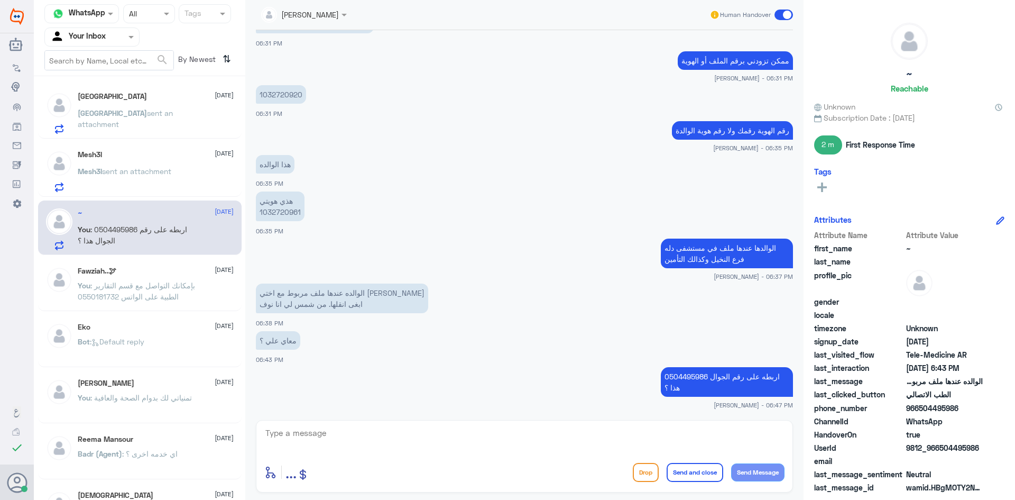
click at [121, 153] on div "Mesh3l 13 October" at bounding box center [156, 154] width 156 height 9
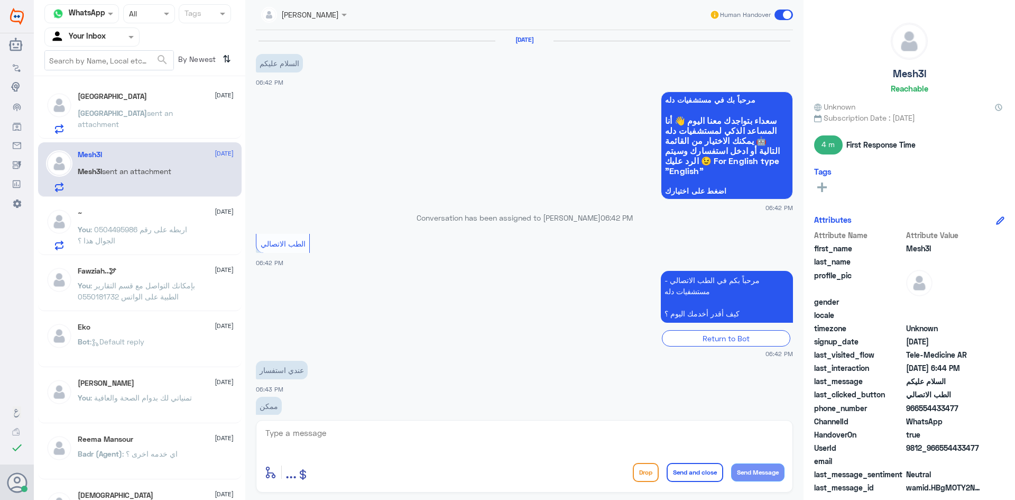
scroll to position [119, 0]
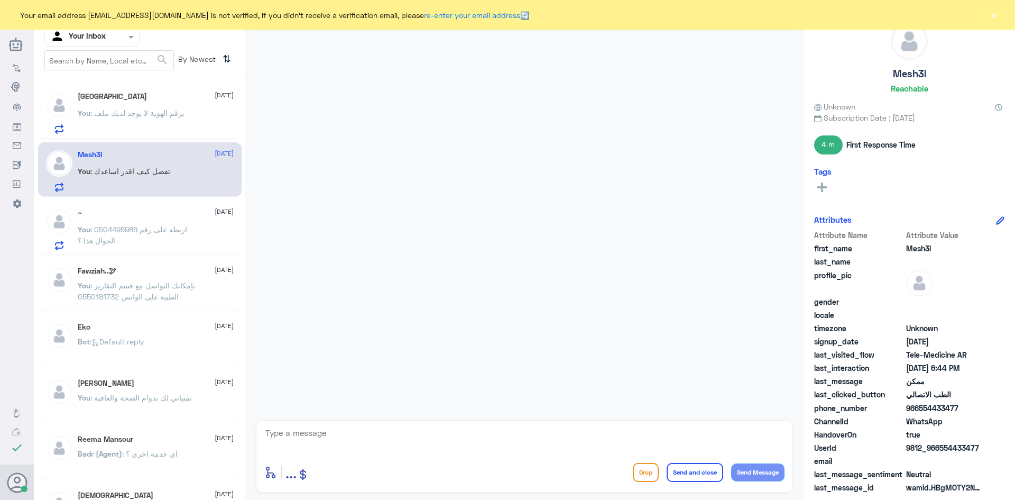
click at [156, 234] on span ": 0504495986 اربطه على رقم الجوال هذا ؟" at bounding box center [132, 235] width 109 height 20
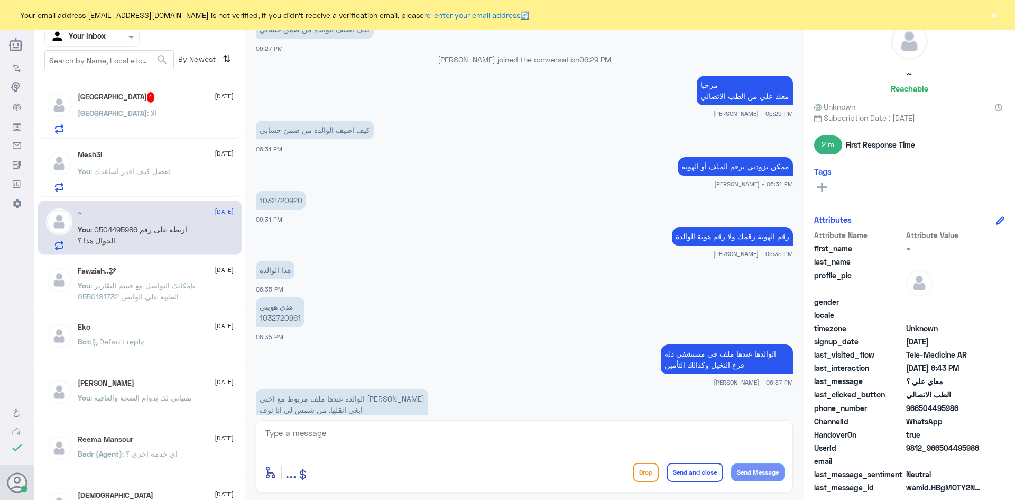
scroll to position [415, 0]
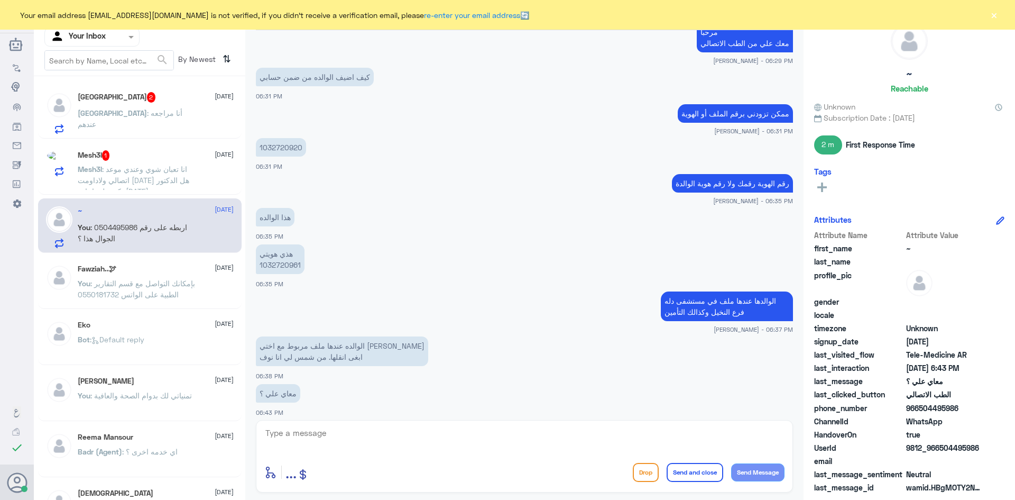
click at [157, 114] on div "[GEOGRAPHIC_DATA] : أنا مراجعه عندهم" at bounding box center [156, 122] width 156 height 24
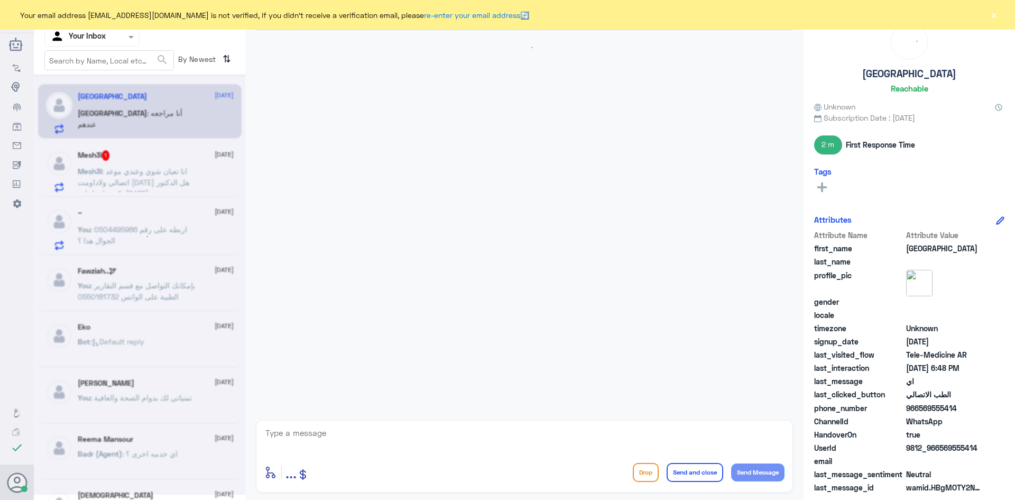
scroll to position [589, 0]
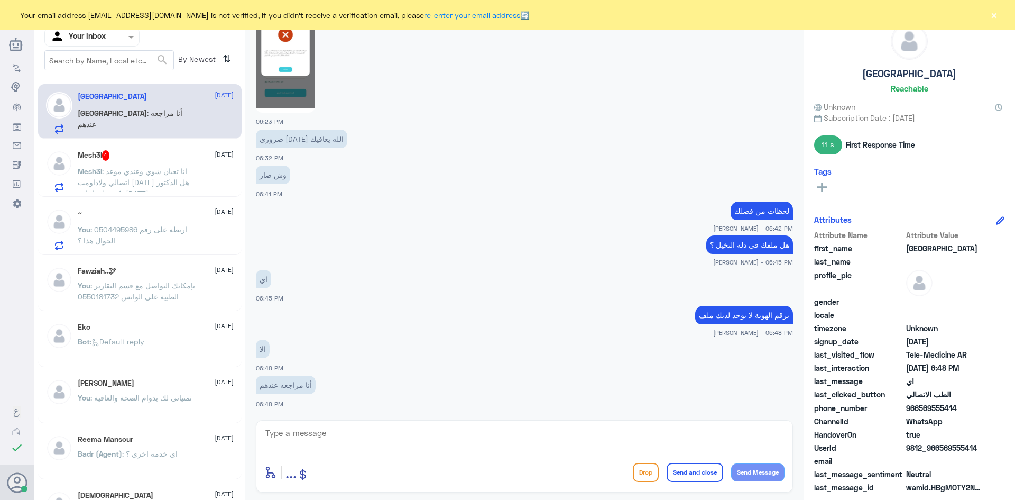
click at [160, 178] on span ": انا تعبان شوي وعندي موعد اتصالي ولاداومت [DATE] هل الدكتور يكتبي لي اجازه [DA…" at bounding box center [134, 182] width 112 height 31
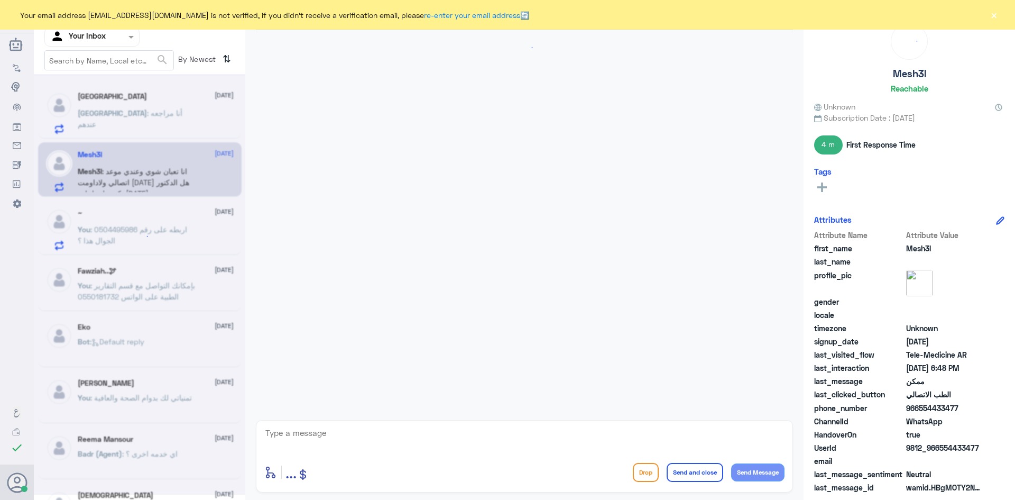
scroll to position [155, 0]
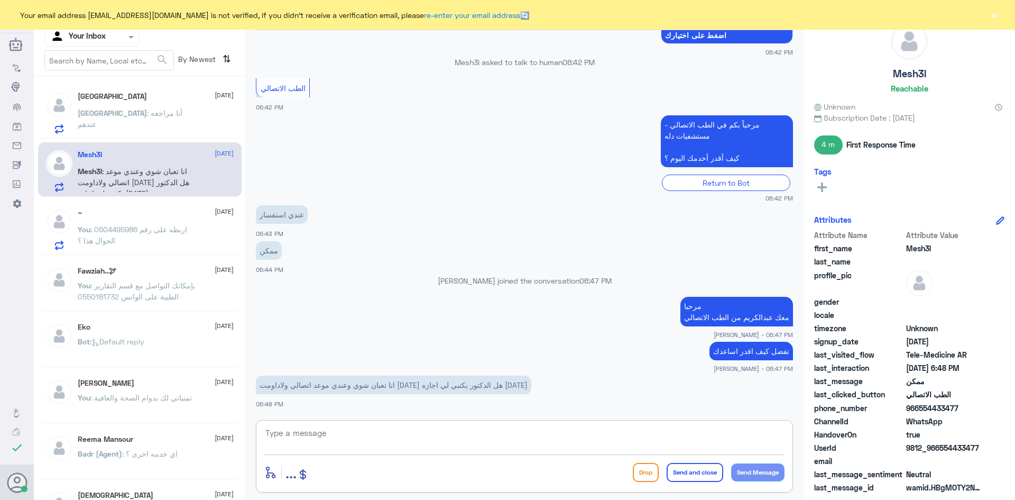
click at [358, 445] on textarea at bounding box center [524, 439] width 520 height 26
drag, startPoint x: 982, startPoint y: 447, endPoint x: 939, endPoint y: 453, distance: 43.2
click at [939, 453] on span "9812_966554433477" at bounding box center [944, 447] width 77 height 11
copy span "554433477"
click at [527, 443] on textarea at bounding box center [524, 439] width 520 height 26
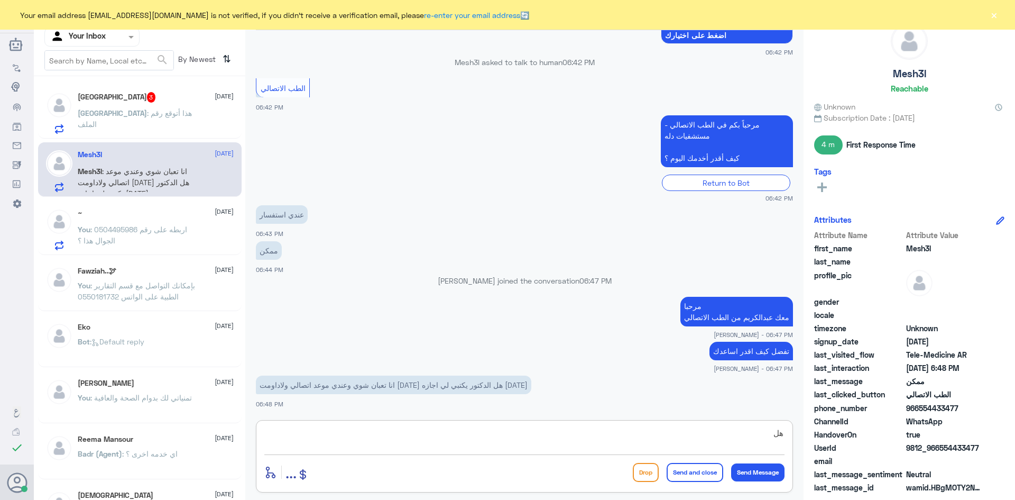
type textarea "ه"
click at [540, 439] on textarea at bounding box center [524, 439] width 520 height 26
type textarea "هذه من صلاحيات الطبيب اذا الحالة تستدعي ان يرفق لك اجازة"
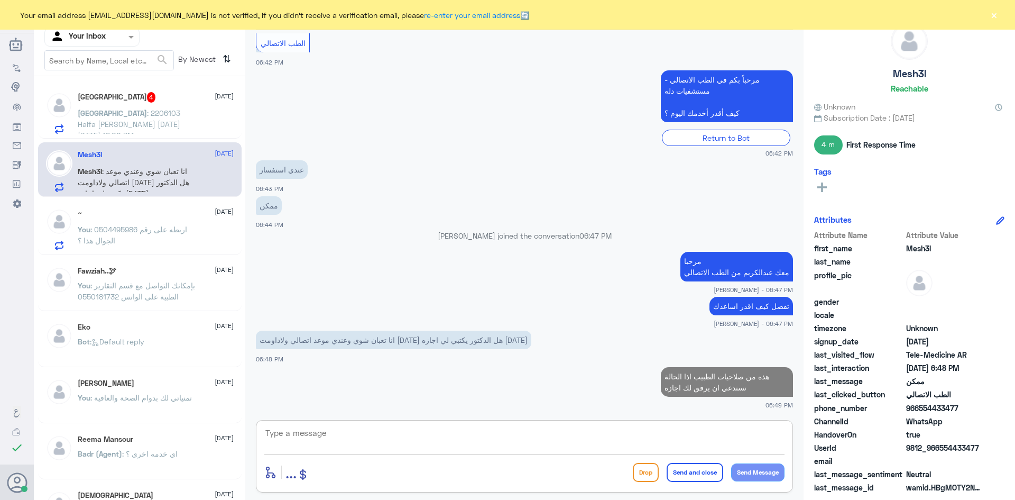
click at [173, 119] on div "[GEOGRAPHIC_DATA] : 2206103 [PERSON_NAME] [DATE] [DATE] 12:00 PM" at bounding box center [156, 122] width 156 height 24
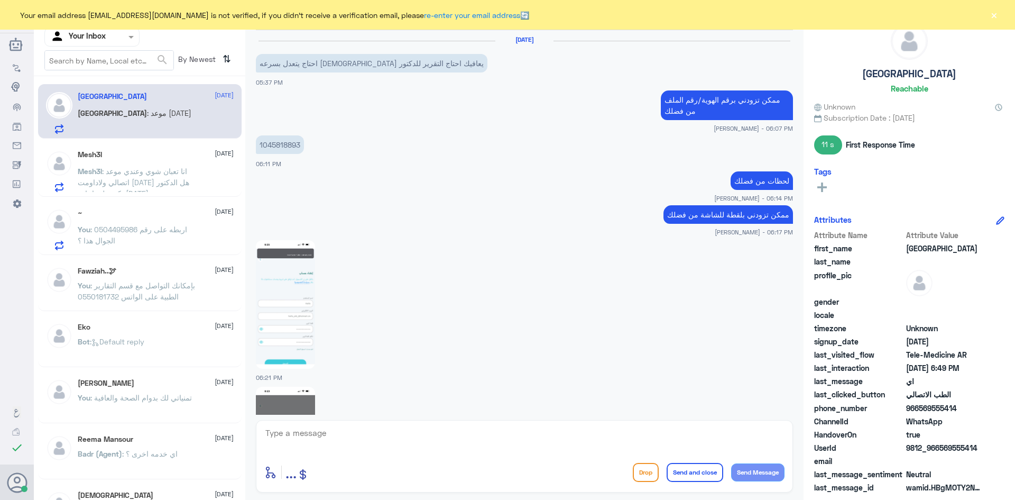
scroll to position [583, 0]
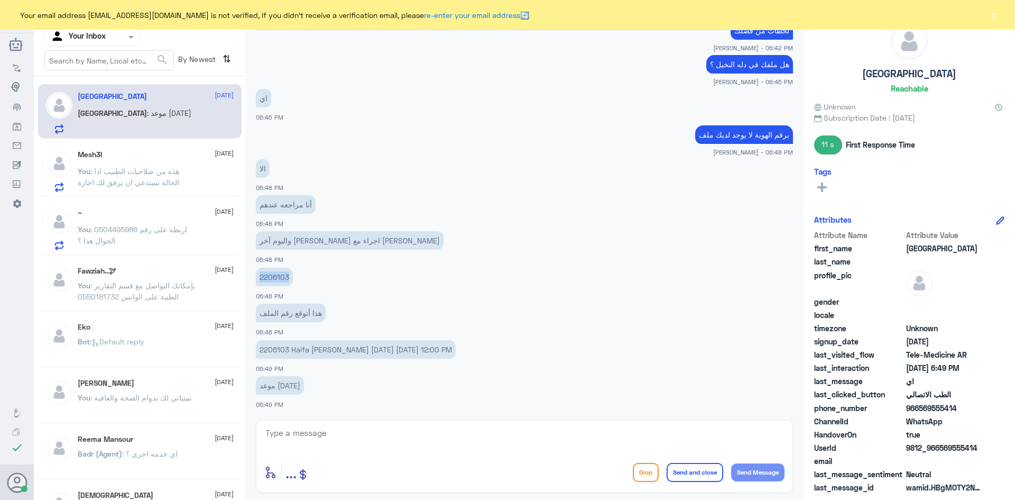
drag, startPoint x: 290, startPoint y: 278, endPoint x: 261, endPoint y: 283, distance: 30.1
click at [261, 283] on p "2206103" at bounding box center [274, 276] width 37 height 19
copy p "2206103"
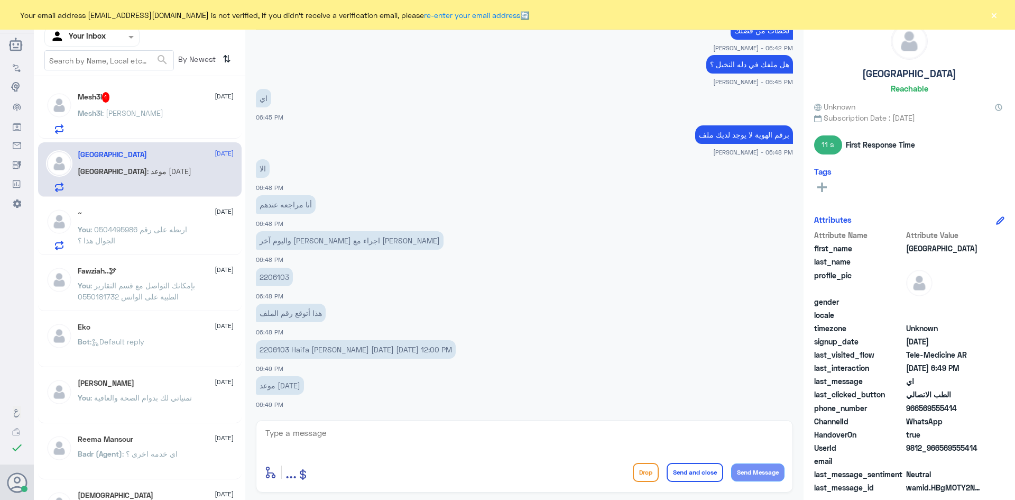
click at [144, 113] on div "Mesh3l : [PERSON_NAME]" at bounding box center [156, 122] width 156 height 24
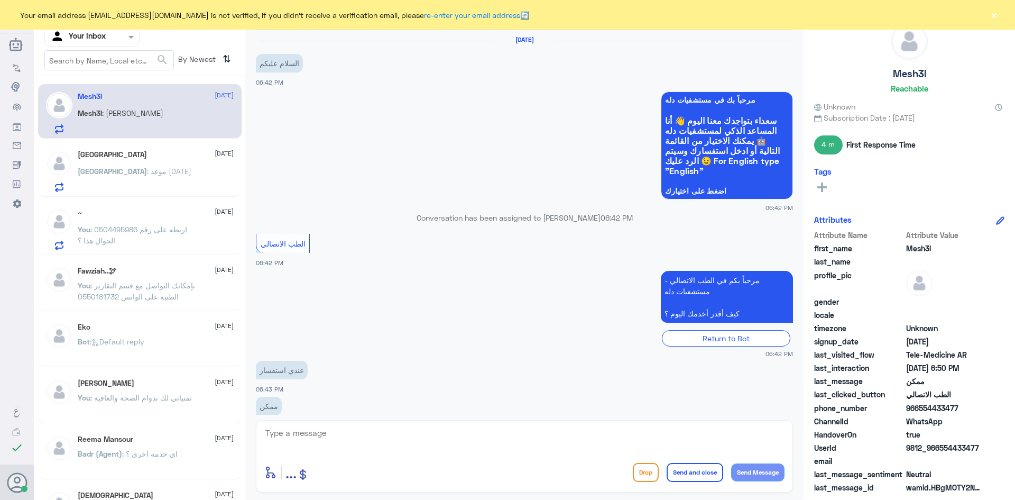
scroll to position [236, 0]
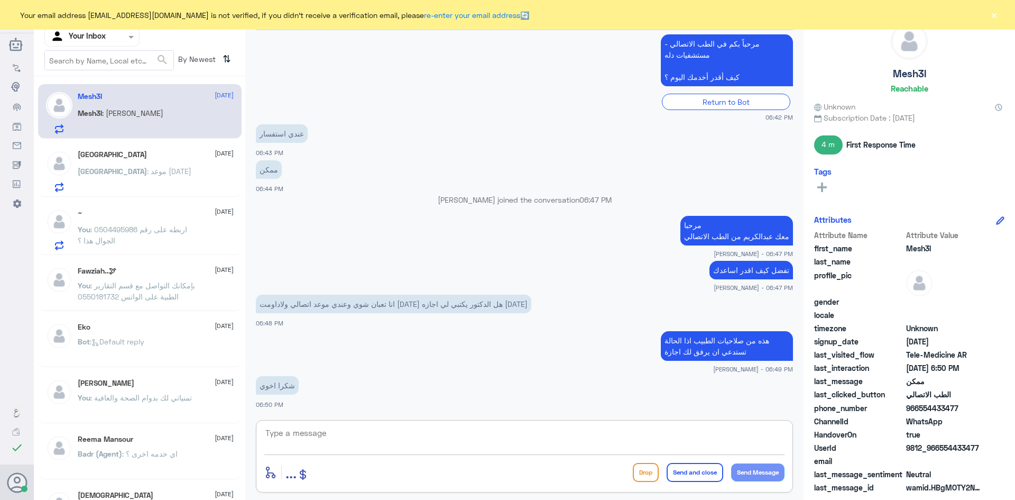
click at [358, 441] on textarea at bounding box center [524, 439] width 520 height 26
type textarea "العفو وتمنياتنا لك بدوام الصحة والعافية"
click at [690, 469] on button "Send and close" at bounding box center [695, 472] width 57 height 19
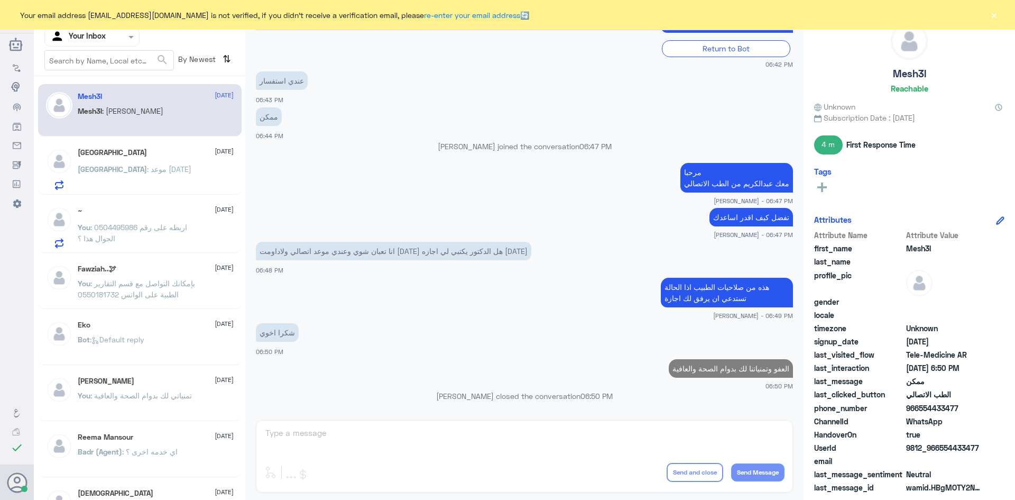
click at [122, 176] on p "Haifa : موعد اليوم" at bounding box center [135, 176] width 114 height 26
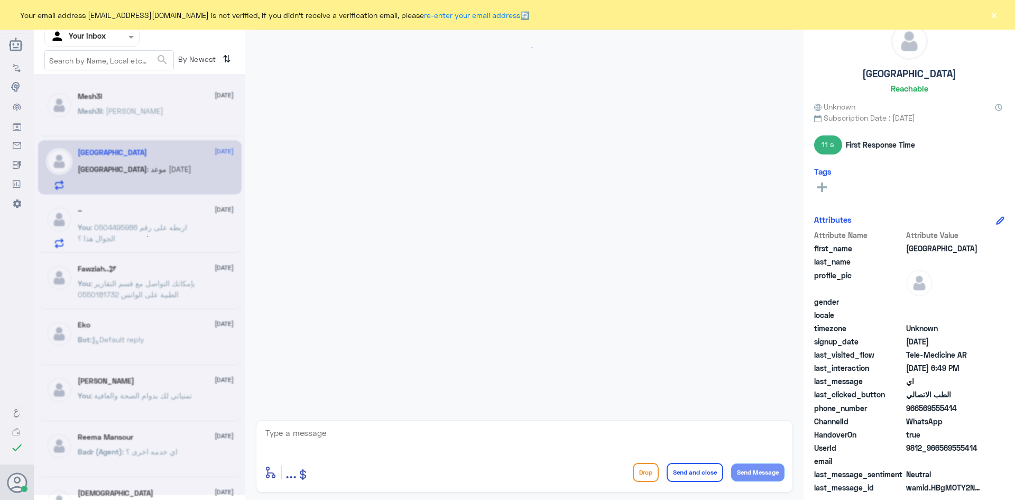
scroll to position [583, 0]
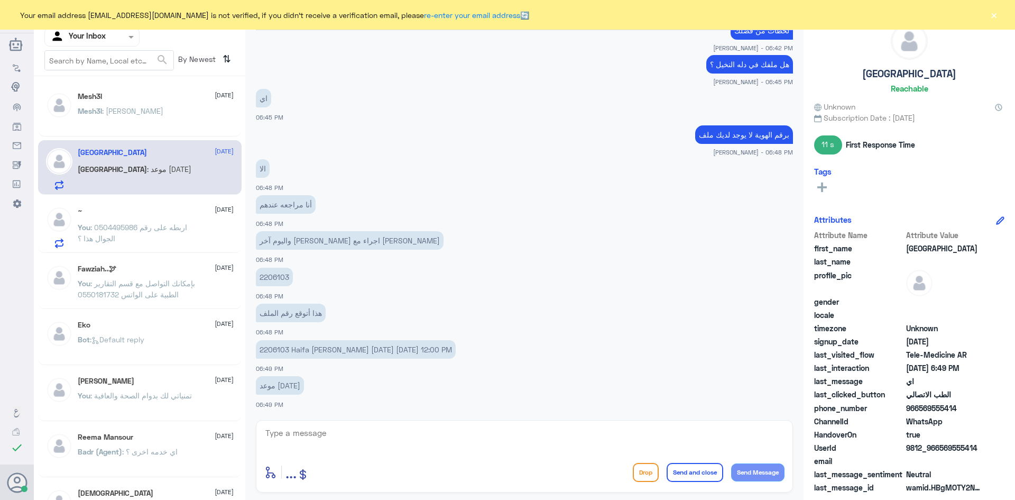
click at [411, 443] on textarea at bounding box center [524, 439] width 520 height 26
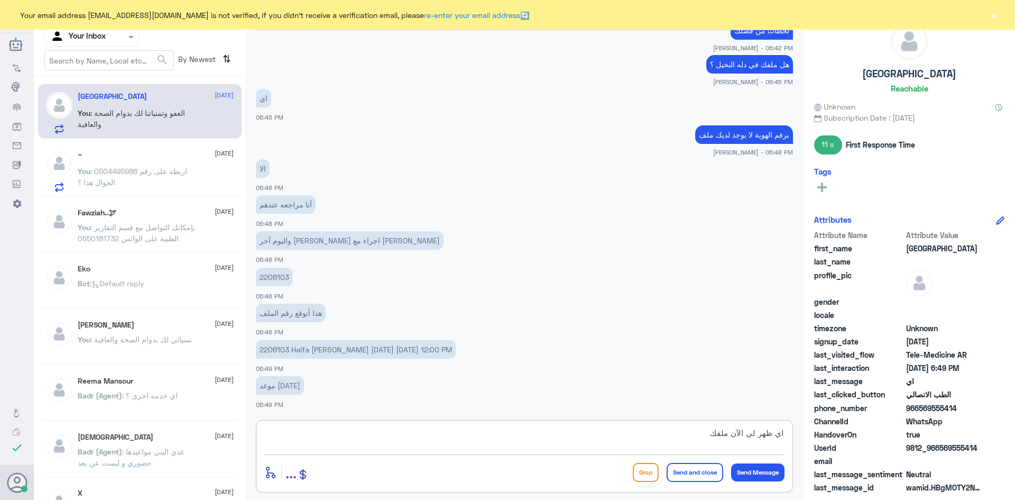
type textarea "اي ظهر لي الآن ملفك"
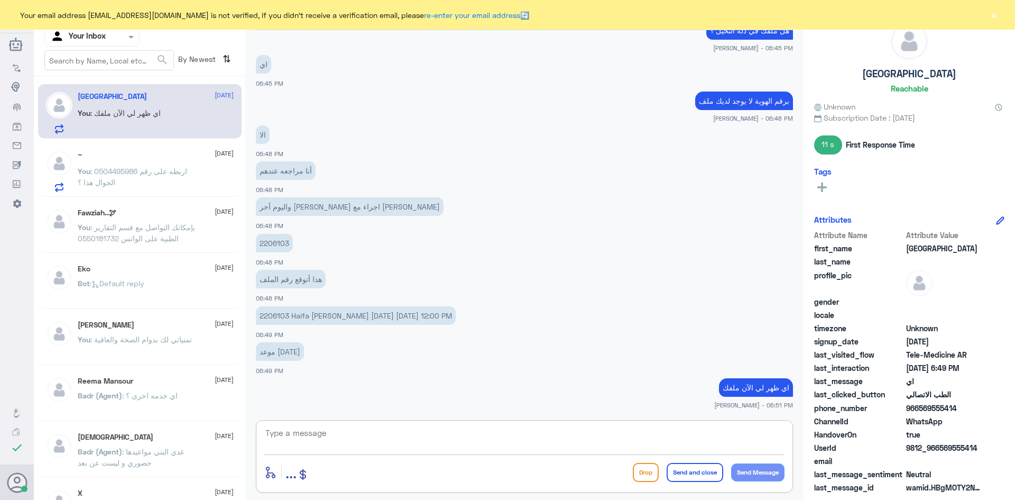
click at [122, 150] on div "~ 13 October You : 0504495986 اربطه على رقم الجوال هذا ؟" at bounding box center [140, 169] width 204 height 54
click at [138, 187] on p "You : 0504495986 اربطه على رقم الجوال هذا ؟" at bounding box center [137, 178] width 119 height 26
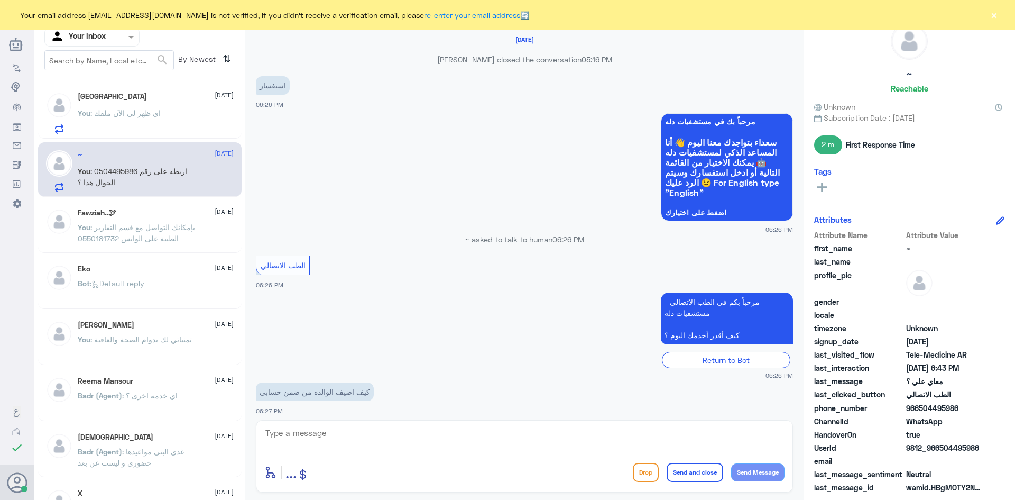
scroll to position [468, 0]
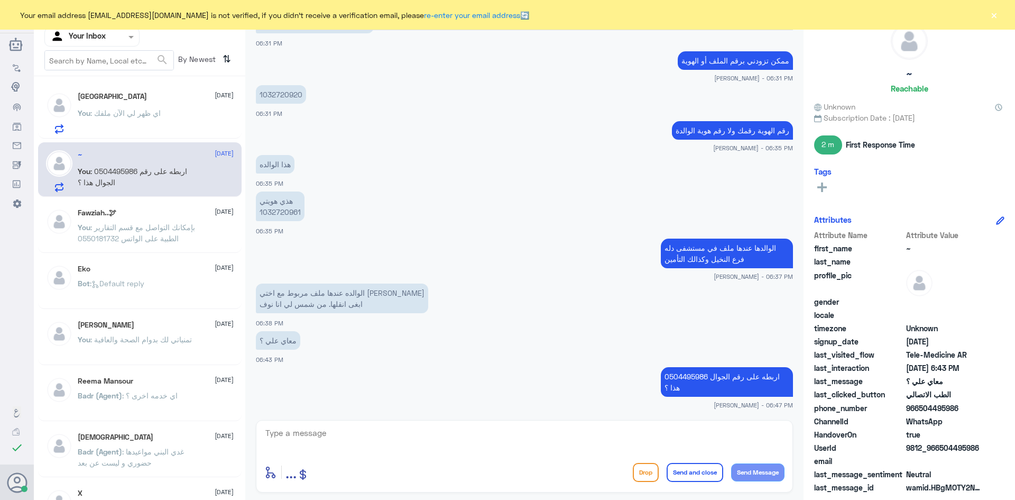
click at [155, 104] on div "Haifa 13 October You : اي ظهر لي الآن ملفك" at bounding box center [156, 113] width 156 height 42
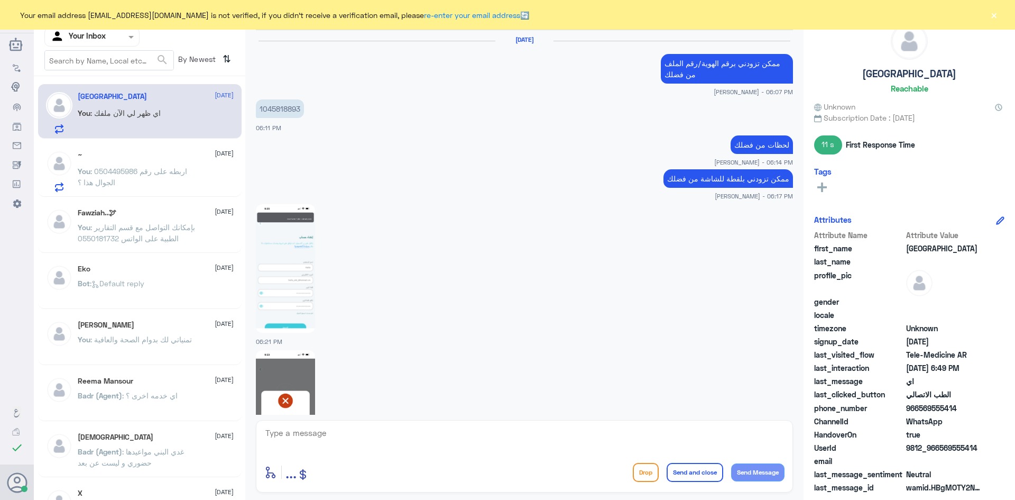
scroll to position [580, 0]
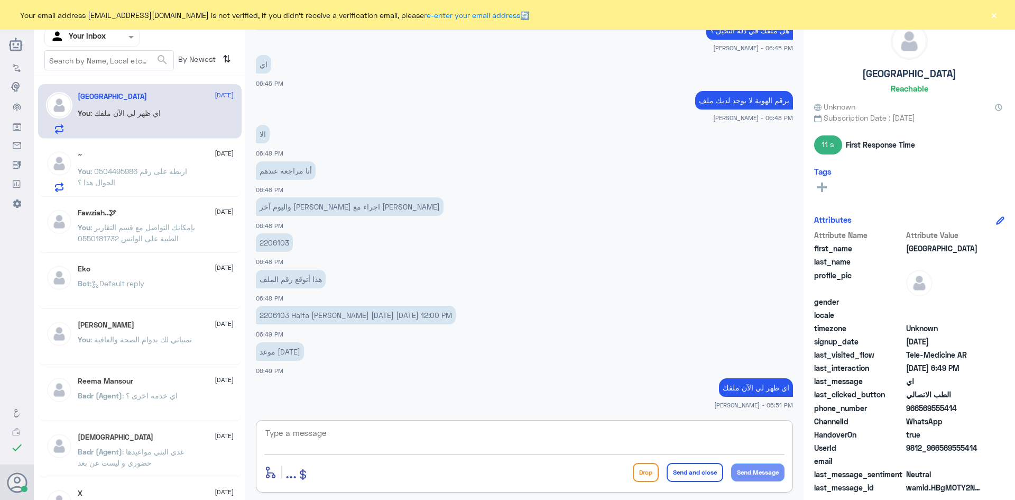
click at [476, 447] on textarea at bounding box center [524, 439] width 520 height 26
click at [539, 430] on textarea at bounding box center [524, 439] width 520 height 26
type textarea "م"
type textarea "ب"
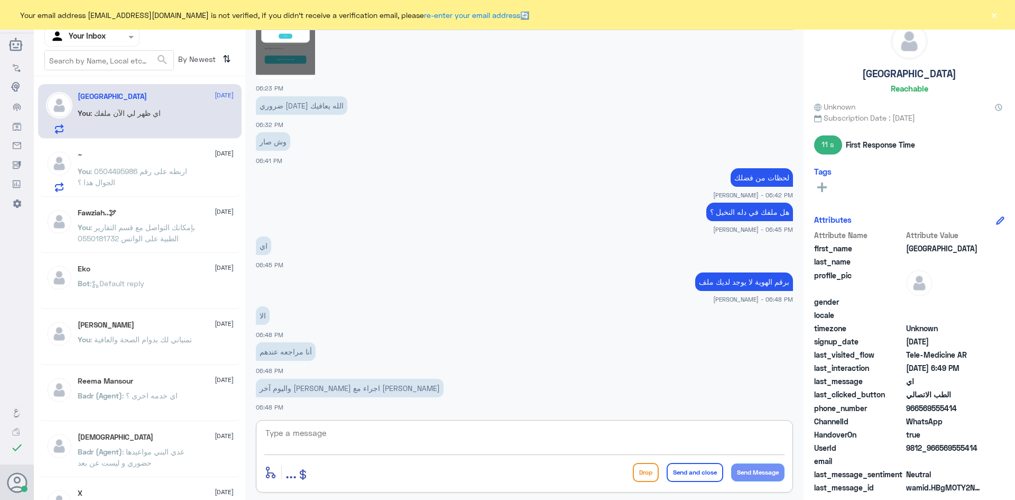
scroll to position [1130, 0]
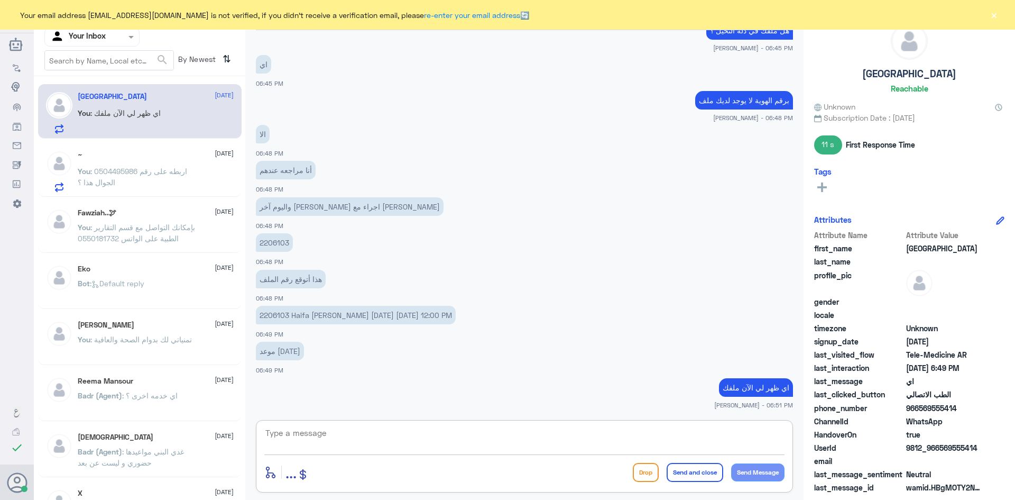
click at [565, 443] on textarea at bounding box center [524, 439] width 520 height 26
type textarea "هل التطبيق محدث اخر تحديث ؟"
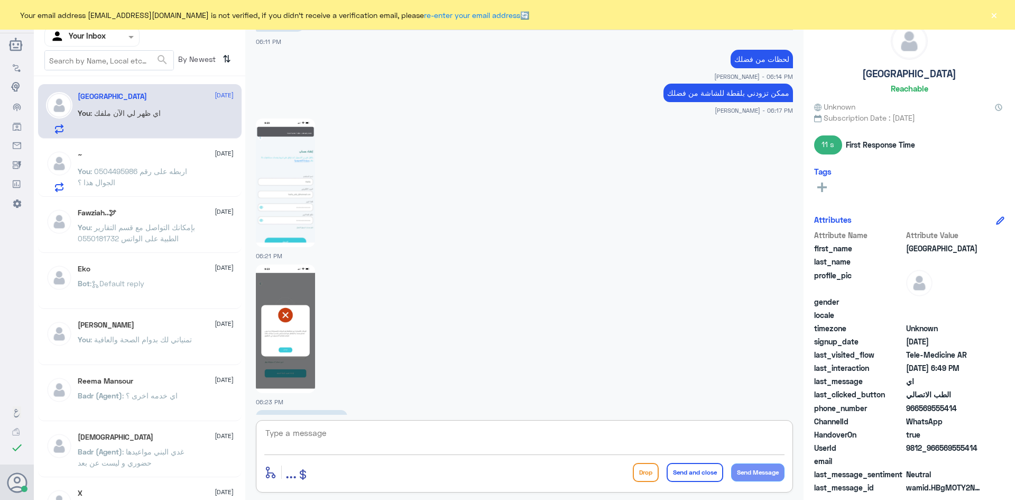
scroll to position [1163, 0]
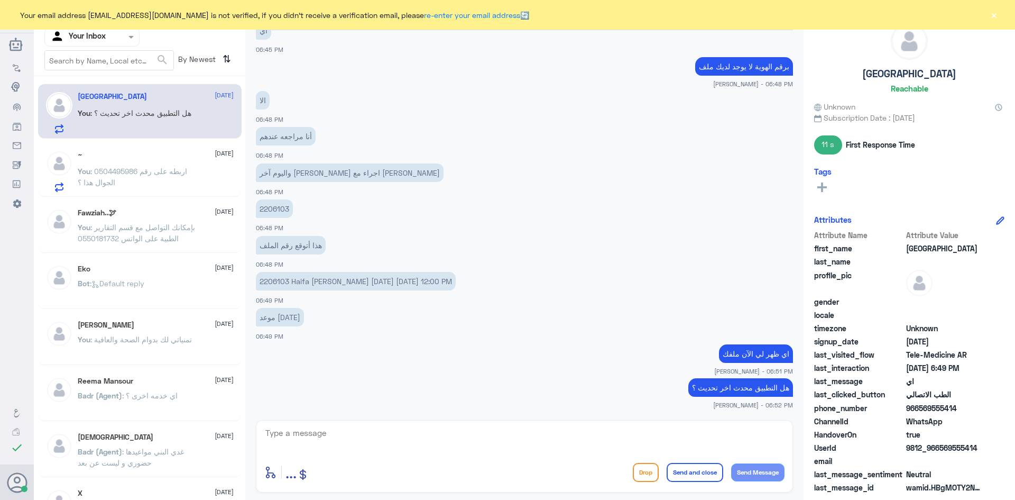
click at [302, 171] on p "واليوم آخر شي سويت اجراء مع الدكتور محمد العنقري" at bounding box center [350, 172] width 188 height 19
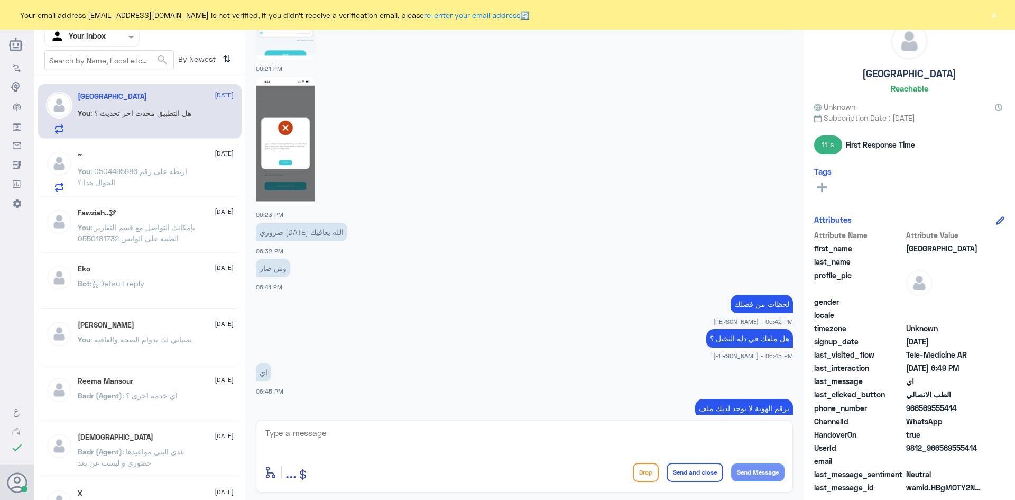
scroll to position [741, 0]
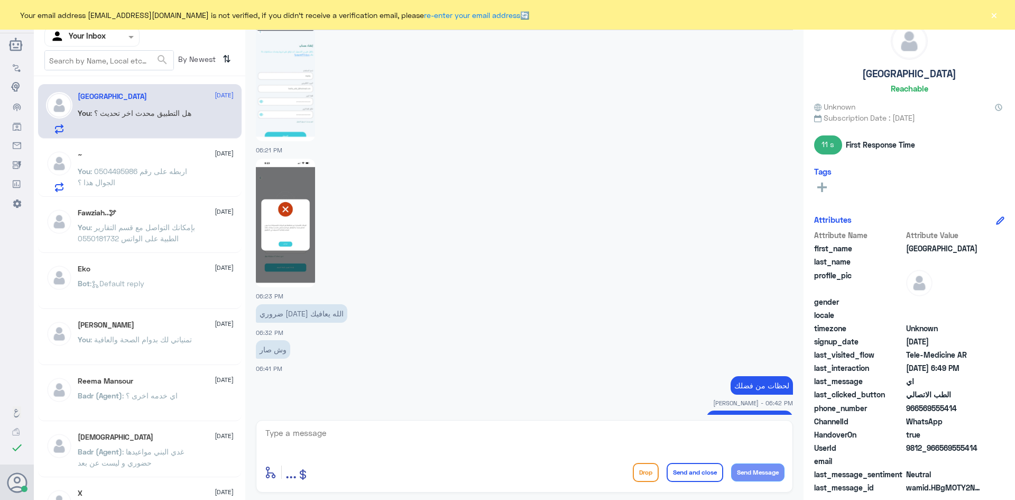
click at [291, 86] on img at bounding box center [285, 77] width 59 height 128
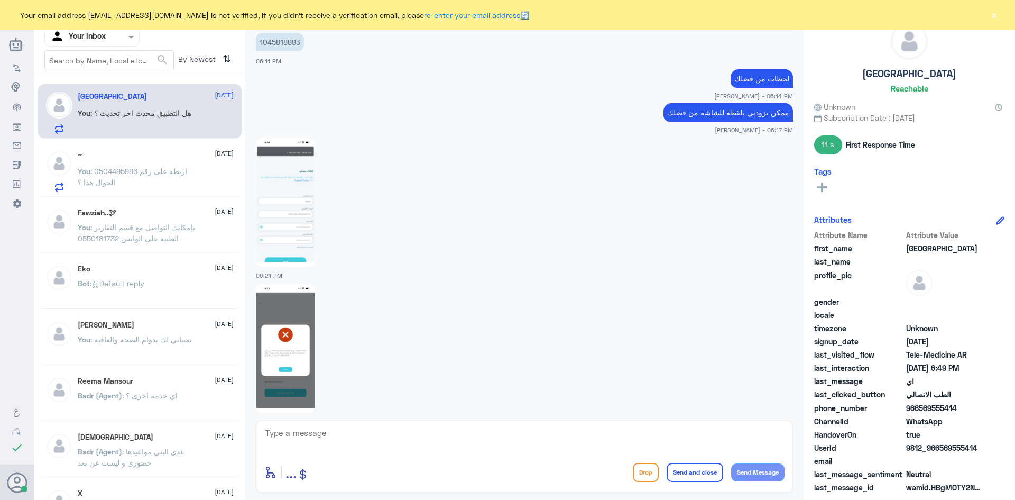
scroll to position [687, 0]
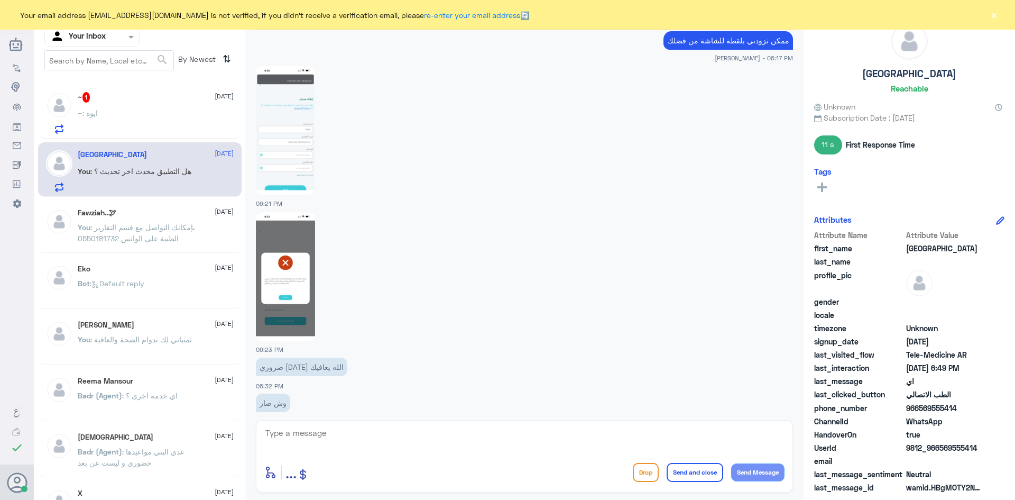
click at [292, 112] on img at bounding box center [285, 130] width 59 height 128
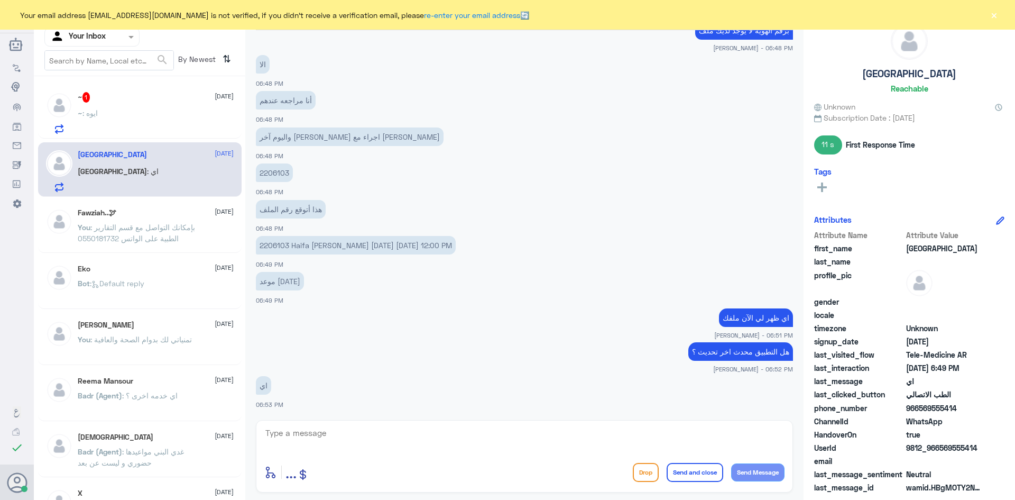
click at [616, 433] on textarea at bounding box center [524, 439] width 520 height 26
type textarea "هذا يوزر نيم"
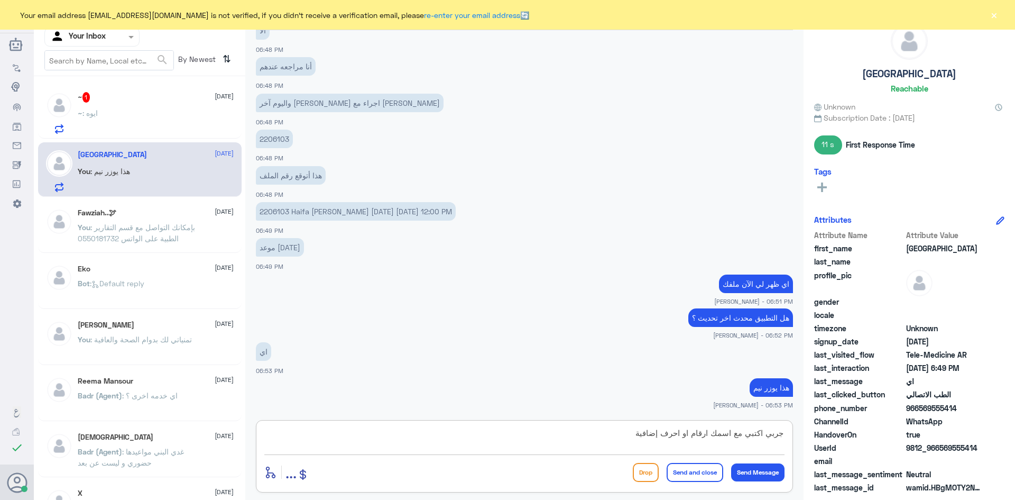
type textarea "جربي اكتبي مع اسمك ارقام او احرف إضافية"
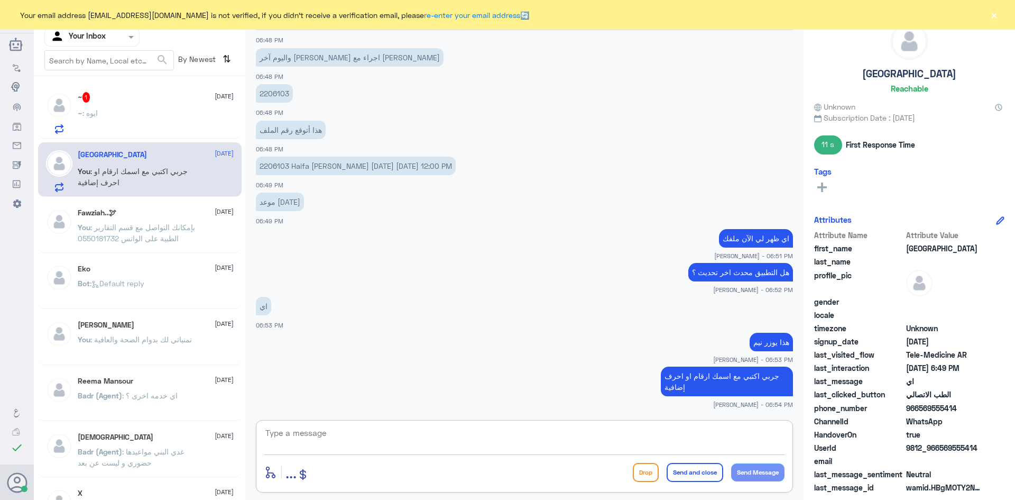
click at [116, 113] on div "~ : ايوه" at bounding box center [156, 122] width 156 height 24
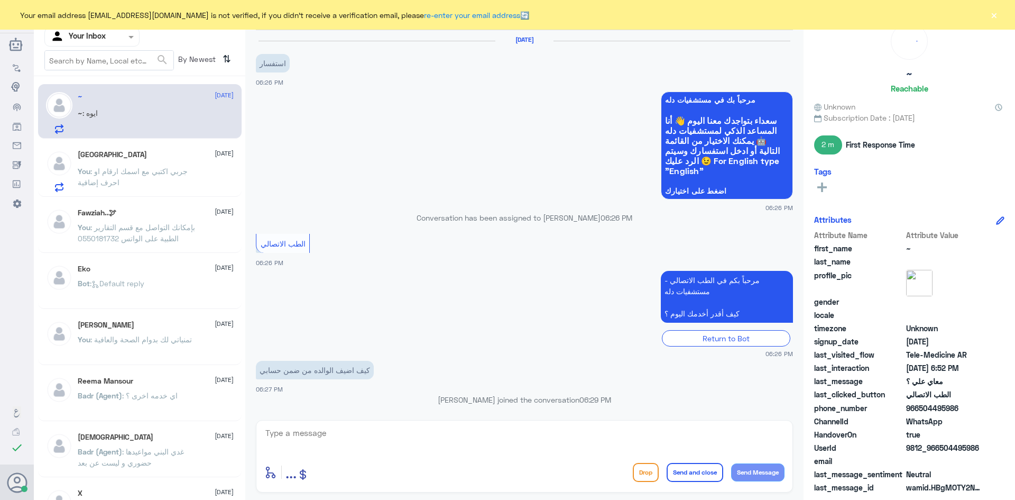
scroll to position [482, 0]
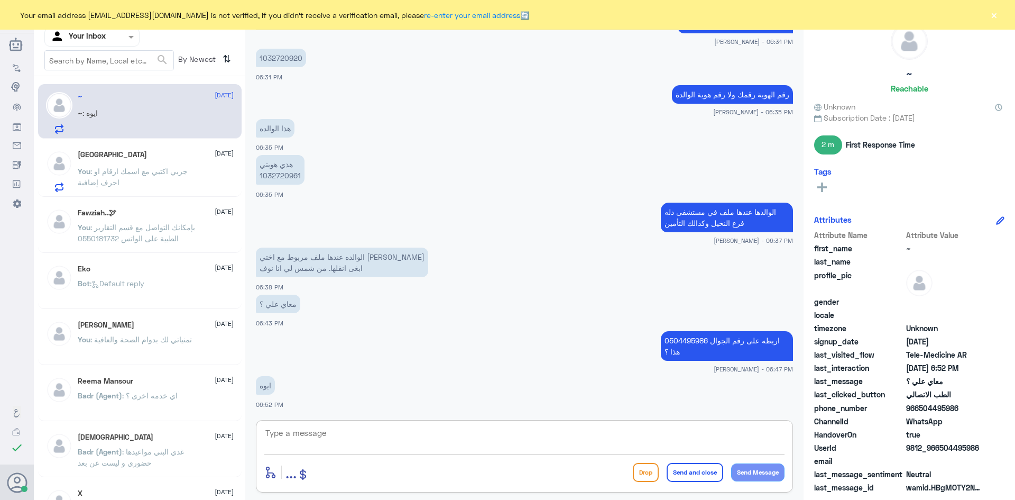
click at [521, 434] on textarea at bounding box center [524, 439] width 520 height 26
type textarea "ابشري الآن راح اربط لك الملف بهذا الرقم"
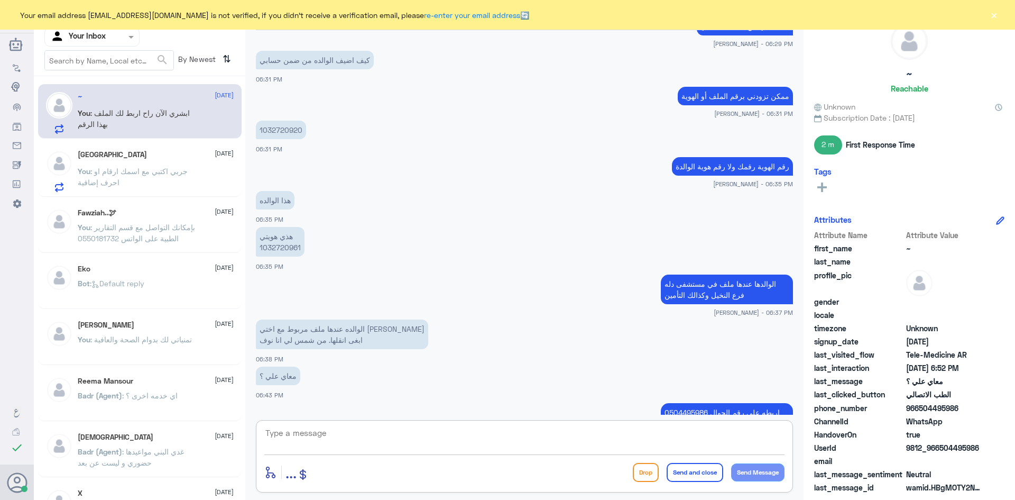
scroll to position [357, 0]
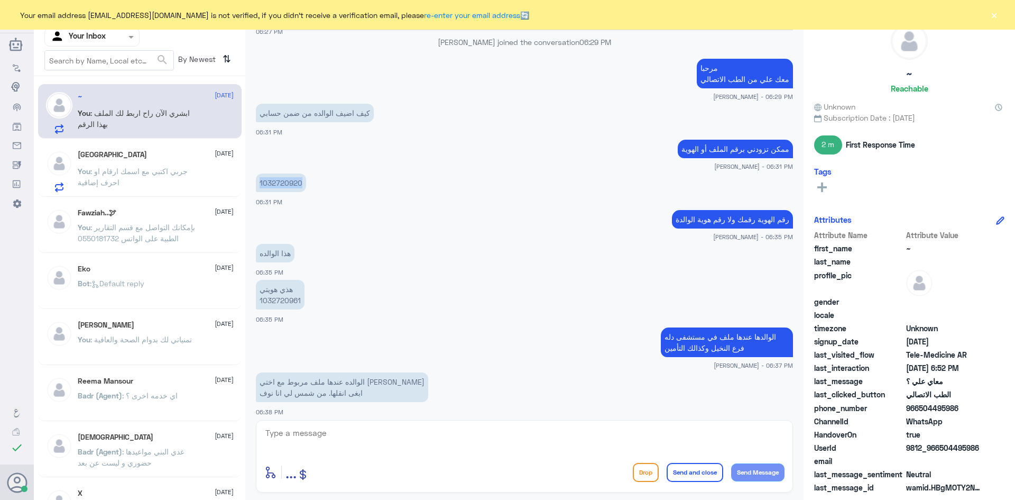
drag, startPoint x: 301, startPoint y: 182, endPoint x: 259, endPoint y: 182, distance: 42.3
click at [259, 182] on p "1032720920" at bounding box center [281, 182] width 50 height 19
copy p "1032720920"
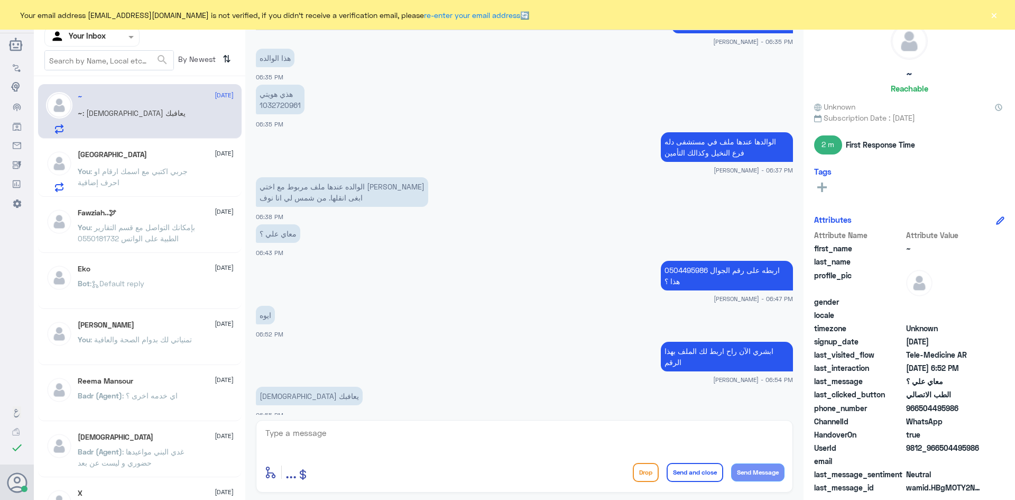
drag, startPoint x: 960, startPoint y: 410, endPoint x: 918, endPoint y: 413, distance: 42.4
click at [918, 413] on span "966504495986" at bounding box center [944, 407] width 77 height 11
copy span "504495986"
click at [544, 435] on textarea at bounding box center [524, 439] width 520 height 26
type textarea "تم الربط"
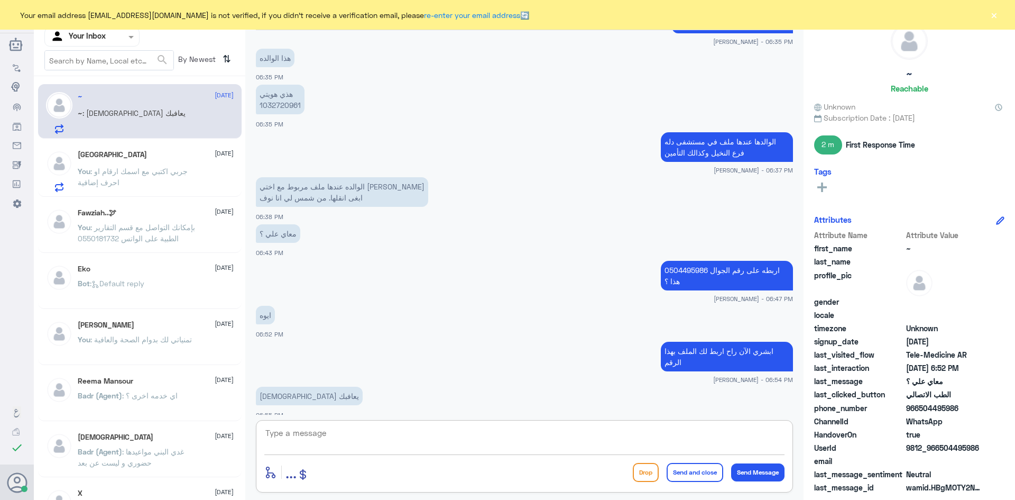
scroll to position [586, 0]
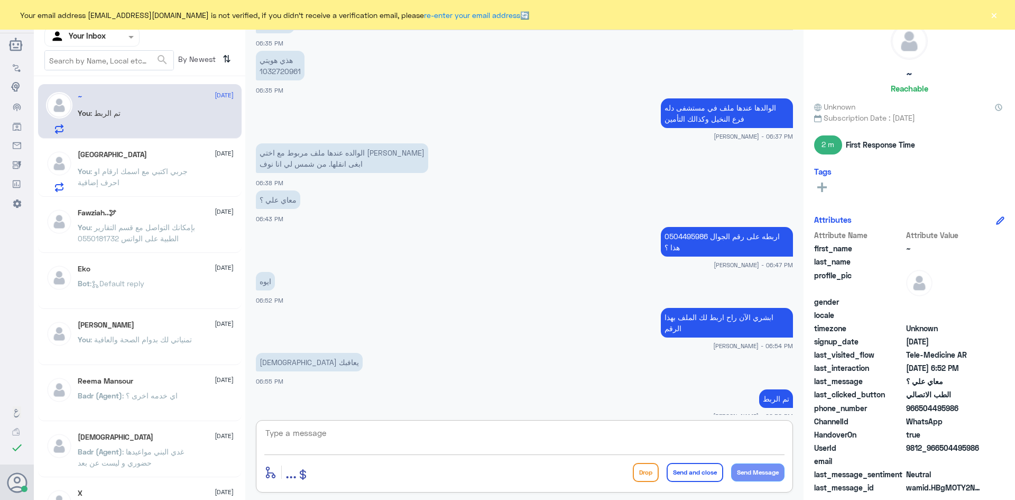
click at [568, 441] on textarea at bounding box center [524, 439] width 520 height 26
click at [675, 428] on textarea at bounding box center [524, 439] width 520 height 26
paste textarea "تمنياتي لك بالشفاء والعافية"
type textarea "تمنياتي لك بالشفاء والعافية"
drag, startPoint x: 656, startPoint y: 437, endPoint x: 906, endPoint y: 451, distance: 250.4
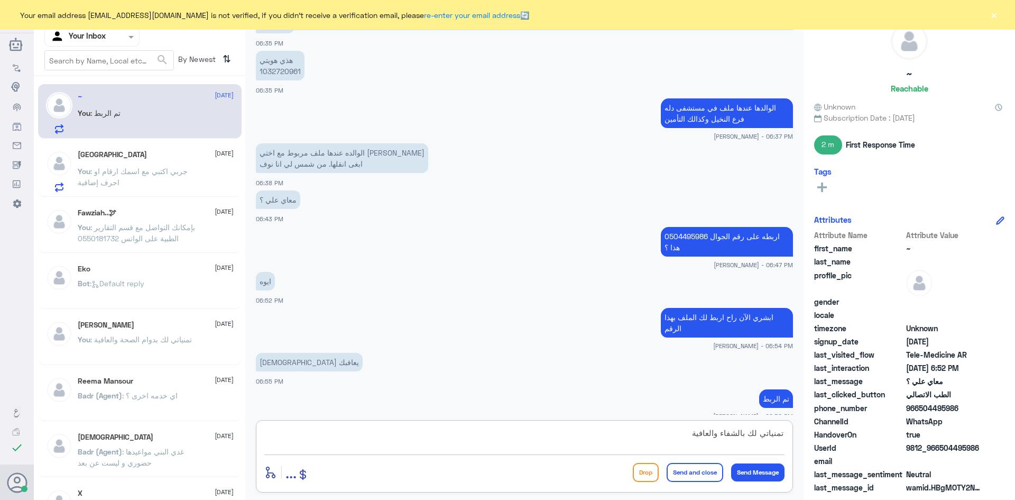
click at [906, 451] on div "Channel WhatsApp Status × All Tags Agent Filter Your Inbox search By Newest ⇅ ~…" at bounding box center [524, 251] width 981 height 503
click at [999, 17] on button "×" at bounding box center [993, 15] width 11 height 11
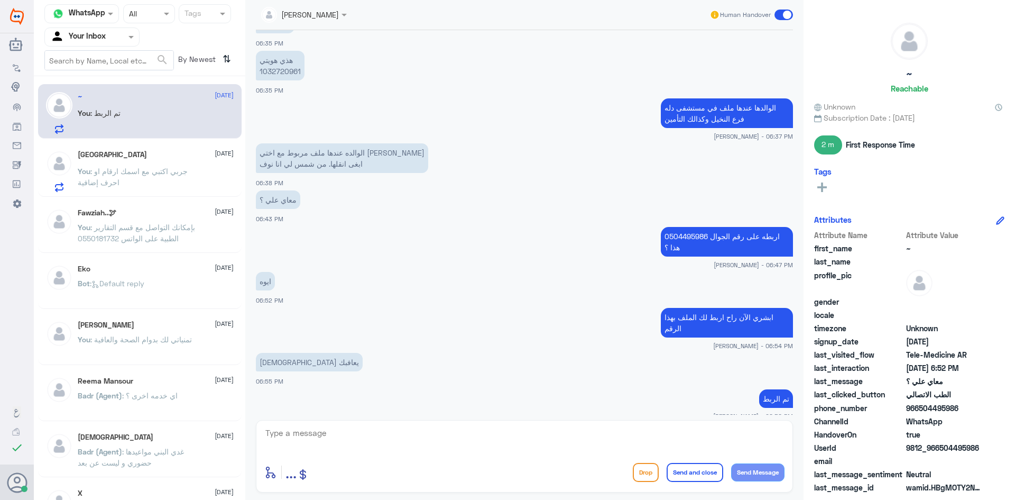
click at [783, 17] on span at bounding box center [783, 15] width 19 height 11
click at [0, 0] on input "checkbox" at bounding box center [0, 0] width 0 height 0
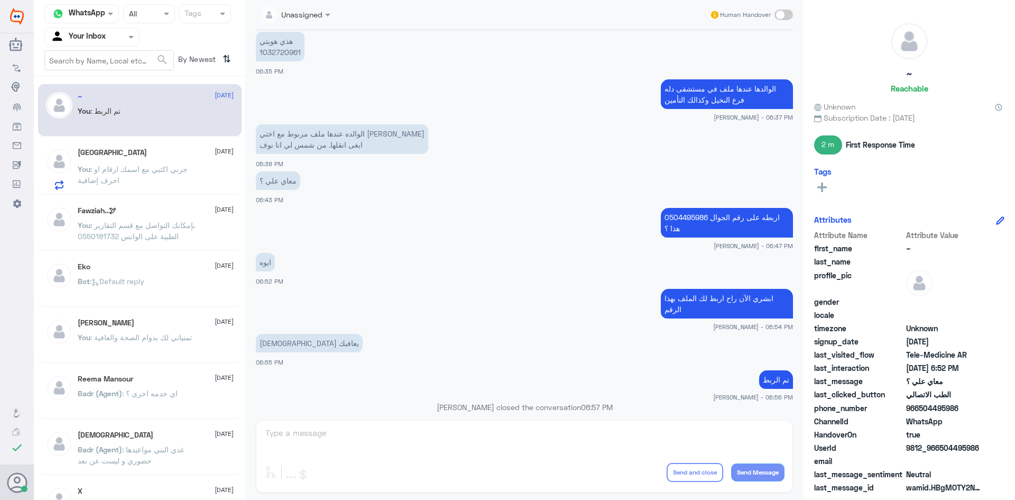
click at [142, 163] on p "You : جربي اكتبي مع اسمك ارقام او احرف إضافية" at bounding box center [137, 176] width 119 height 26
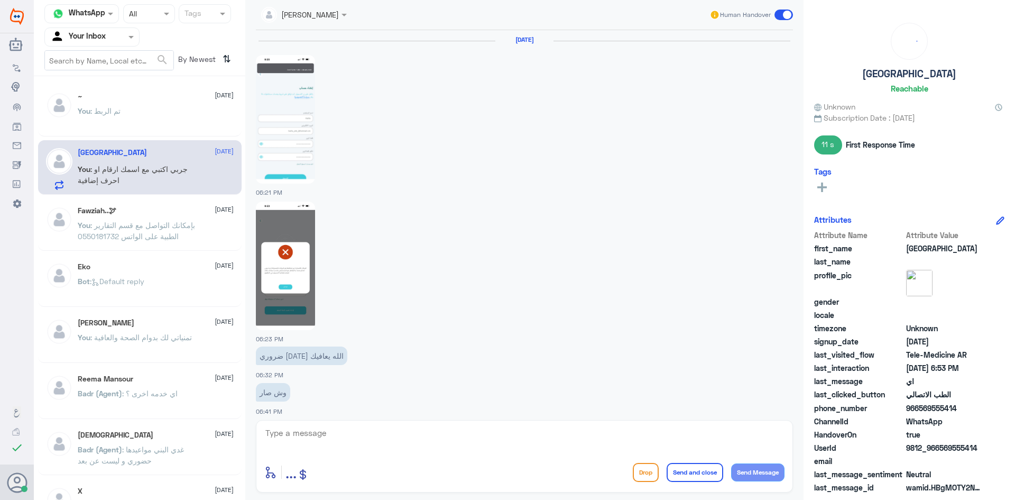
scroll to position [580, 0]
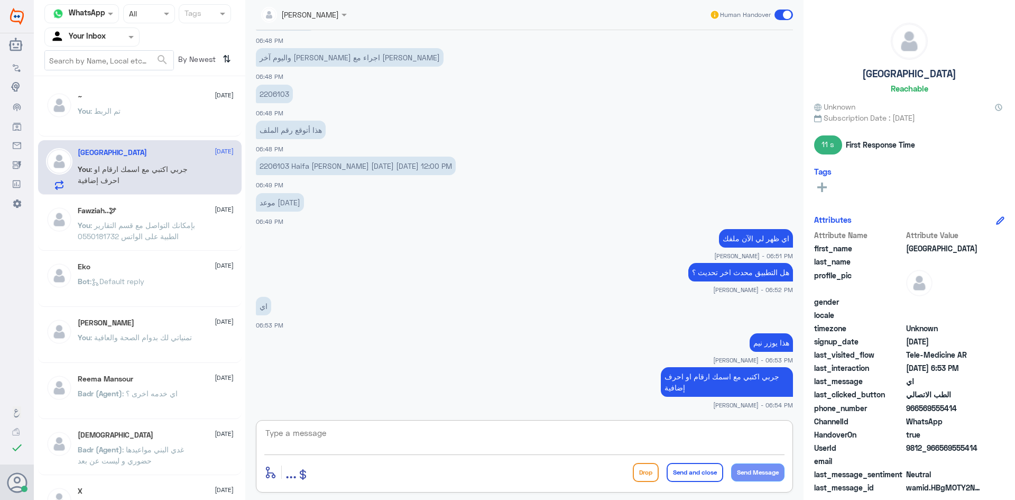
click at [650, 432] on textarea at bounding box center [524, 439] width 520 height 26
click at [137, 99] on div "~ 13 October" at bounding box center [156, 96] width 156 height 9
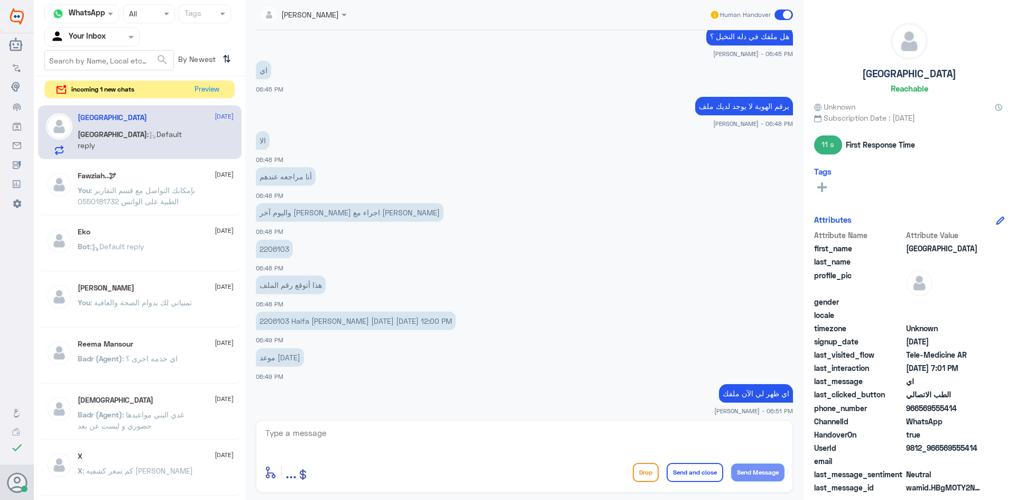
scroll to position [580, 0]
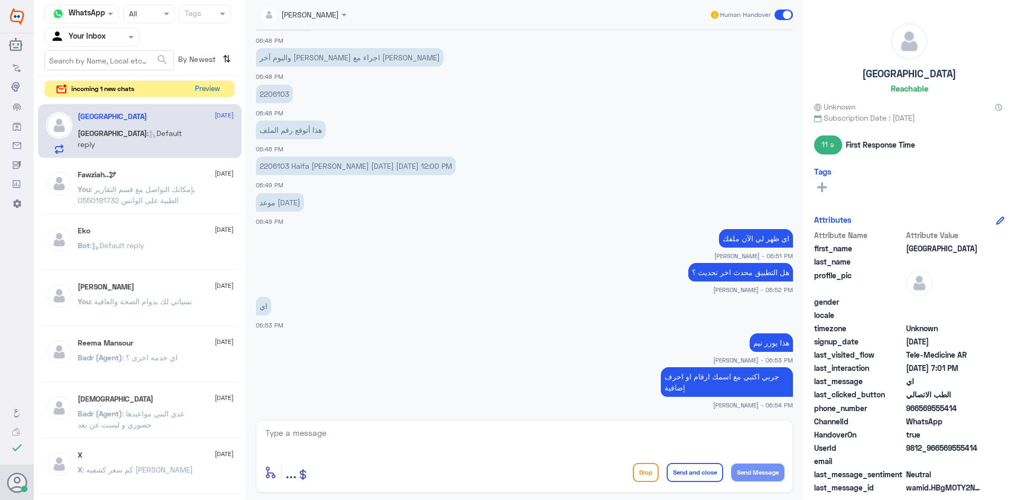
click at [213, 93] on button "Preview" at bounding box center [207, 89] width 33 height 16
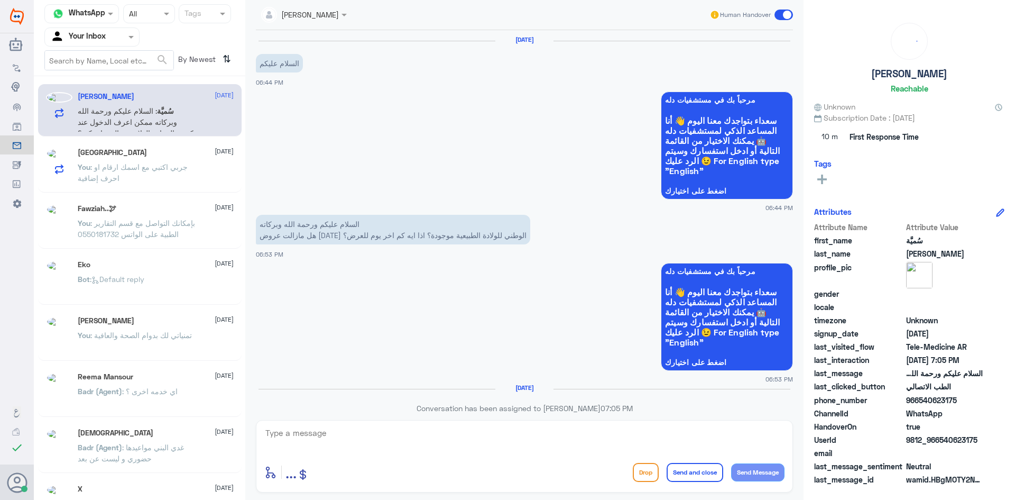
scroll to position [186, 0]
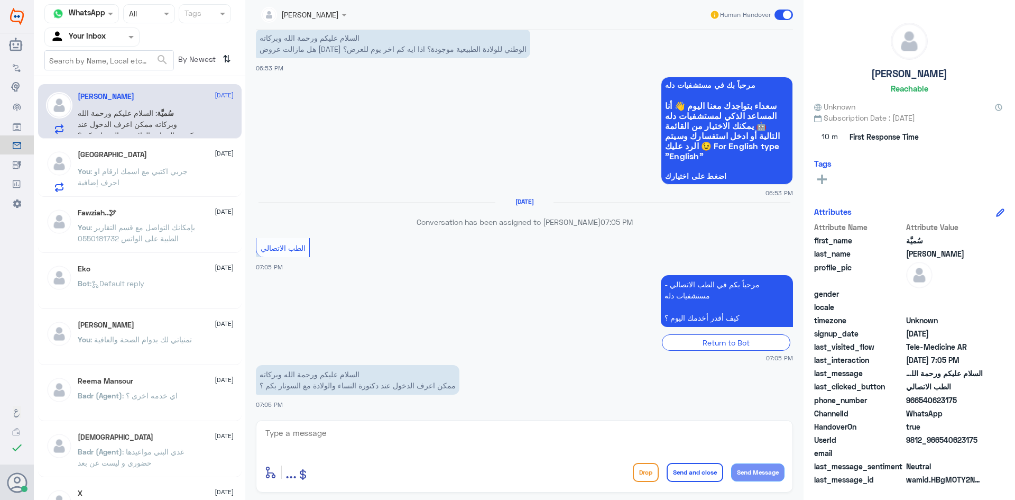
click at [640, 433] on textarea at bounding box center [524, 439] width 520 height 26
paste textarea "مرحبا معك [PERSON_NAME] من الطب الاتصالي"
type textarea "مرحبا معك [PERSON_NAME] من الطب الاتصالي"
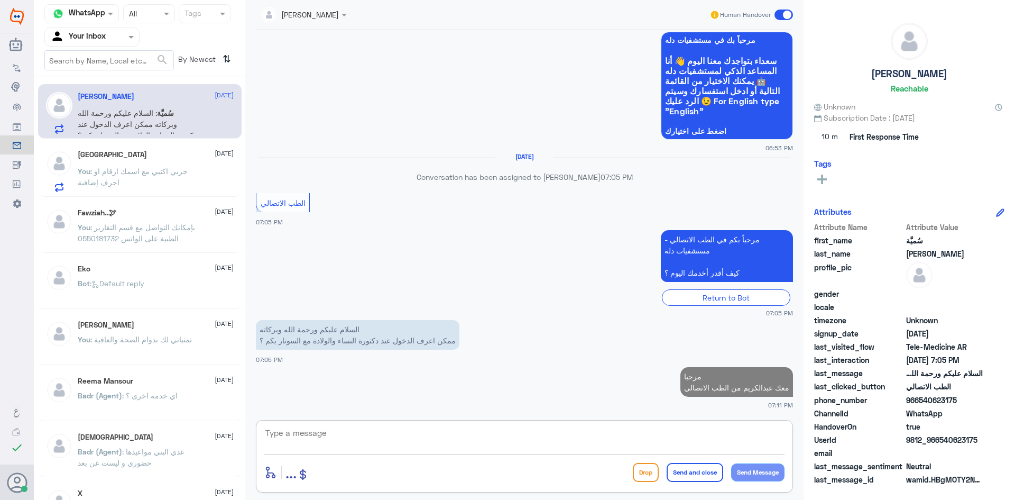
scroll to position [228, 0]
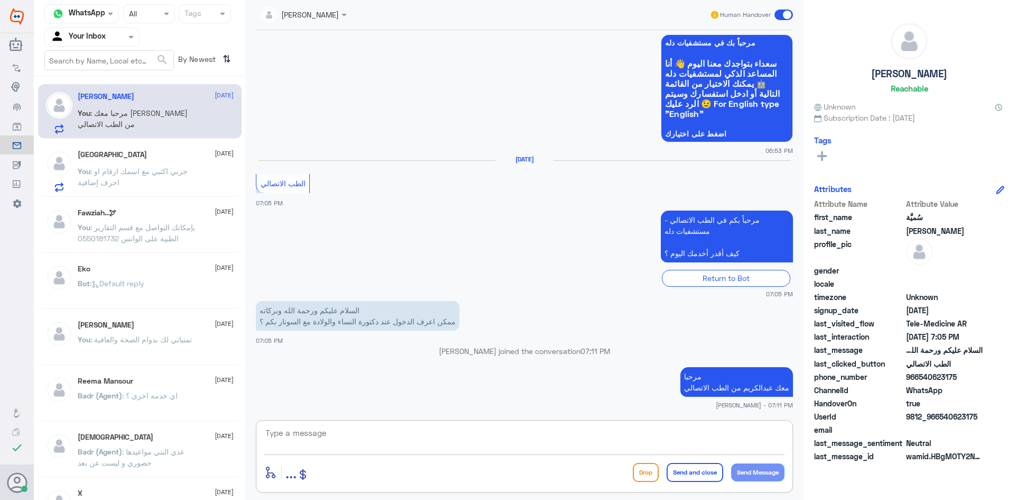
click at [557, 436] on textarea at bounding box center [524, 439] width 520 height 26
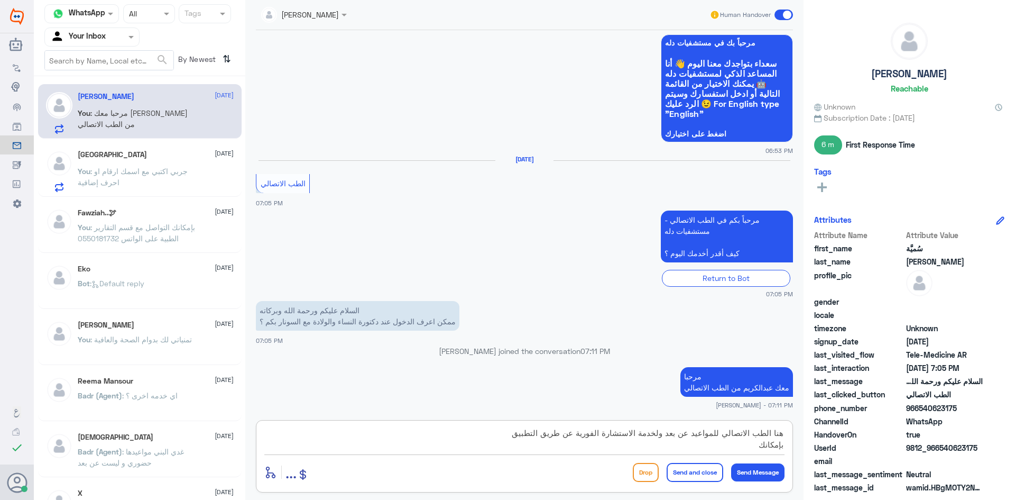
scroll to position [276, 0]
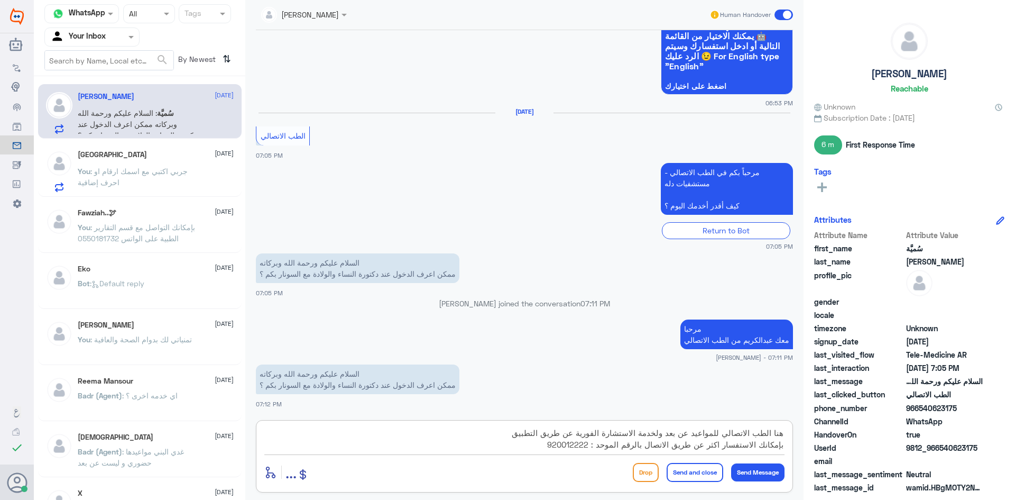
type textarea "هنا الطب الاتصالي للمواعيد عن بعد ولخدمة الاستشارة الفورية عن طريق التطبيق بإمك…"
click at [681, 477] on button "Send and close" at bounding box center [695, 472] width 57 height 19
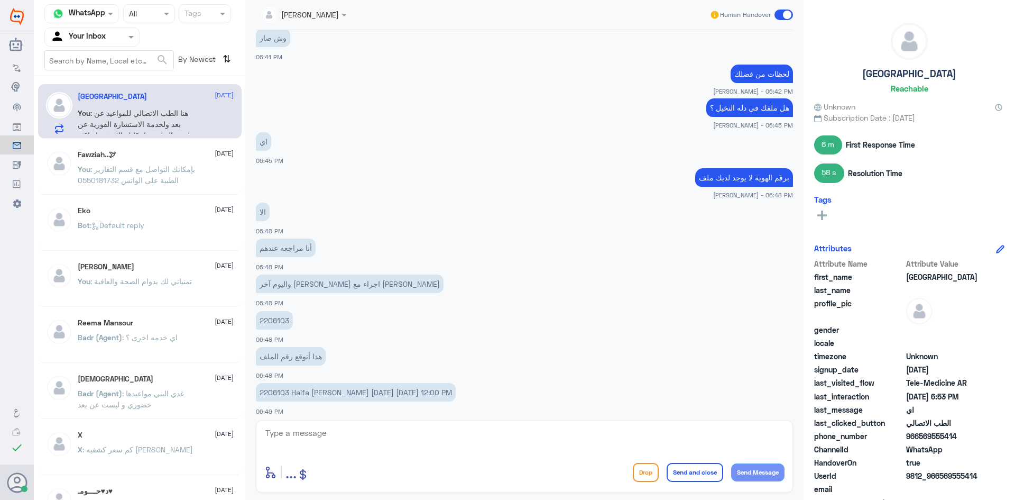
scroll to position [580, 0]
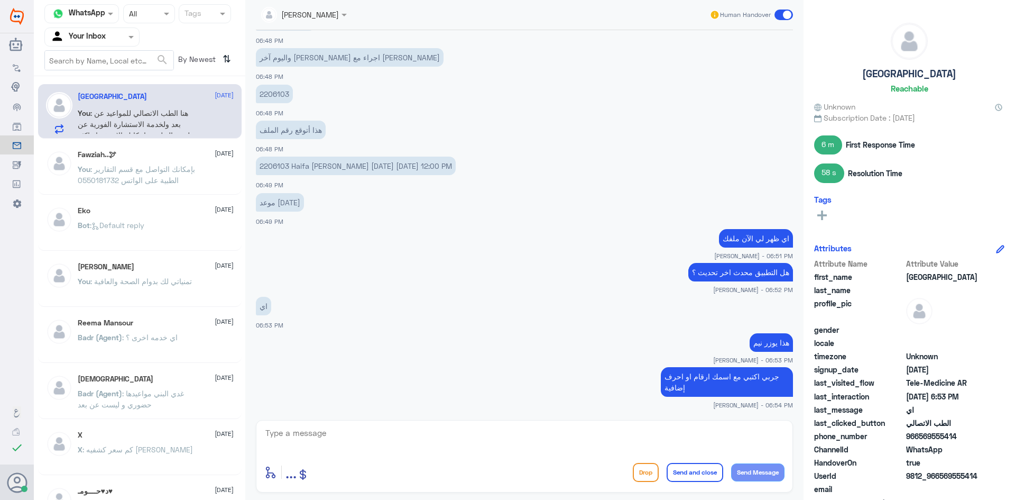
click at [780, 13] on span at bounding box center [783, 15] width 19 height 11
click at [0, 0] on input "checkbox" at bounding box center [0, 0] width 0 height 0
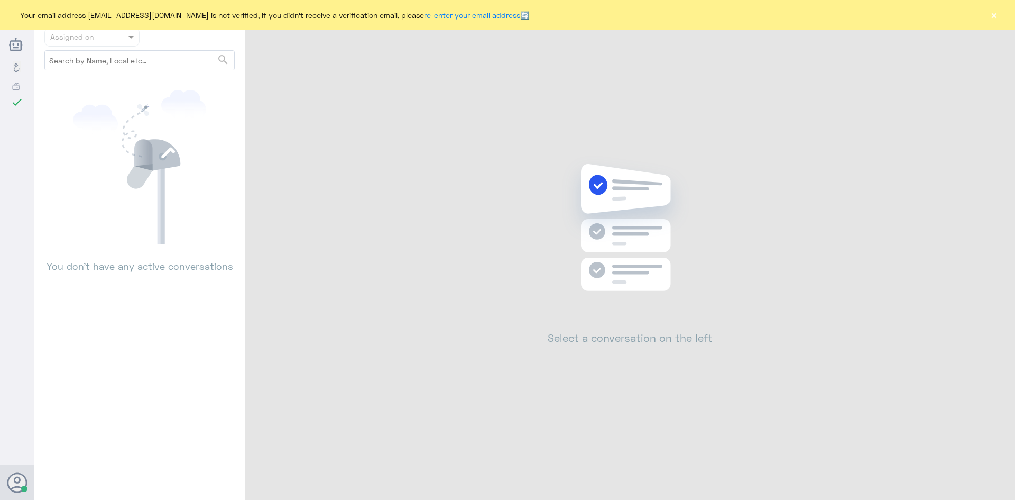
click at [994, 20] on button "×" at bounding box center [993, 15] width 11 height 11
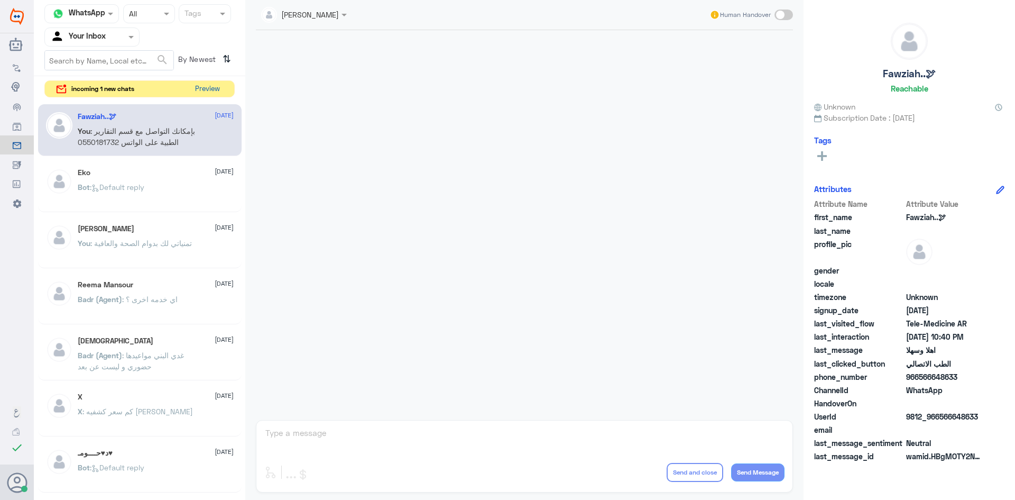
click at [211, 90] on button "Preview" at bounding box center [207, 89] width 33 height 16
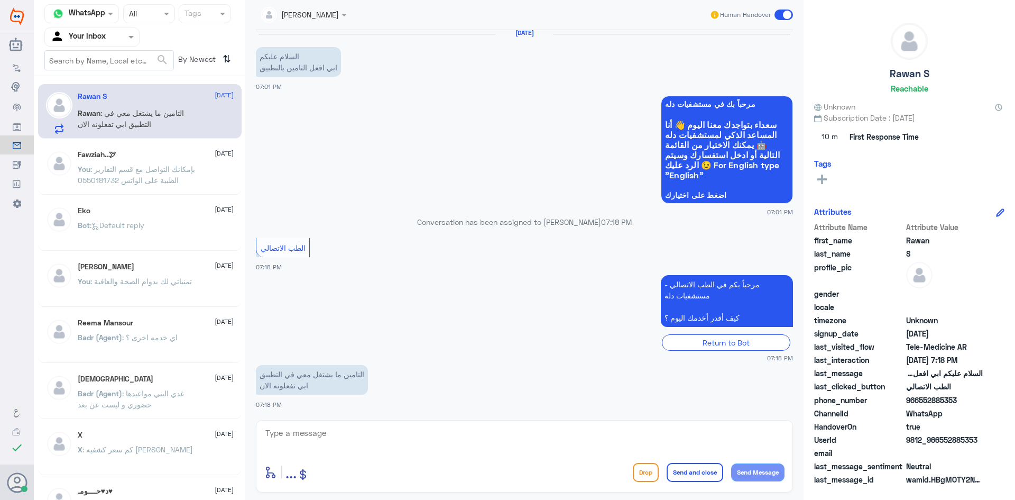
scroll to position [641, 0]
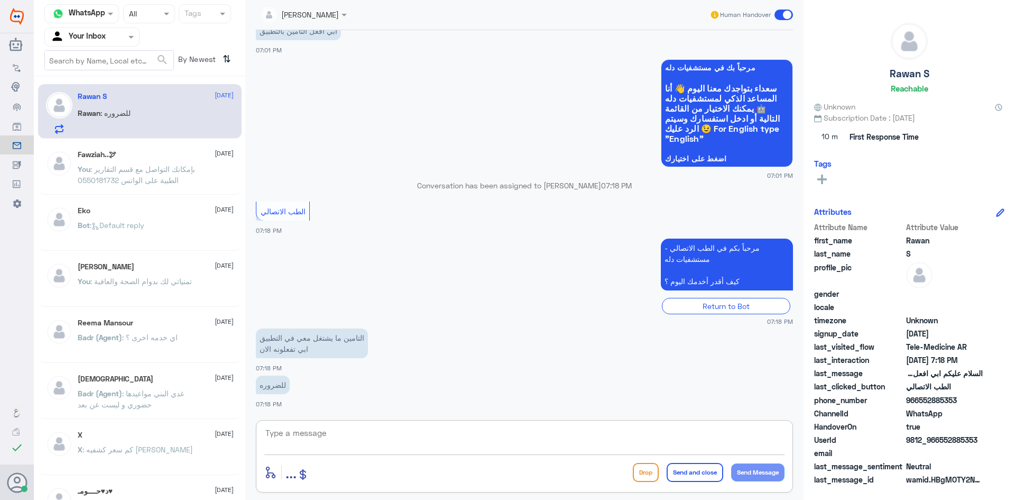
click at [368, 431] on textarea at bounding box center [524, 439] width 520 height 26
paste textarea "مرحبا معك [PERSON_NAME] من الطب الاتصالي"
click at [742, 442] on textarea "مرحبا معك [PERSON_NAME] من الطب الاتصالي" at bounding box center [524, 439] width 520 height 26
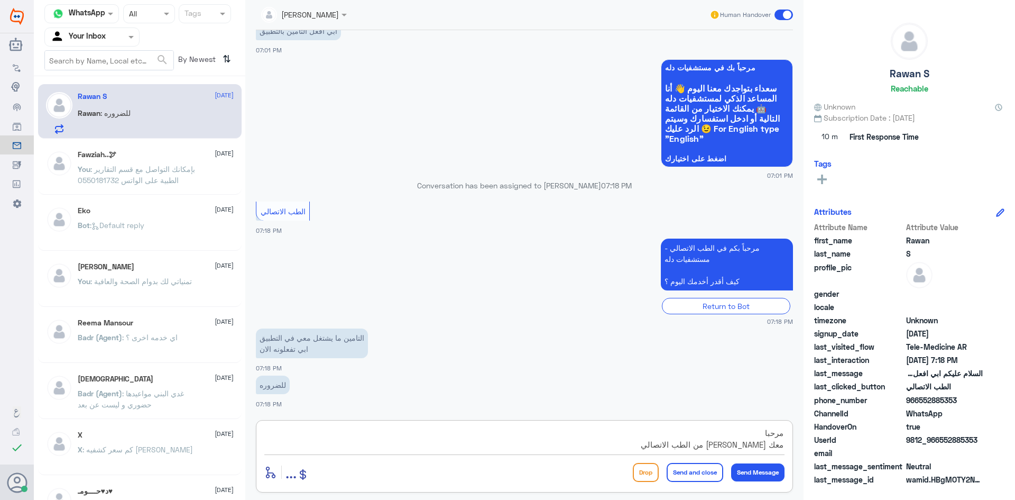
click at [743, 442] on textarea "مرحبا معك [PERSON_NAME] من الطب الاتصالي" at bounding box center [524, 439] width 520 height 26
type textarea "مرحبا معك علي من الطب الاتصالي"
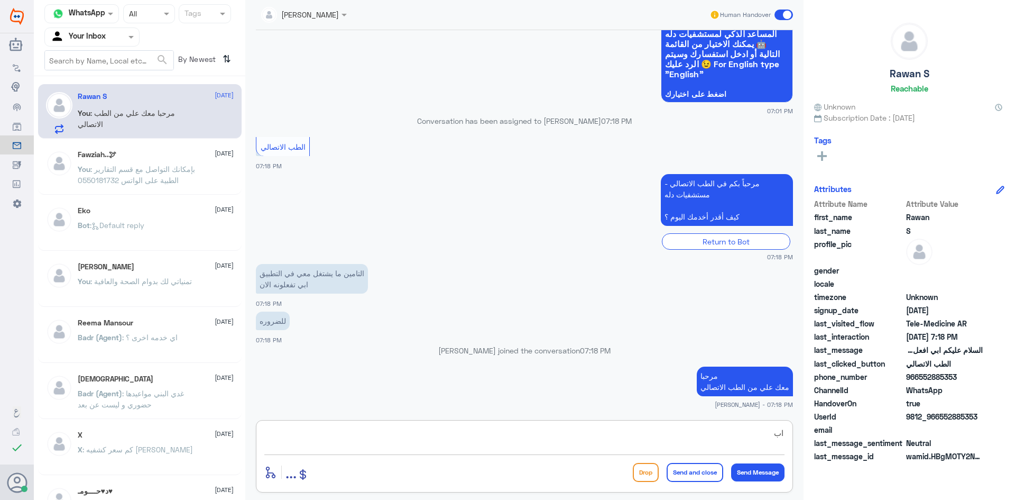
scroll to position [667, 0]
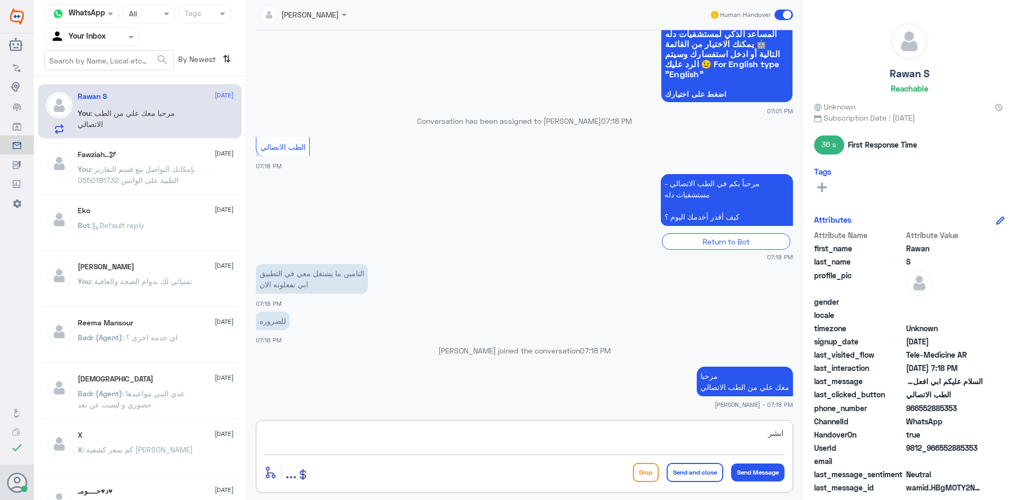
paste textarea "ممكن تزودني برقم الملف أو الهوية"
click at [779, 435] on textarea "ابشر ممكن تزودني برقم الملف أو الهوية" at bounding box center [524, 439] width 520 height 26
click at [778, 435] on textarea "ابشر ممكن تزودني برقم الملف أو الهوية" at bounding box center [524, 439] width 520 height 26
type textarea "ممكن تزودني برقم الملف أو الهوية"
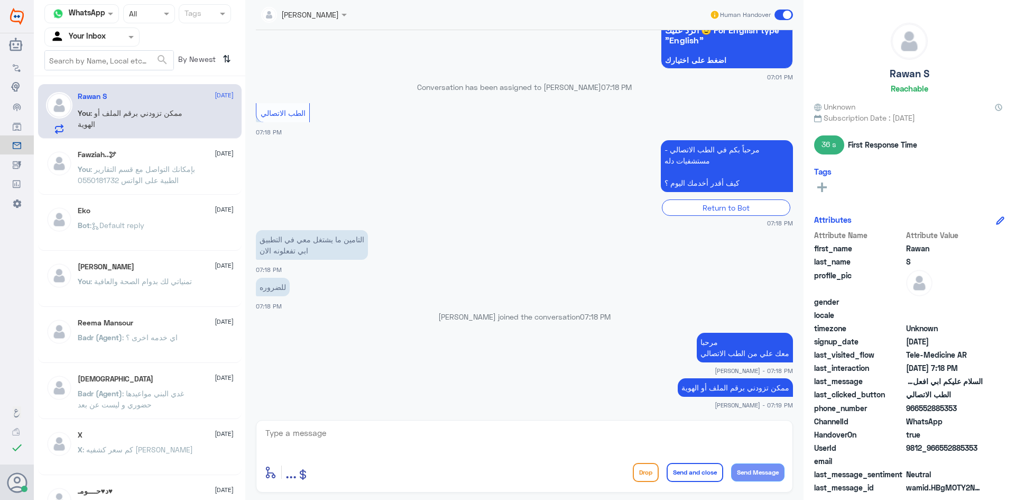
drag, startPoint x: 983, startPoint y: 446, endPoint x: 938, endPoint y: 447, distance: 44.4
click at [938, 447] on div "UserId 9812_966552885353" at bounding box center [909, 448] width 190 height 13
copy span "552885353"
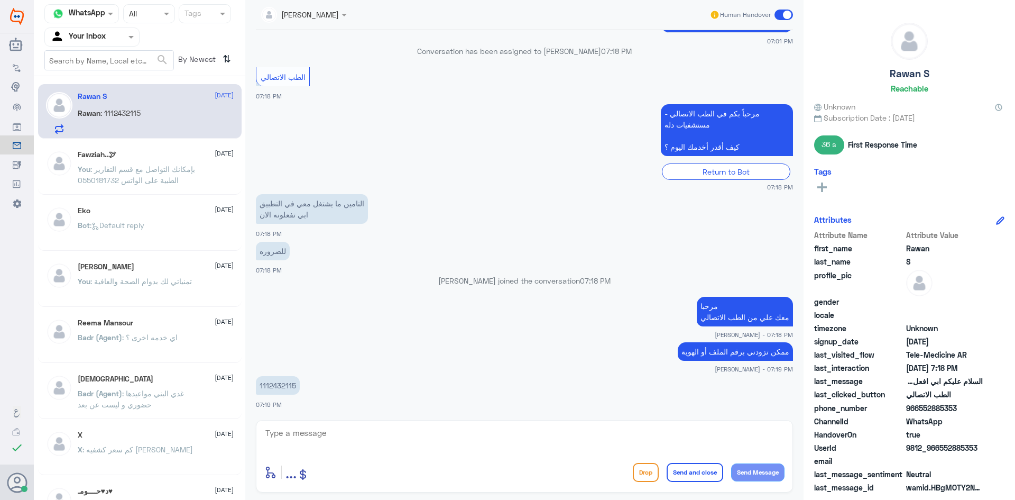
click at [273, 385] on p "1112432115" at bounding box center [278, 385] width 44 height 19
click at [275, 385] on p "1112432115" at bounding box center [278, 385] width 44 height 19
copy p "1112432115"
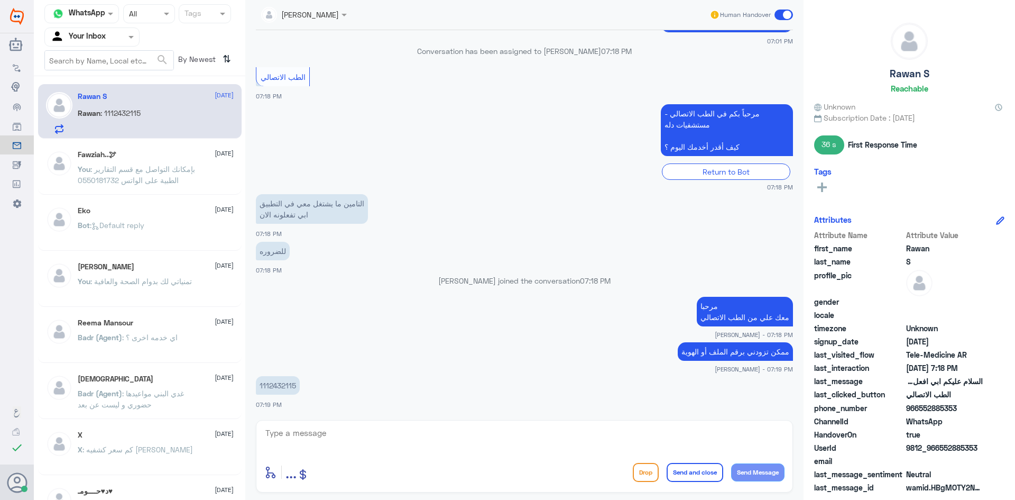
click at [328, 441] on textarea at bounding box center [524, 439] width 520 height 26
type textarea "ت"
type textarea "لحظات من فضلك"
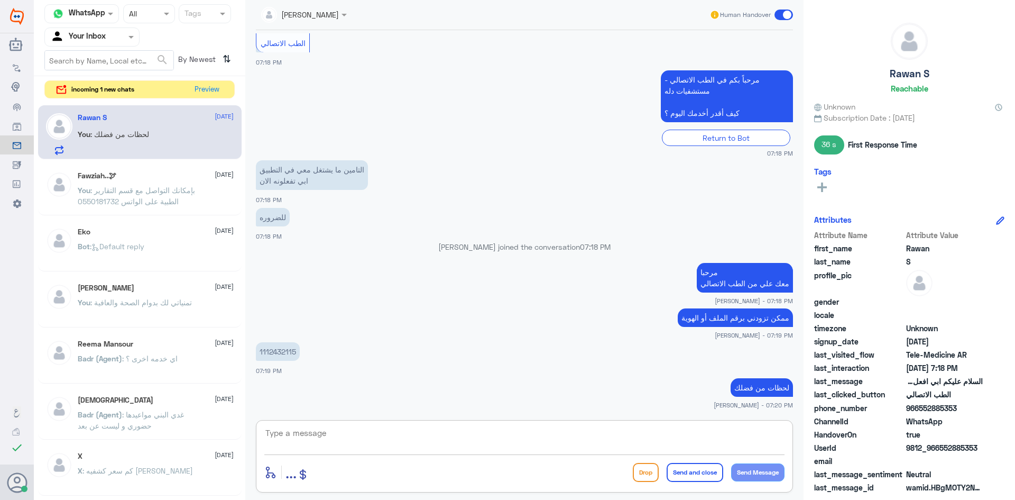
click at [280, 347] on p "1112432115" at bounding box center [278, 351] width 44 height 19
copy p "1112432115"
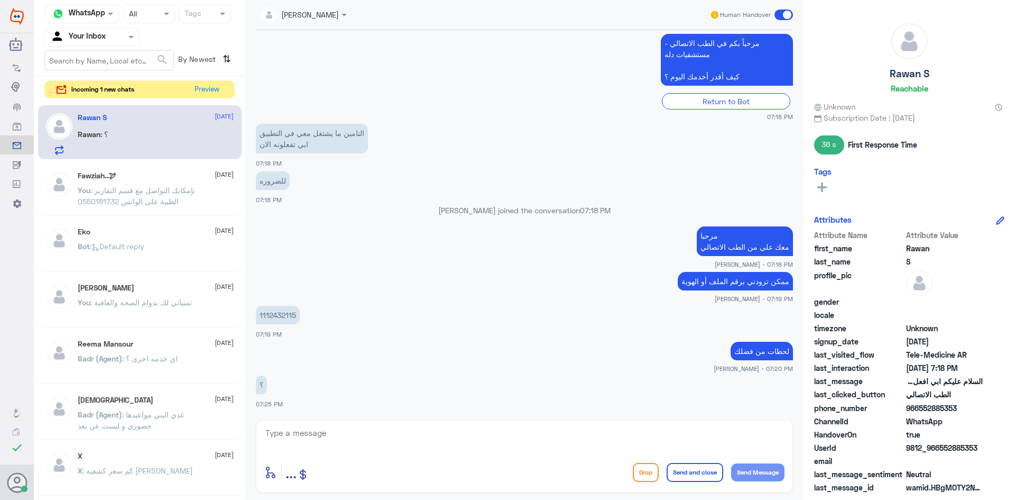
click at [625, 446] on textarea at bounding box center [524, 439] width 520 height 26
type textarea "ا"
type textarea "الان توجد مشكلة رافض تحديث التأمين , يرجى معاودة الاتصال في وقت اخرى"
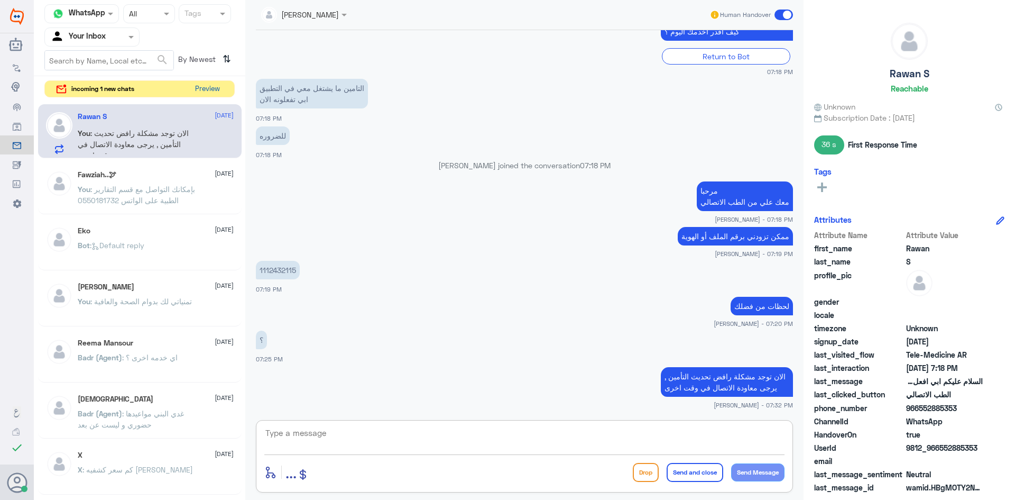
click at [208, 93] on button "Preview" at bounding box center [207, 89] width 33 height 16
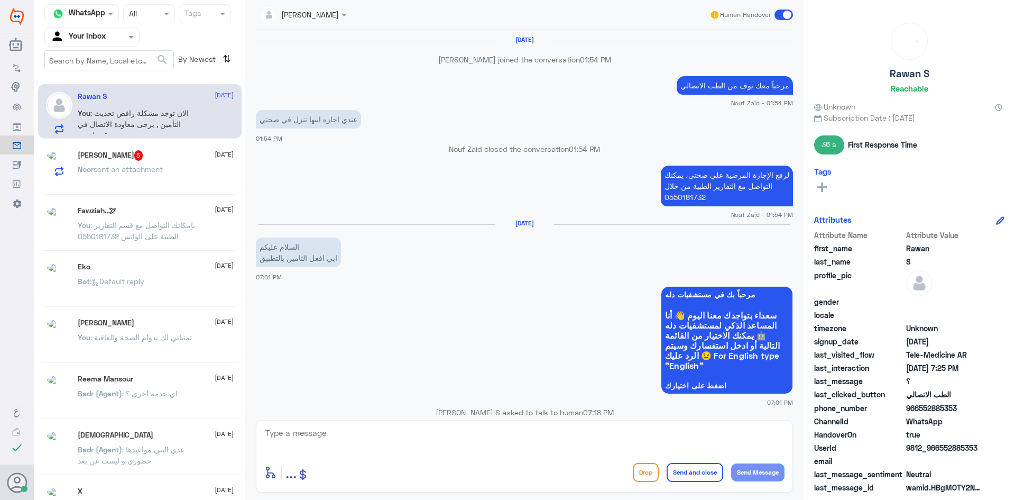
scroll to position [476, 0]
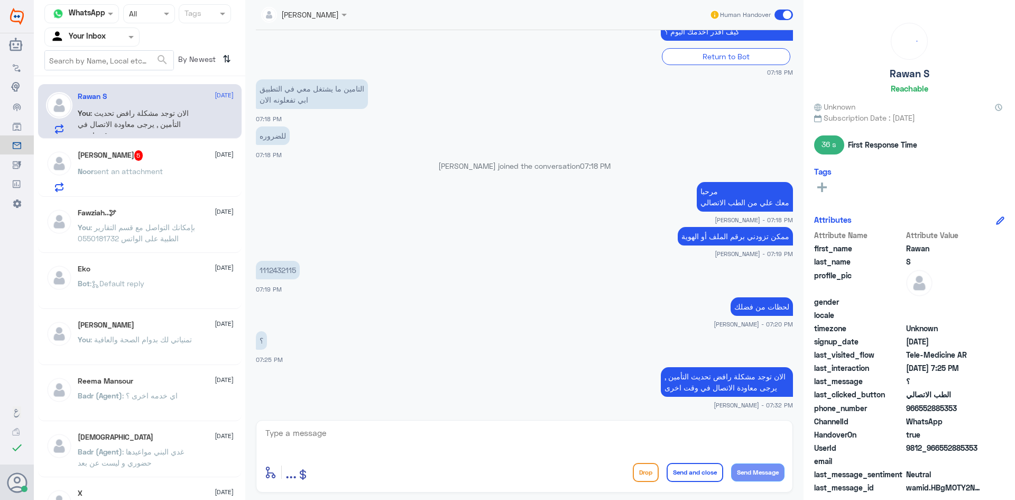
click at [190, 168] on div "Noor Ashadawi 5 [DATE] Noor sent an attachment" at bounding box center [156, 171] width 156 height 42
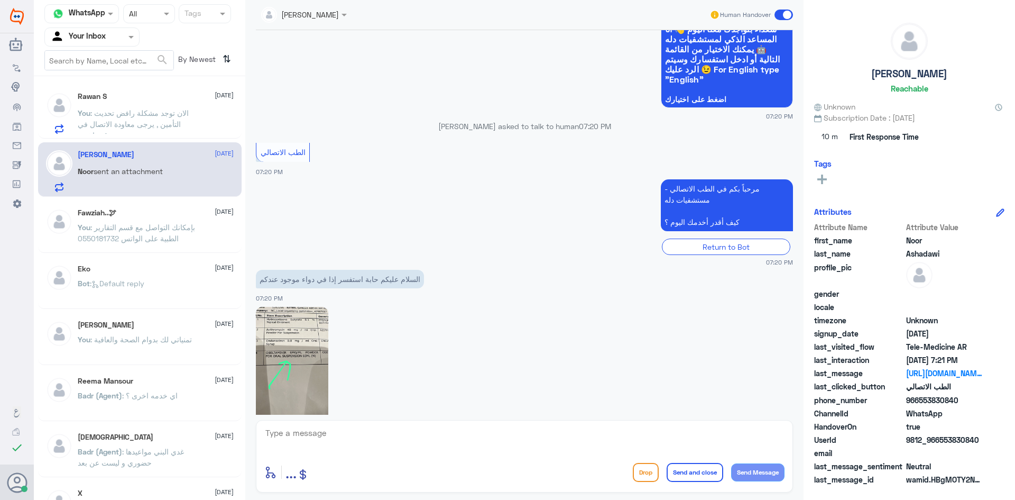
scroll to position [291, 0]
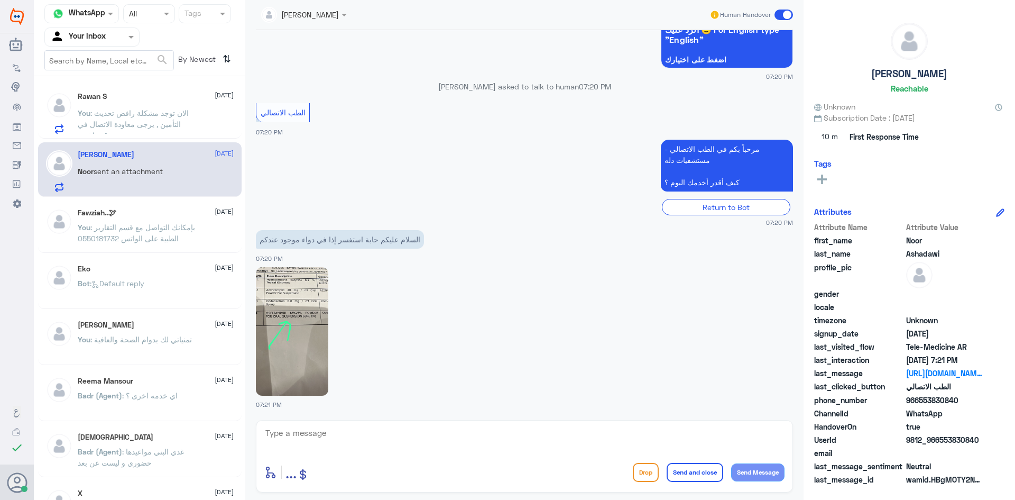
click at [307, 327] on img at bounding box center [292, 331] width 72 height 128
click at [301, 346] on img at bounding box center [292, 331] width 72 height 128
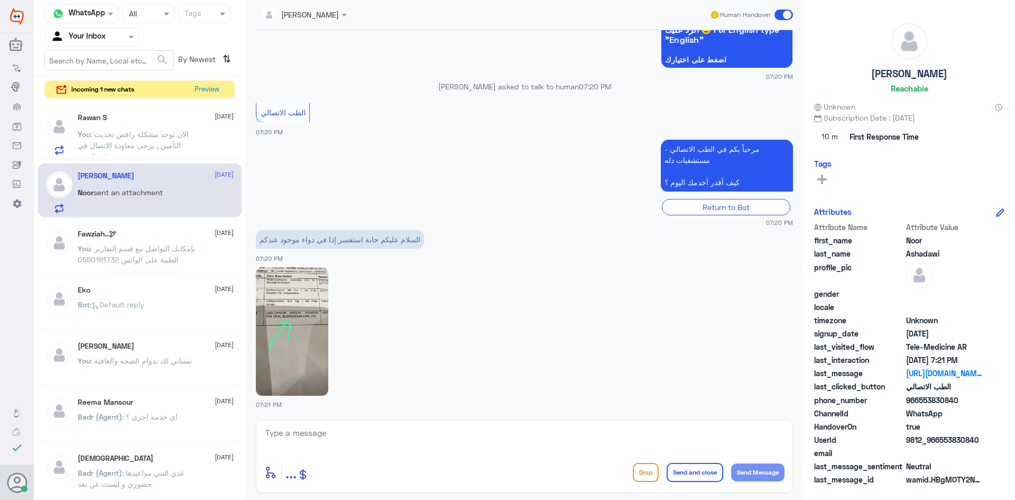
click at [351, 422] on div "enter flow name ... Drop Send and close Send Message" at bounding box center [524, 456] width 537 height 72
click at [363, 437] on textarea at bounding box center [524, 439] width 520 height 26
type textarea "للأسف لايتواجد هذا الدواء في [GEOGRAPHIC_DATA]"
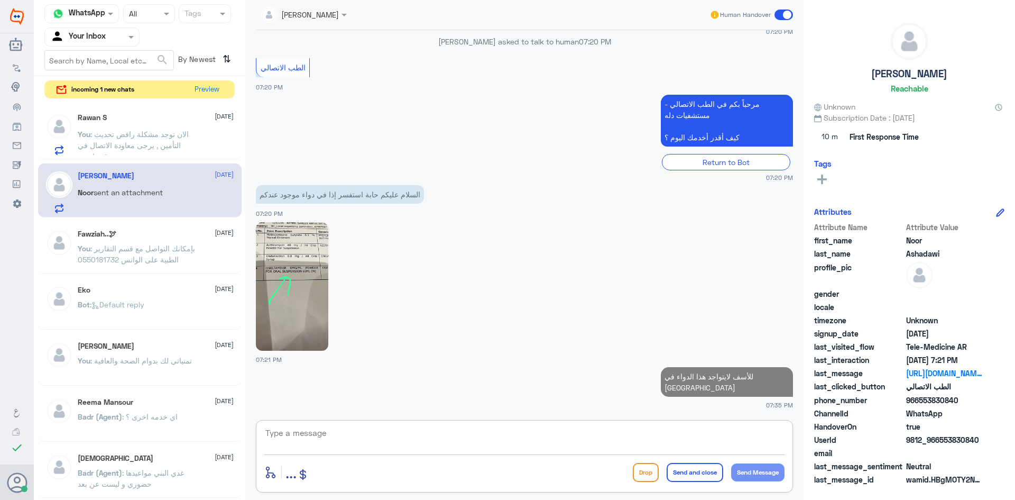
click at [163, 139] on p "You : الان توجد مشكلة رافض تحديث التأمين , يرجى معاودة الاتصال في وقت اخرى" at bounding box center [137, 141] width 119 height 26
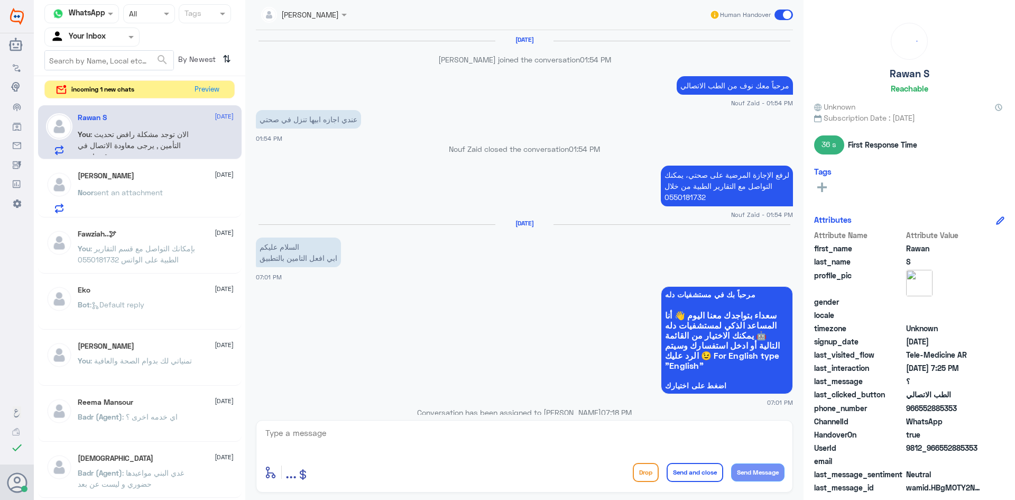
scroll to position [476, 0]
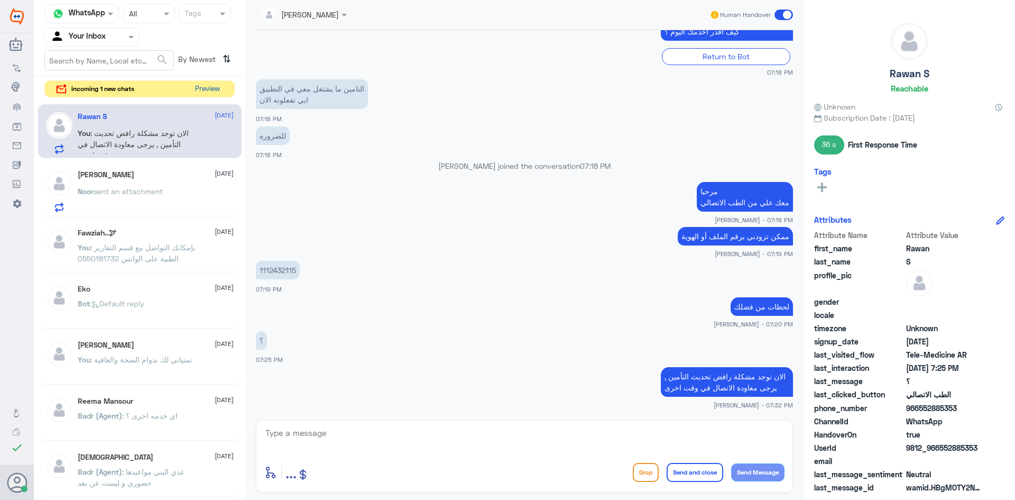
click at [205, 87] on button "Preview" at bounding box center [207, 89] width 33 height 16
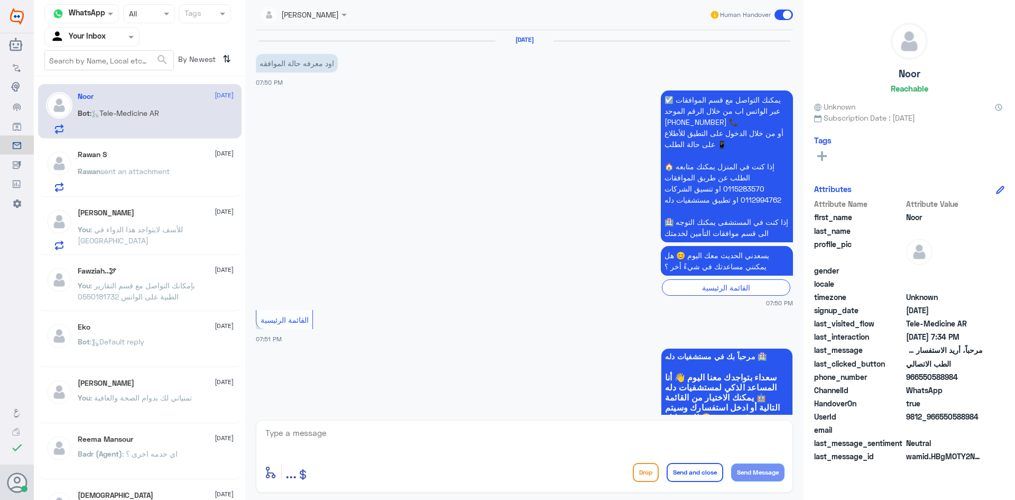
scroll to position [935, 0]
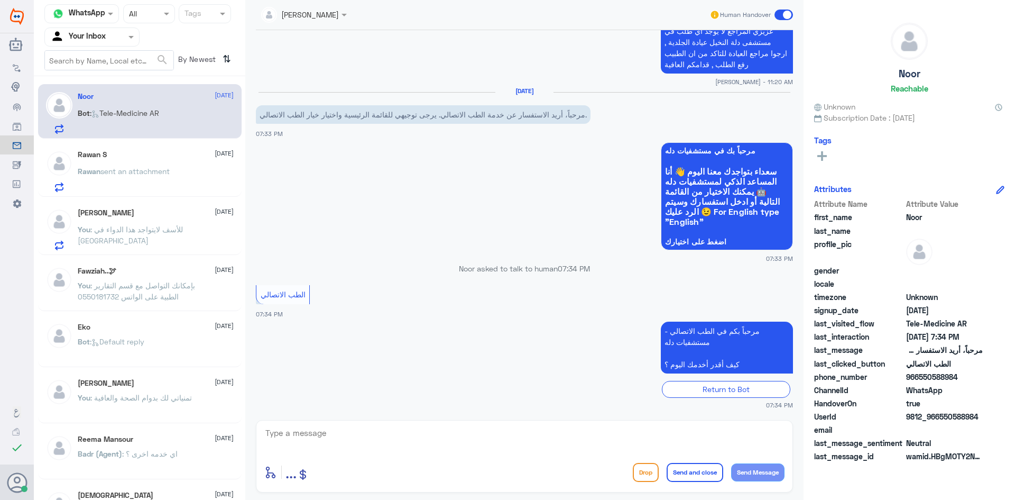
click at [126, 175] on span "sent an attachment" at bounding box center [134, 171] width 69 height 9
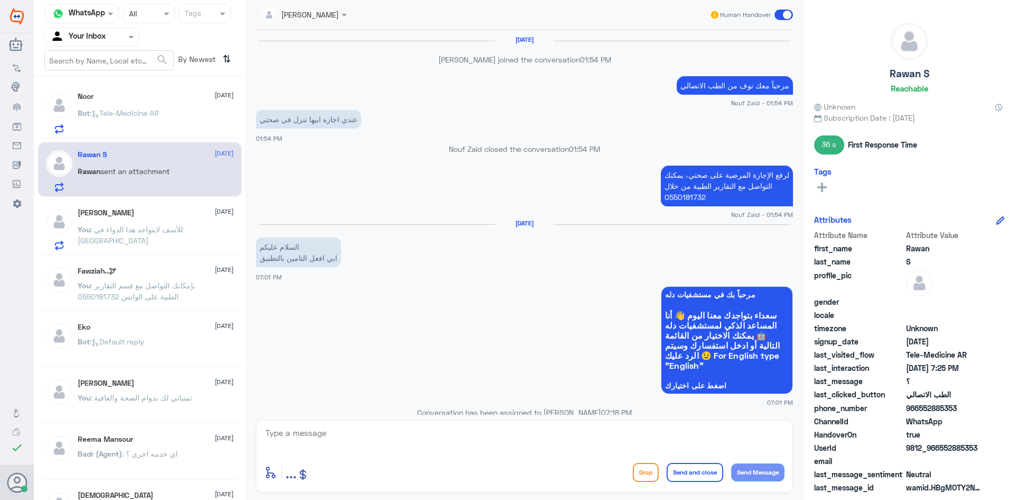
scroll to position [476, 0]
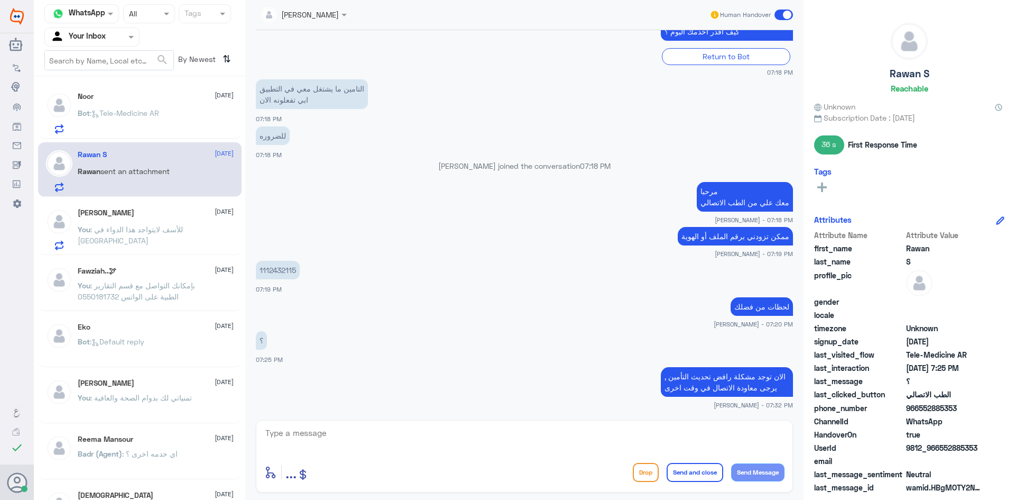
click at [141, 128] on p "Bot : Tele-Medicine AR" at bounding box center [118, 120] width 81 height 26
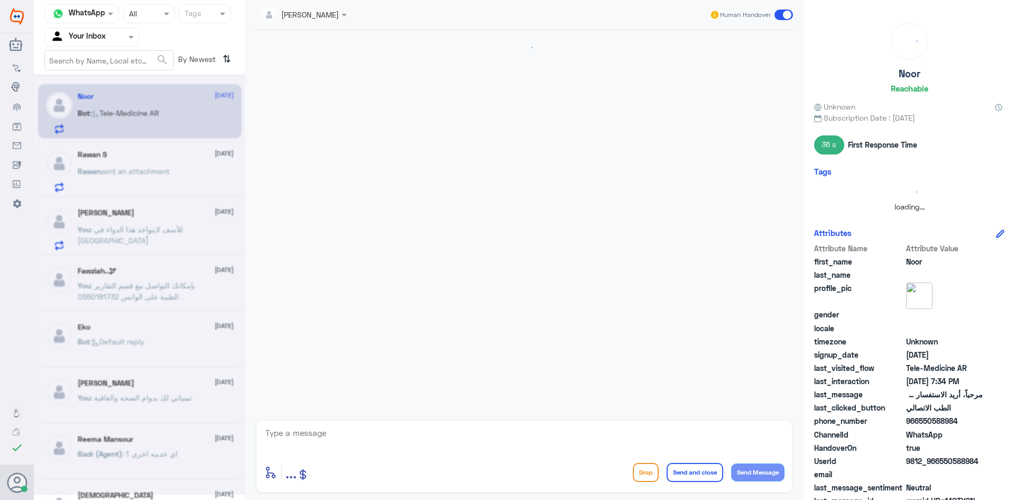
scroll to position [935, 0]
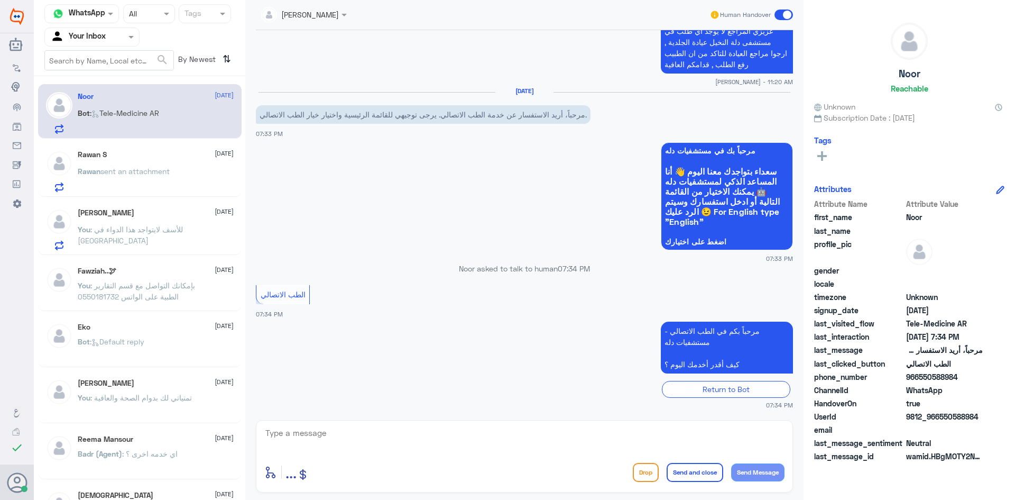
click at [137, 156] on div "Rawan S 13 October" at bounding box center [156, 154] width 156 height 9
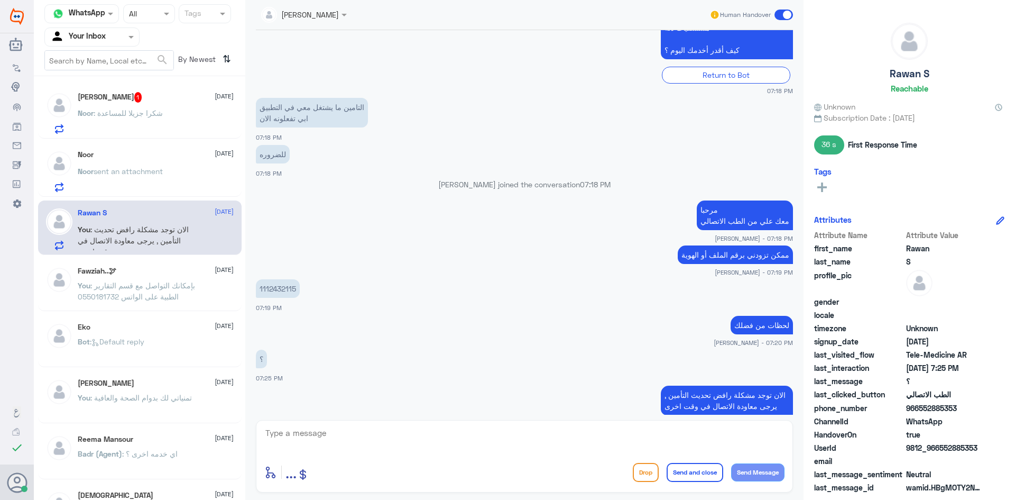
scroll to position [476, 0]
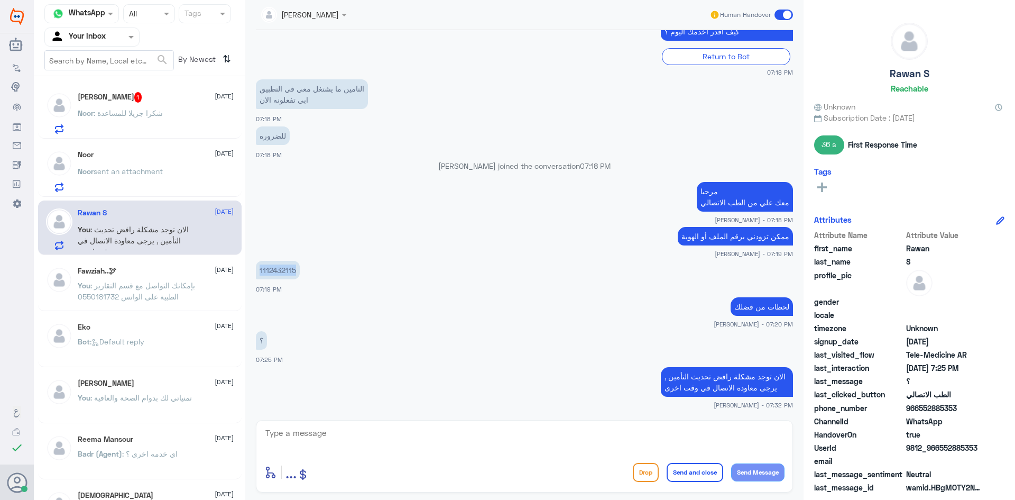
drag, startPoint x: 297, startPoint y: 271, endPoint x: 255, endPoint y: 273, distance: 42.3
click at [255, 273] on div "1 Sep 2025 Nouf Zaid joined the conversation 01:54 PM مرحباً معك نوف من الطب ال…" at bounding box center [525, 222] width 548 height 384
copy p "1112432115"
click at [187, 106] on div "Noor Ashadawi 1 13 October Noor : شكرا جزيلا للمساعدة" at bounding box center [156, 113] width 156 height 42
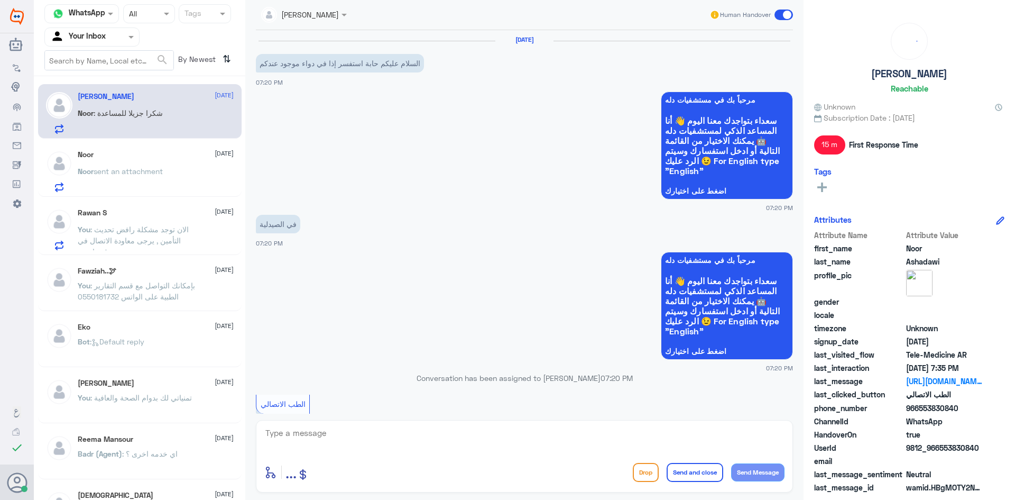
scroll to position [392, 0]
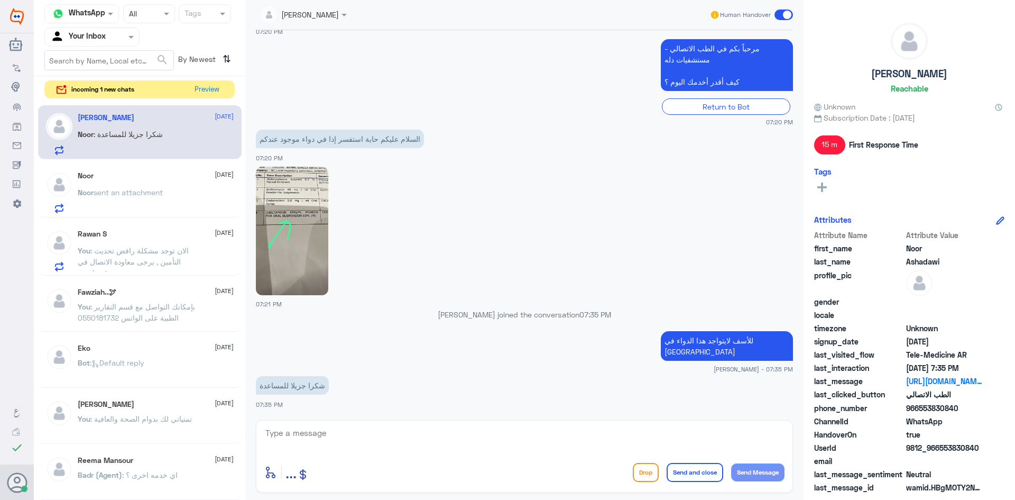
click at [157, 179] on div "Noor 13 October" at bounding box center [156, 175] width 156 height 9
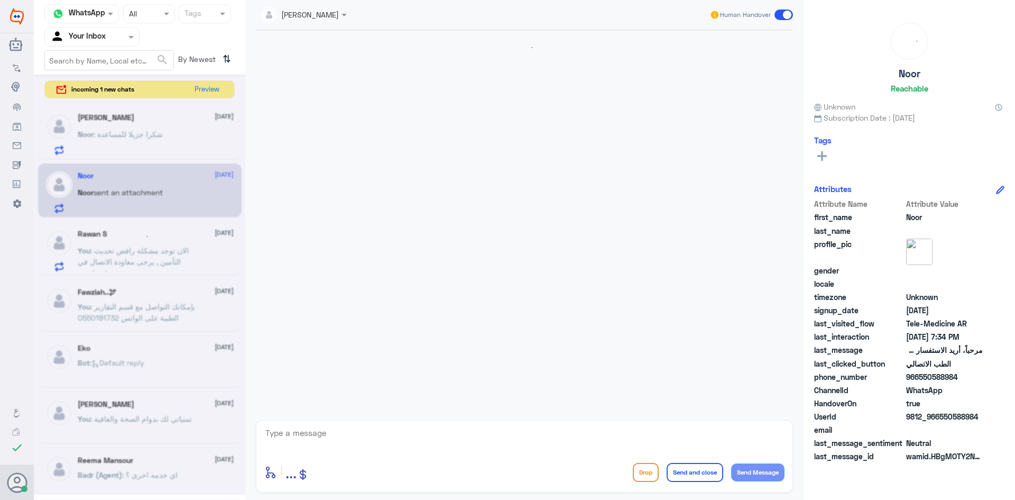
scroll to position [935, 0]
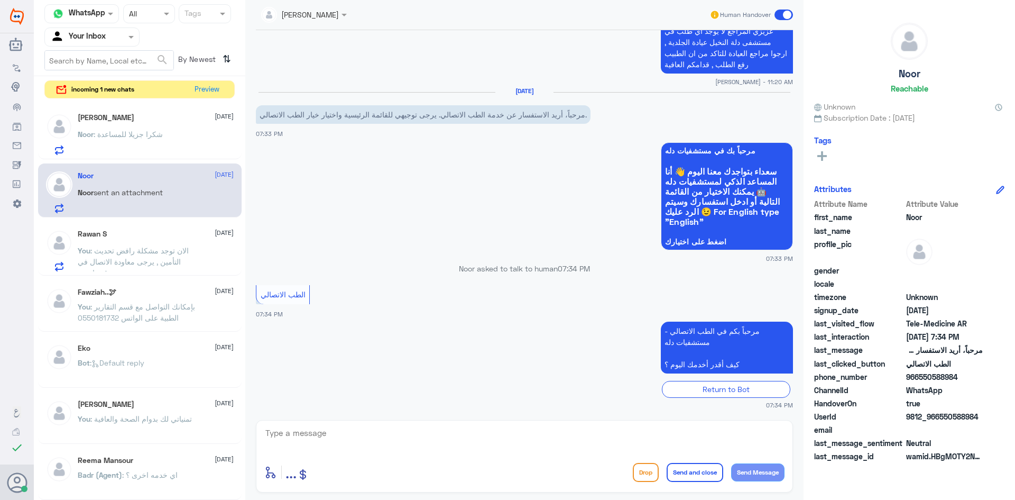
click at [172, 245] on p "You : الان توجد مشكلة رافض تحديث التأمين , يرجى معاودة الاتصال في وقت اخرى" at bounding box center [137, 258] width 119 height 26
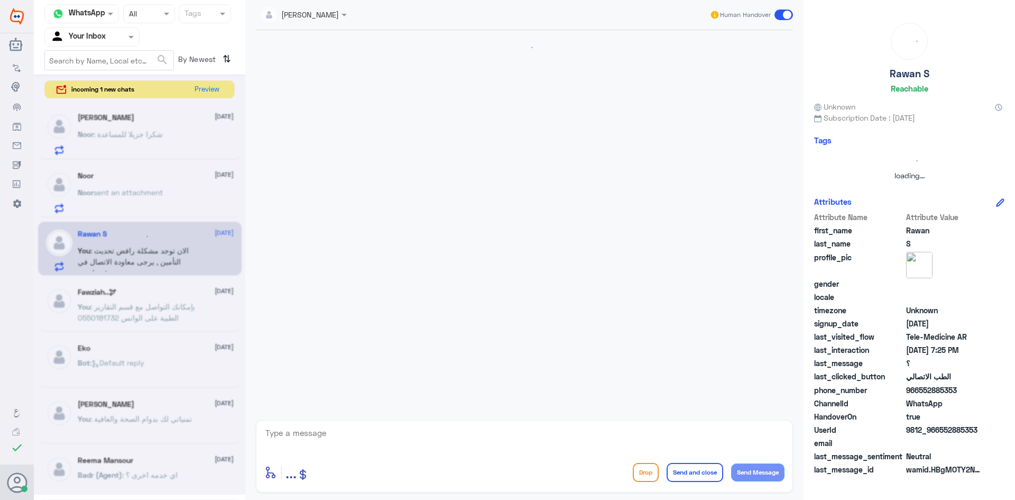
scroll to position [476, 0]
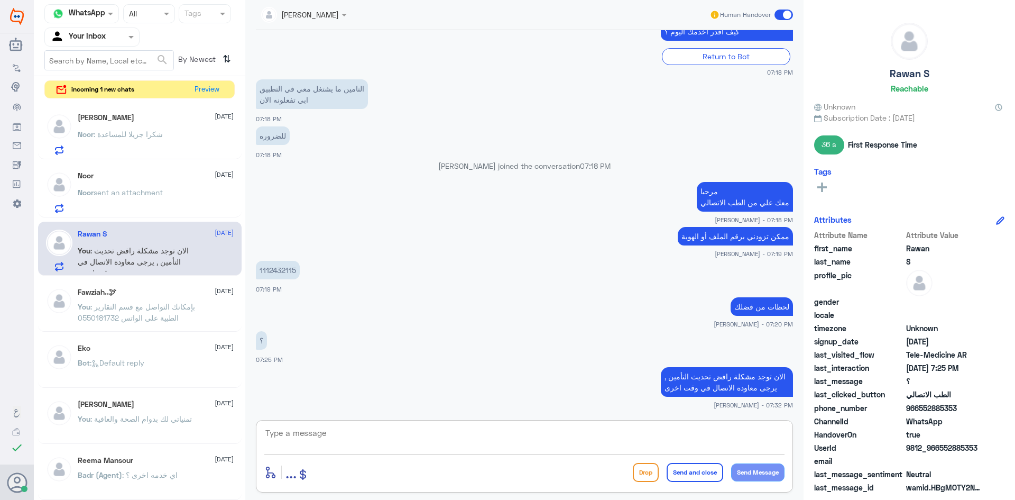
click at [423, 439] on textarea at bounding box center [524, 439] width 520 height 26
click at [522, 443] on textarea at bounding box center [524, 439] width 520 height 26
type textarea "ت"
type textarea "هل التأمين تحدث معك الآن في التطبيق ؟"
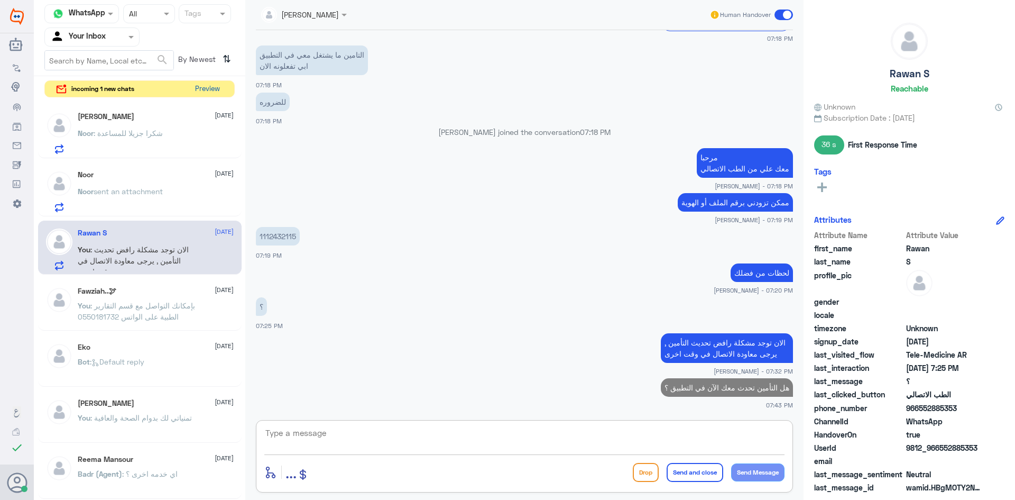
click at [219, 92] on button "Preview" at bounding box center [207, 89] width 33 height 16
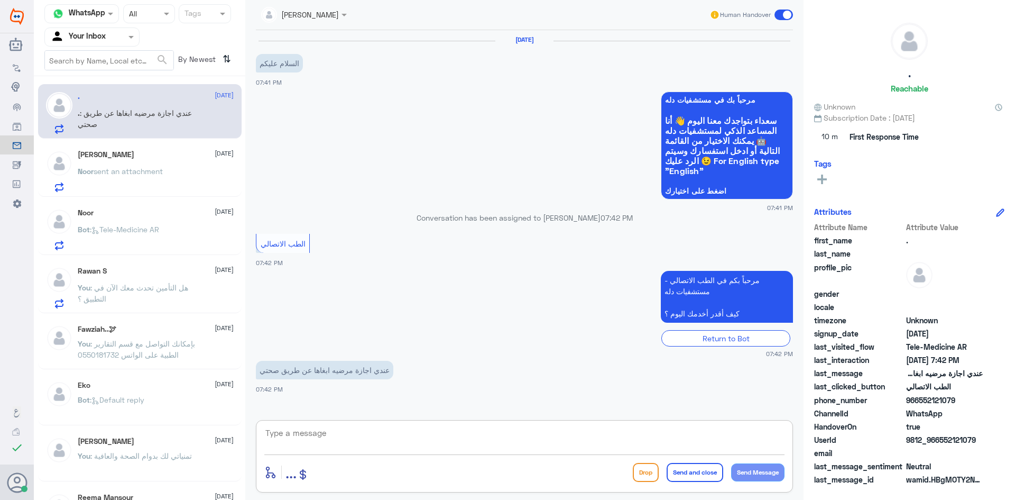
click at [369, 429] on textarea at bounding box center [524, 439] width 520 height 26
paste textarea "مرحبا معك عبدالكريم من الطب الاتصالي"
type textarea "مرحبا معك عبدالكريم من الطب الاتصالي"
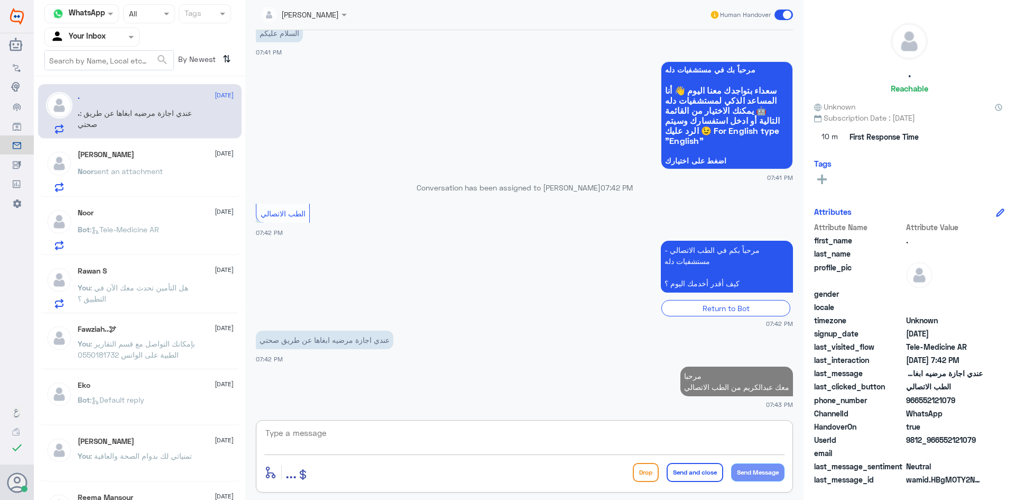
click at [431, 434] on textarea at bounding box center [524, 439] width 520 height 26
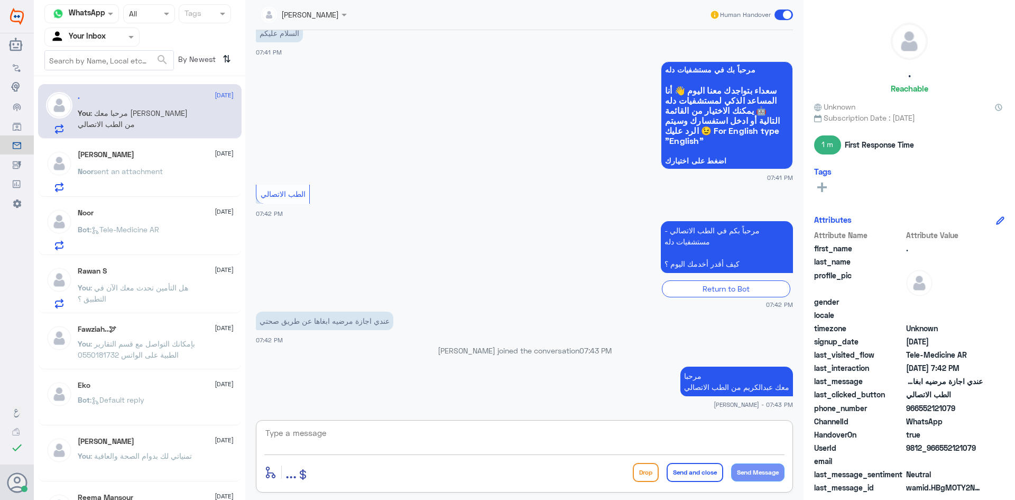
paste textarea "بإمكانك التواصل مع قسم التقارير الطبية على الواتس 0550181732"
type textarea "بإمكانك التواصل مع قسم التقارير الطبية على الواتس 0550181732"
click at [684, 472] on button "Send and close" at bounding box center [695, 472] width 57 height 19
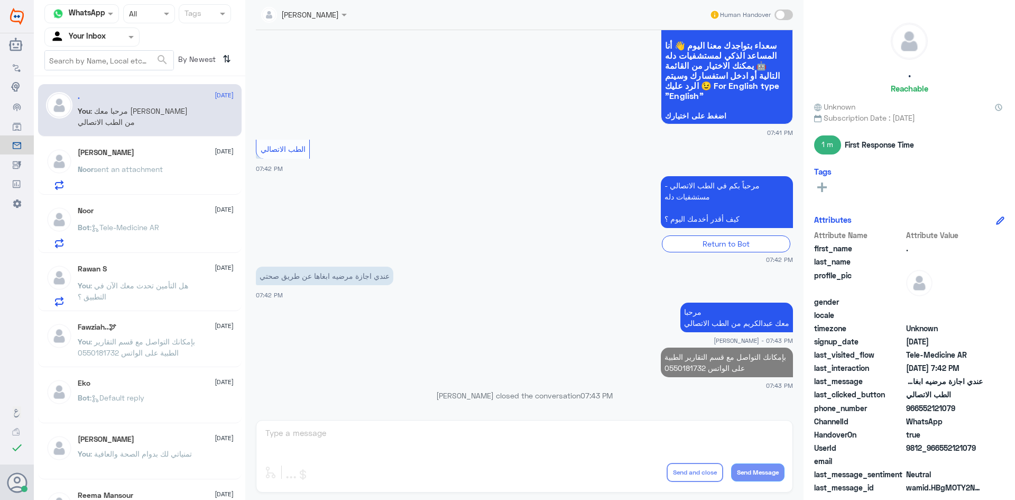
click at [138, 158] on div "Noor Ashadawi 13 October Noor sent an attachment" at bounding box center [156, 169] width 156 height 42
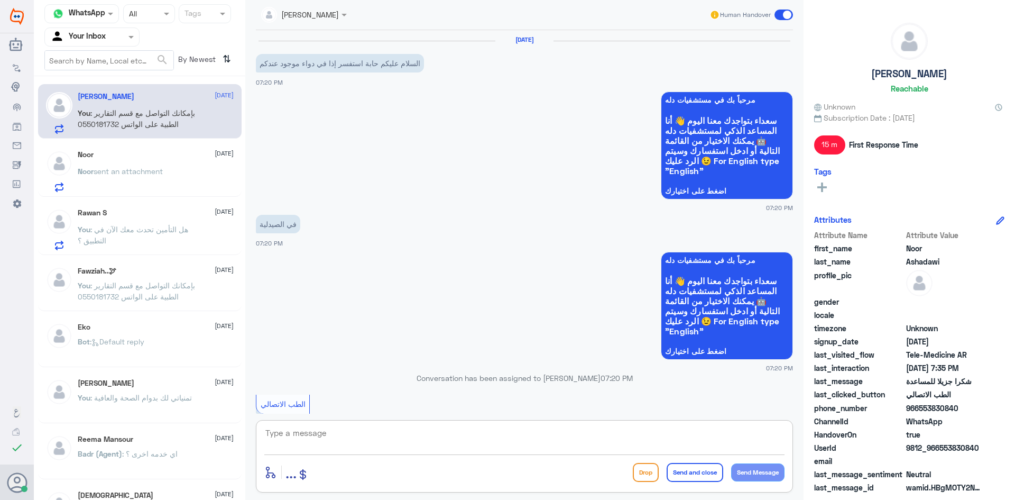
scroll to position [392, 0]
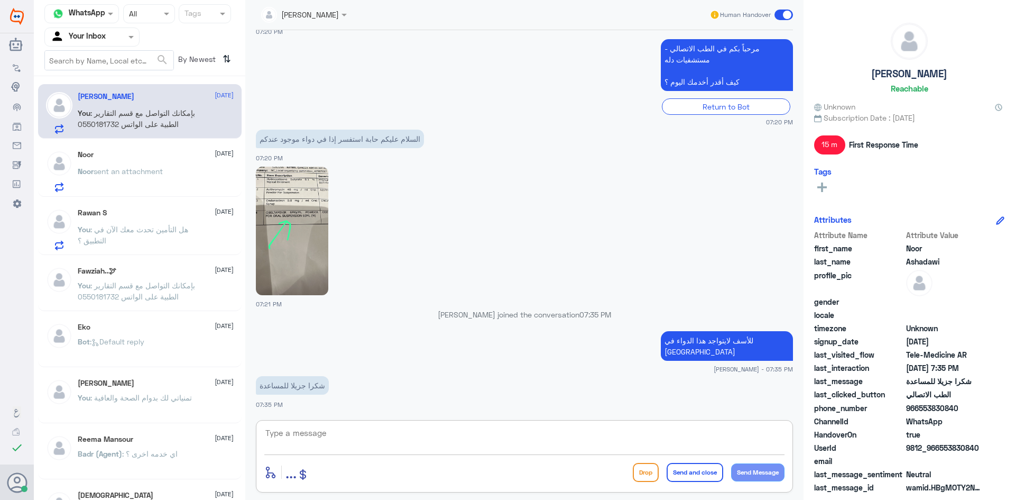
click at [418, 434] on textarea at bounding box center [524, 439] width 520 height 26
type textarea "العفو وتمنياتنا لك بدوام الصحة والعافية"
click at [698, 468] on button "Send and close" at bounding box center [695, 472] width 57 height 19
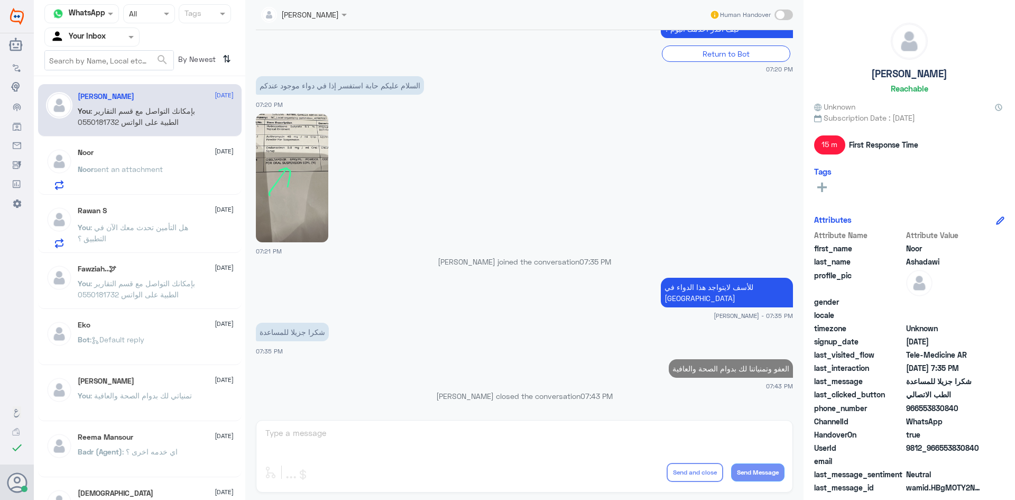
click at [147, 179] on p "Noor sent an attachment" at bounding box center [120, 176] width 85 height 26
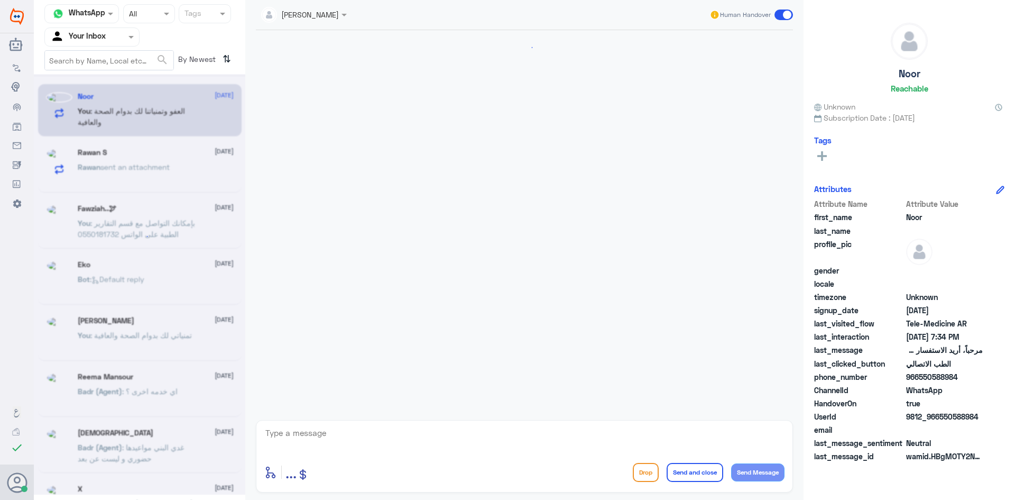
scroll to position [935, 0]
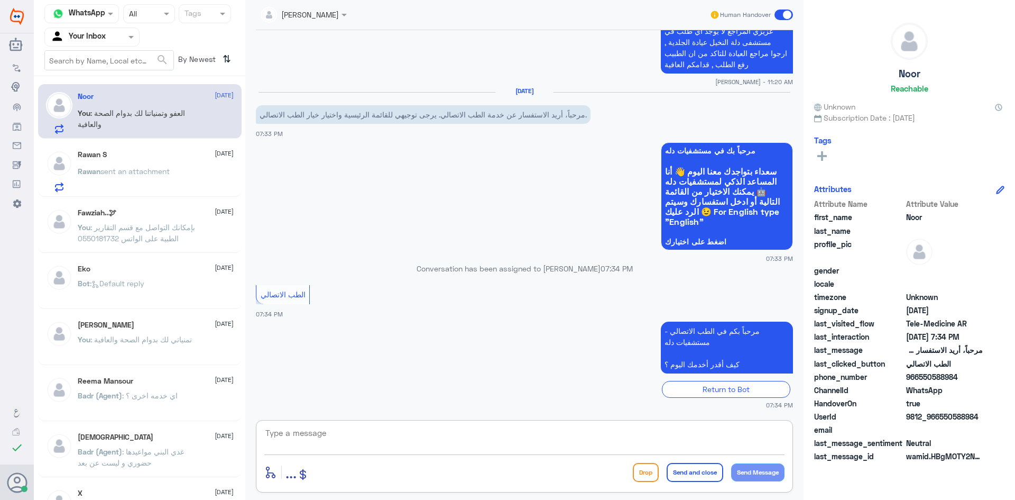
click at [494, 434] on textarea at bounding box center [524, 439] width 520 height 26
paste textarea "مرحبا معك [PERSON_NAME] من الطب الاتصالي"
type textarea "مرحبا معك [PERSON_NAME] من الطب الاتصالي"
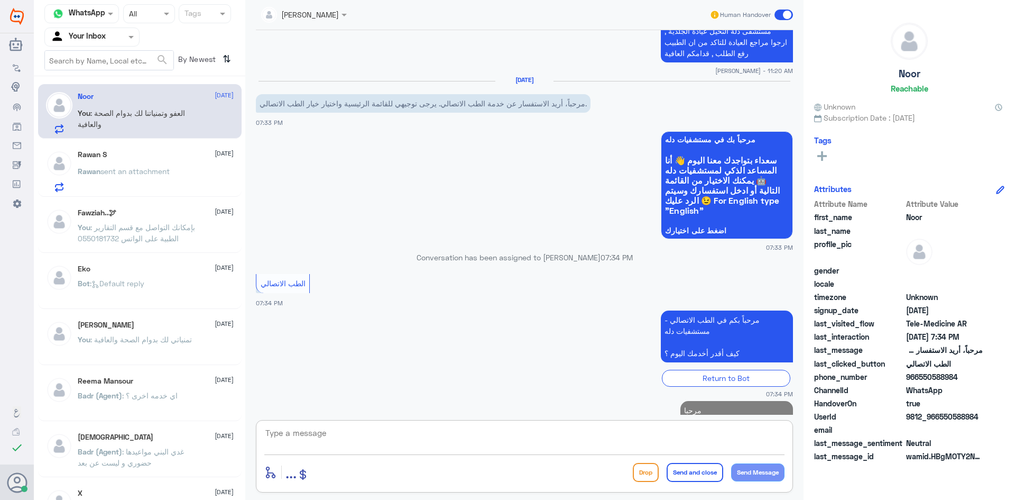
scroll to position [980, 0]
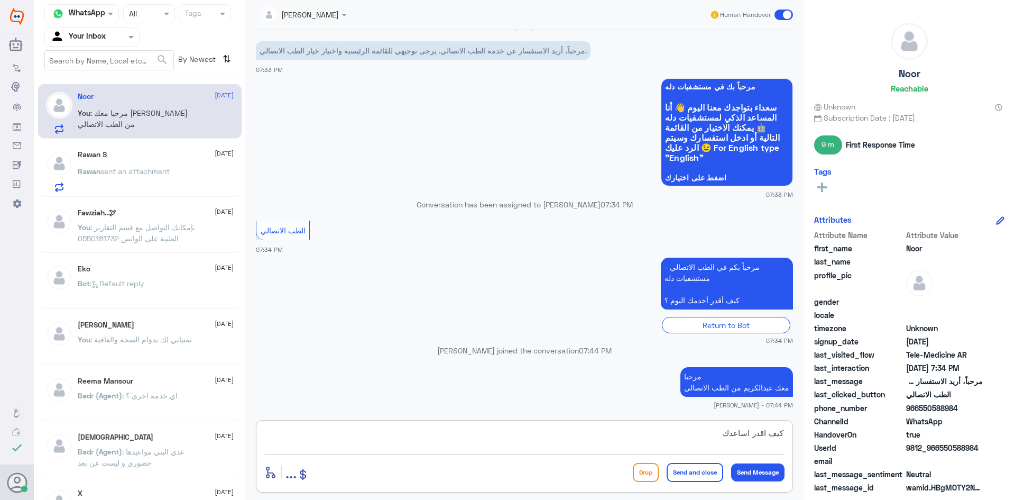
type textarea "كيف اقدر اساعدك"
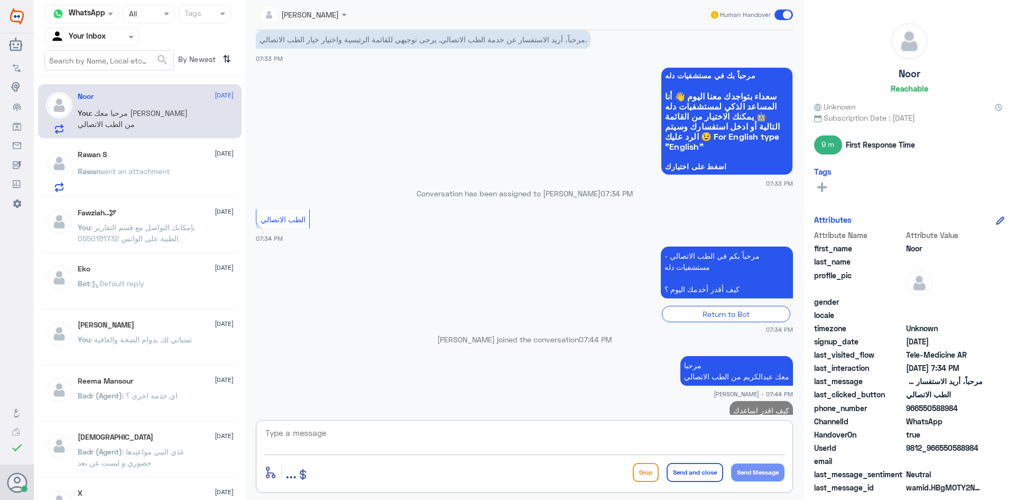
scroll to position [1013, 0]
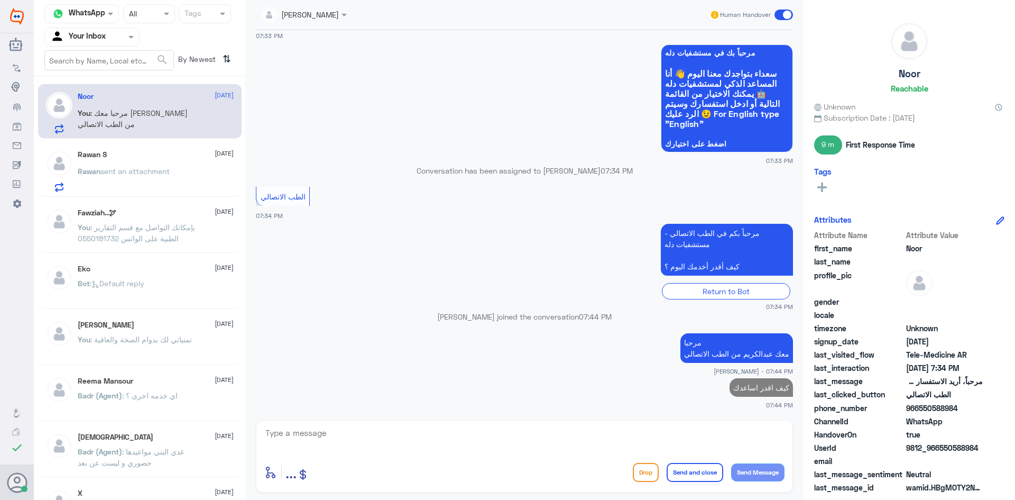
click at [178, 182] on div "Rawan sent an attachment" at bounding box center [156, 180] width 156 height 24
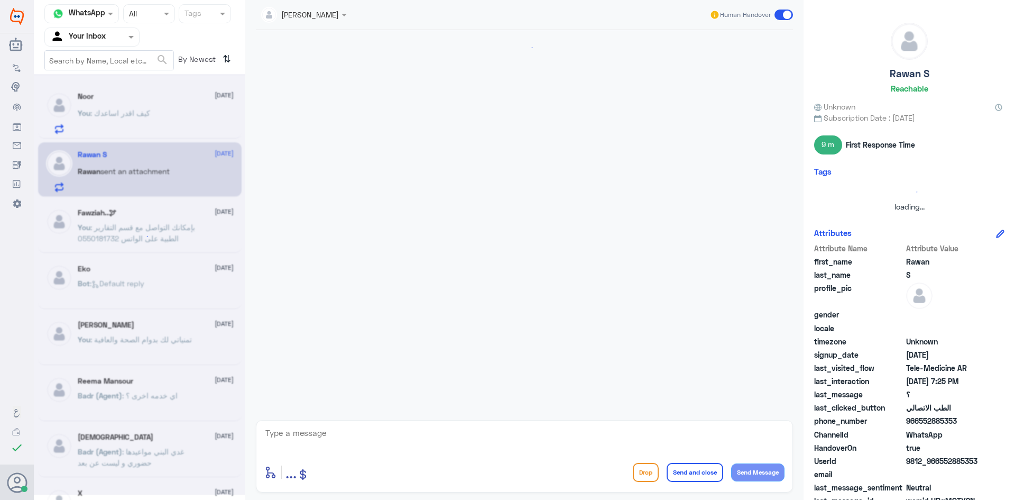
scroll to position [499, 0]
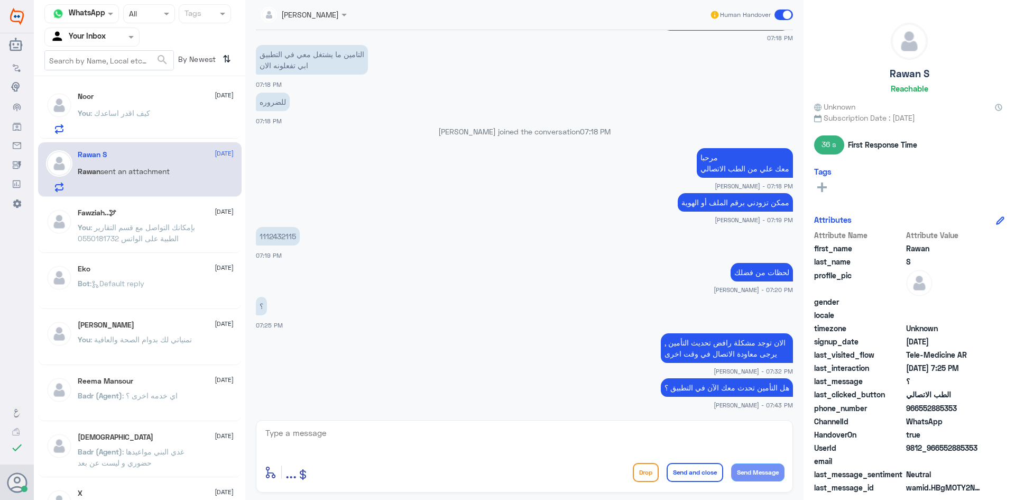
click at [154, 110] on div "You : كيف اقدر اساعدك" at bounding box center [156, 122] width 156 height 24
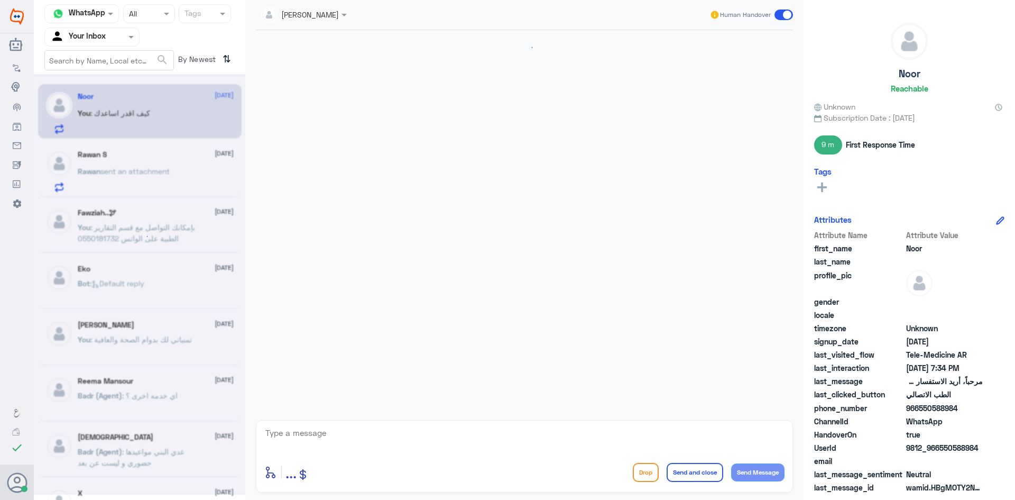
scroll to position [996, 0]
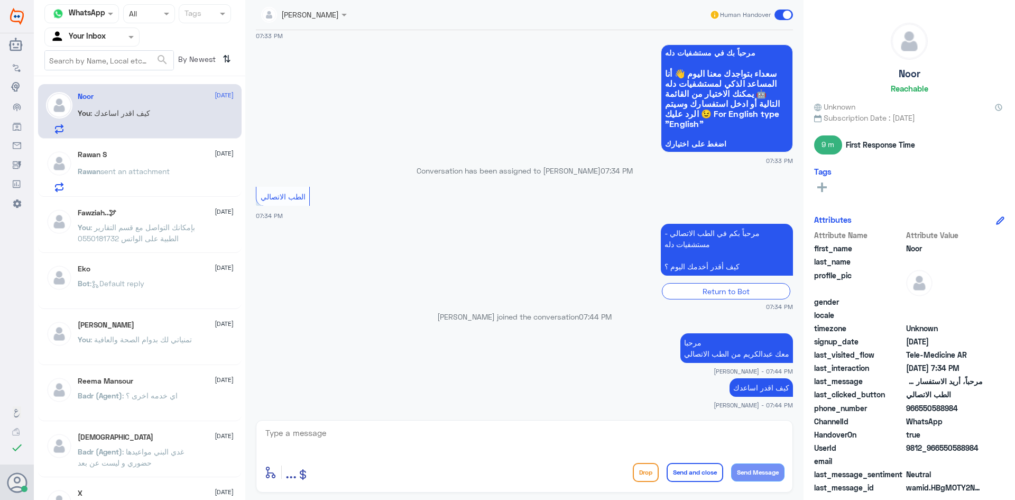
click at [149, 185] on p "Rawan sent an attachment" at bounding box center [124, 178] width 92 height 26
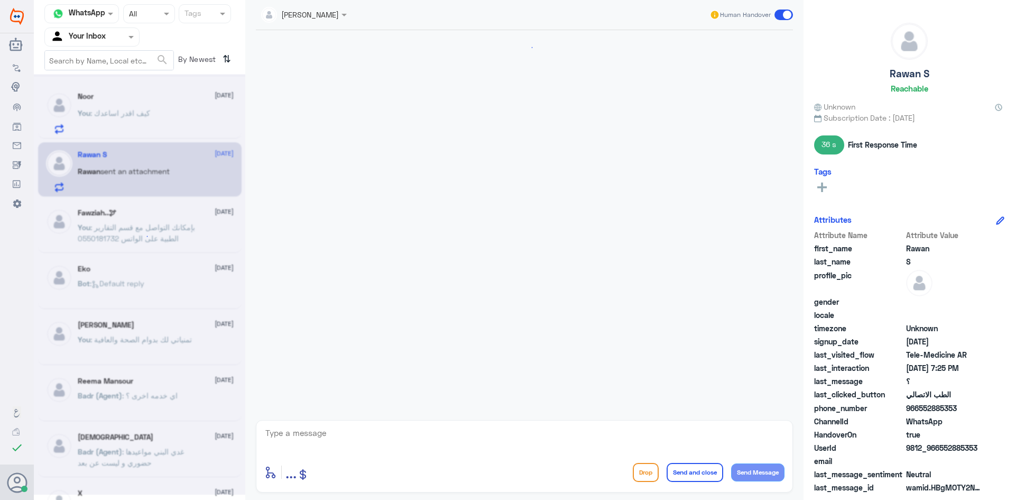
scroll to position [499, 0]
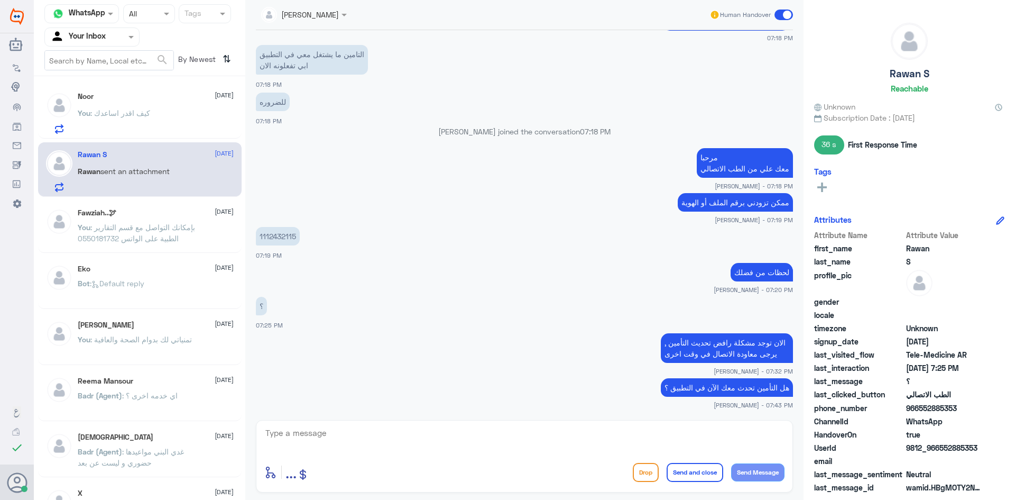
click at [173, 132] on div "You : كيف اقدر اساعدك" at bounding box center [156, 122] width 156 height 24
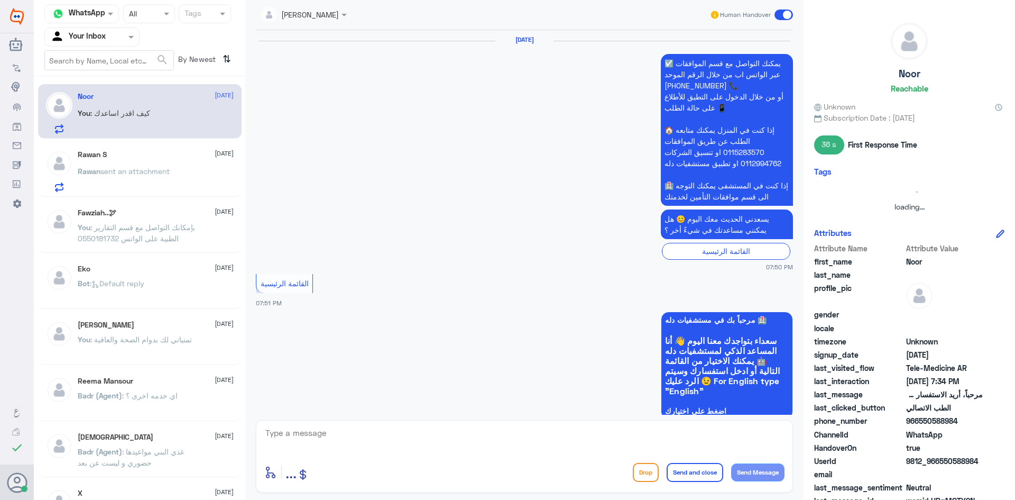
scroll to position [996, 0]
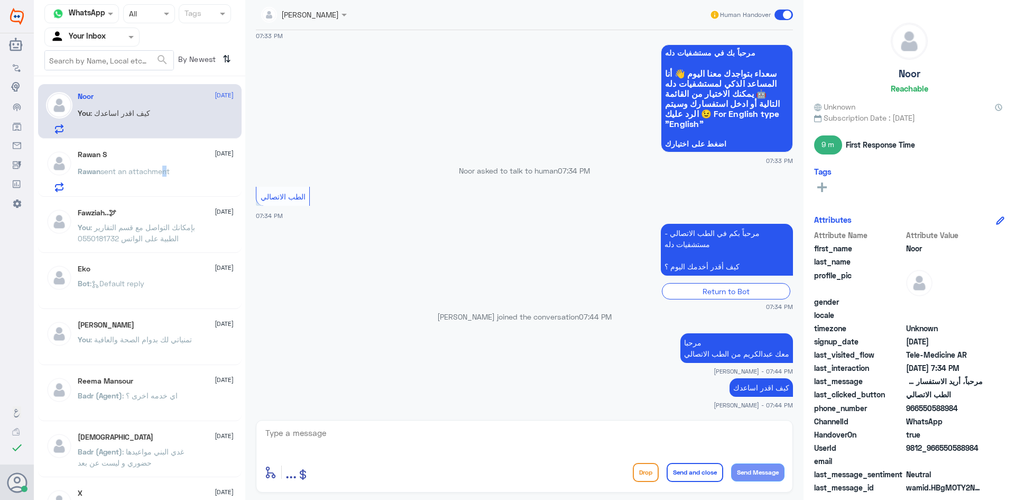
click at [163, 173] on span "sent an attachment" at bounding box center [134, 171] width 69 height 9
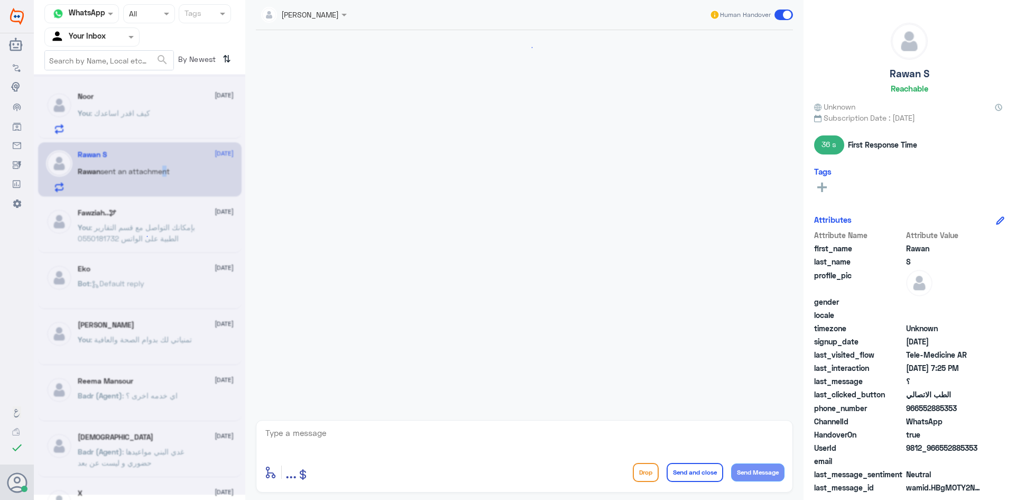
scroll to position [499, 0]
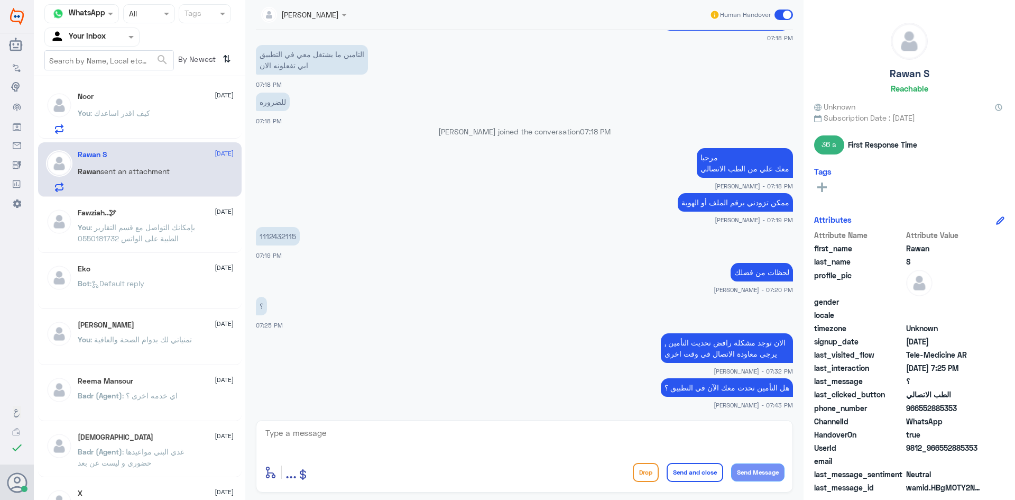
click at [179, 115] on div "You : كيف اقدر اساعدك" at bounding box center [156, 122] width 156 height 24
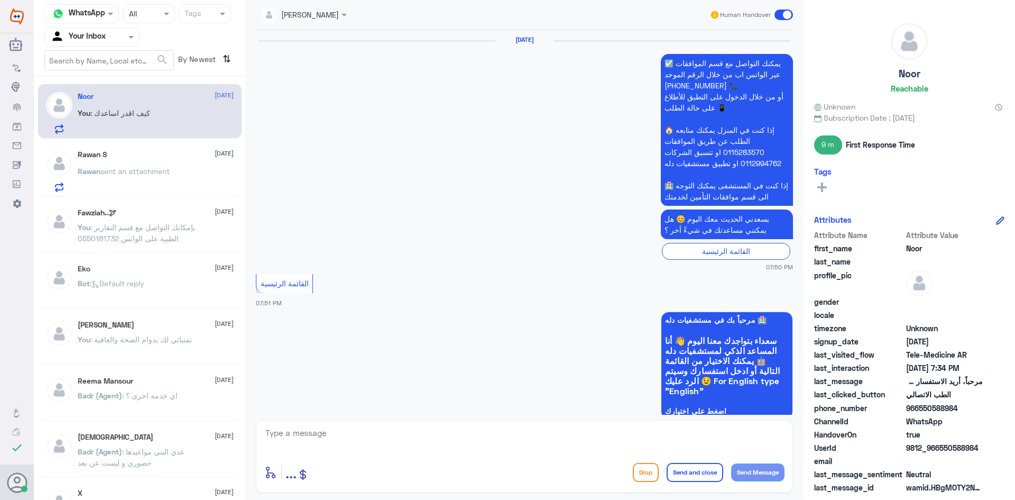
scroll to position [996, 0]
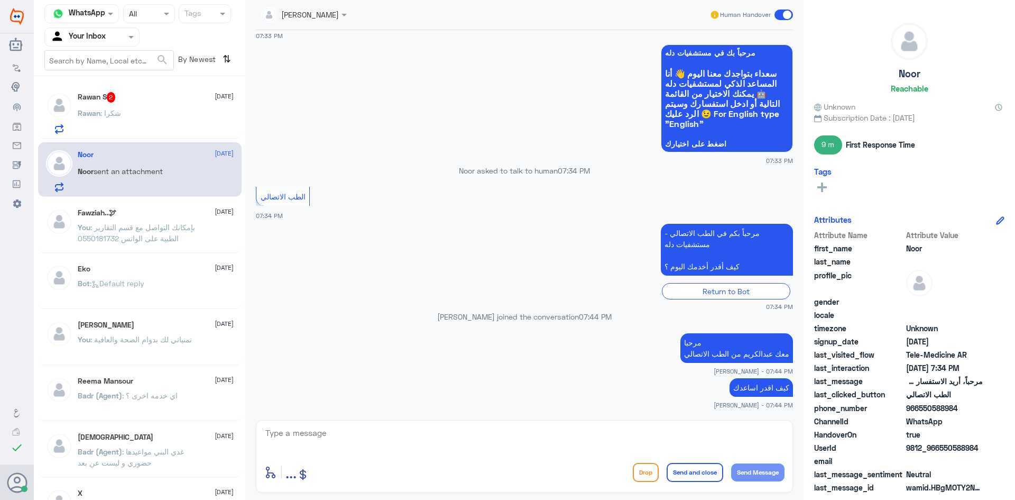
click at [127, 99] on div "Rawan S 2 13 October" at bounding box center [156, 97] width 156 height 11
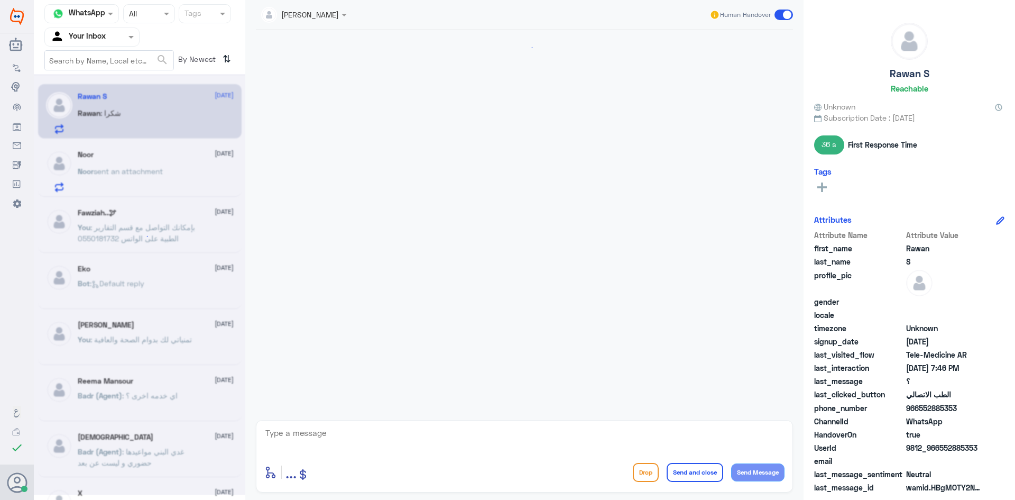
scroll to position [504, 0]
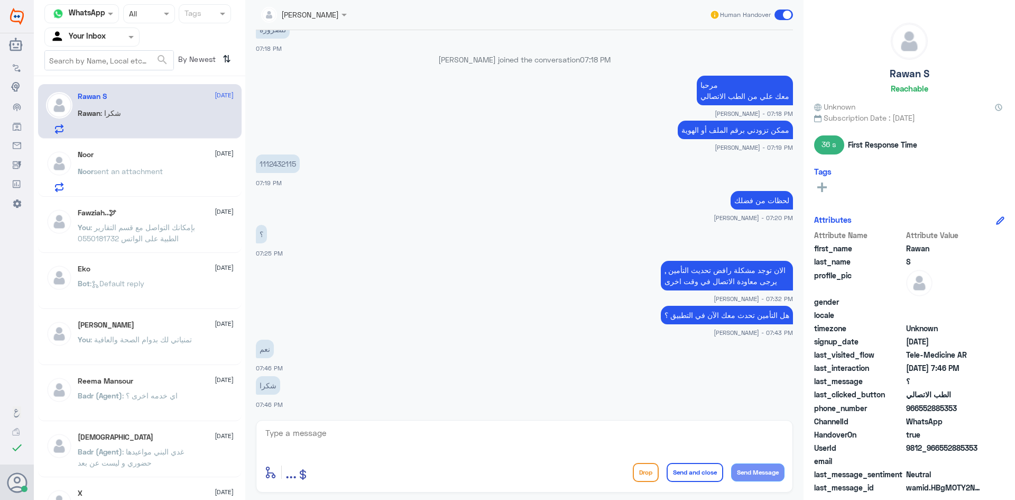
click at [472, 428] on textarea at bounding box center [524, 439] width 520 height 26
type textarea "ر"
paste textarea "سعدت بخدمتك"
type textarea "سعدت بخدمتك"
click at [709, 466] on button "Send and close" at bounding box center [695, 472] width 57 height 19
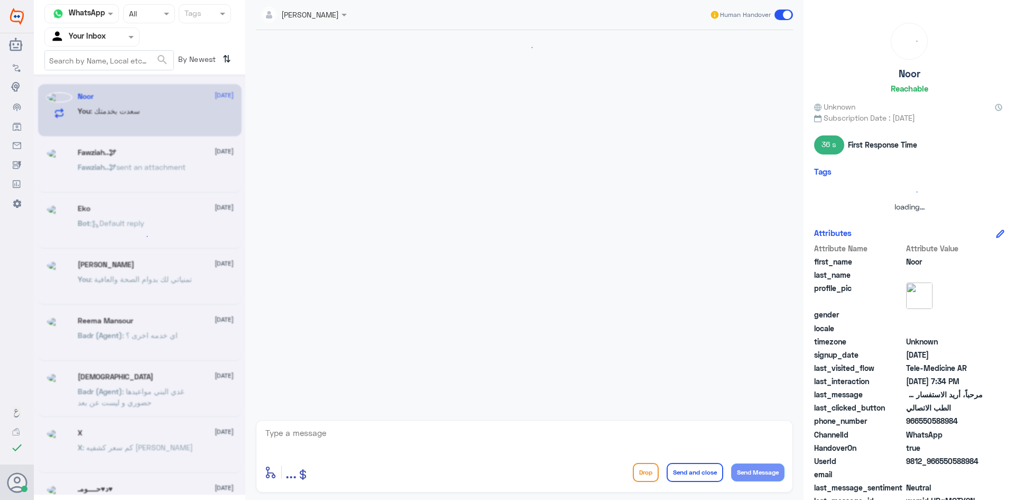
scroll to position [996, 0]
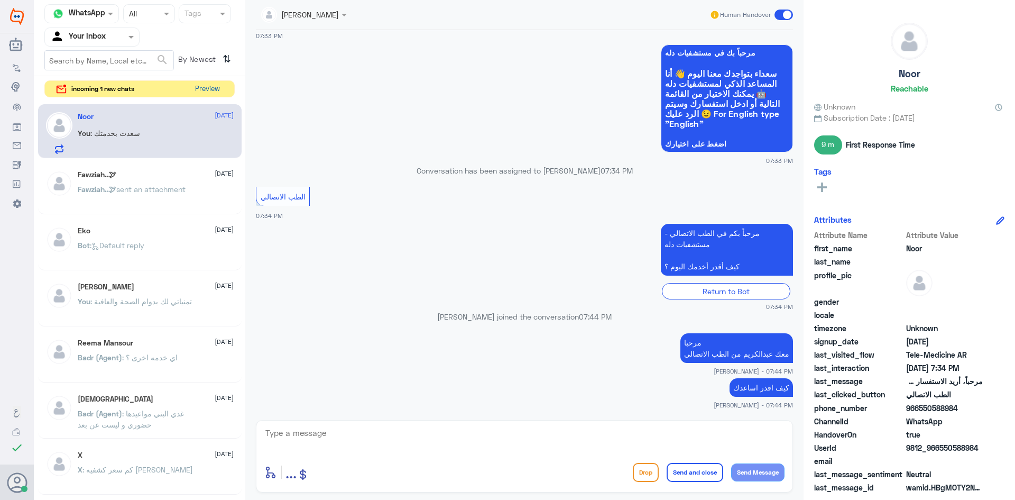
click at [197, 89] on button "Preview" at bounding box center [207, 89] width 33 height 16
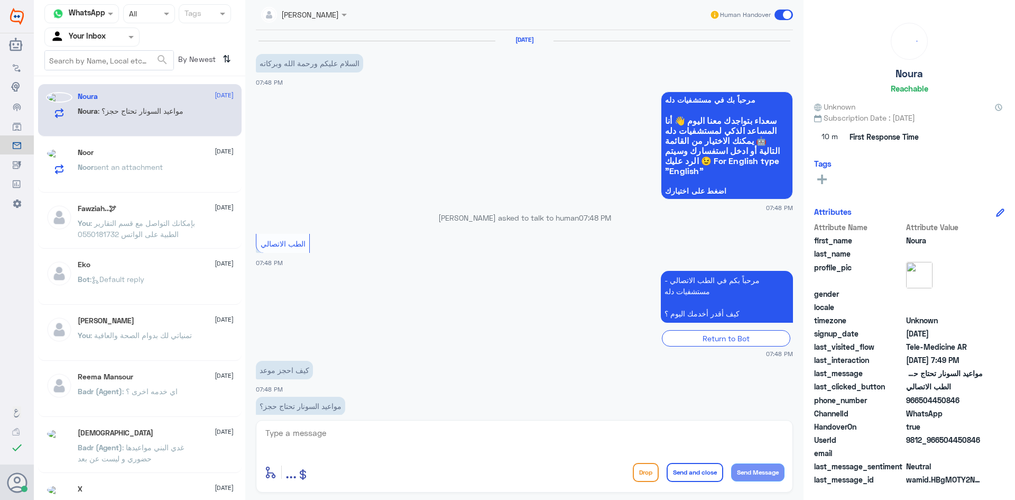
scroll to position [21, 0]
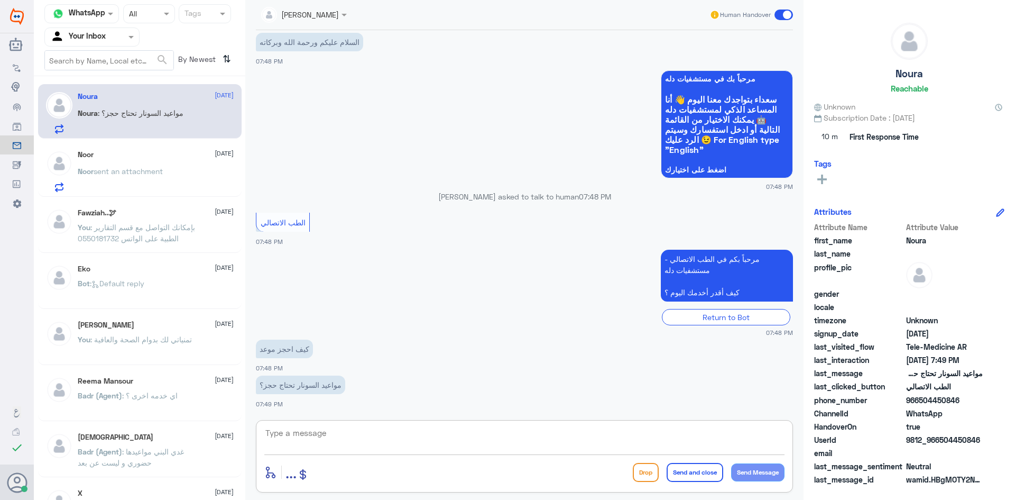
click at [563, 427] on textarea at bounding box center [524, 439] width 520 height 26
paste textarea "مرحبا معك عبدالكريم من الطب الاتصالي"
click at [748, 445] on textarea "مرحبا معك عبدالكريم من الطب الاتصالي" at bounding box center [524, 439] width 520 height 26
type textarea "مرحبا معك علي من الطب الاتصالي"
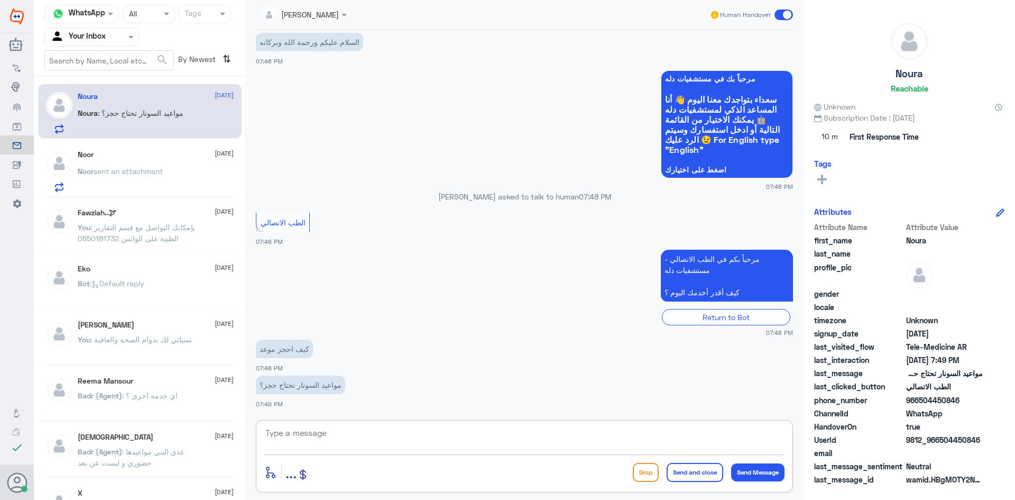
scroll to position [66, 0]
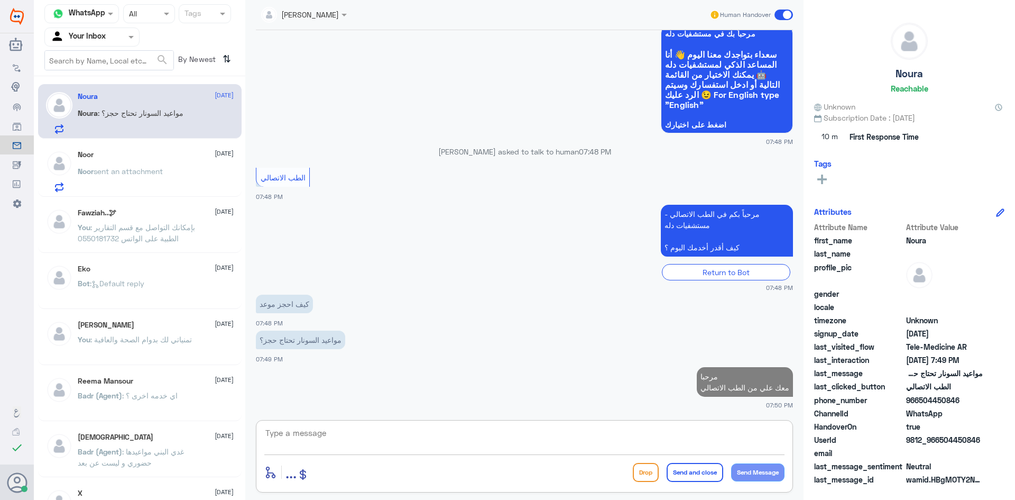
click at [516, 362] on div "مواعيد السونار تحتاج حجز؟ 07:49 PM" at bounding box center [524, 346] width 537 height 36
click at [544, 450] on textarea at bounding box center [524, 439] width 520 height 26
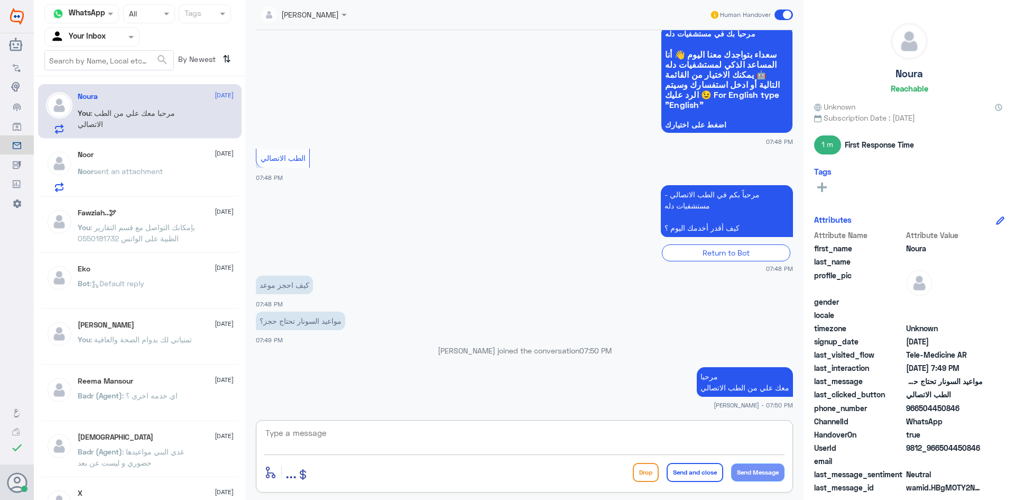
paste textarea "بإمكانك حجز موعد عن طريق التطبيق أو بالاتصال على الرقم الموحد 920012222"
drag, startPoint x: 753, startPoint y: 435, endPoint x: 744, endPoint y: 435, distance: 8.5
click at [744, 435] on textarea "بإمكانك حجز موعد عن طريق التطبيق أو بالاتصال على الرقم الموحد 920012222" at bounding box center [524, 439] width 520 height 26
click at [754, 433] on textarea "بإمكانك حجز موعد عن طريق التطبيق أو بالاتصال على الرقم الموحد 920012222" at bounding box center [524, 439] width 520 height 26
click at [753, 435] on textarea "بإمكانك حجز موعد عن طريق التطبيق أو بالاتصال على الرقم الموحد 920012222" at bounding box center [524, 439] width 520 height 26
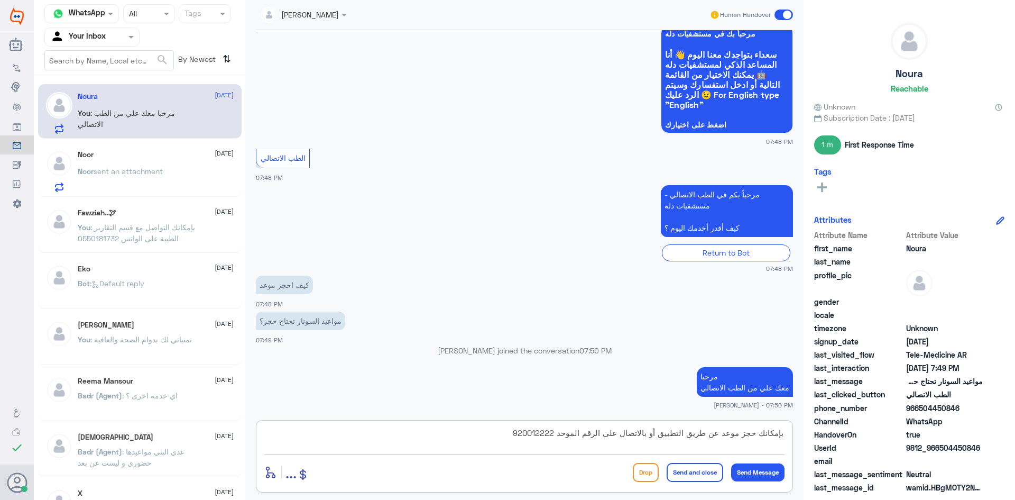
click at [755, 434] on textarea "بإمكانك حجز موعد عن طريق التطبيق أو بالاتصال على الرقم الموحد 920012222" at bounding box center [524, 439] width 520 height 26
drag, startPoint x: 651, startPoint y: 435, endPoint x: 811, endPoint y: 447, distance: 160.1
click at [811, 447] on div "Channel WhatsApp Status × All Tags Agent Filter Your Inbox search By Newest ⇅ N…" at bounding box center [524, 251] width 981 height 503
click at [717, 430] on textarea "للإستفسار يمكنك بالاتصال على الرقم الموحد 920012222" at bounding box center [524, 439] width 520 height 26
click at [714, 435] on textarea "للإستفسار يمكنك بالاتصال على الرقم الموحد 920012222" at bounding box center [524, 439] width 520 height 26
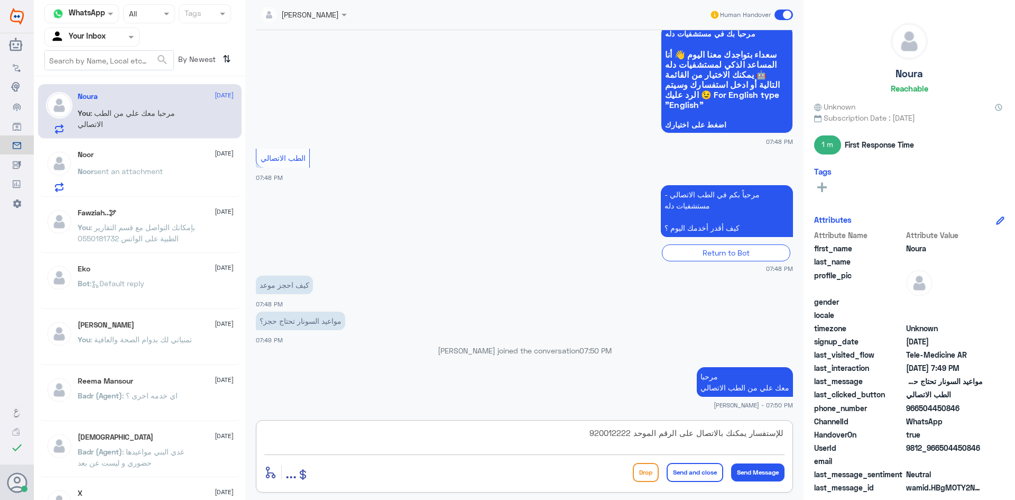
click at [717, 435] on textarea "للإستفسار يمكنك بالاتصال على الرقم الموحد 920012222" at bounding box center [524, 439] width 520 height 26
click at [588, 434] on textarea "للإستفسار يمكنك الاتصال على الرقم الموحد 920012222" at bounding box center [524, 439] width 520 height 26
type textarea "للإستفسار يمكنك الاتصال على الرقم الموحد 920012222."
click at [704, 471] on button "Send and close" at bounding box center [695, 472] width 57 height 19
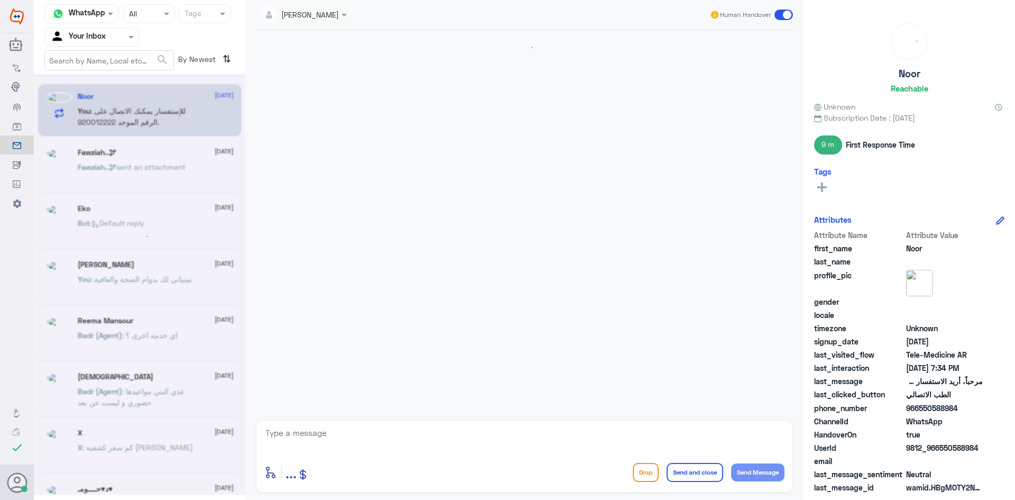
scroll to position [996, 0]
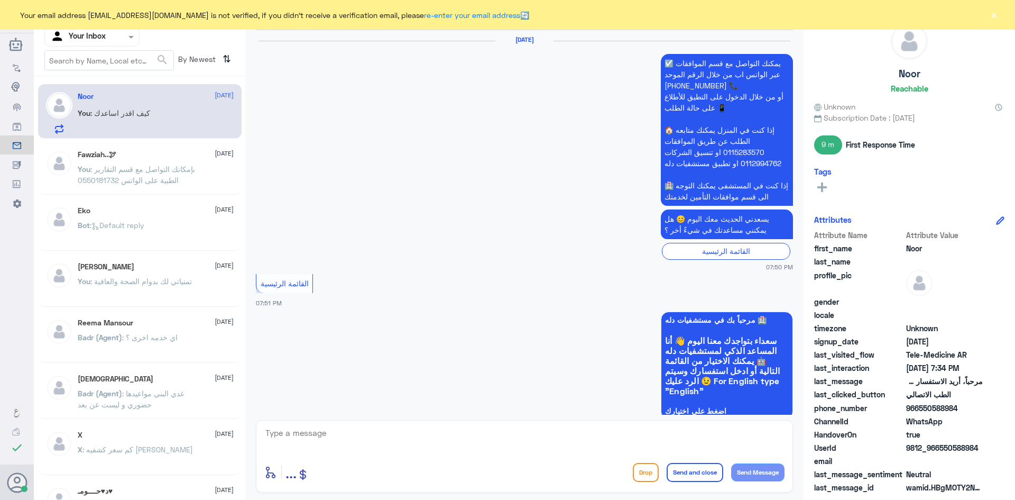
scroll to position [996, 0]
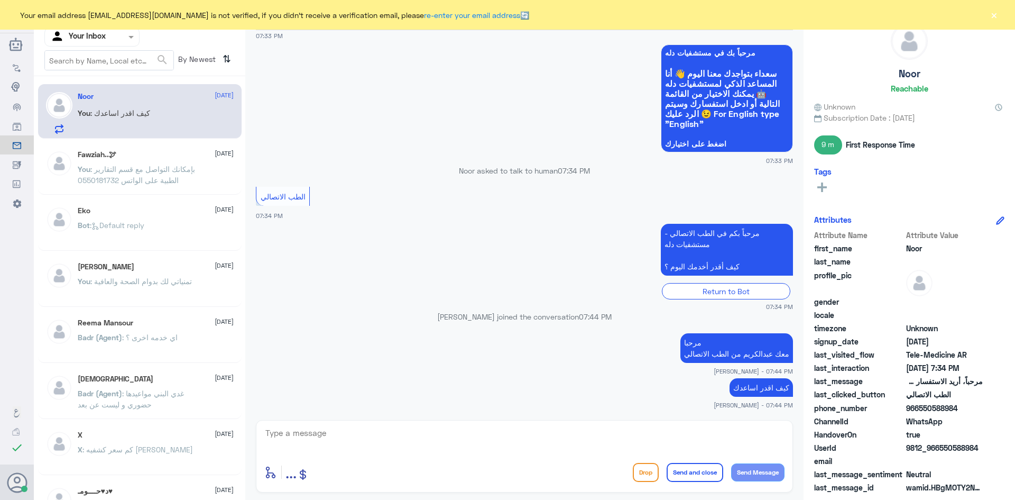
click at [999, 16] on div "Your email address [EMAIL_ADDRESS][DOMAIN_NAME] is not verified, if you didn't …" at bounding box center [507, 15] width 1015 height 30
click at [996, 16] on button "×" at bounding box center [993, 15] width 11 height 11
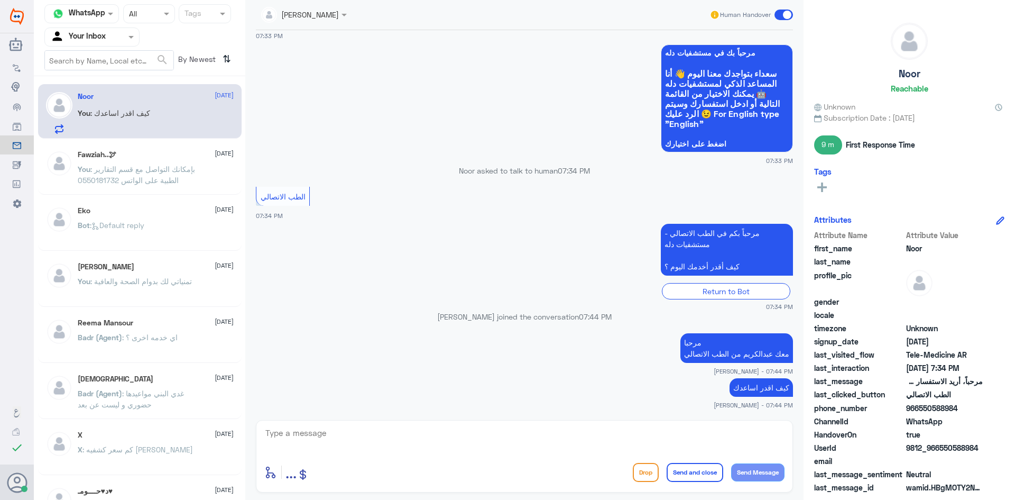
click at [781, 13] on span at bounding box center [783, 15] width 19 height 11
click at [0, 0] on input "checkbox" at bounding box center [0, 0] width 0 height 0
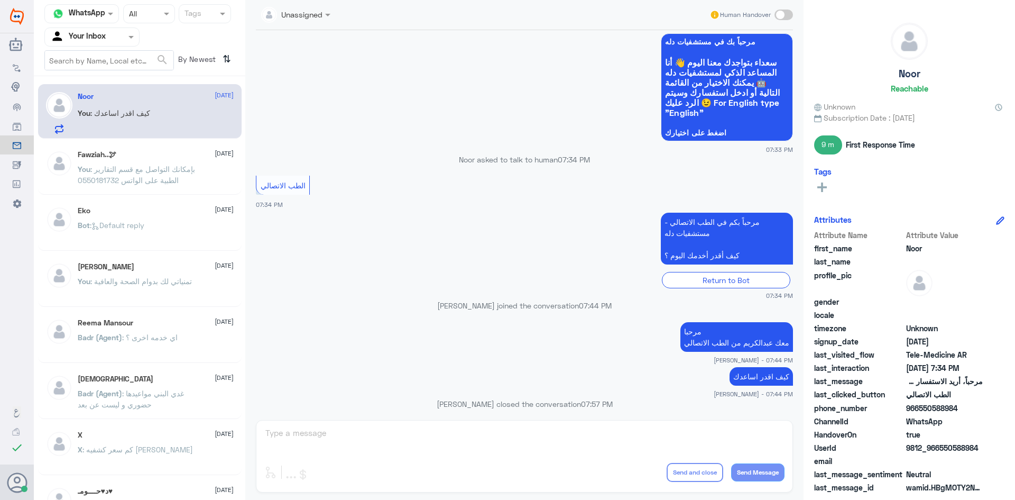
scroll to position [1015, 0]
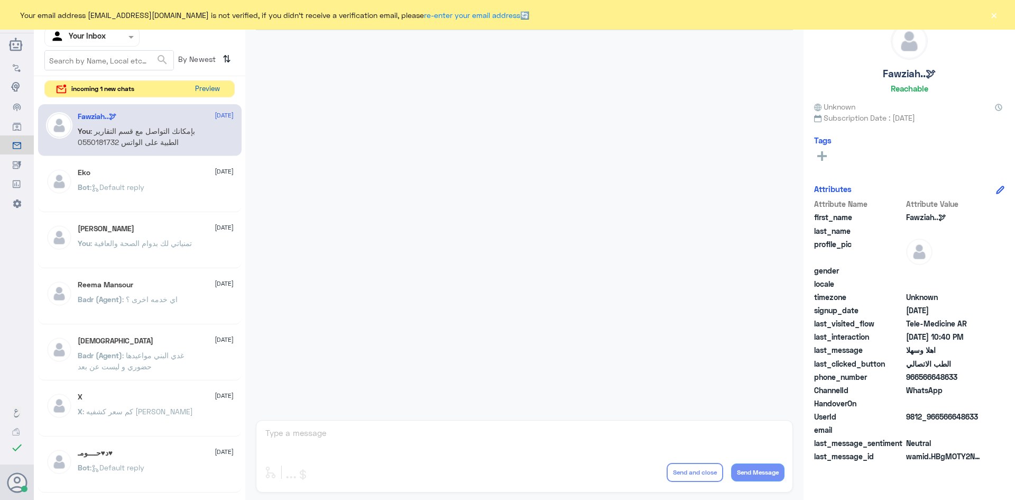
click at [220, 86] on button "Preview" at bounding box center [207, 89] width 33 height 16
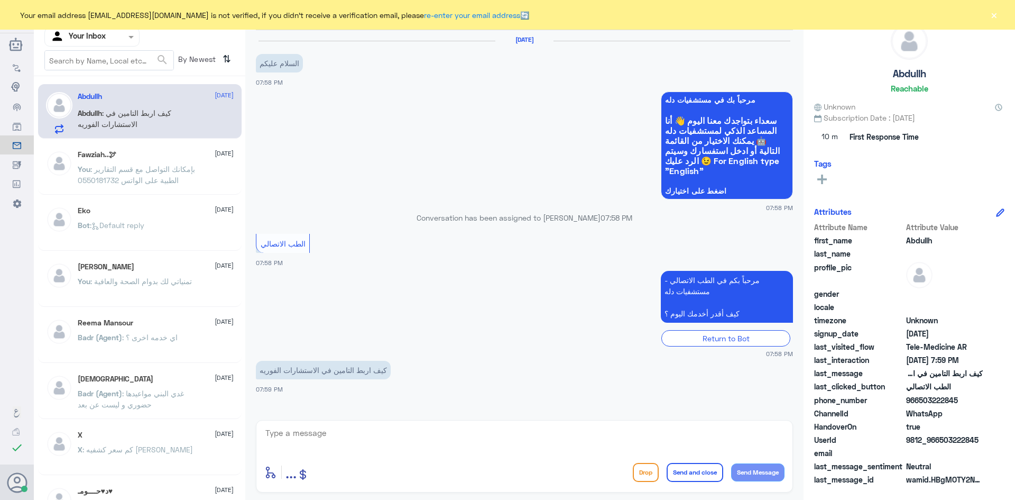
click at [519, 441] on textarea at bounding box center [524, 439] width 520 height 26
type textarea "V"
paste textarea "مرحبا معك [PERSON_NAME] من الطب الاتصالي"
click at [747, 443] on textarea "مرحبا معك [PERSON_NAME] من الطب الاتصالي" at bounding box center [524, 439] width 520 height 26
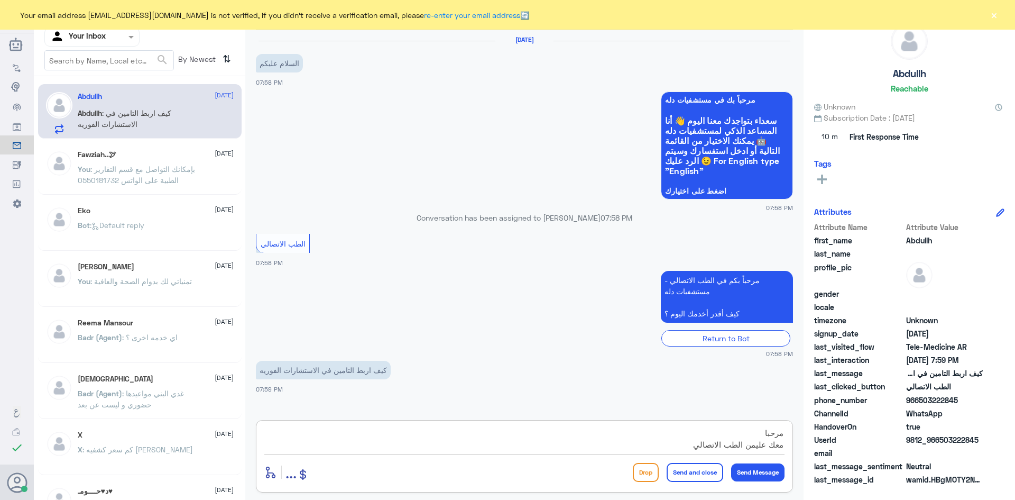
type textarea "مرحبا معك علي من الطب الاتصالي"
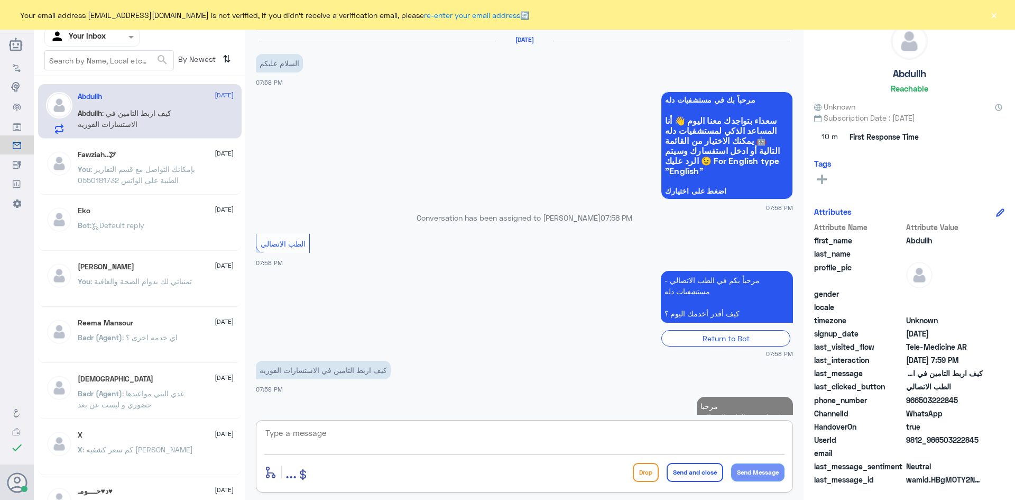
scroll to position [30, 0]
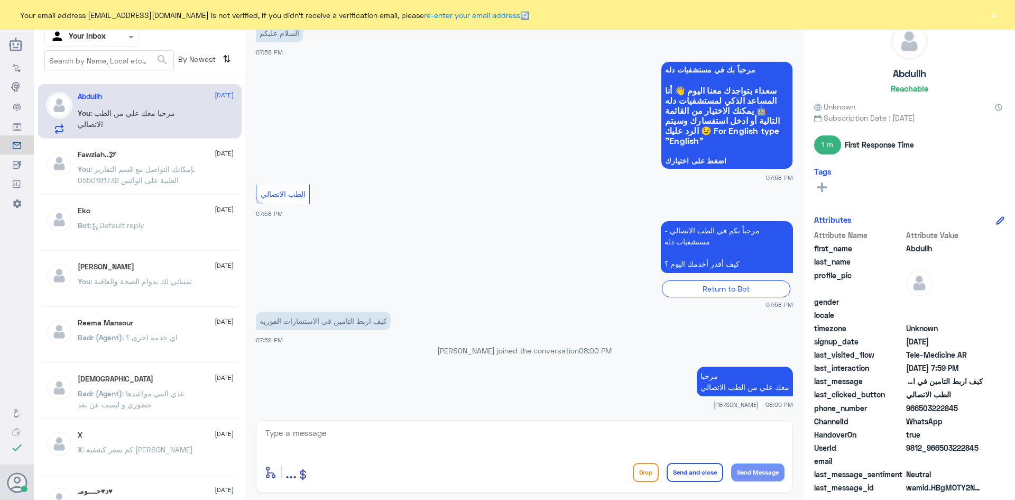
click at [292, 442] on textarea at bounding box center [524, 439] width 520 height 26
paste textarea "ممكن تزودني برقم الملف أو الهوية"
type textarea "ممكن تزودني برقم الملف أو الهوية"
click at [772, 475] on button "Send Message" at bounding box center [757, 472] width 53 height 18
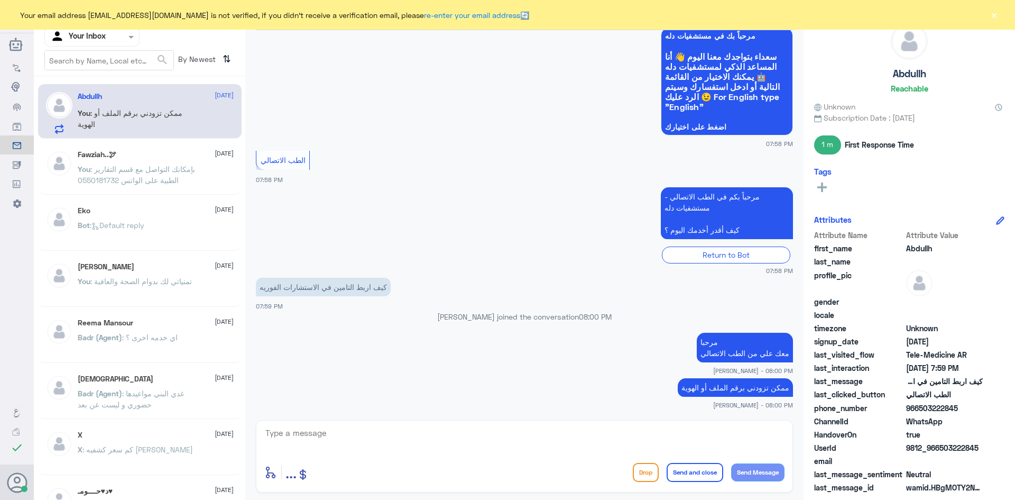
drag, startPoint x: 981, startPoint y: 449, endPoint x: 939, endPoint y: 451, distance: 42.4
click at [939, 451] on span "9812_966503222845" at bounding box center [944, 447] width 77 height 11
copy span "503222845"
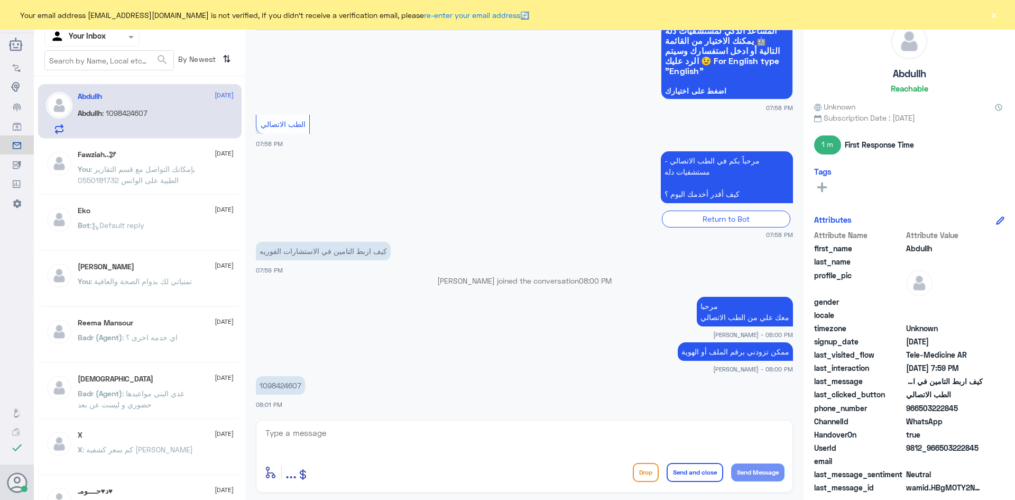
click at [292, 377] on p "1098424607" at bounding box center [280, 385] width 49 height 19
click at [292, 378] on p "1098424607" at bounding box center [280, 385] width 49 height 19
copy p "1098424607"
click at [415, 437] on textarea at bounding box center [524, 439] width 520 height 26
type textarea "لحظات من فضلك"
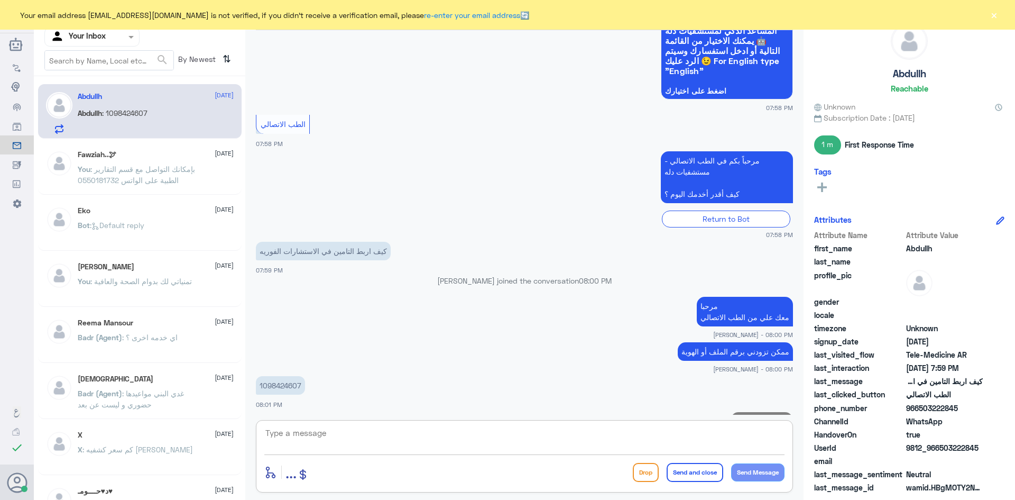
scroll to position [134, 0]
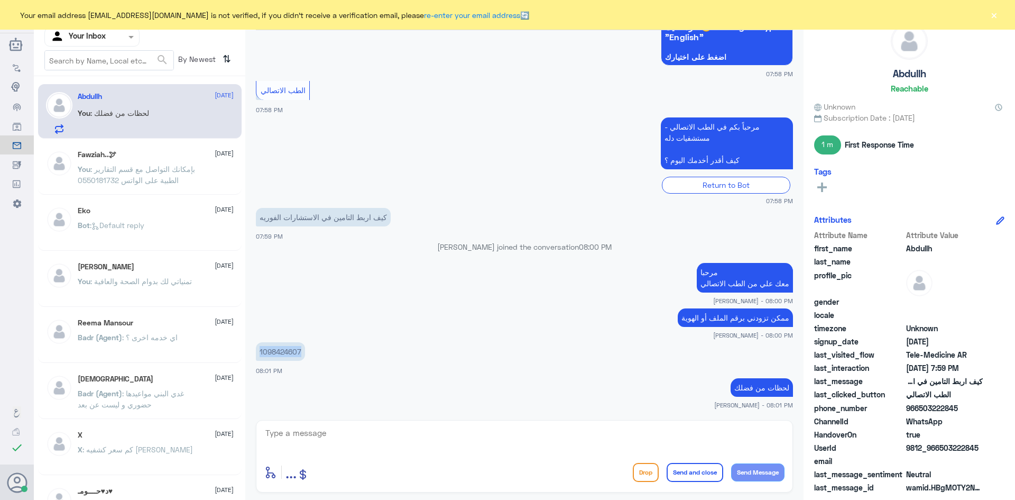
drag, startPoint x: 301, startPoint y: 348, endPoint x: 254, endPoint y: 348, distance: 47.6
click at [254, 348] on div "13 Oct 2025 السلام عليكم 07:58 PM مرحباً بك في مستشفيات دله سعداء بتواجدك معنا …" at bounding box center [525, 222] width 548 height 384
click at [600, 441] on textarea at bounding box center [524, 439] width 520 height 26
type textarea "ل"
type textarea "لايوجد ملف في رقم الهوية هذا"
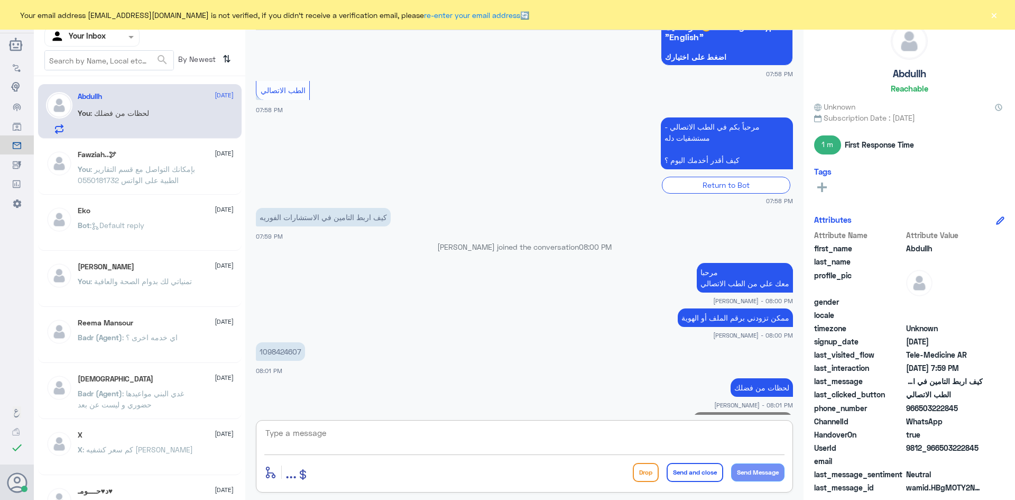
scroll to position [168, 0]
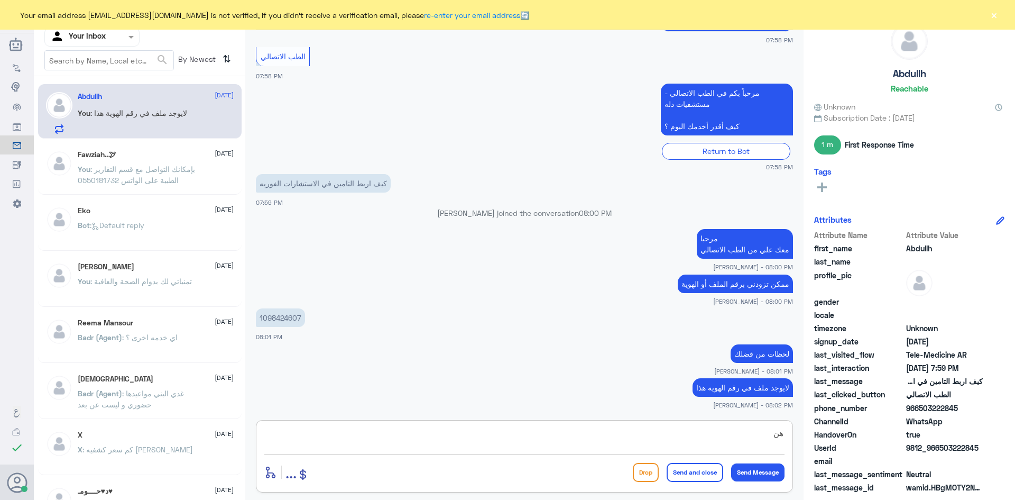
type textarea "ه"
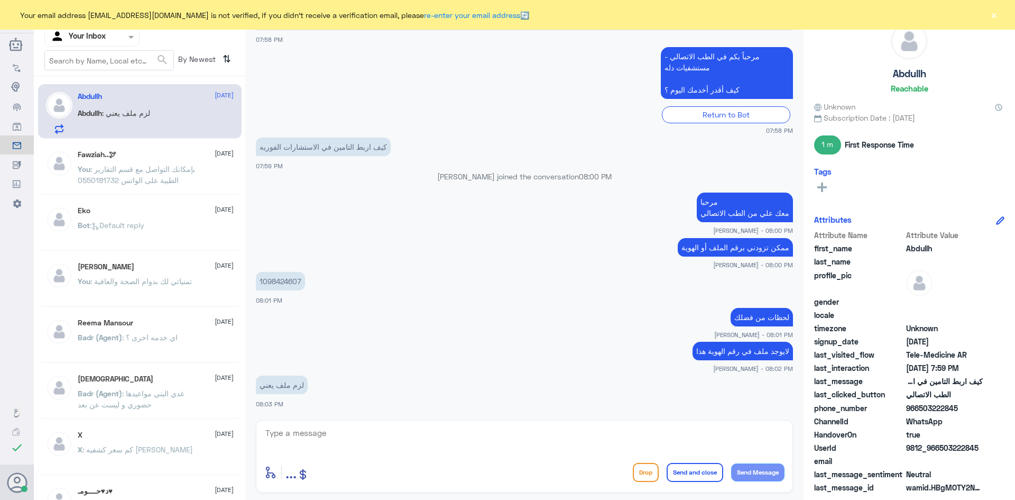
click at [556, 423] on div "enter flow name ... Drop Send and close Send Message" at bounding box center [524, 456] width 537 height 72
click at [538, 447] on textarea at bounding box center [524, 439] width 520 height 26
type textarea "ب"
paste textarea "بإمكانك حجز موعد عن طريق التطبيق أو بالاتصال على الرقم الموحد 920012222"
drag, startPoint x: 755, startPoint y: 434, endPoint x: 653, endPoint y: 432, distance: 102.0
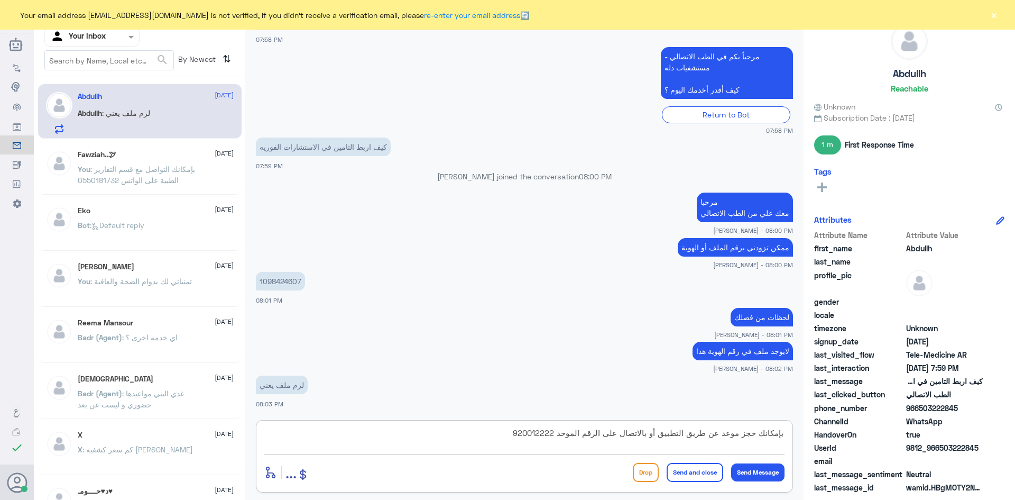
click at [653, 432] on textarea "بإمكانك حجز موعد عن طريق التطبيق أو بالاتصال على الرقم الموحد 920012222" at bounding box center [524, 439] width 520 height 26
type textarea "بإمكانك بالاتصال على الرقم الموحد 920012222"
type textarea "نعم"
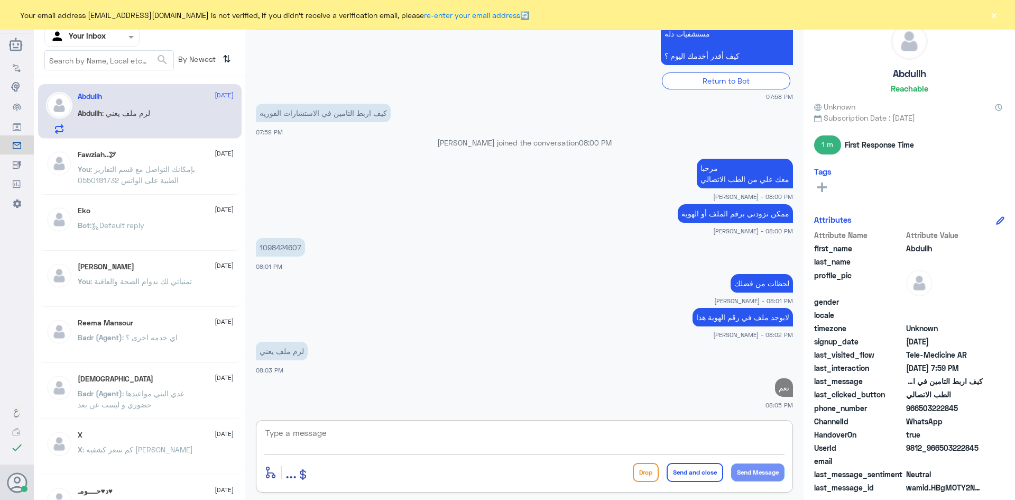
paste textarea "بإمكانك بالاتصال على الرقم الموحد 920012222"
type textarea "بإمكانك بالاتصال على الرقم الموحد 920012222"
click at [756, 471] on button "Send Message" at bounding box center [757, 472] width 53 height 18
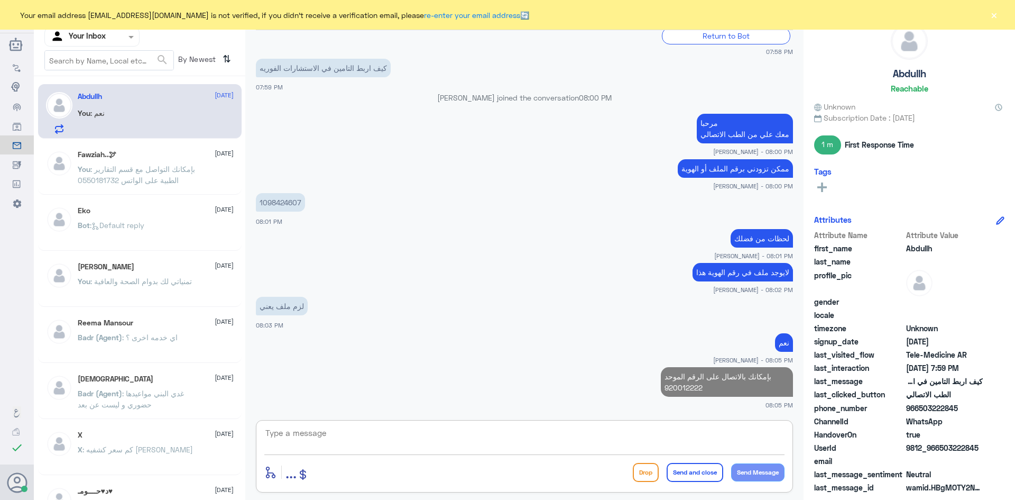
click at [744, 440] on textarea at bounding box center [524, 439] width 520 height 26
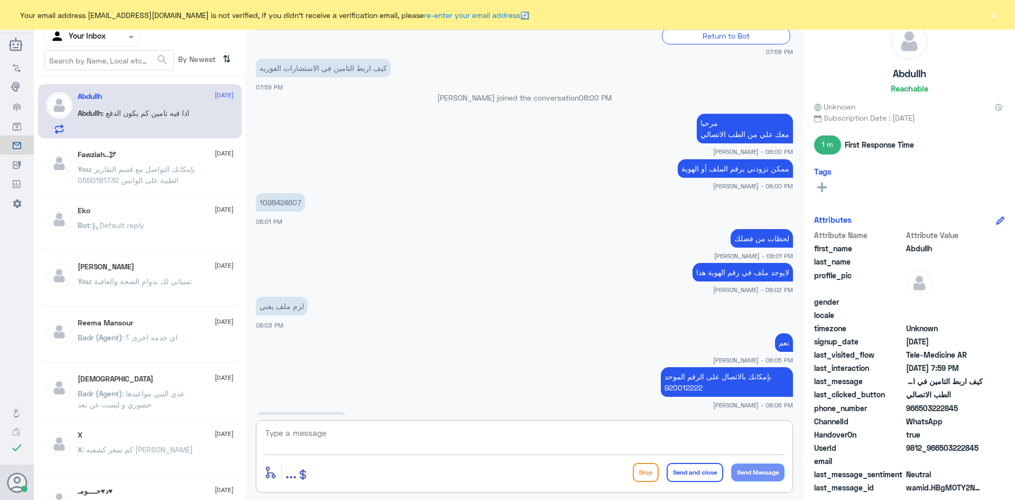
scroll to position [319, 0]
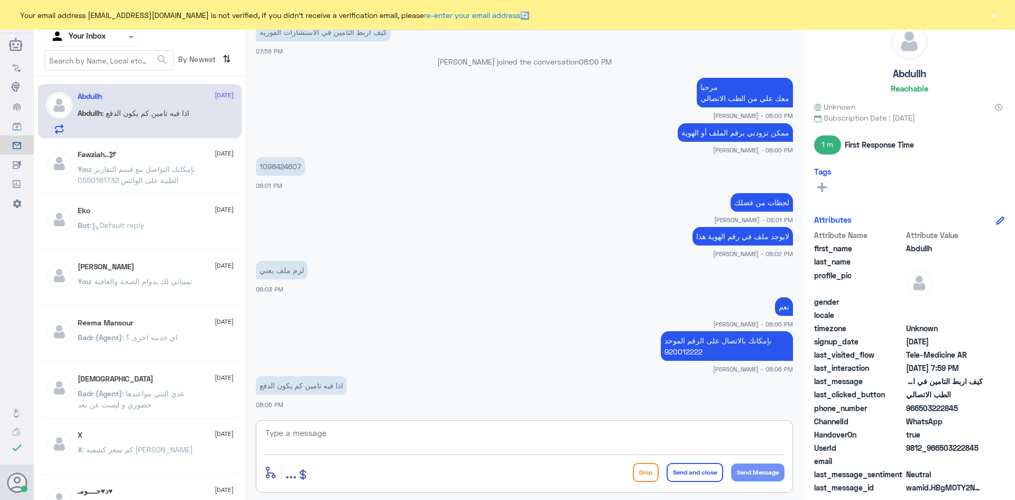
click at [537, 437] on textarea at bounding box center [524, 439] width 520 height 26
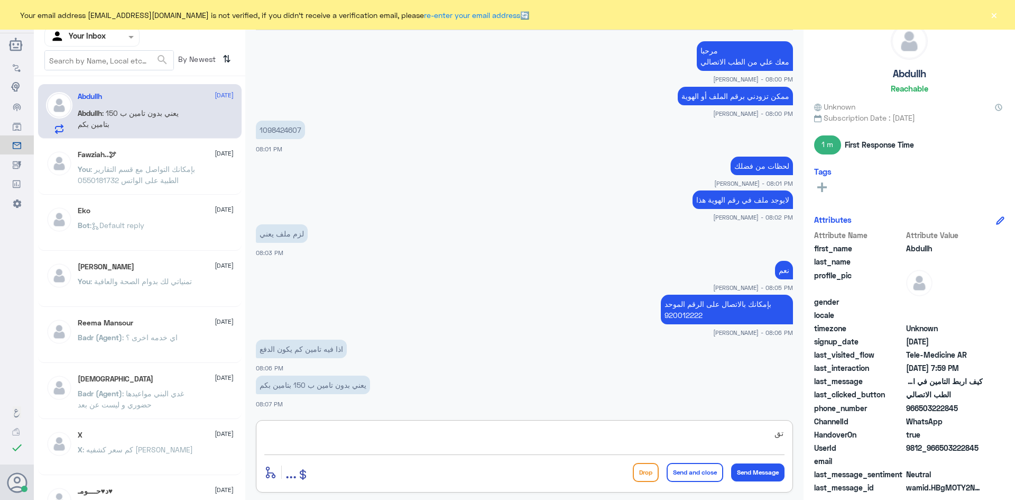
type textarea "ت"
type textarea "ع"
type textarea "نسبة التحمل على حسب بوليصة التأمين"
click at [785, 438] on div "نسبة التحمل على حسب بوليصة التأمين enter flow name ... Drop Send and close Send…" at bounding box center [524, 456] width 537 height 72
click at [760, 469] on button "Send Message" at bounding box center [757, 472] width 53 height 18
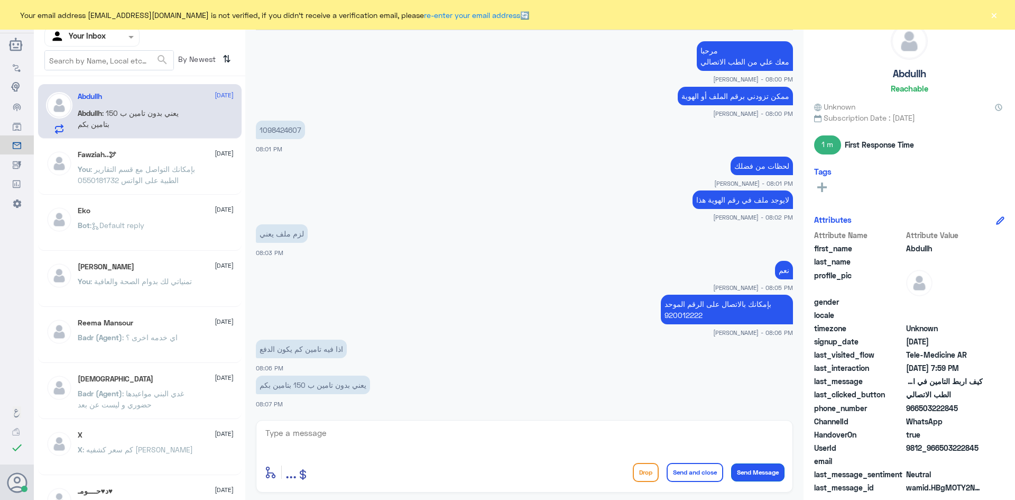
scroll to position [389, 0]
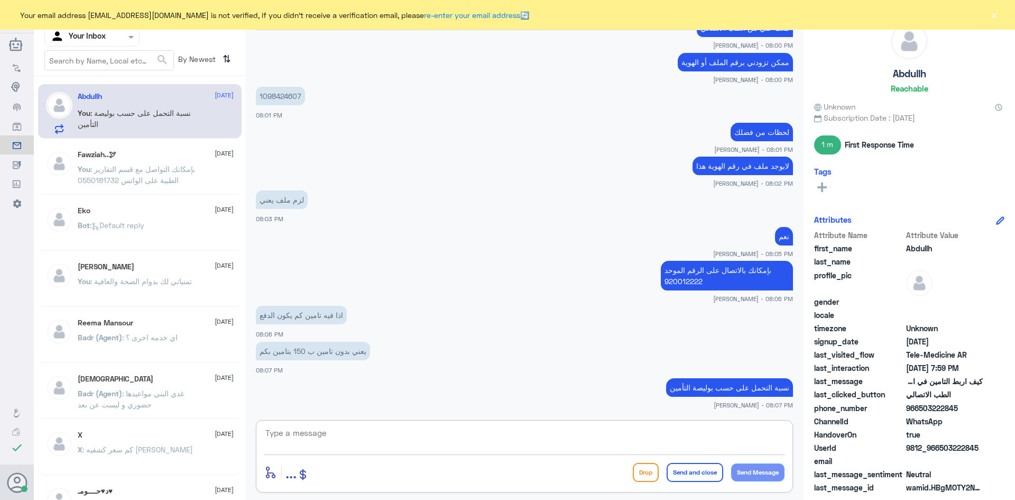
click at [570, 437] on textarea at bounding box center [524, 439] width 520 height 26
drag, startPoint x: 418, startPoint y: 88, endPoint x: 553, endPoint y: 45, distance: 141.8
click at [420, 88] on app-msgs-text "1098424607" at bounding box center [524, 97] width 537 height 20
click at [997, 16] on button "×" at bounding box center [993, 15] width 11 height 11
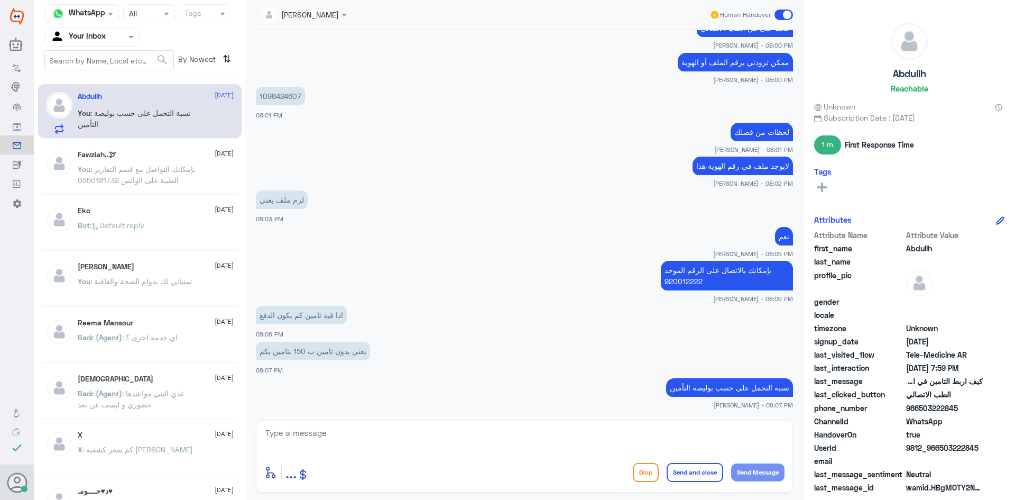
click at [777, 18] on span at bounding box center [783, 15] width 19 height 11
click at [0, 0] on input "checkbox" at bounding box center [0, 0] width 0 height 0
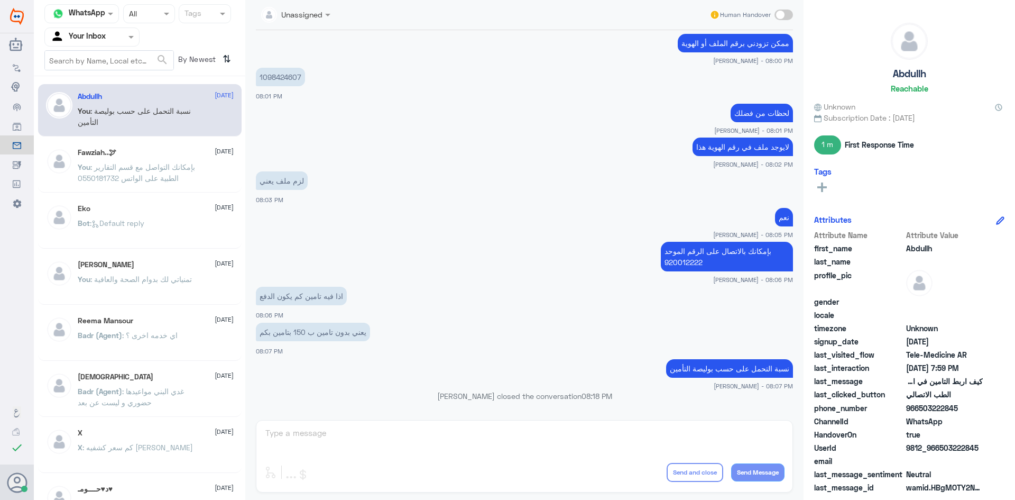
click at [144, 165] on span ": بإمكانك التواصل مع قسم التقارير الطبية على الواتس 0550181732" at bounding box center [136, 172] width 117 height 20
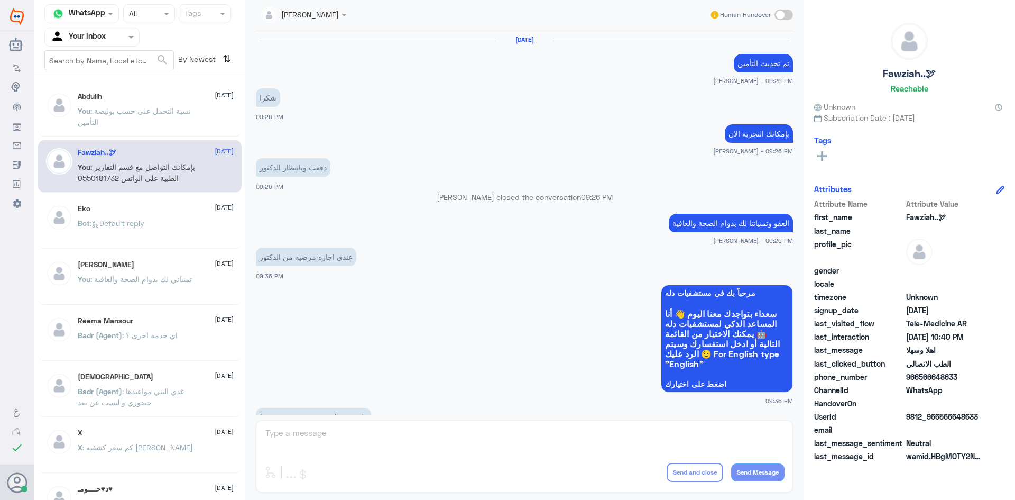
scroll to position [527, 0]
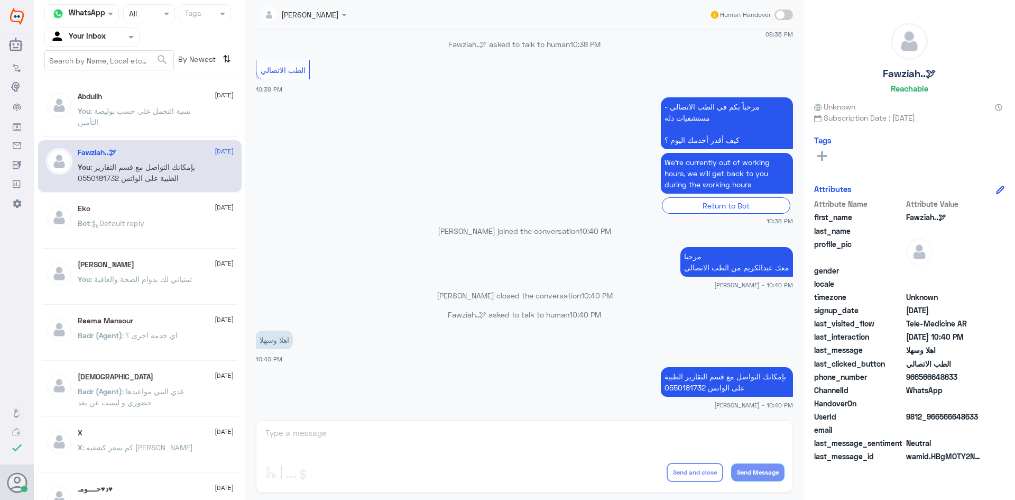
click at [161, 111] on span ": نسبة التحمل على حسب بوليصة التأمين" at bounding box center [134, 116] width 113 height 20
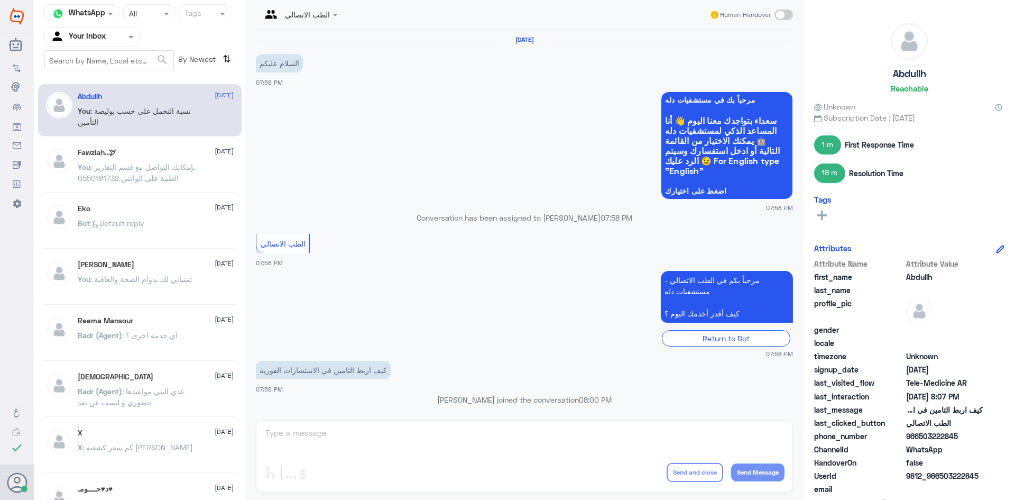
scroll to position [428, 0]
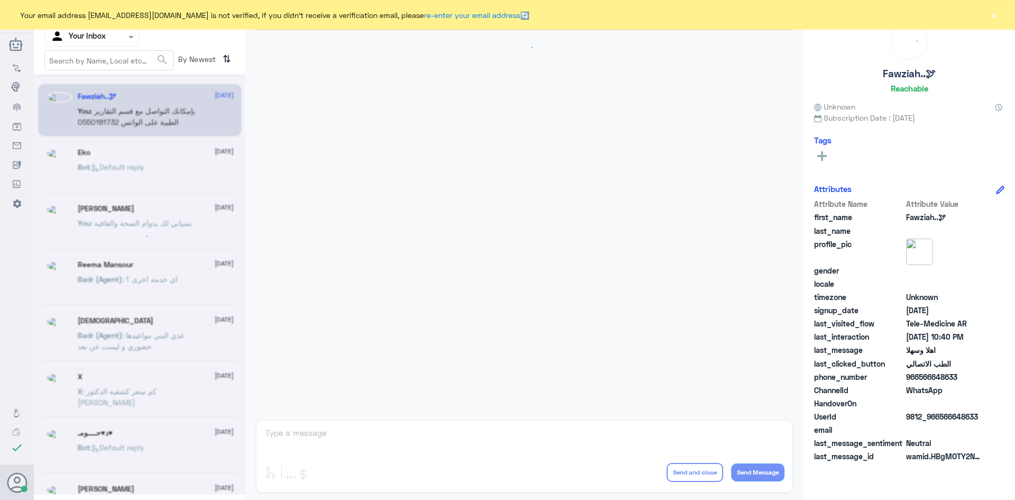
scroll to position [527, 0]
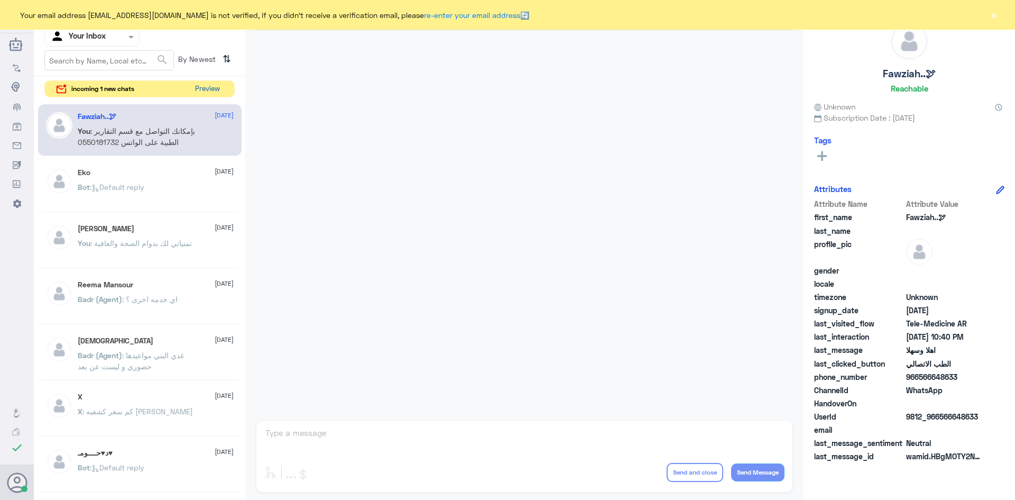
click at [214, 89] on button "Preview" at bounding box center [207, 89] width 33 height 16
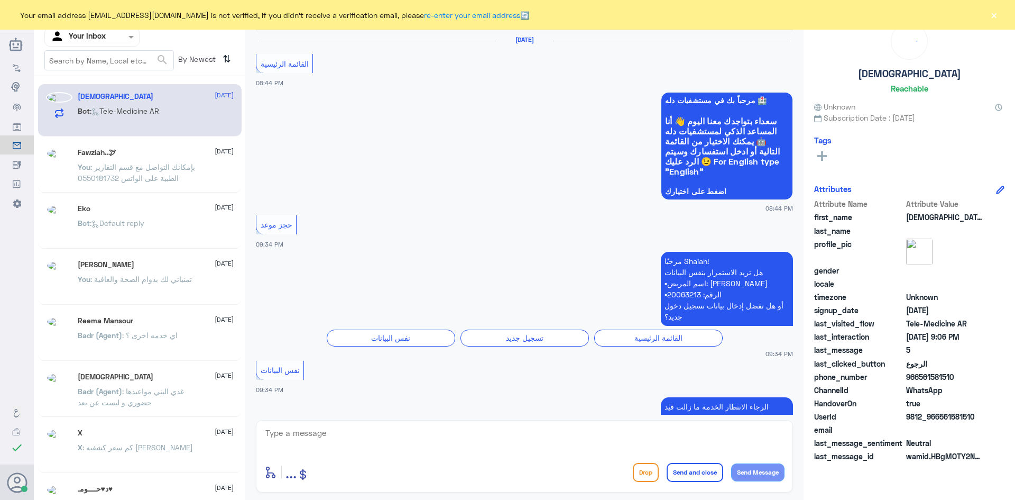
scroll to position [838, 0]
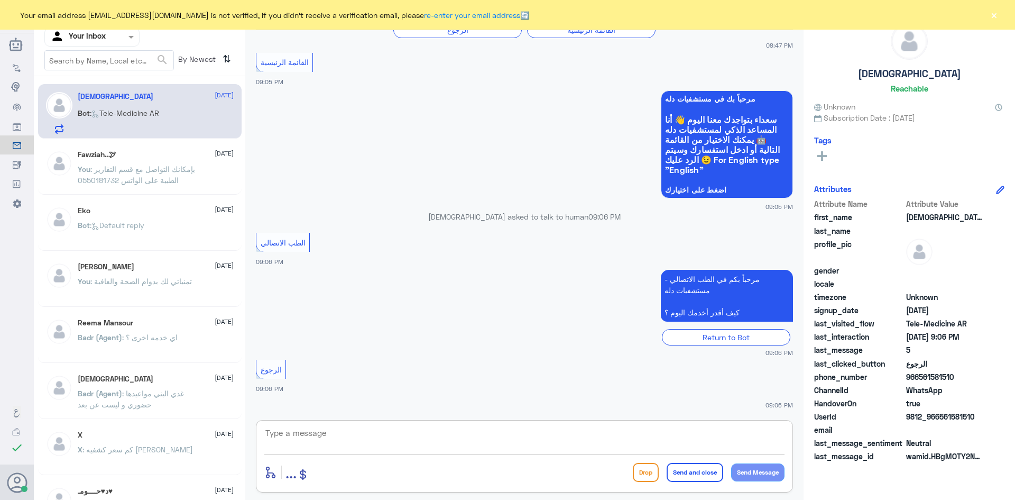
click at [415, 445] on textarea at bounding box center [524, 439] width 520 height 26
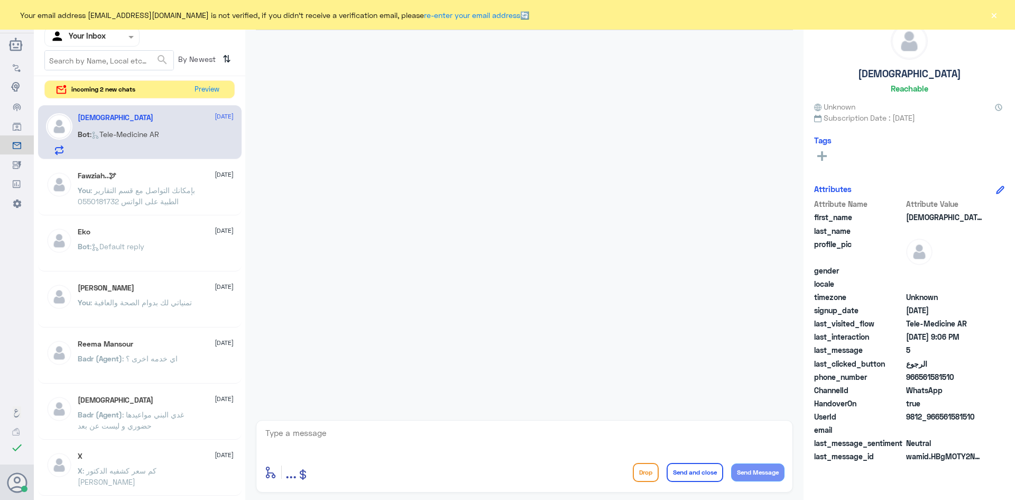
click at [100, 40] on input "text" at bounding box center [79, 37] width 58 height 12
click at [206, 88] on button "Preview" at bounding box center [207, 89] width 33 height 16
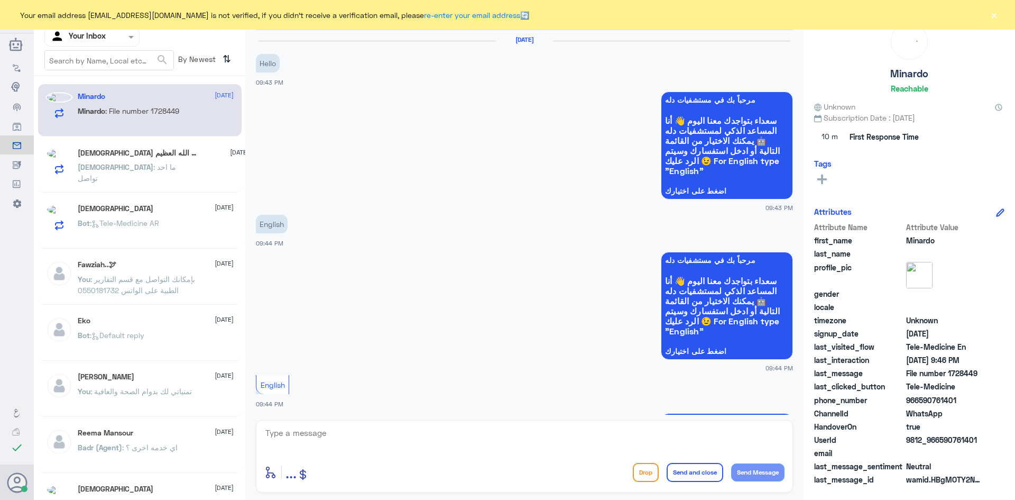
scroll to position [378, 0]
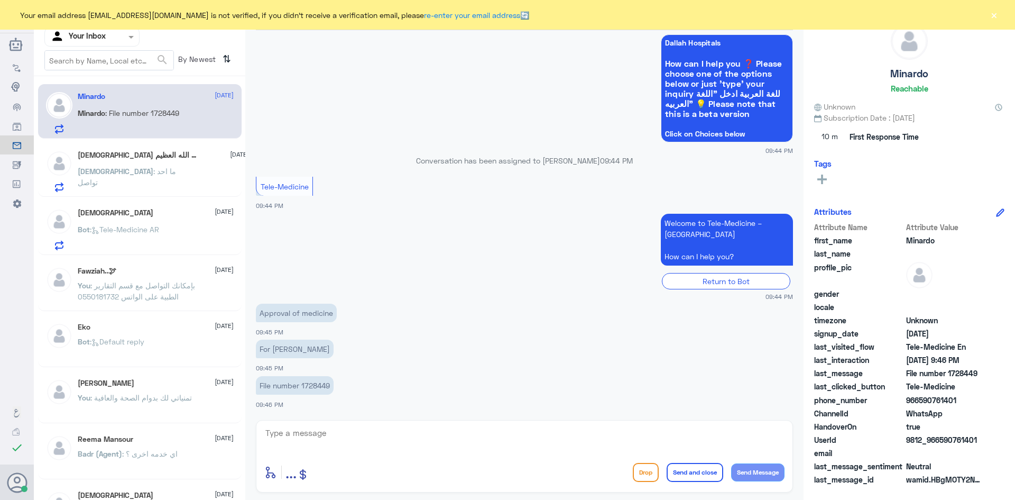
click at [334, 435] on textarea at bounding box center [524, 439] width 520 height 26
type textarea "i"
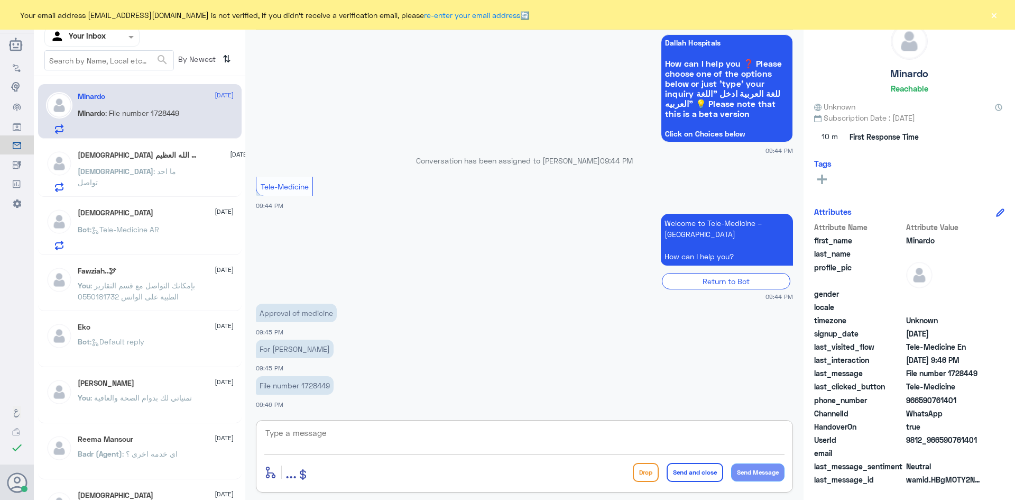
type textarea "i"
type textarea "I will transfer you to Approval Team"
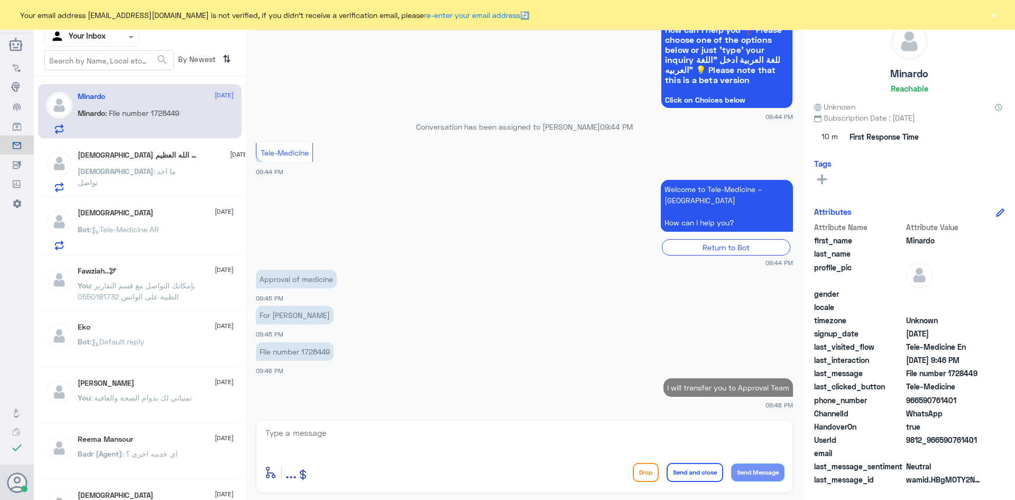
click at [994, 15] on button "×" at bounding box center [993, 15] width 11 height 11
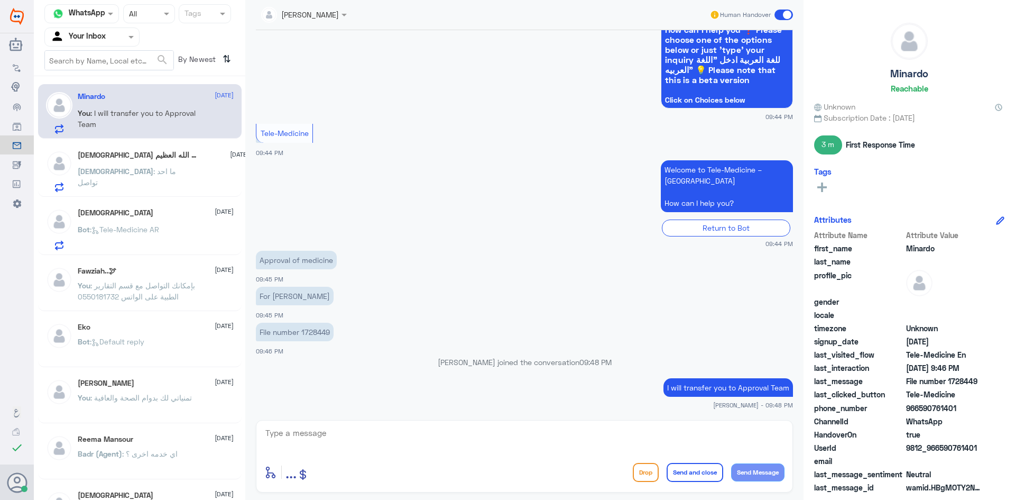
click at [343, 13] on span at bounding box center [345, 14] width 13 height 11
click at [326, 82] on div "jana Alhamed" at bounding box center [322, 86] width 58 height 11
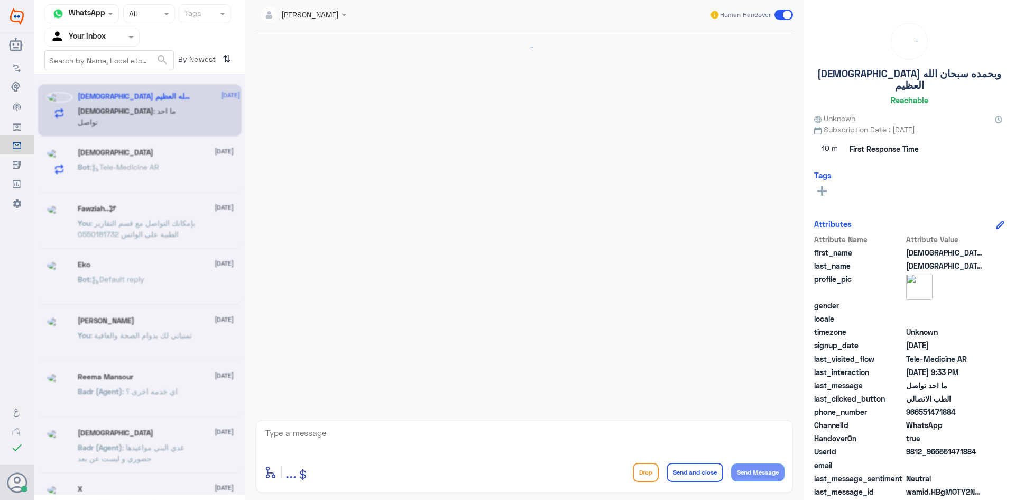
scroll to position [449, 0]
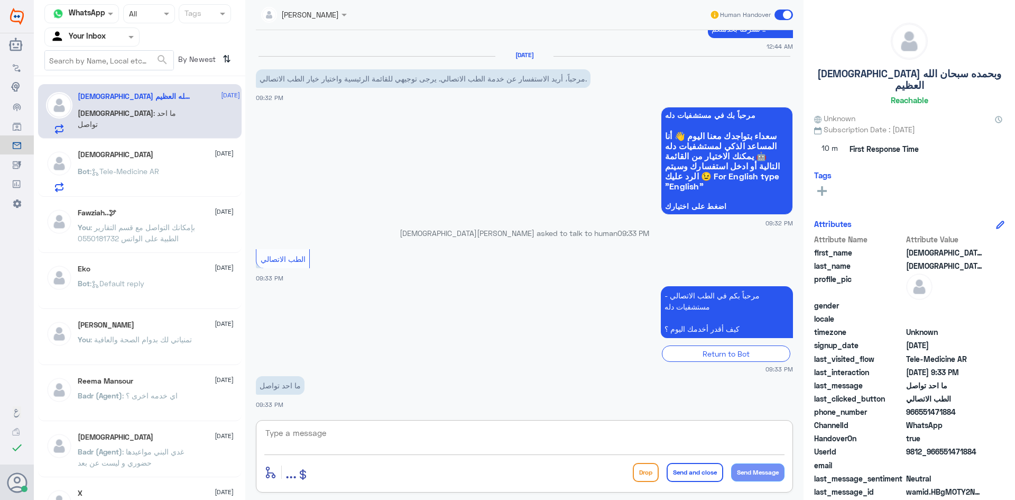
click at [633, 437] on textarea at bounding box center [524, 439] width 520 height 26
paste textarea "مرحبا معك عبدالكريم من الطب الاتصالي"
type textarea "مرحبا معك عبدالكريم من الطب الاتصالي"
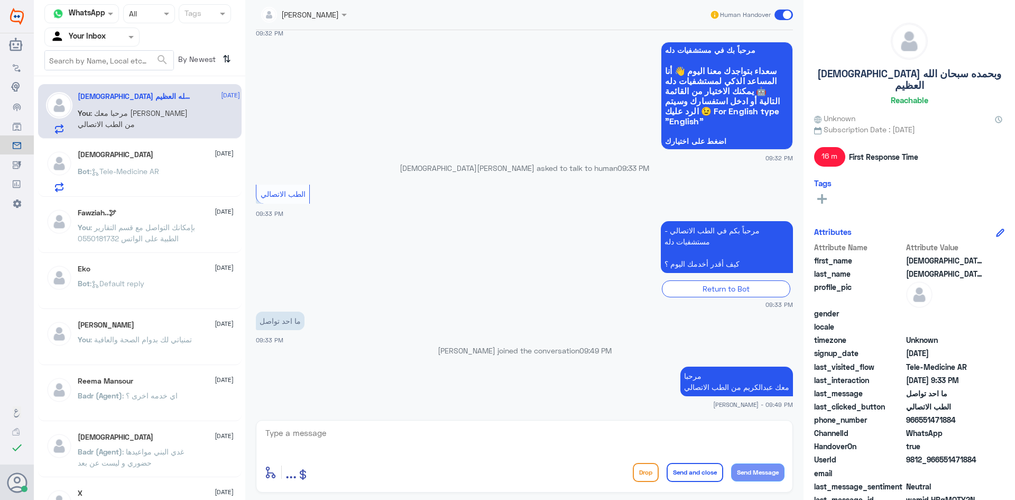
drag, startPoint x: 956, startPoint y: 406, endPoint x: 920, endPoint y: 410, distance: 36.2
click at [920, 414] on span "966551471884" at bounding box center [944, 419] width 77 height 11
copy span "551471884"
click at [781, 15] on span at bounding box center [783, 15] width 19 height 11
click at [0, 0] on input "checkbox" at bounding box center [0, 0] width 0 height 0
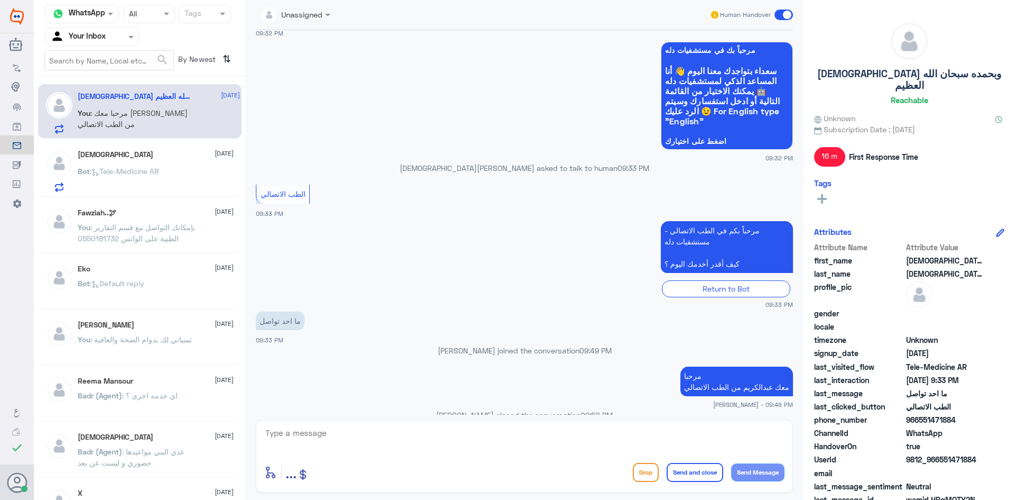
scroll to position [513, 0]
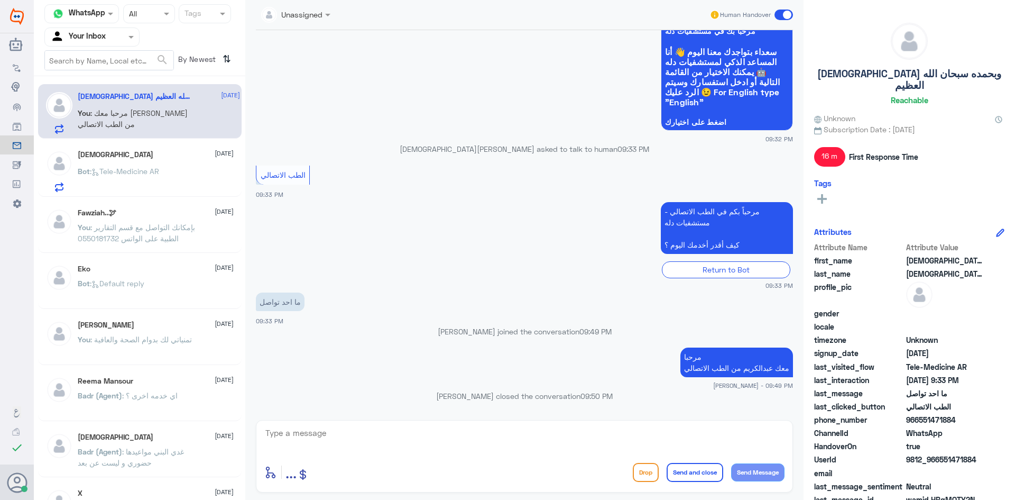
click at [780, 15] on span at bounding box center [783, 15] width 19 height 11
click at [0, 0] on input "checkbox" at bounding box center [0, 0] width 0 height 0
click at [779, 15] on span at bounding box center [783, 15] width 19 height 11
click at [0, 0] on input "checkbox" at bounding box center [0, 0] width 0 height 0
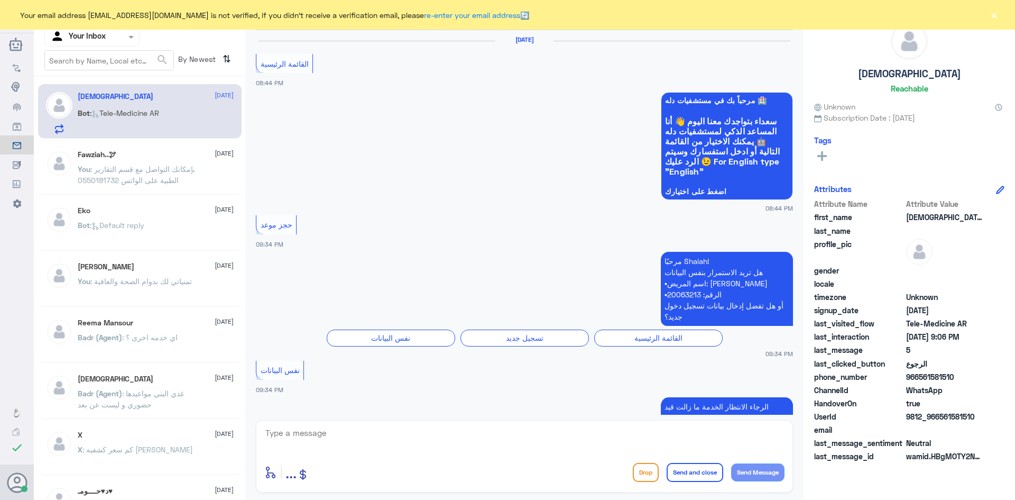
scroll to position [838, 0]
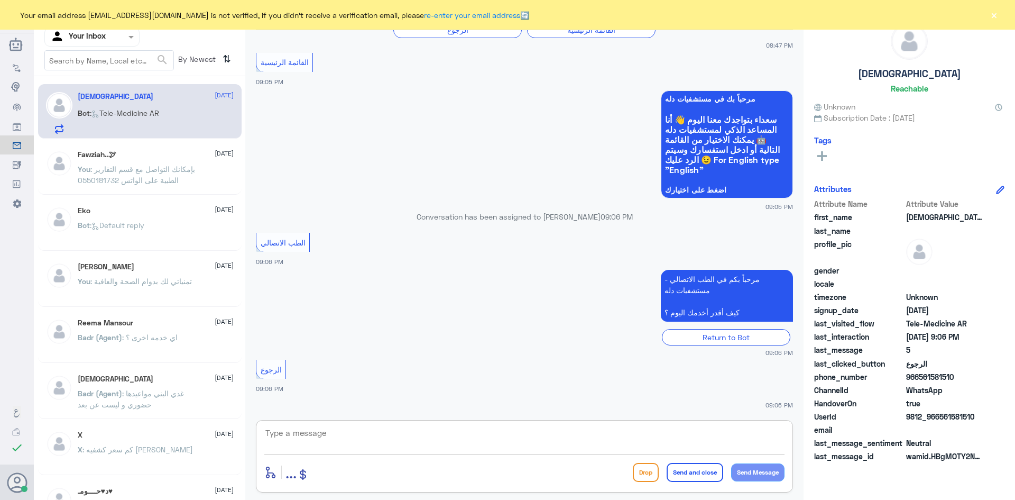
click at [443, 444] on textarea at bounding box center [524, 439] width 520 height 26
click at [998, 16] on button "×" at bounding box center [993, 15] width 11 height 11
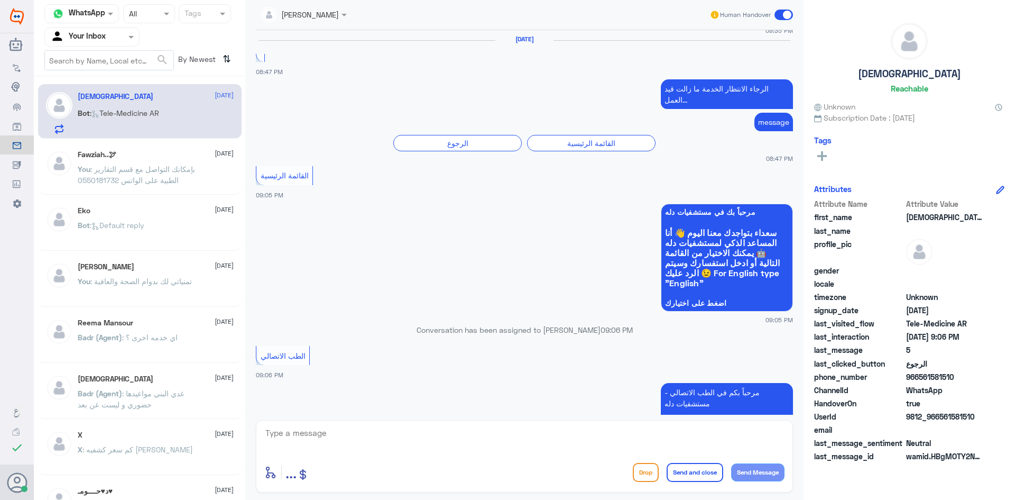
scroll to position [2792, 0]
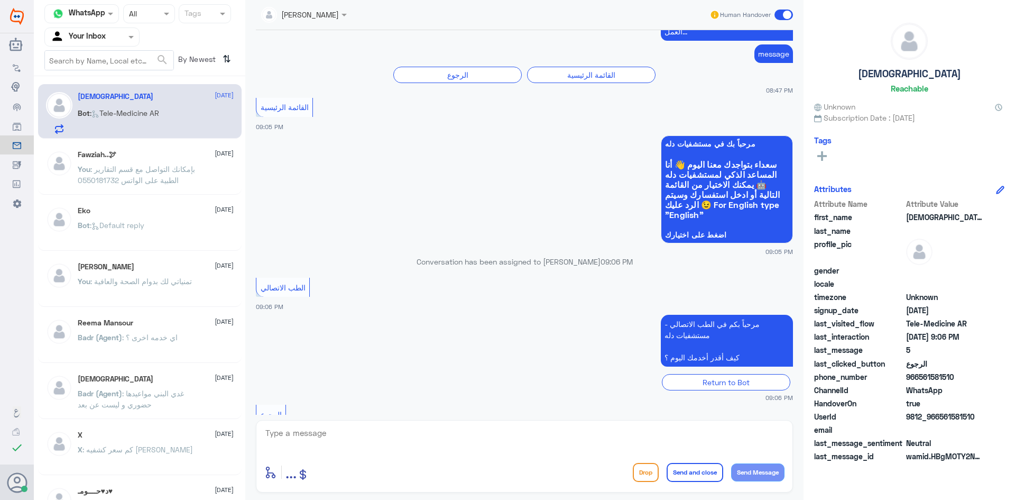
click at [777, 15] on span at bounding box center [783, 15] width 19 height 11
click at [0, 0] on input "checkbox" at bounding box center [0, 0] width 0 height 0
